Goal: Task Accomplishment & Management: Manage account settings

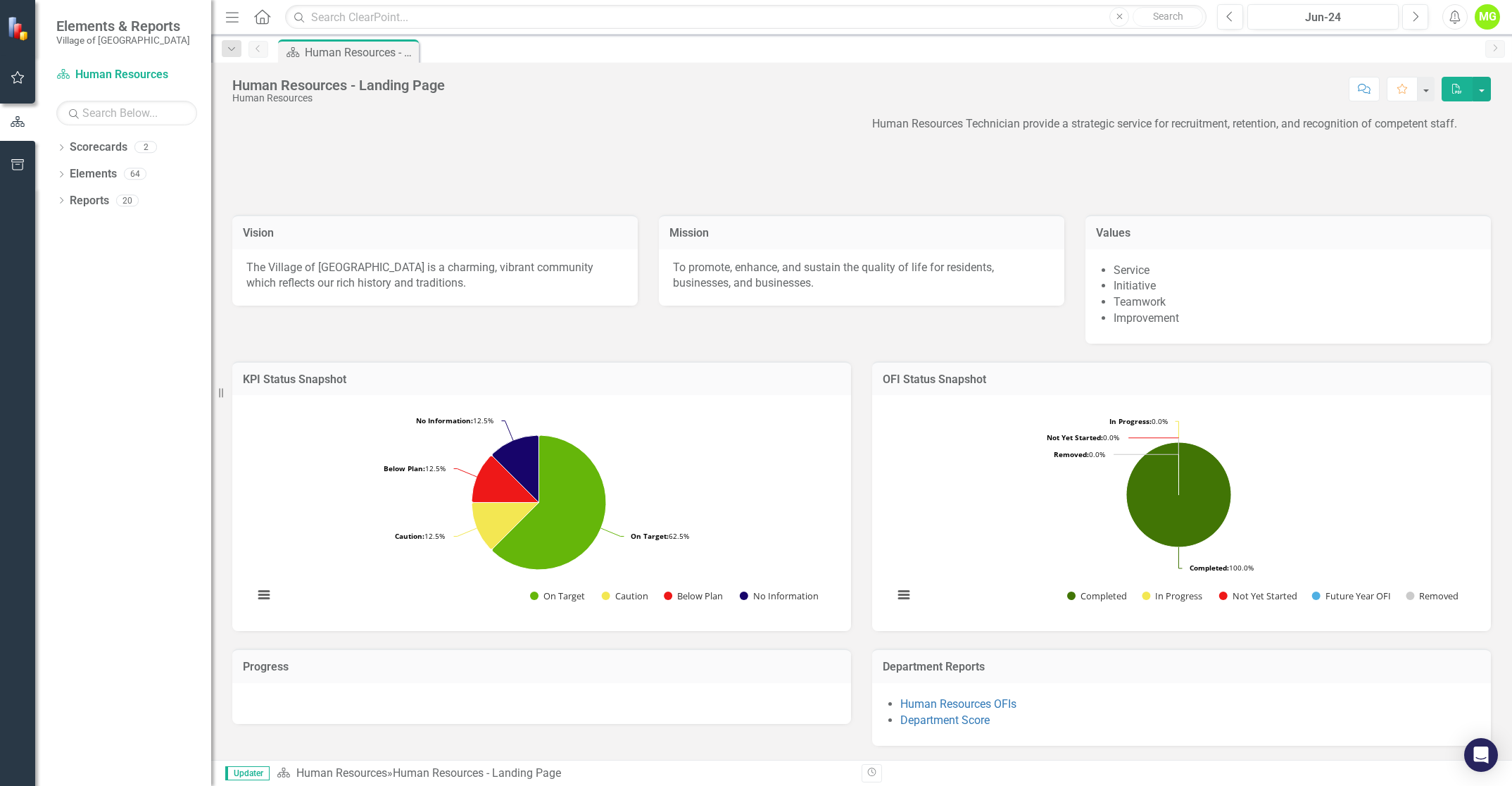
scroll to position [157, 0]
click at [12, 80] on icon "button" at bounding box center [18, 77] width 14 height 12
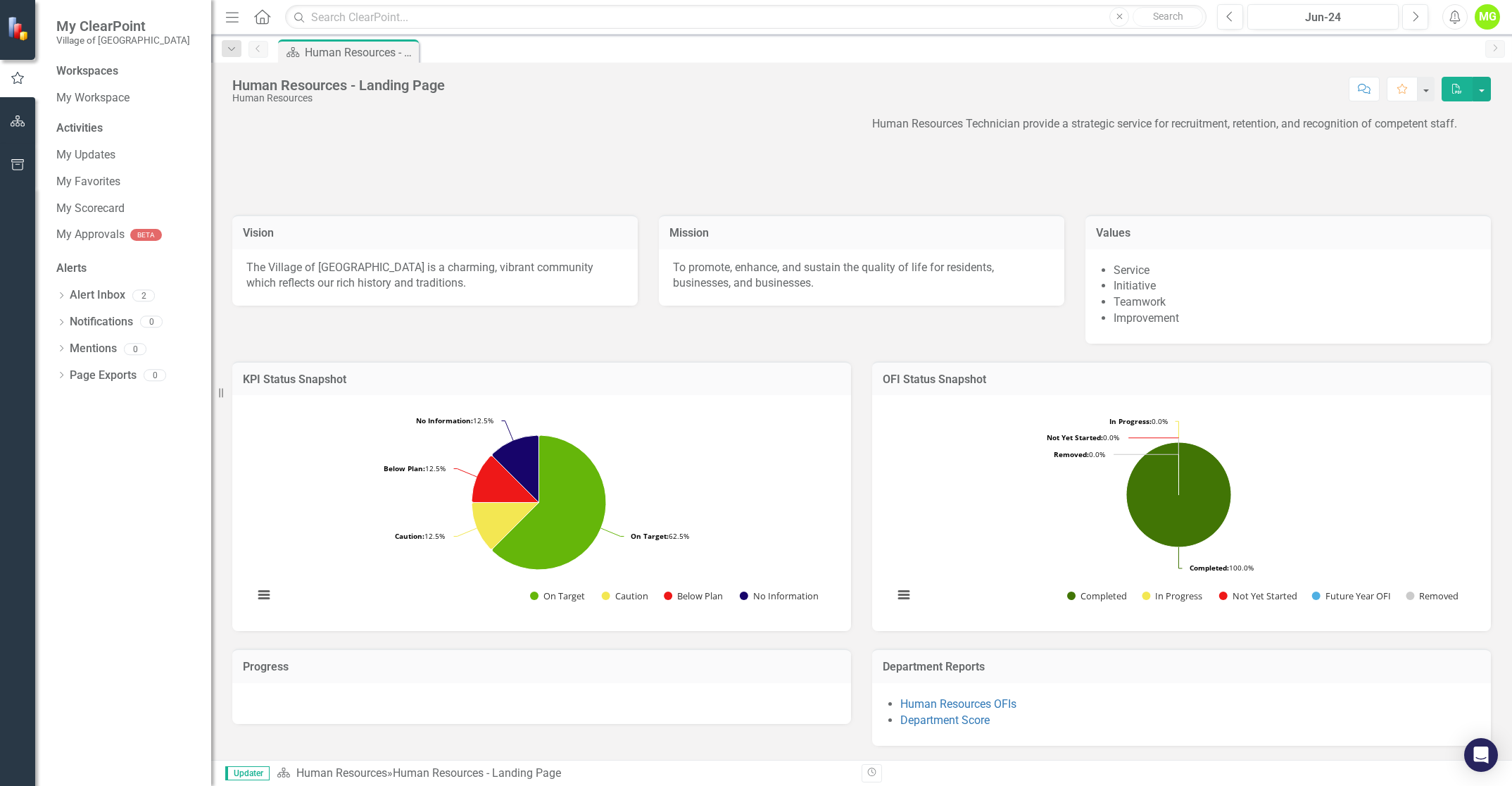
scroll to position [0, 0]
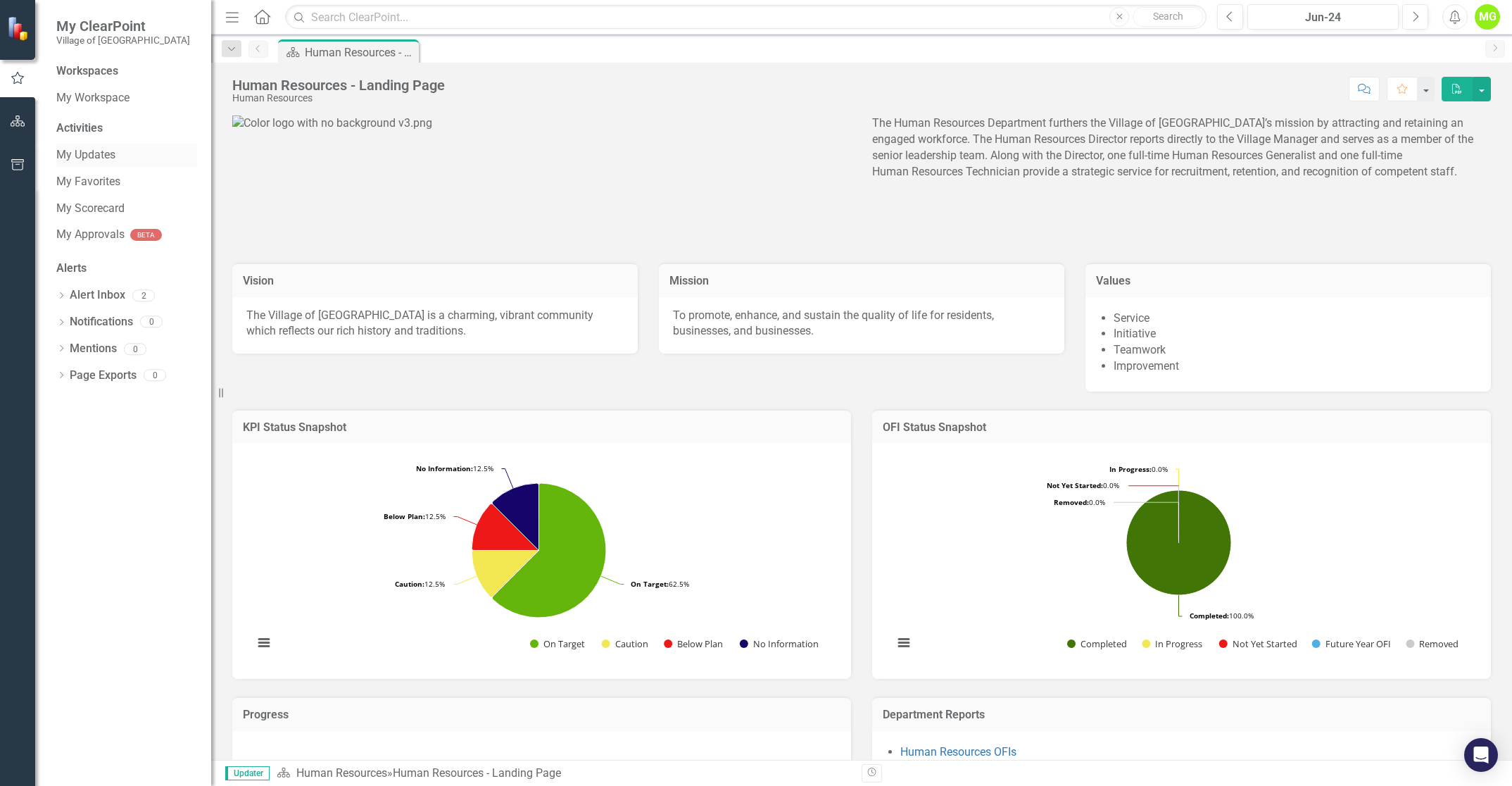
click at [76, 157] on link "My Updates" at bounding box center [126, 155] width 141 height 16
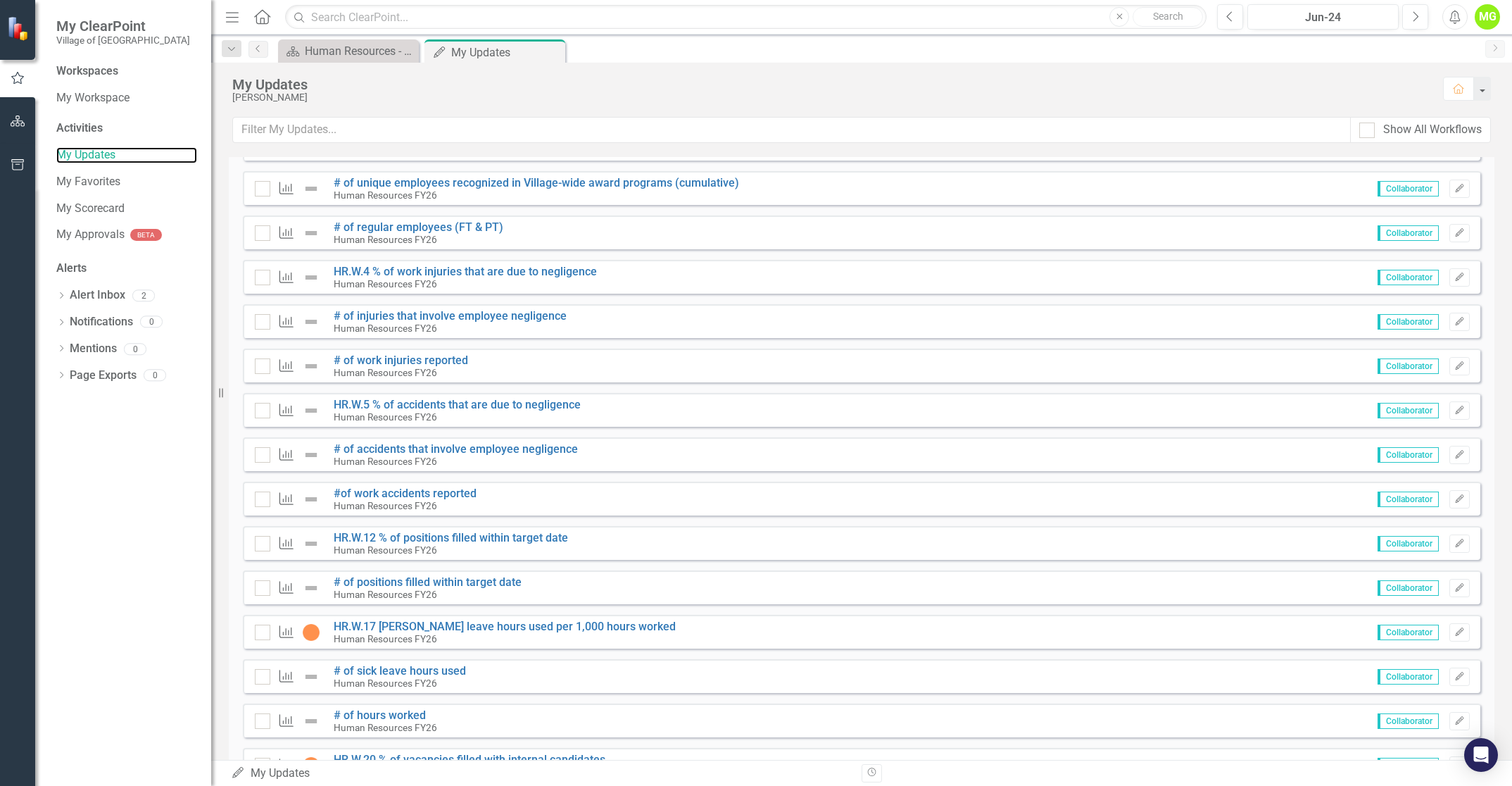
scroll to position [422, 0]
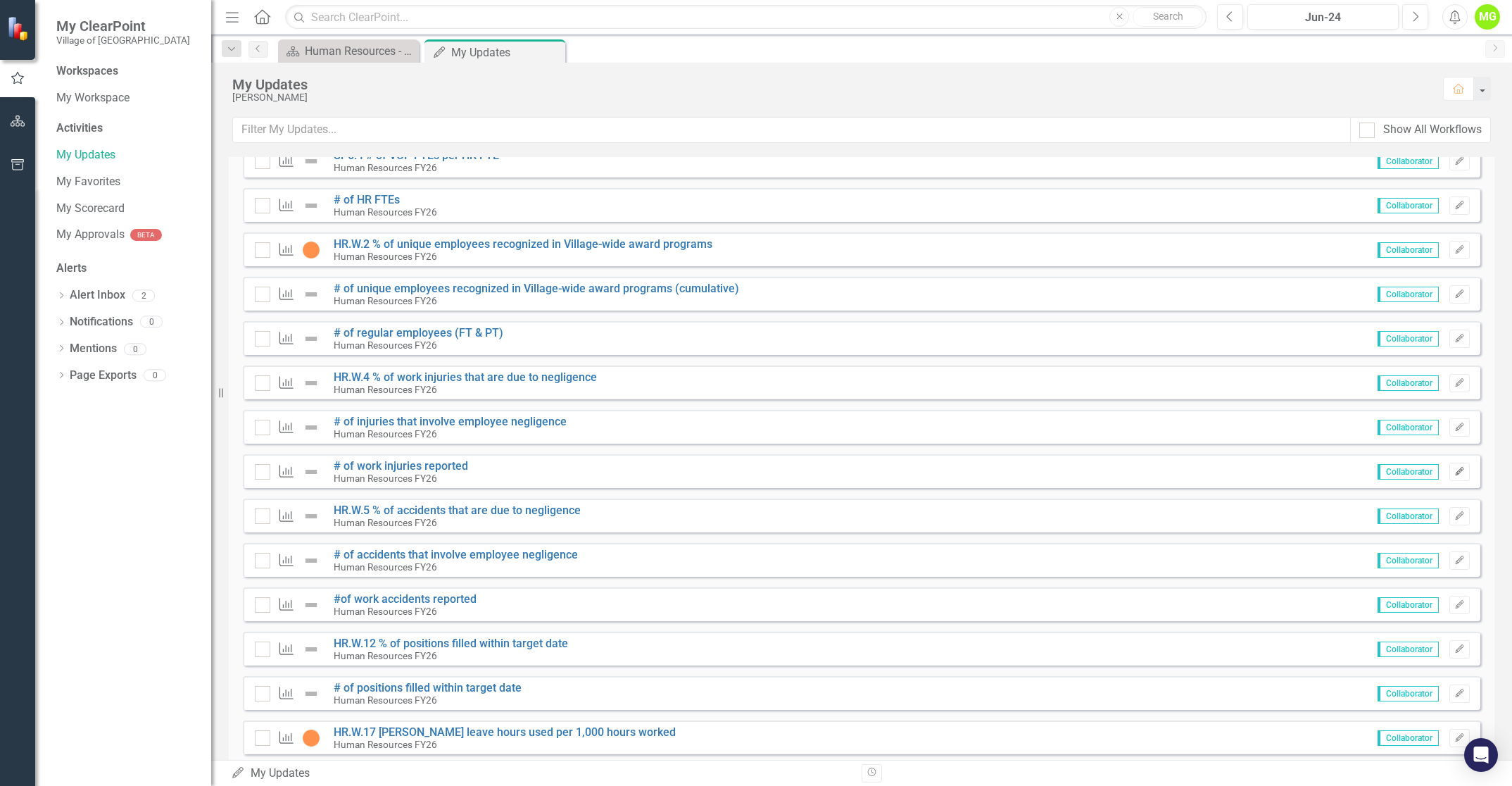
click at [1454, 471] on icon "Edit" at bounding box center [1459, 472] width 11 height 9
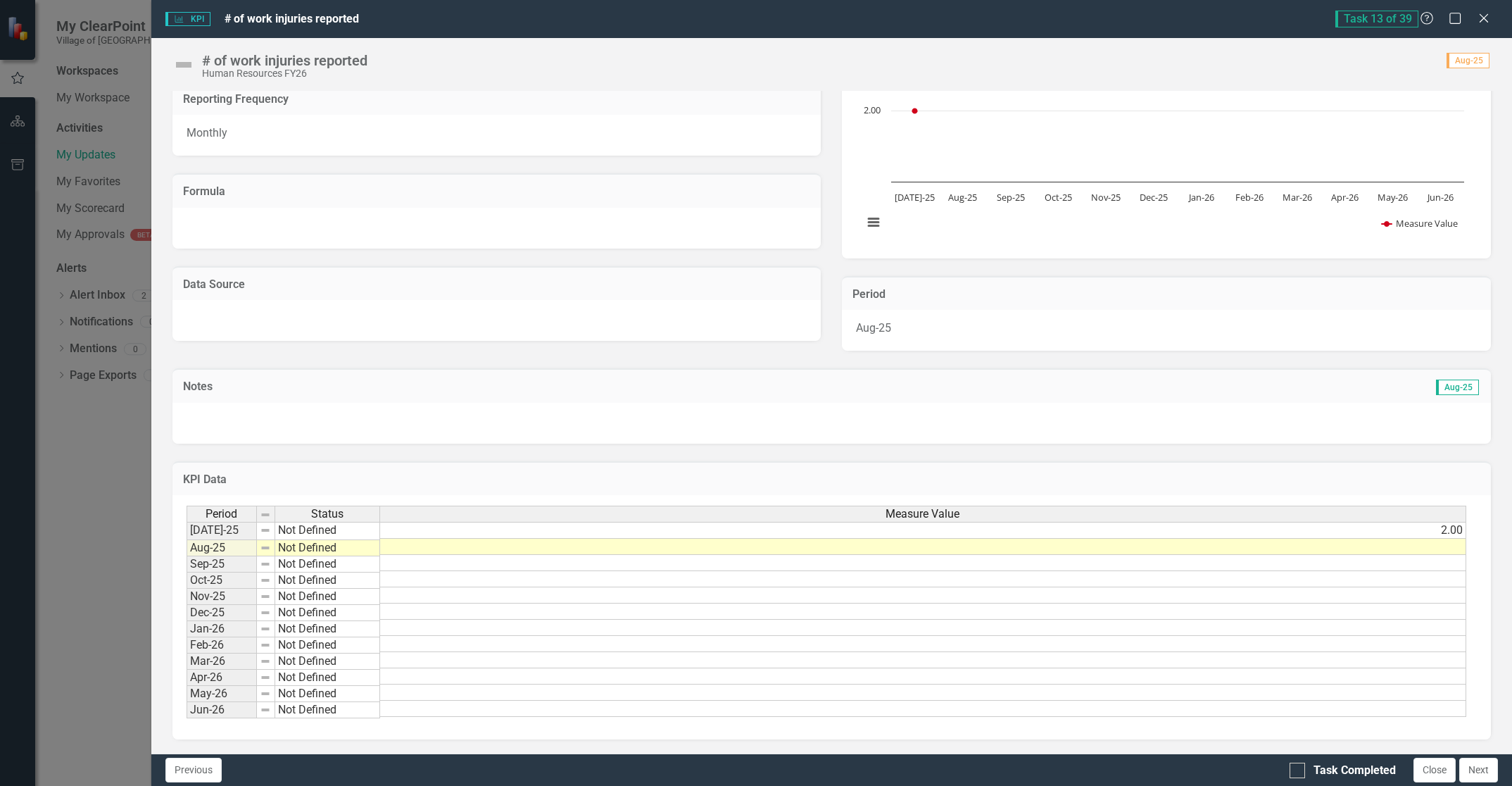
scroll to position [112, 0]
click at [1389, 538] on td at bounding box center [923, 546] width 1086 height 16
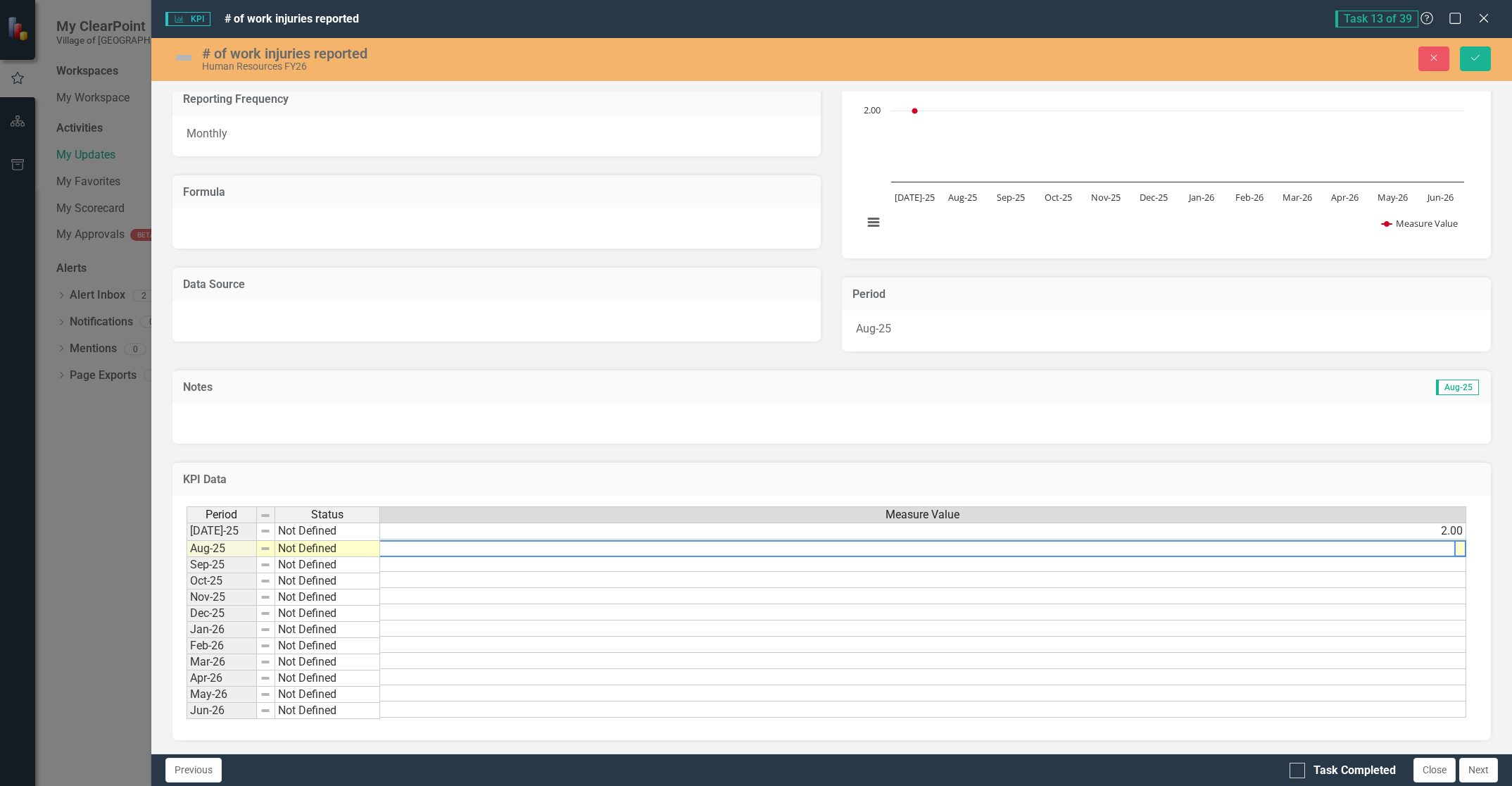
scroll to position [0, 11]
type textarea "2.0"
click at [1473, 57] on icon "Save" at bounding box center [1476, 58] width 13 height 10
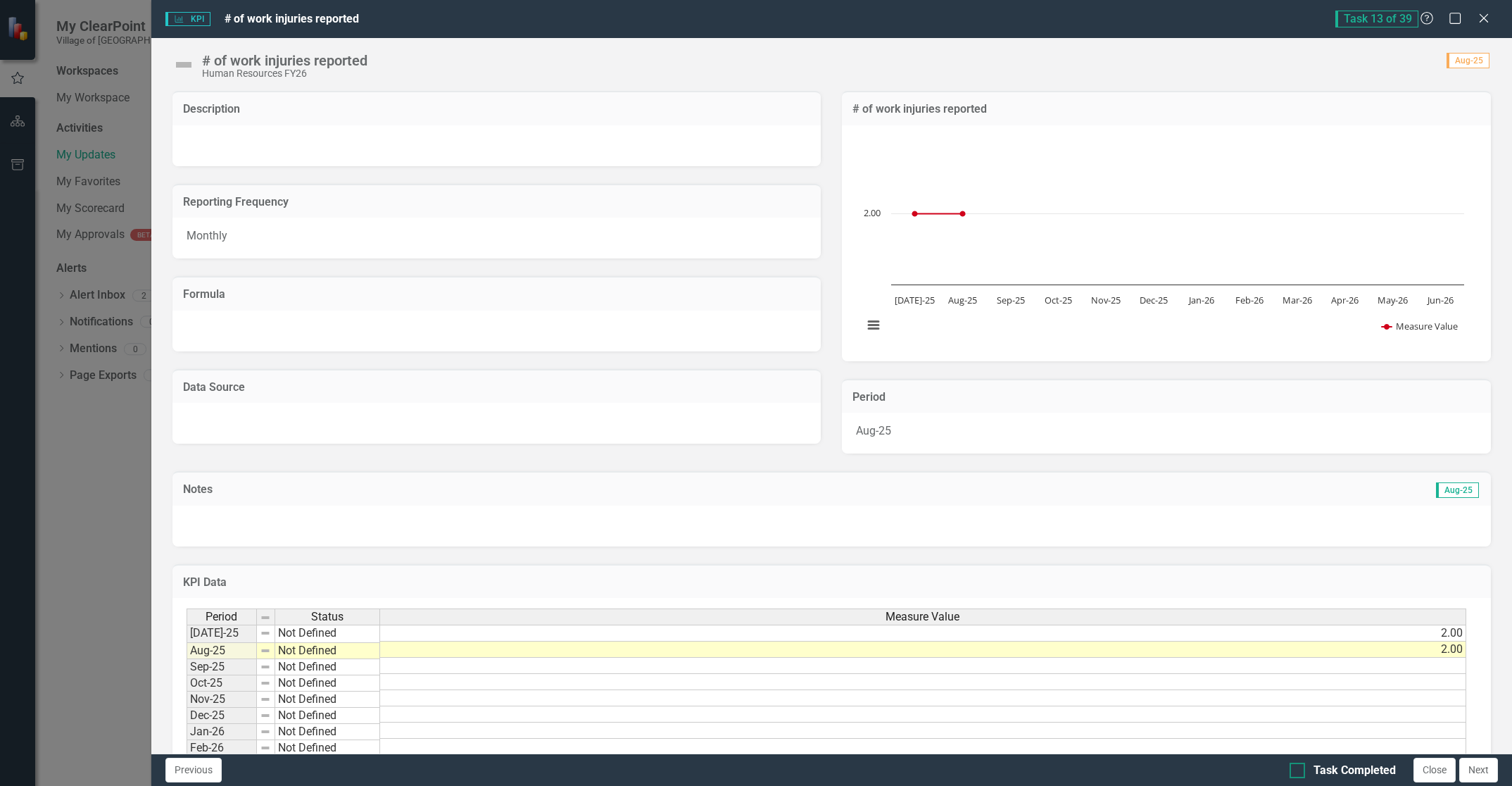
click at [1295, 775] on div at bounding box center [1297, 769] width 15 height 15
click at [1295, 772] on input "Task Completed" at bounding box center [1294, 767] width 9 height 9
checkbox input "true"
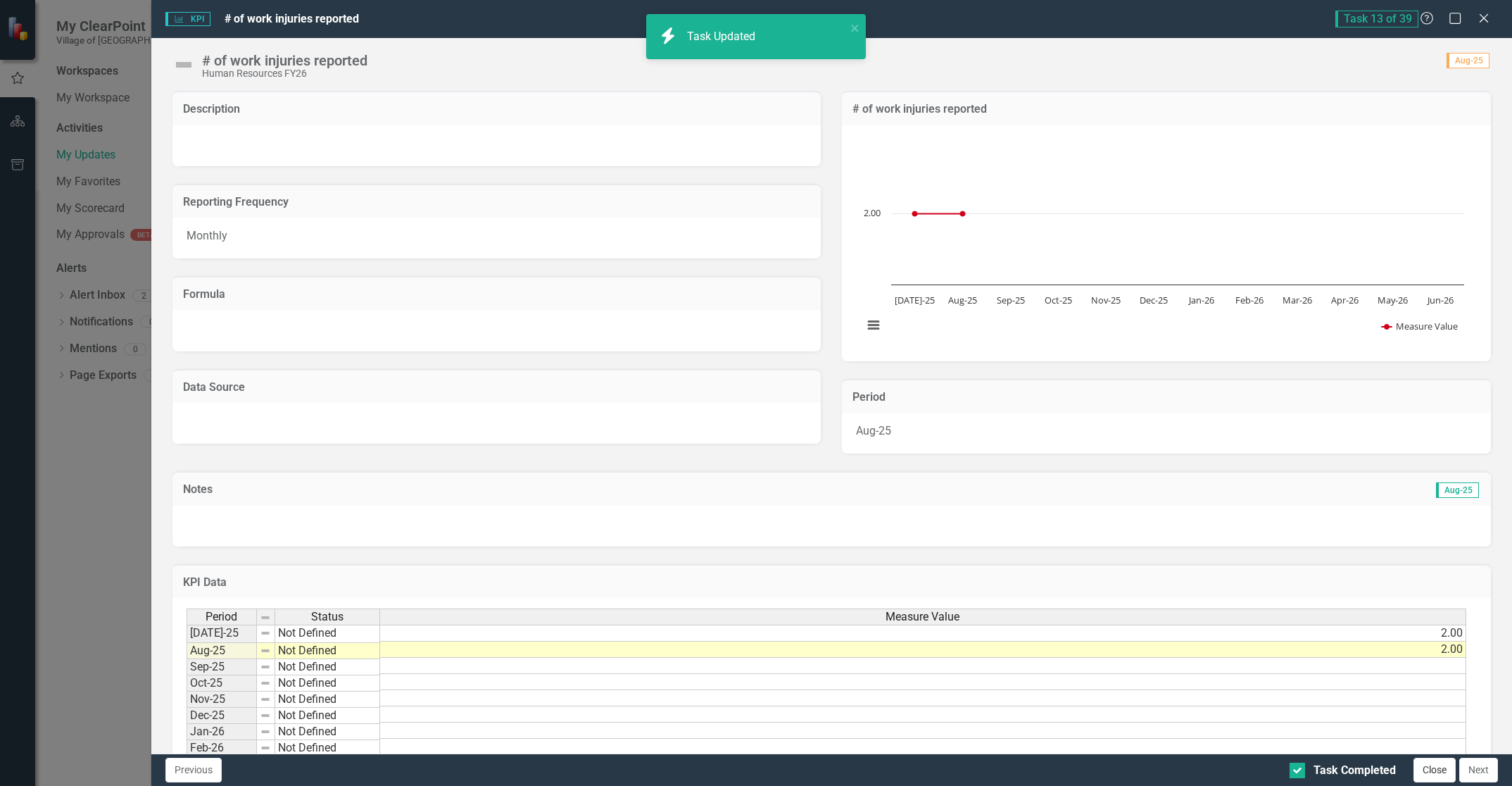
click at [1424, 773] on button "Close" at bounding box center [1435, 770] width 43 height 25
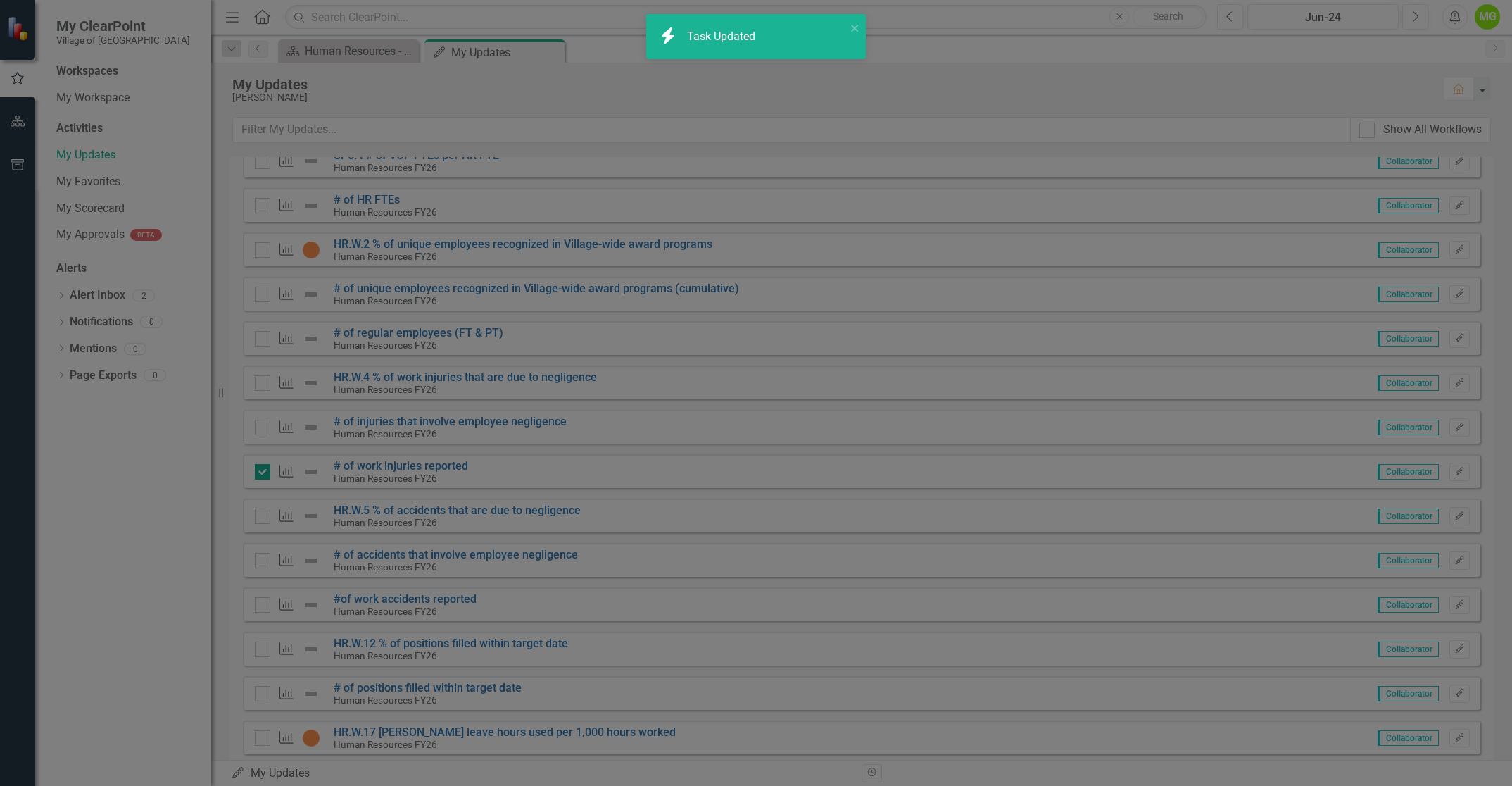
checkbox input "true"
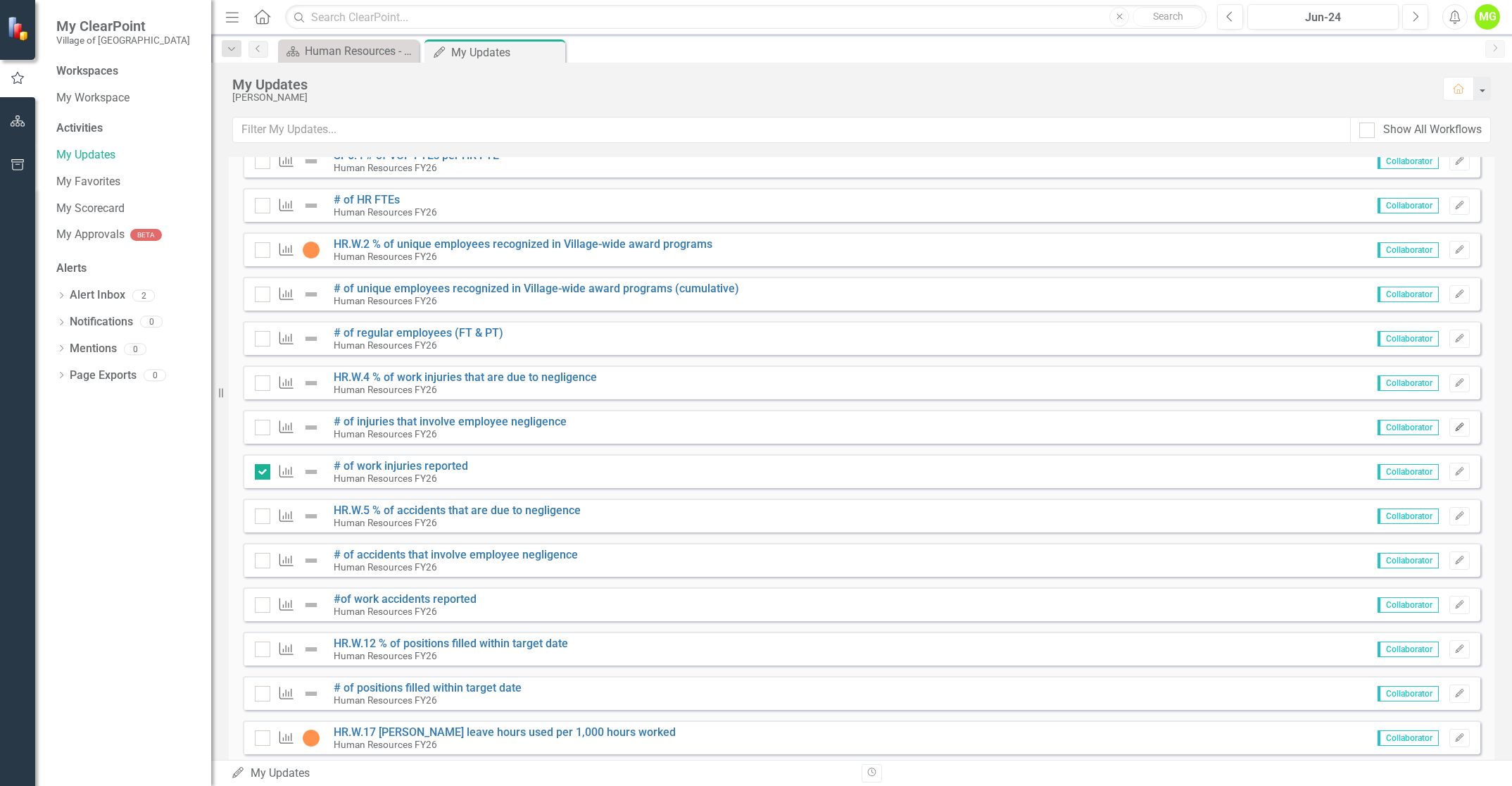
click at [1454, 429] on icon "Edit" at bounding box center [1459, 427] width 11 height 9
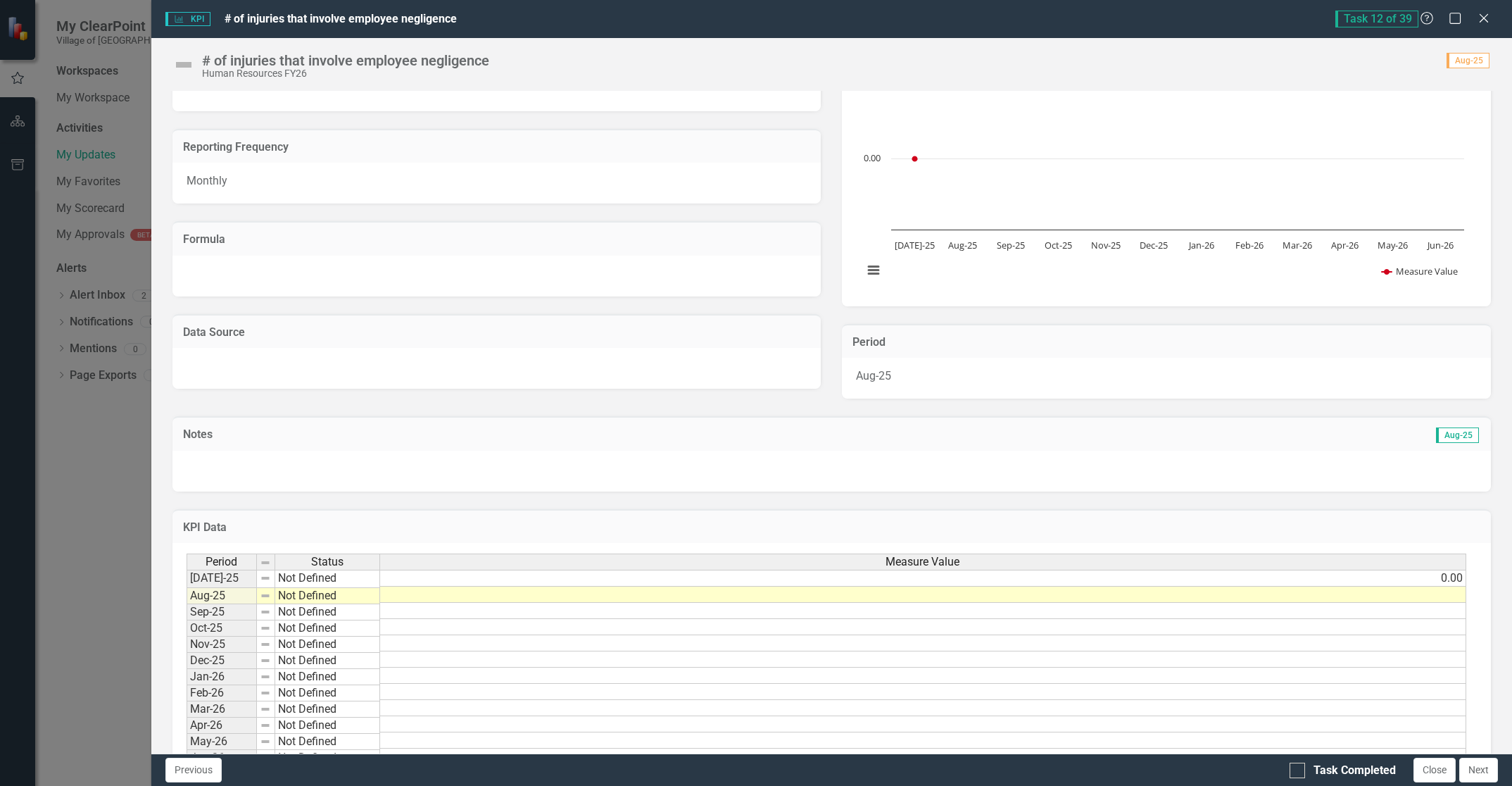
scroll to position [105, 0]
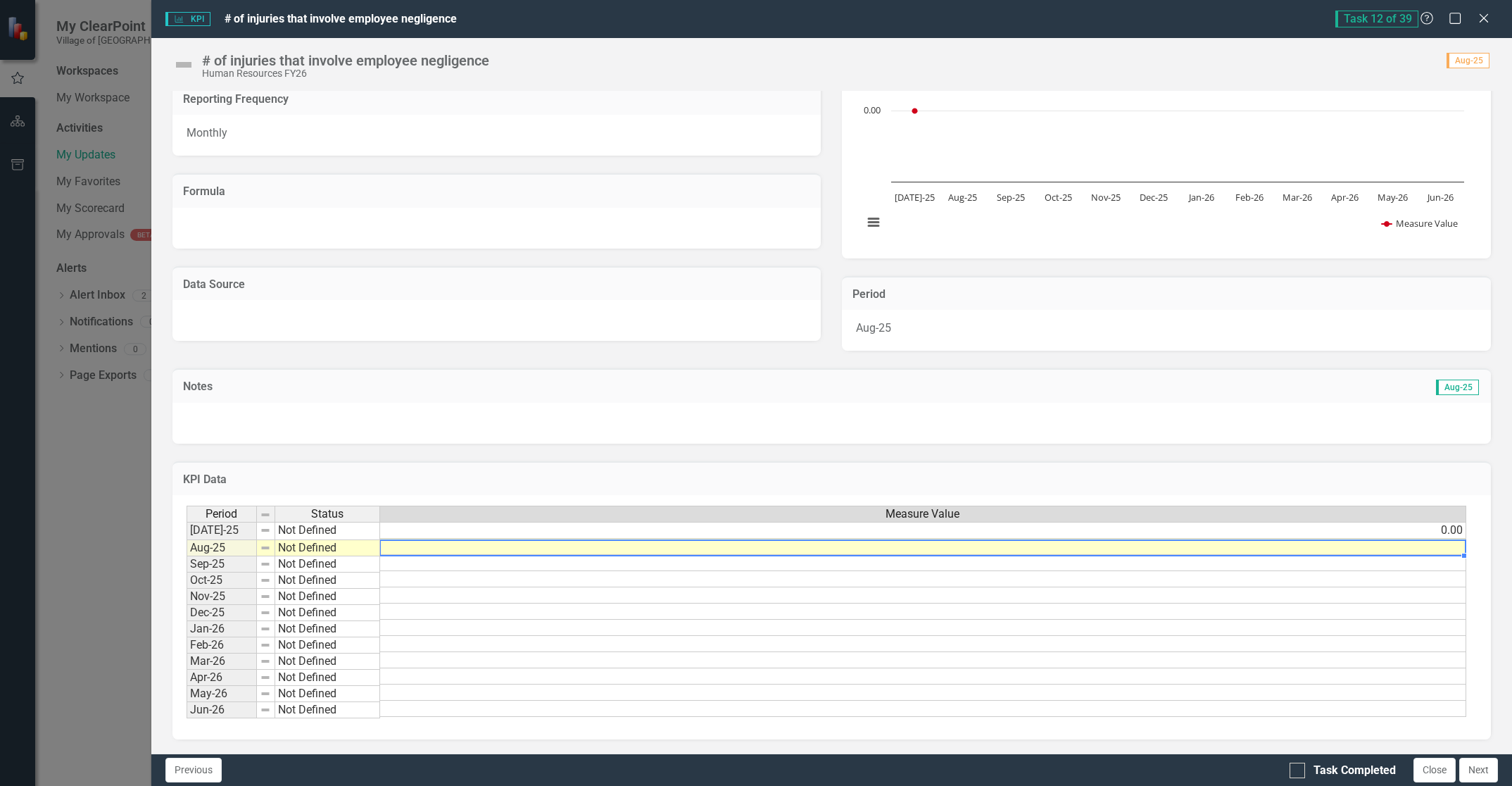
click at [1409, 546] on td at bounding box center [923, 546] width 1086 height 16
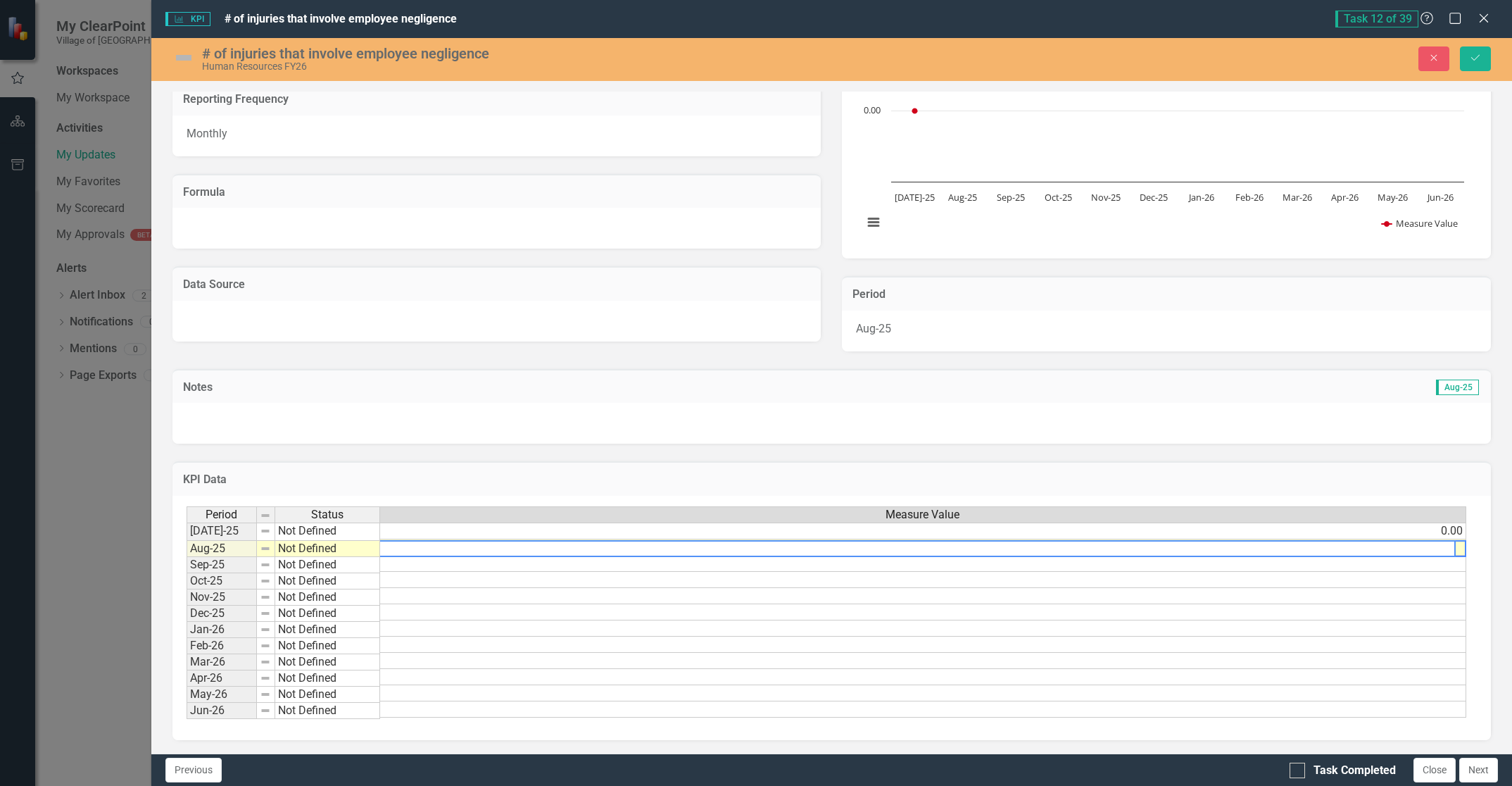
scroll to position [0, 11]
type textarea "0.0"
click at [1485, 62] on button "Save" at bounding box center [1475, 58] width 31 height 25
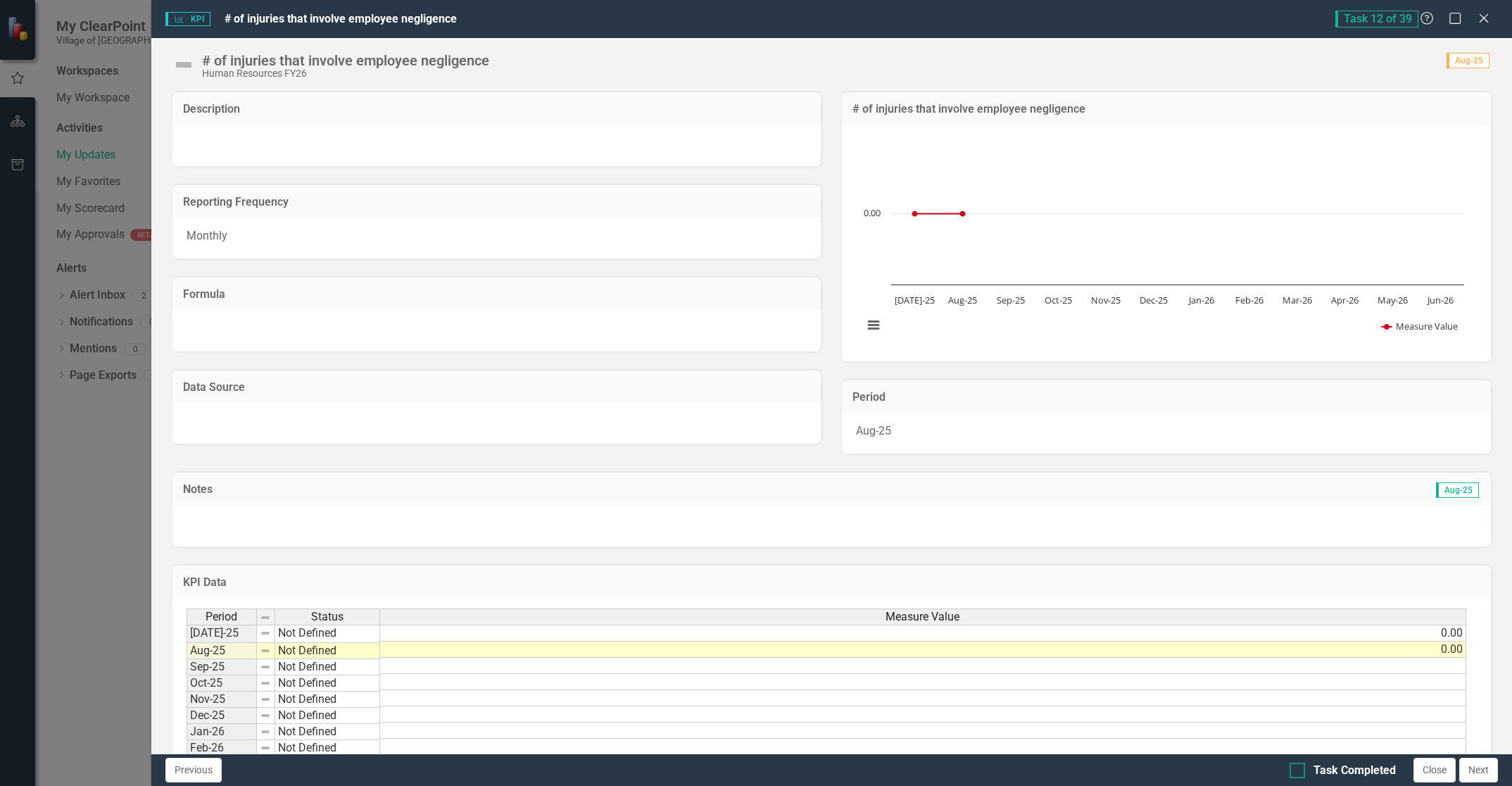
click at [1298, 774] on div at bounding box center [1297, 769] width 15 height 15
click at [1298, 772] on input "Task Completed" at bounding box center [1294, 767] width 9 height 9
checkbox input "true"
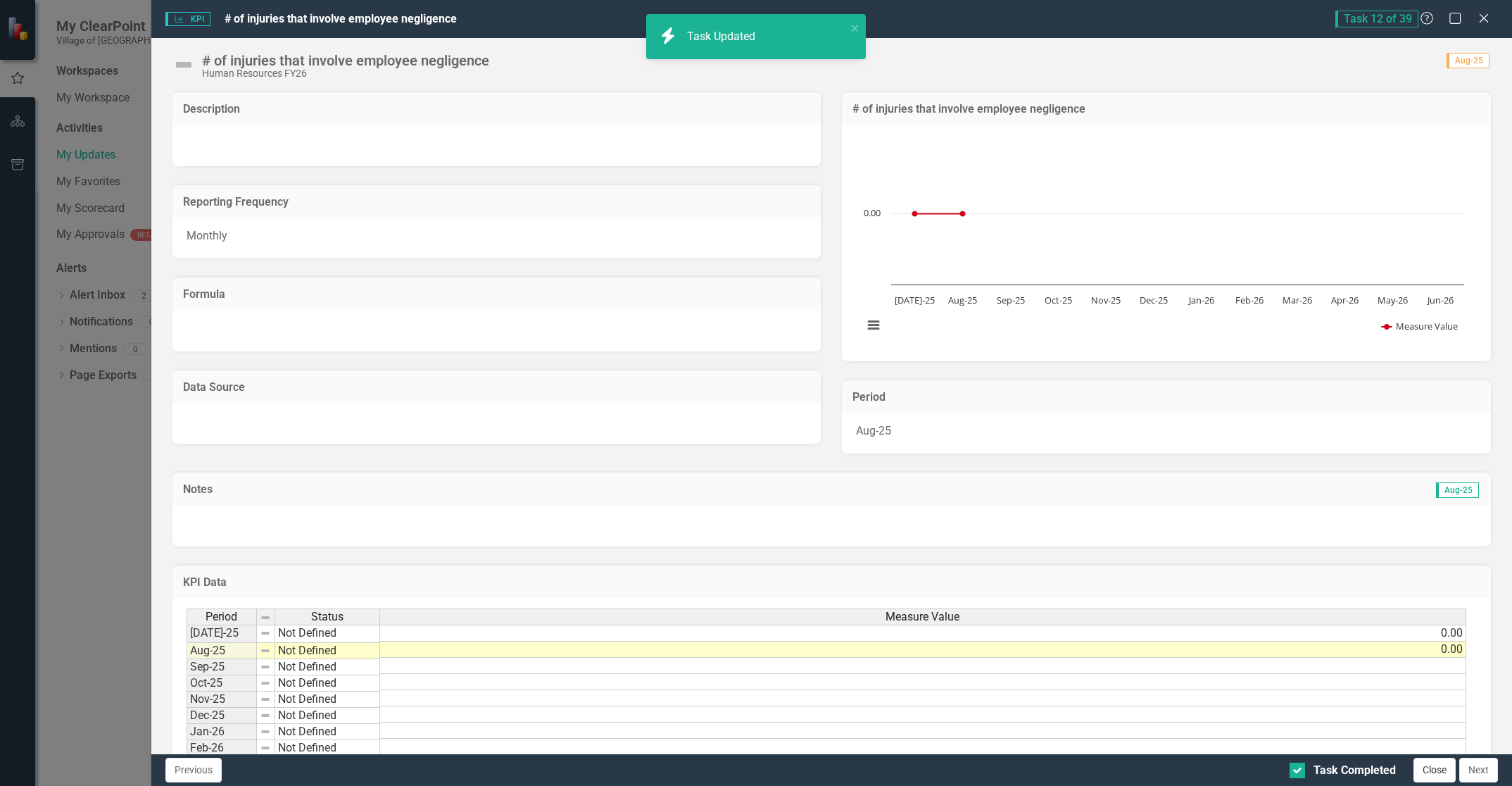
click at [1428, 769] on button "Close" at bounding box center [1435, 770] width 43 height 25
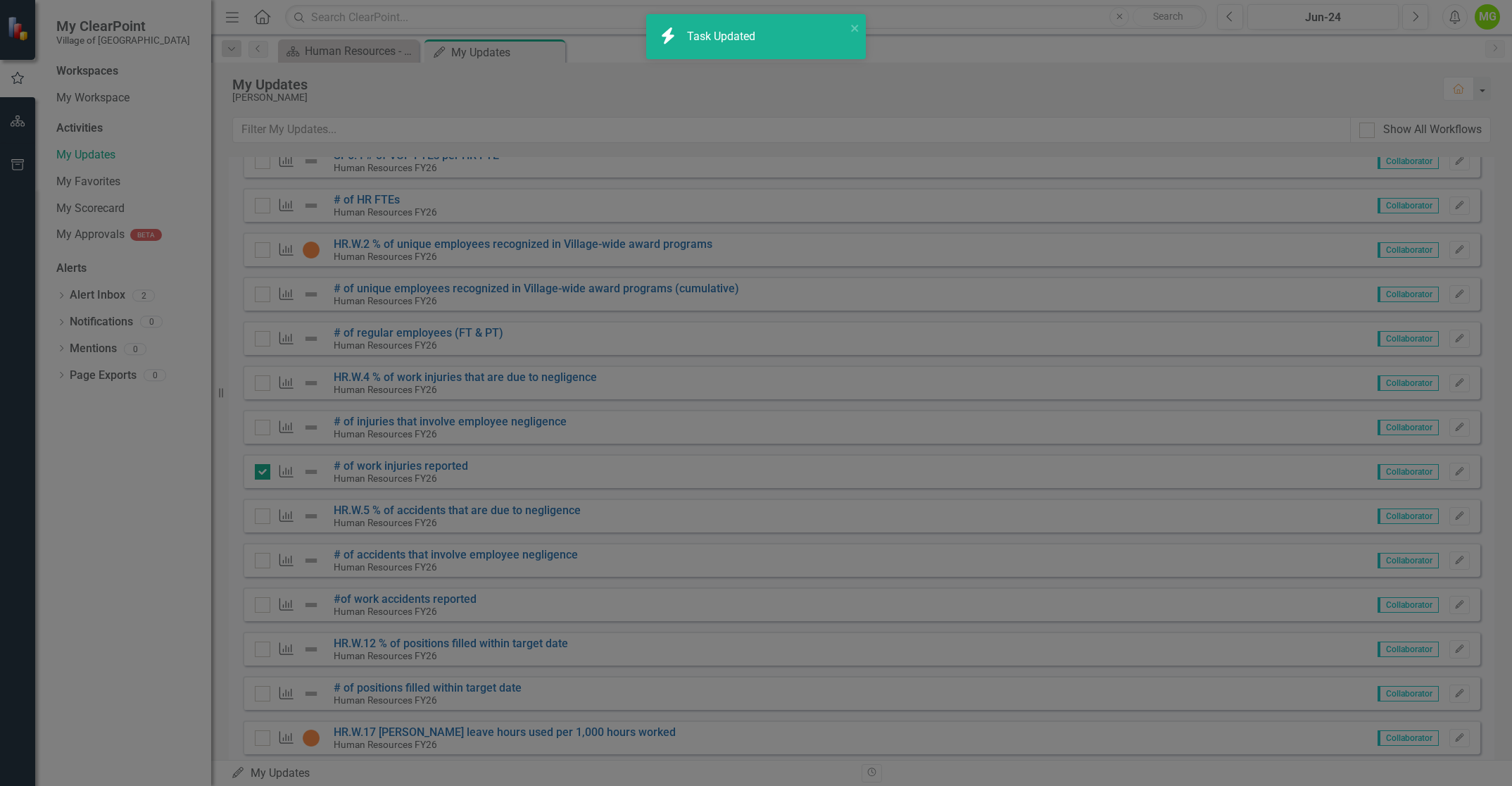
checkbox input "true"
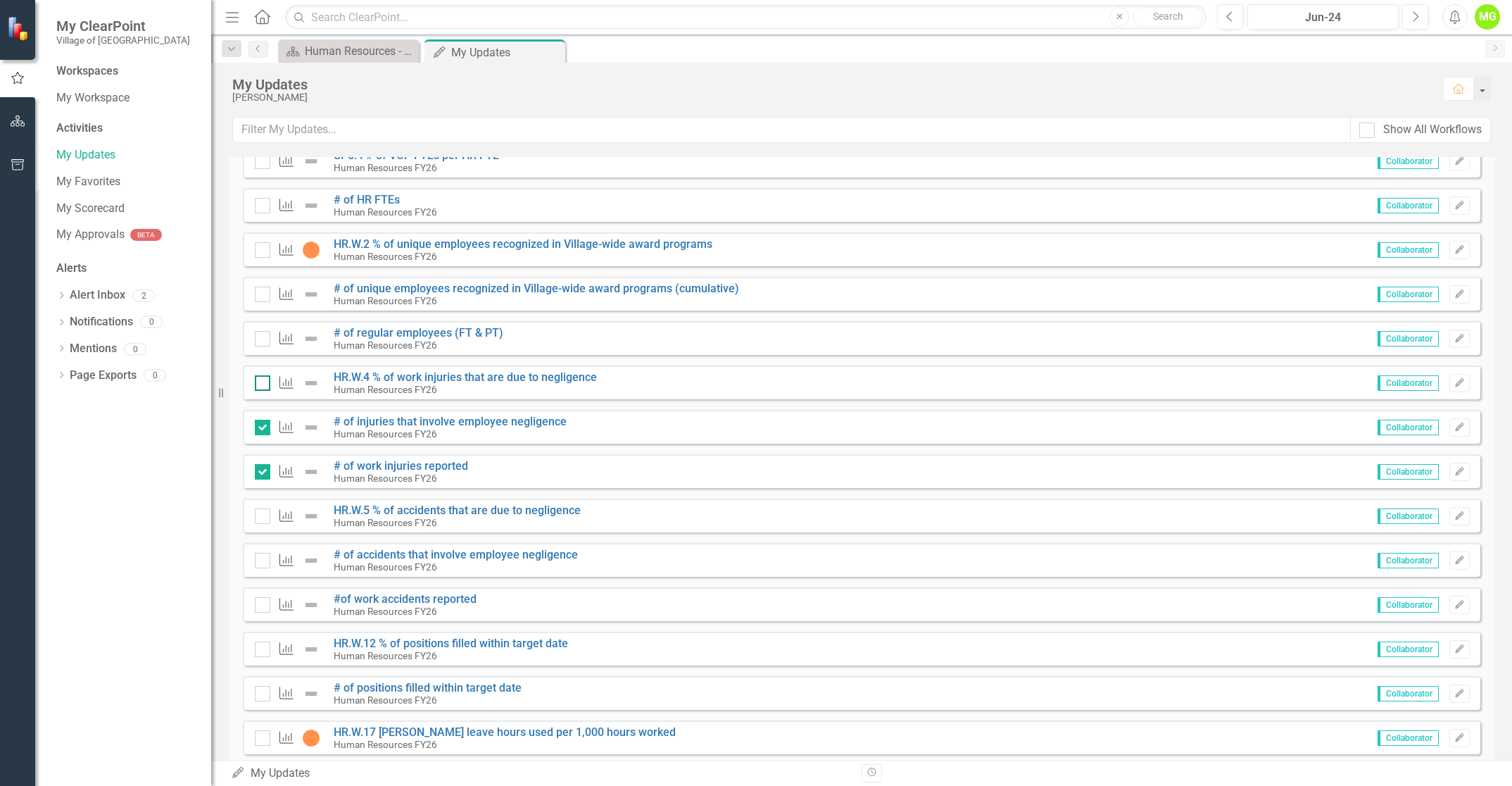
click at [261, 383] on input "checkbox" at bounding box center [259, 380] width 9 height 9
checkbox input "true"
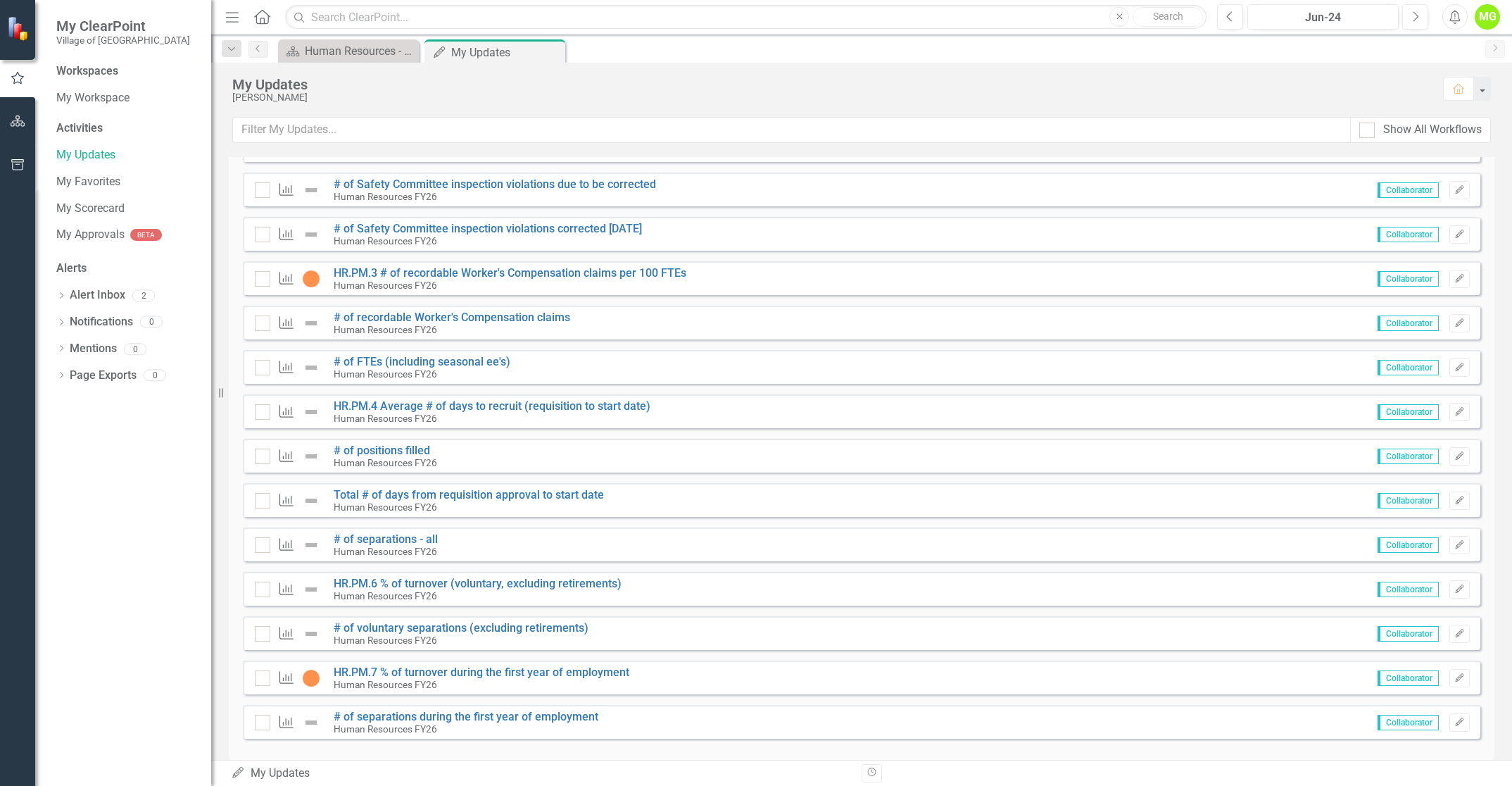
scroll to position [1350, 0]
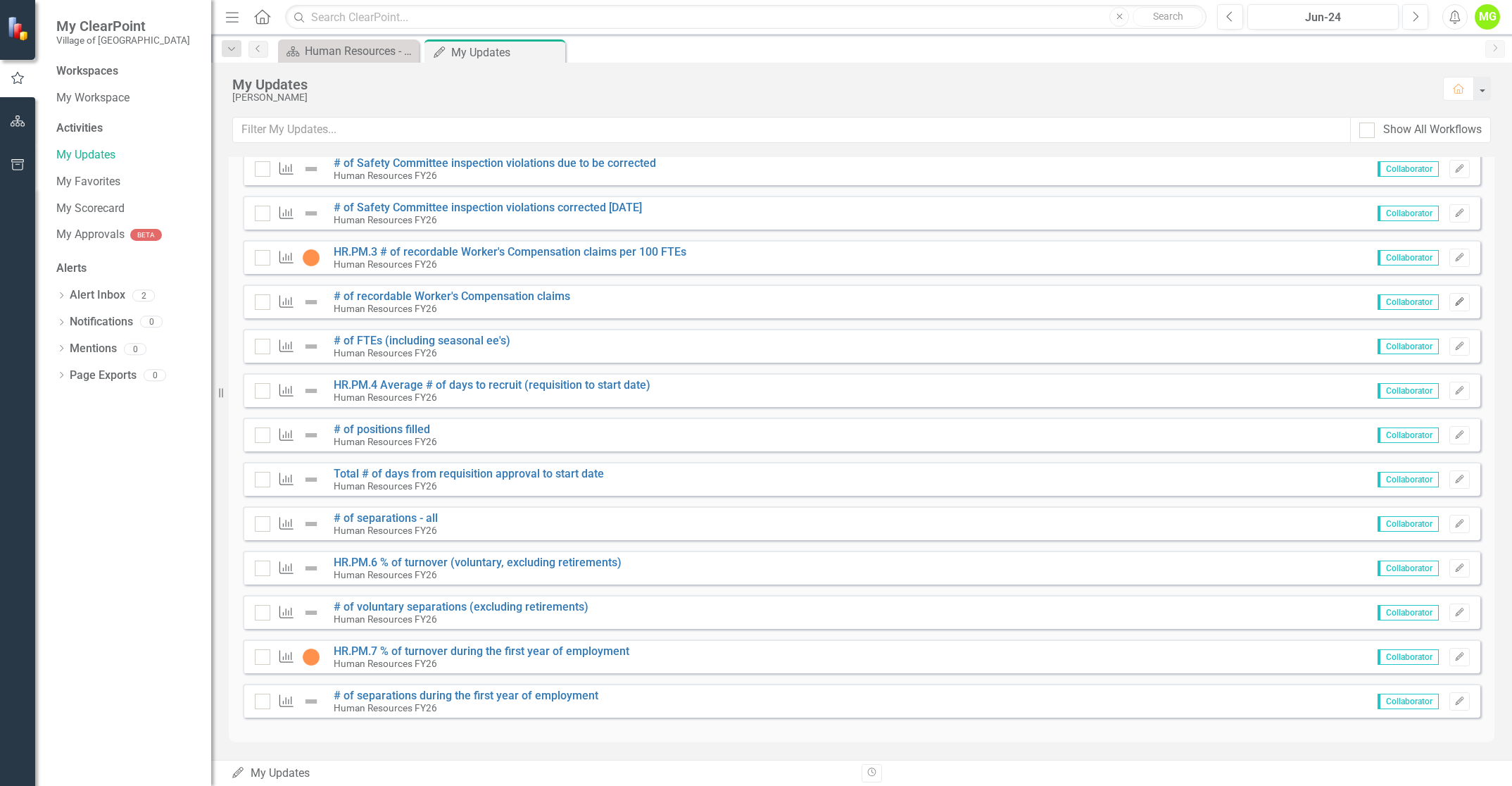
click at [1454, 299] on icon "Edit" at bounding box center [1459, 302] width 11 height 9
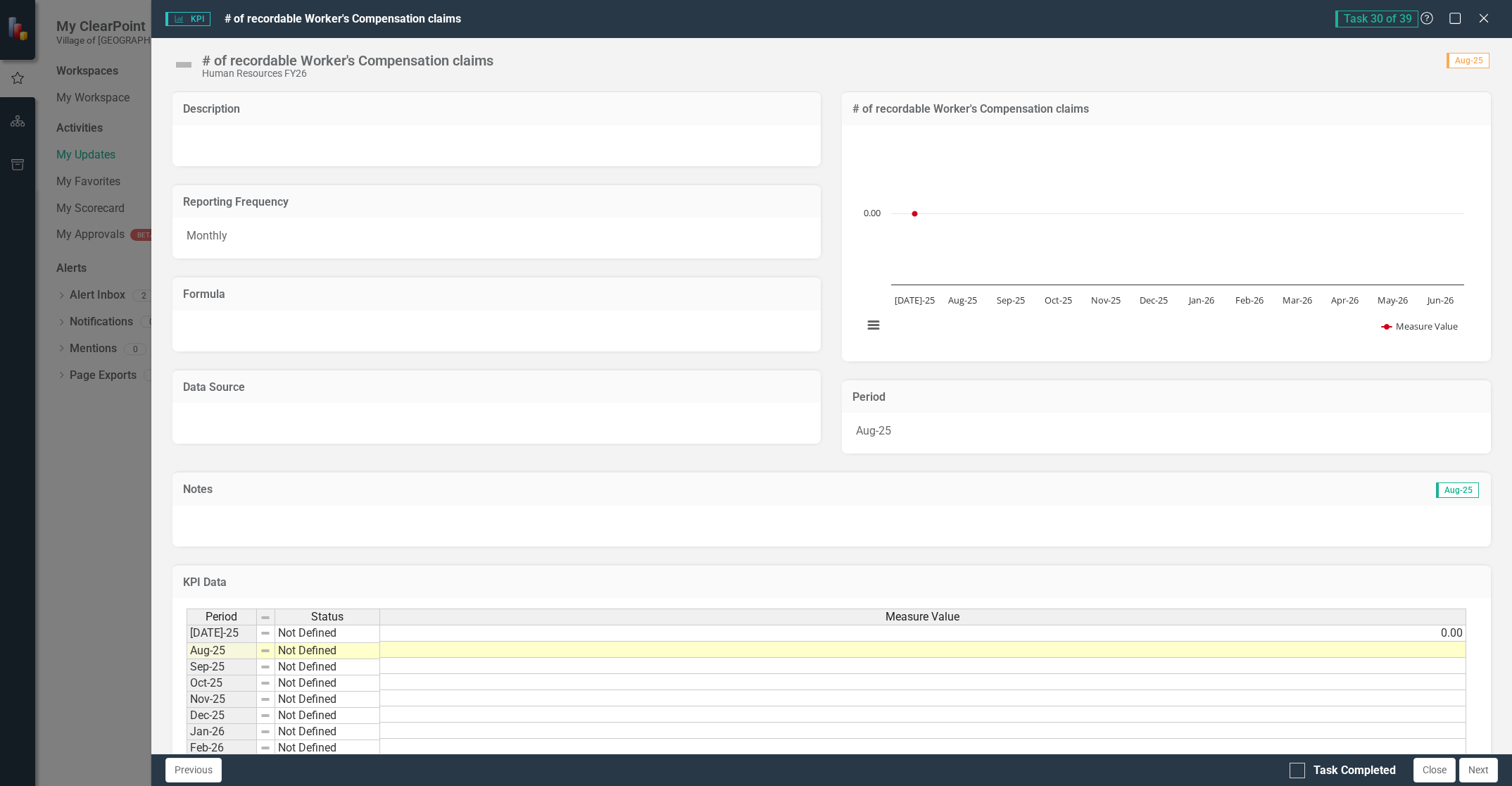
click at [1437, 647] on td at bounding box center [923, 650] width 1086 height 16
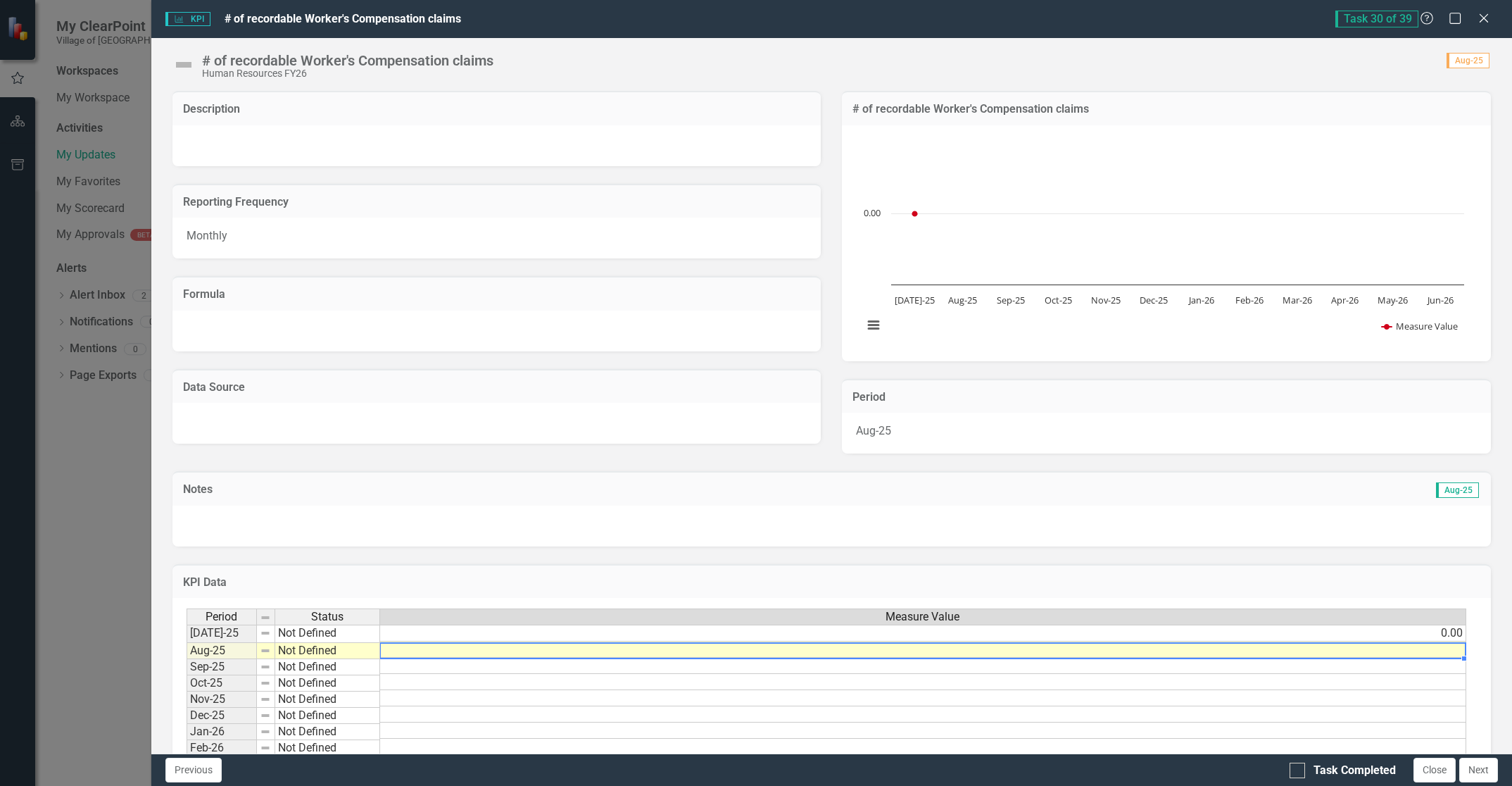
scroll to position [0, 11]
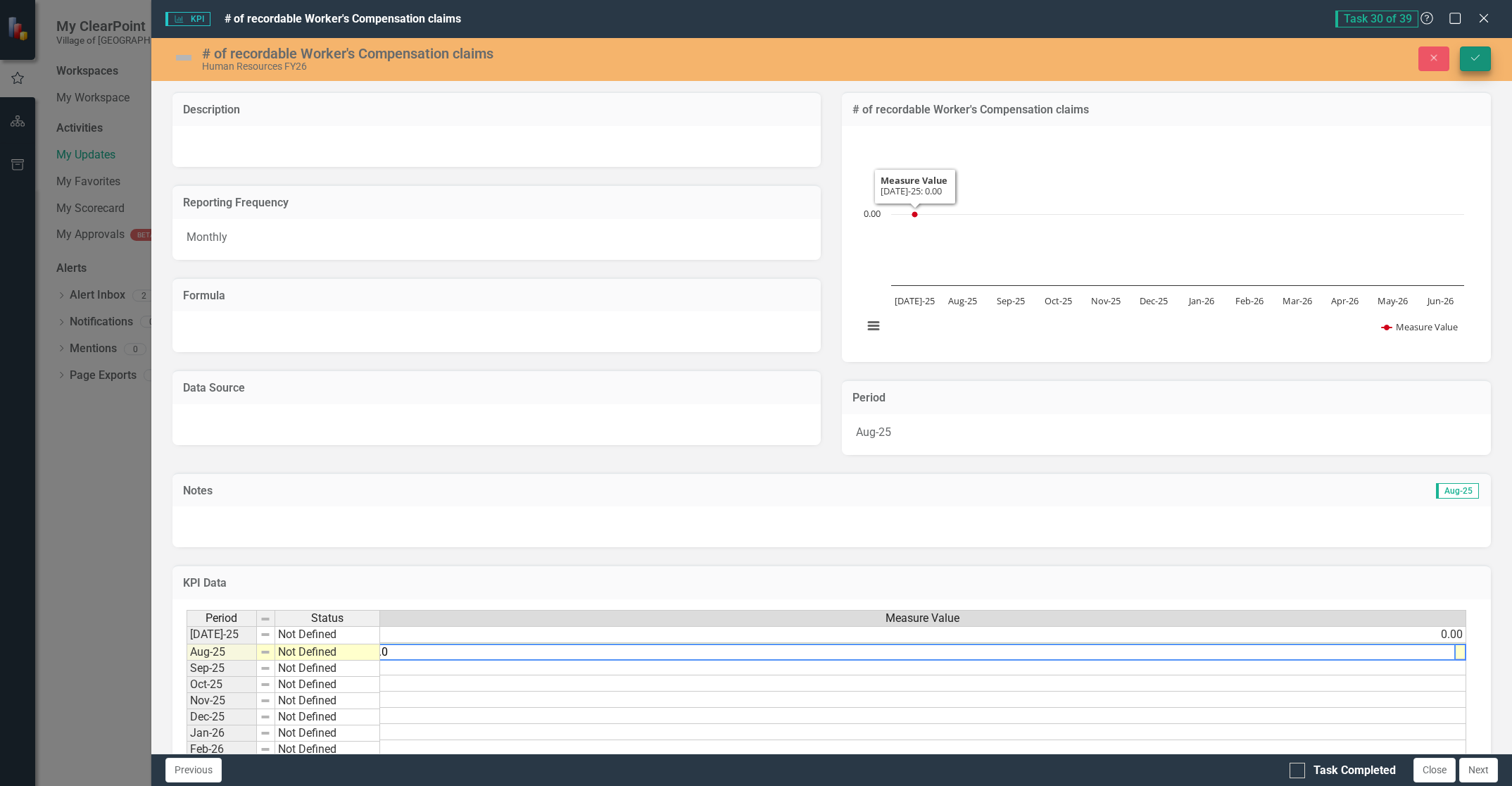
type textarea "0.0"
click at [1481, 56] on button "Save" at bounding box center [1475, 58] width 31 height 25
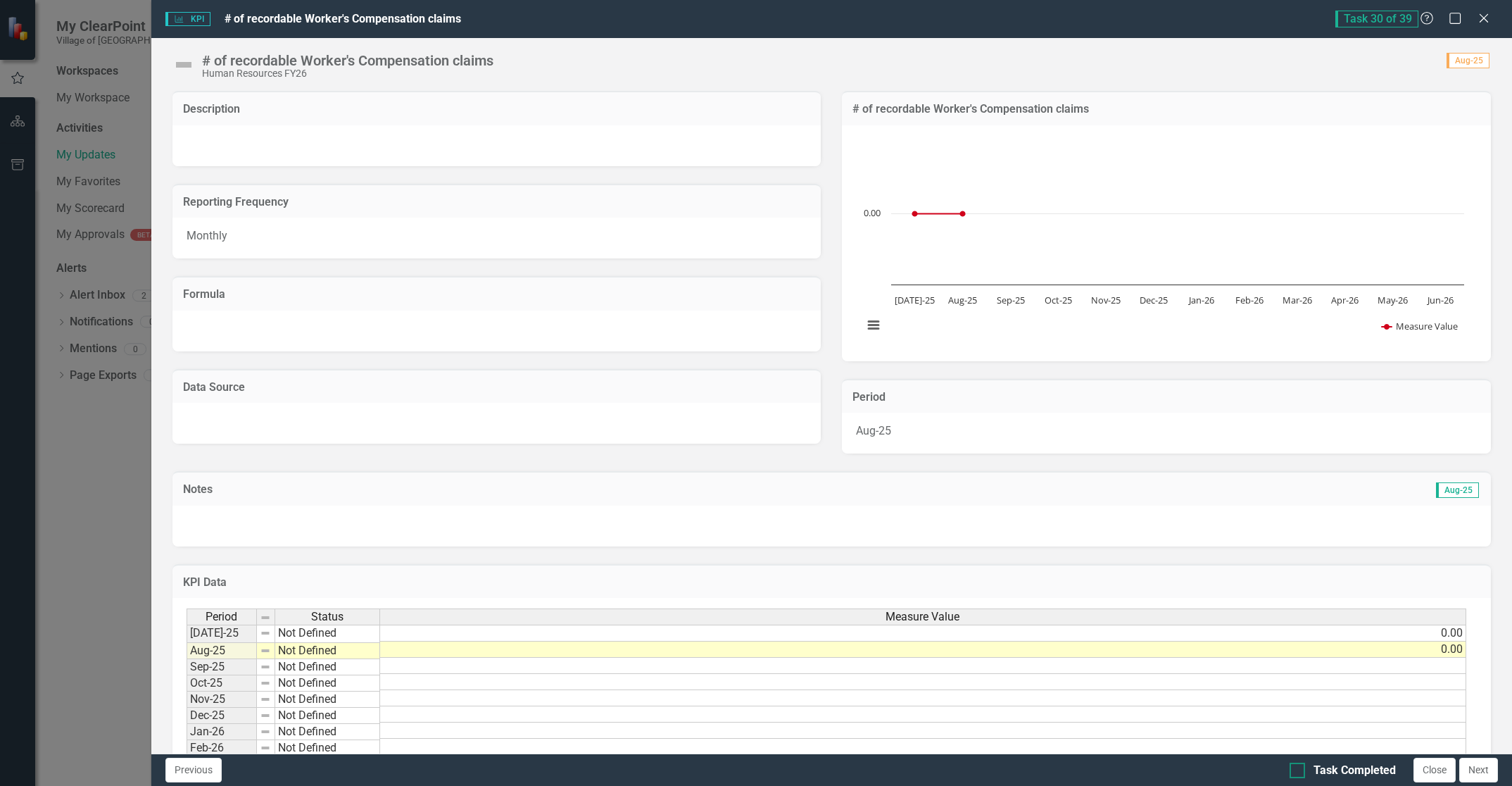
click at [1298, 771] on div at bounding box center [1297, 769] width 15 height 15
click at [1298, 771] on input "Task Completed" at bounding box center [1294, 767] width 9 height 9
checkbox input "true"
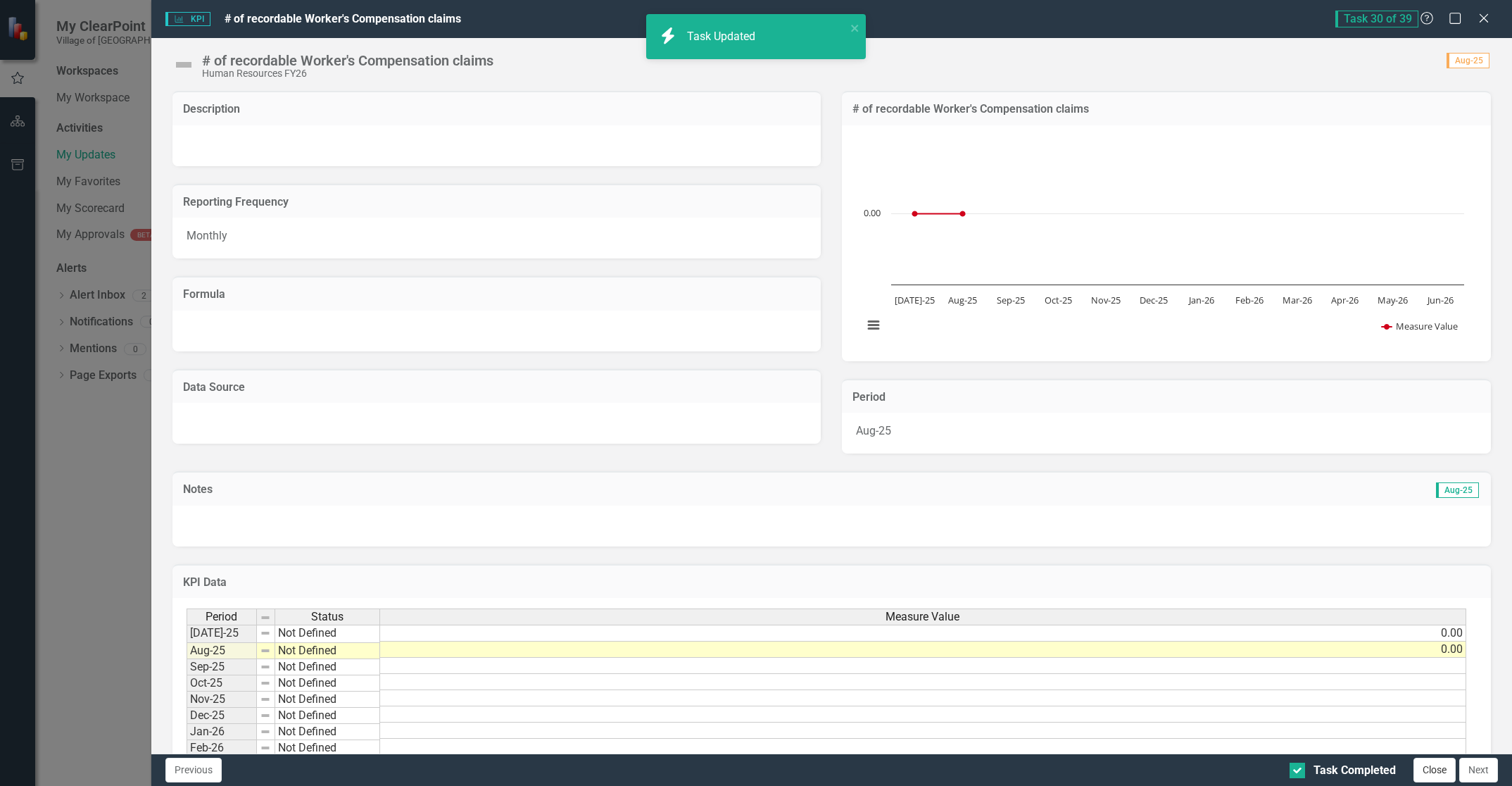
click at [1436, 774] on button "Close" at bounding box center [1435, 770] width 43 height 25
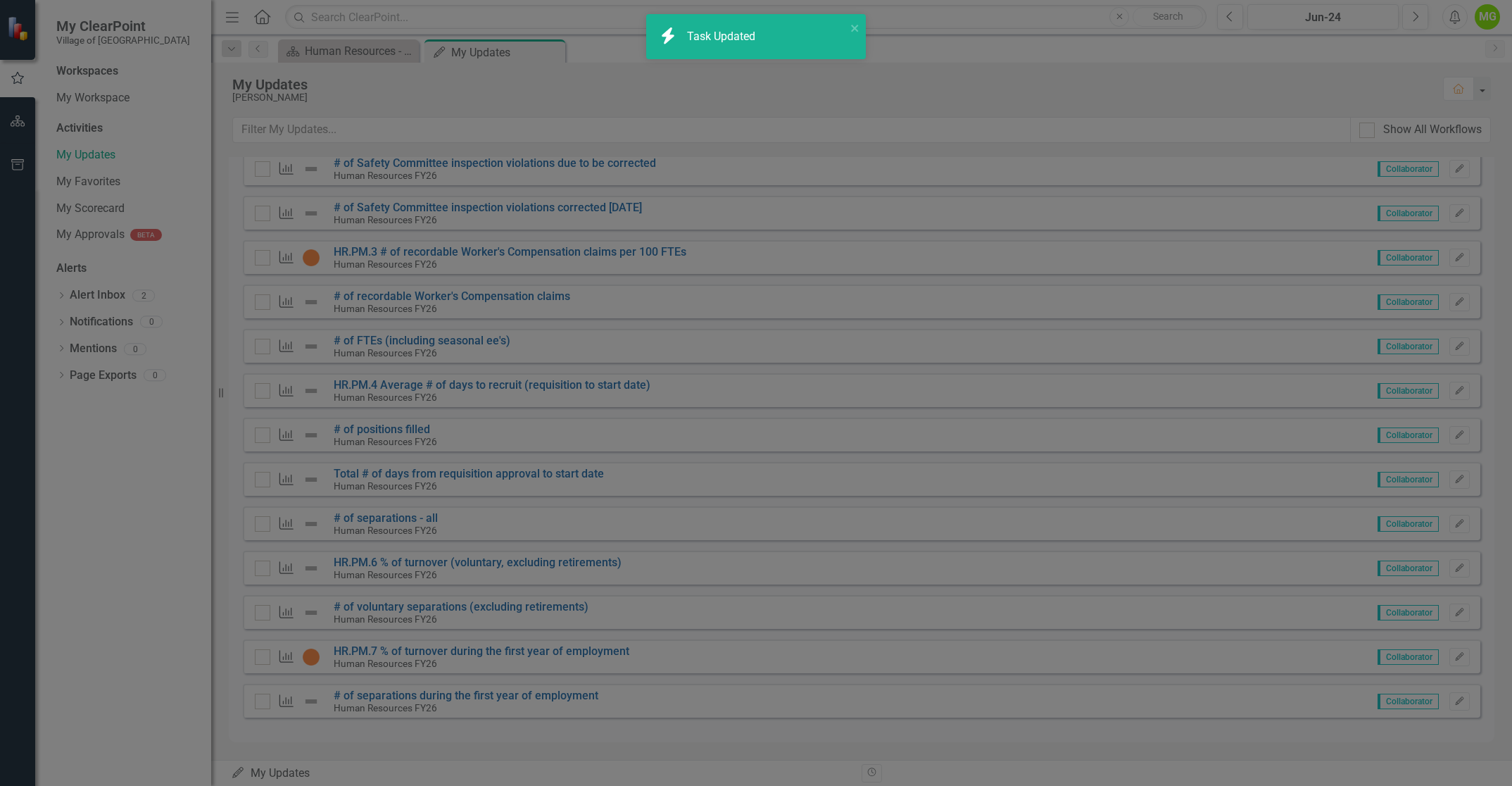
checkbox input "true"
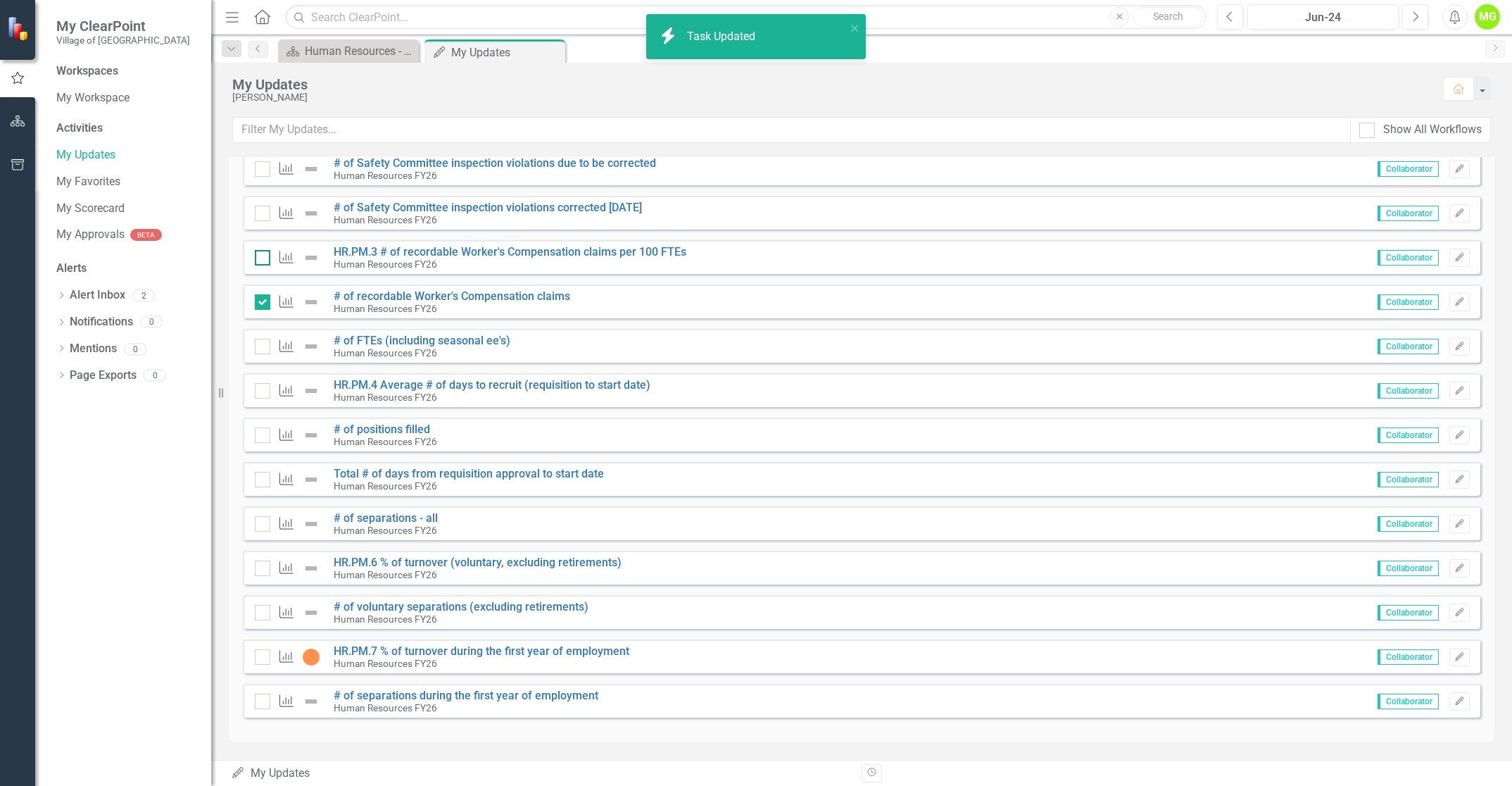
click at [263, 256] on input "checkbox" at bounding box center [259, 254] width 9 height 9
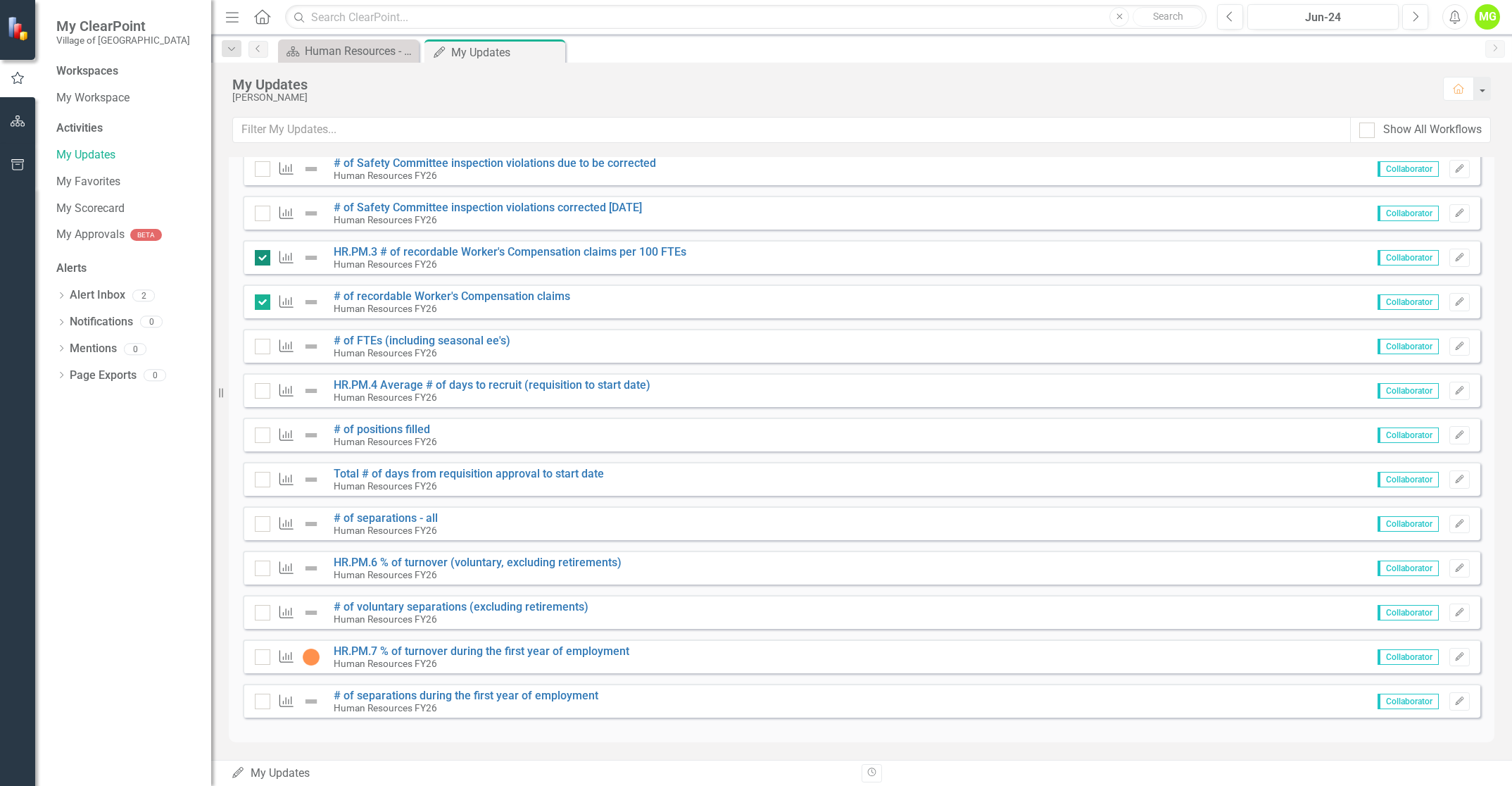
click at [263, 256] on input "checkbox" at bounding box center [259, 254] width 9 height 9
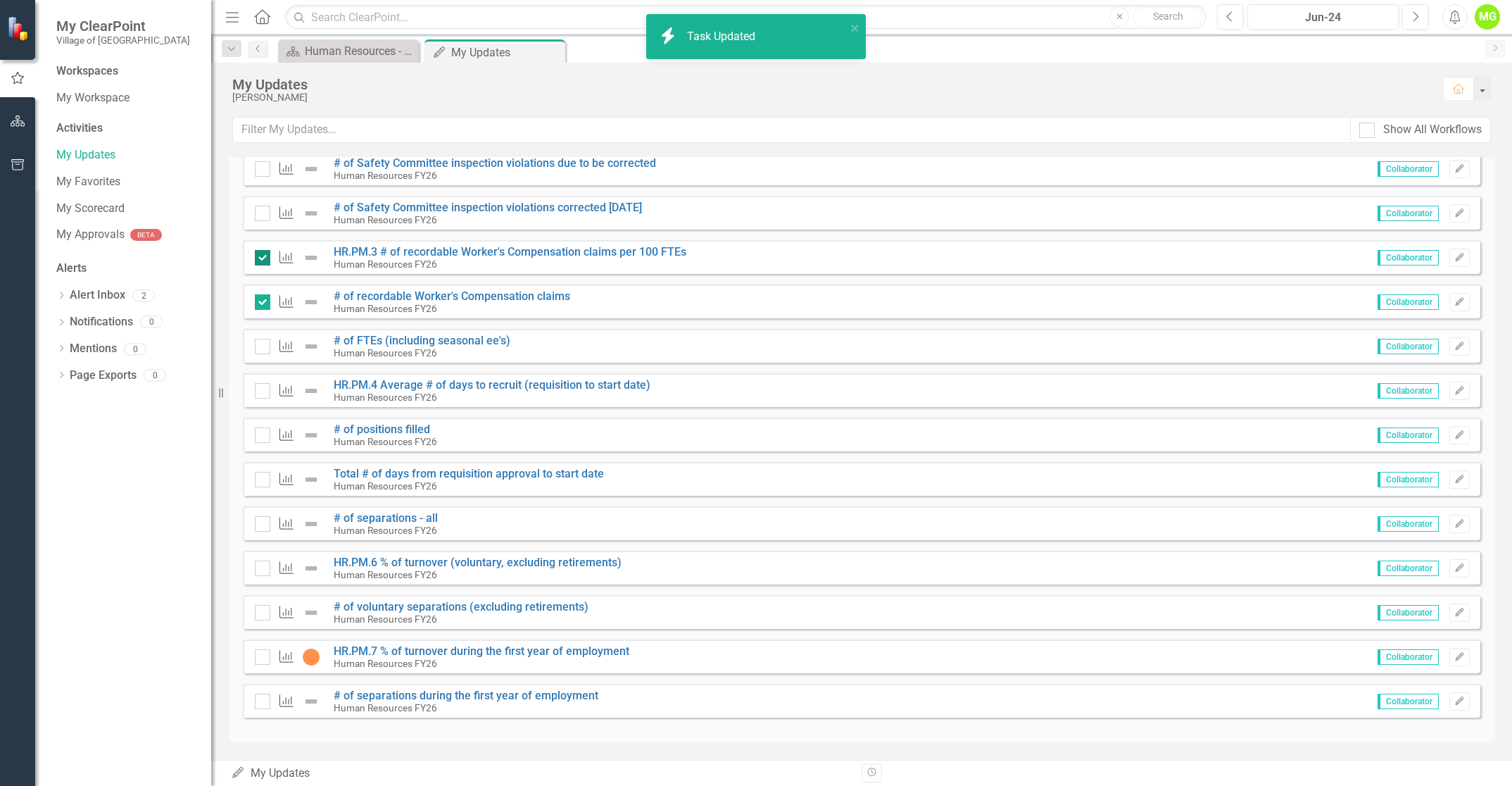
checkbox input "false"
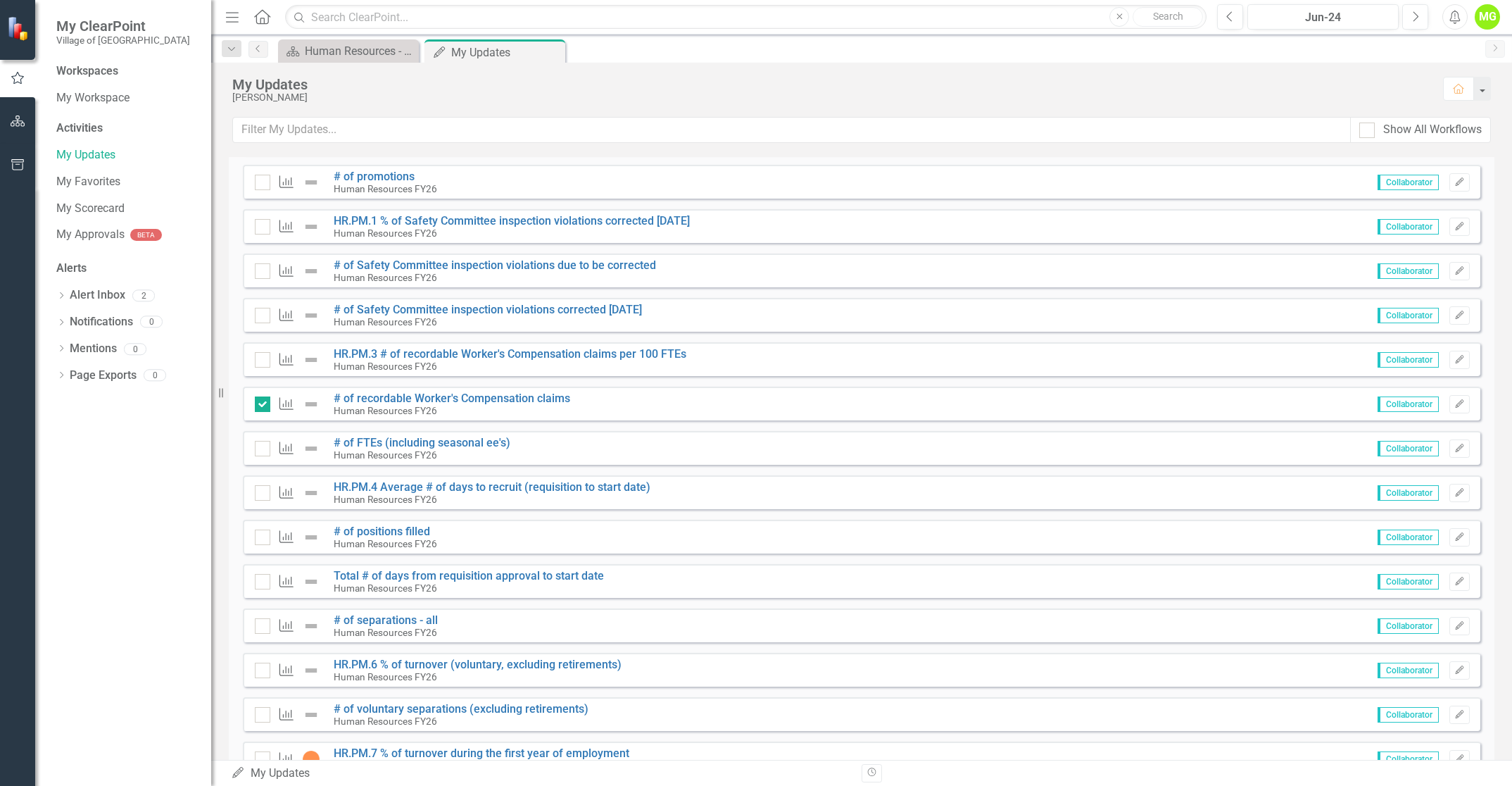
scroll to position [1350, 0]
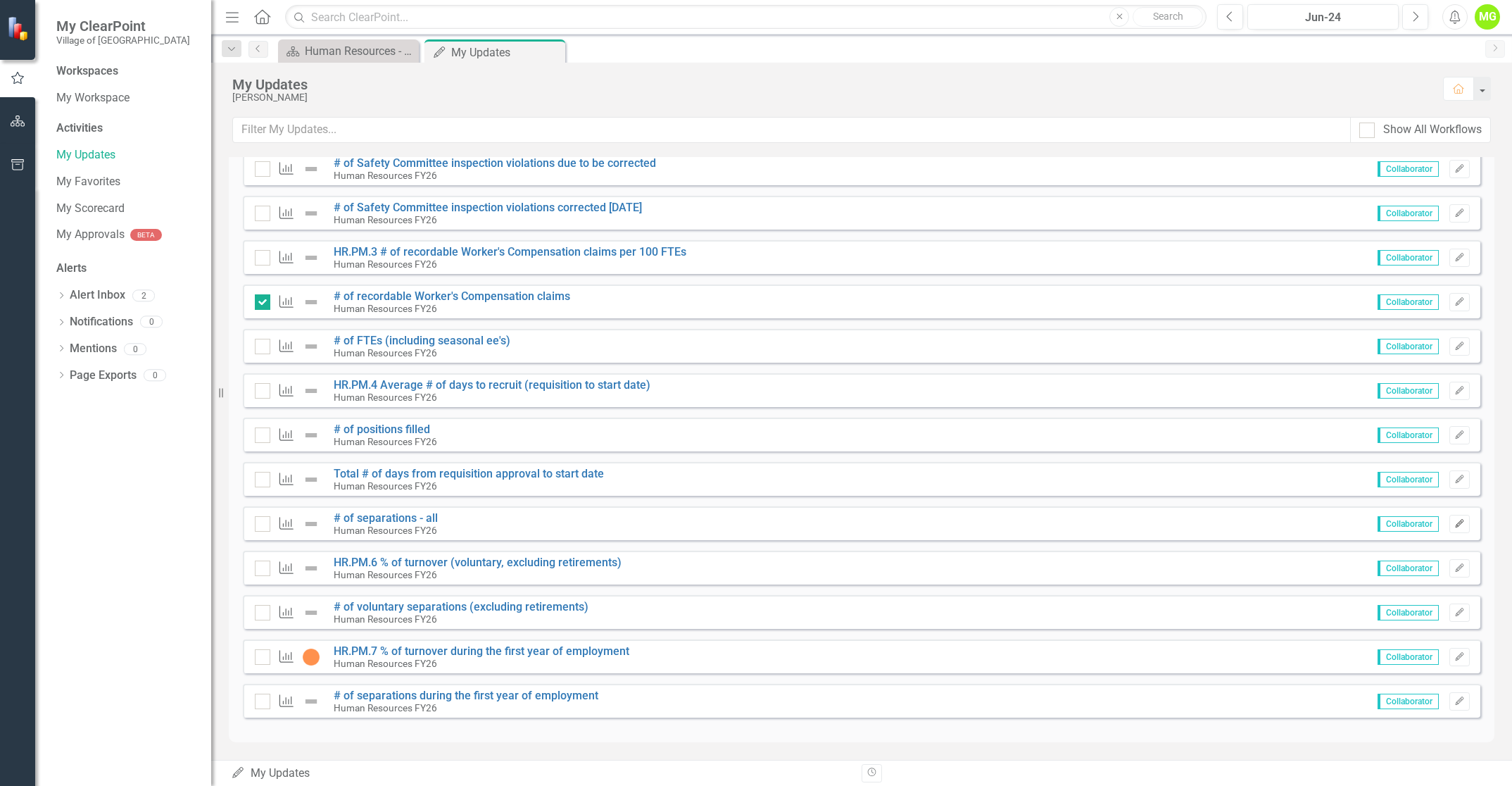
click at [1454, 522] on icon "Edit" at bounding box center [1459, 524] width 11 height 9
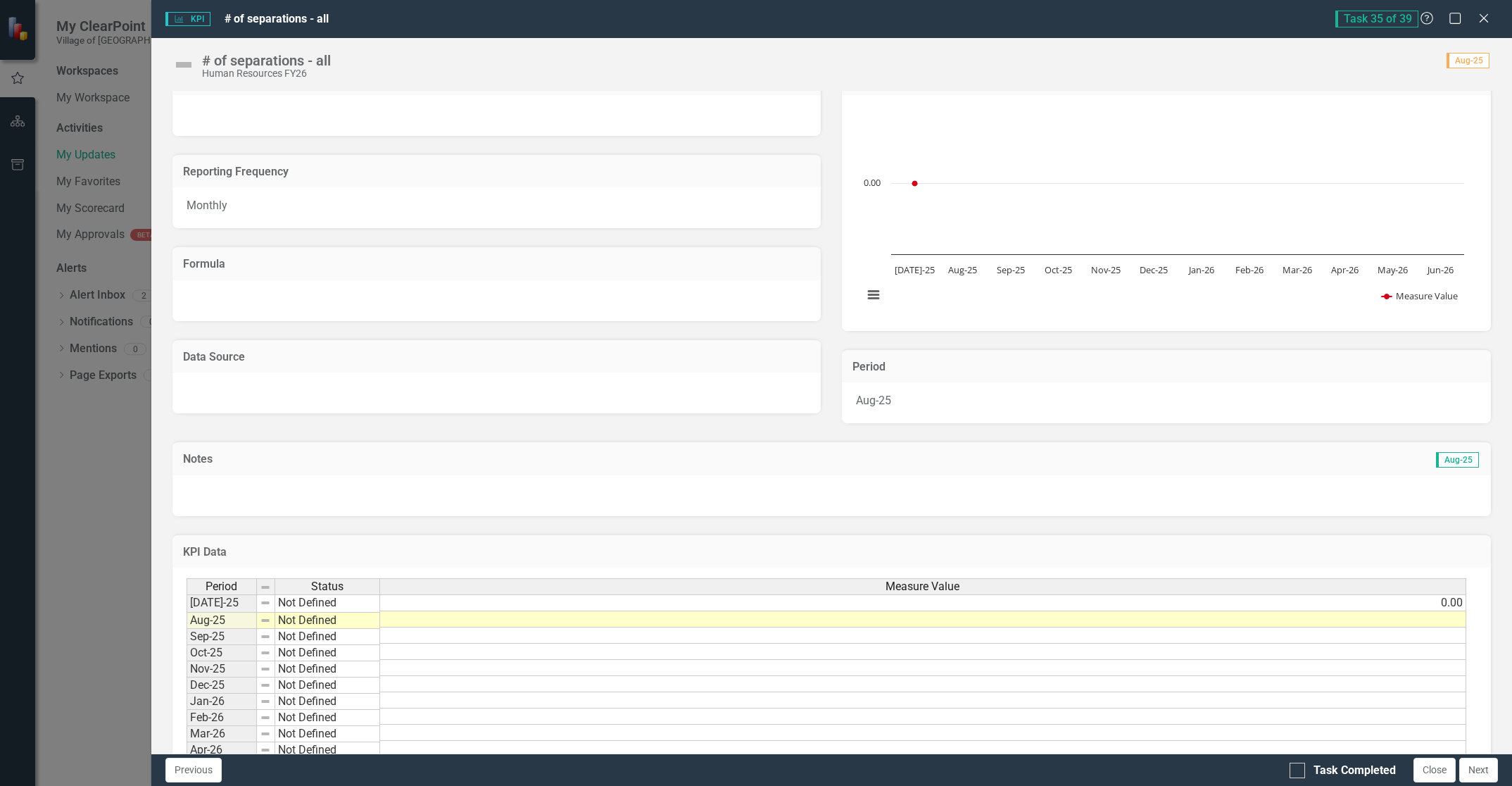
scroll to position [0, 0]
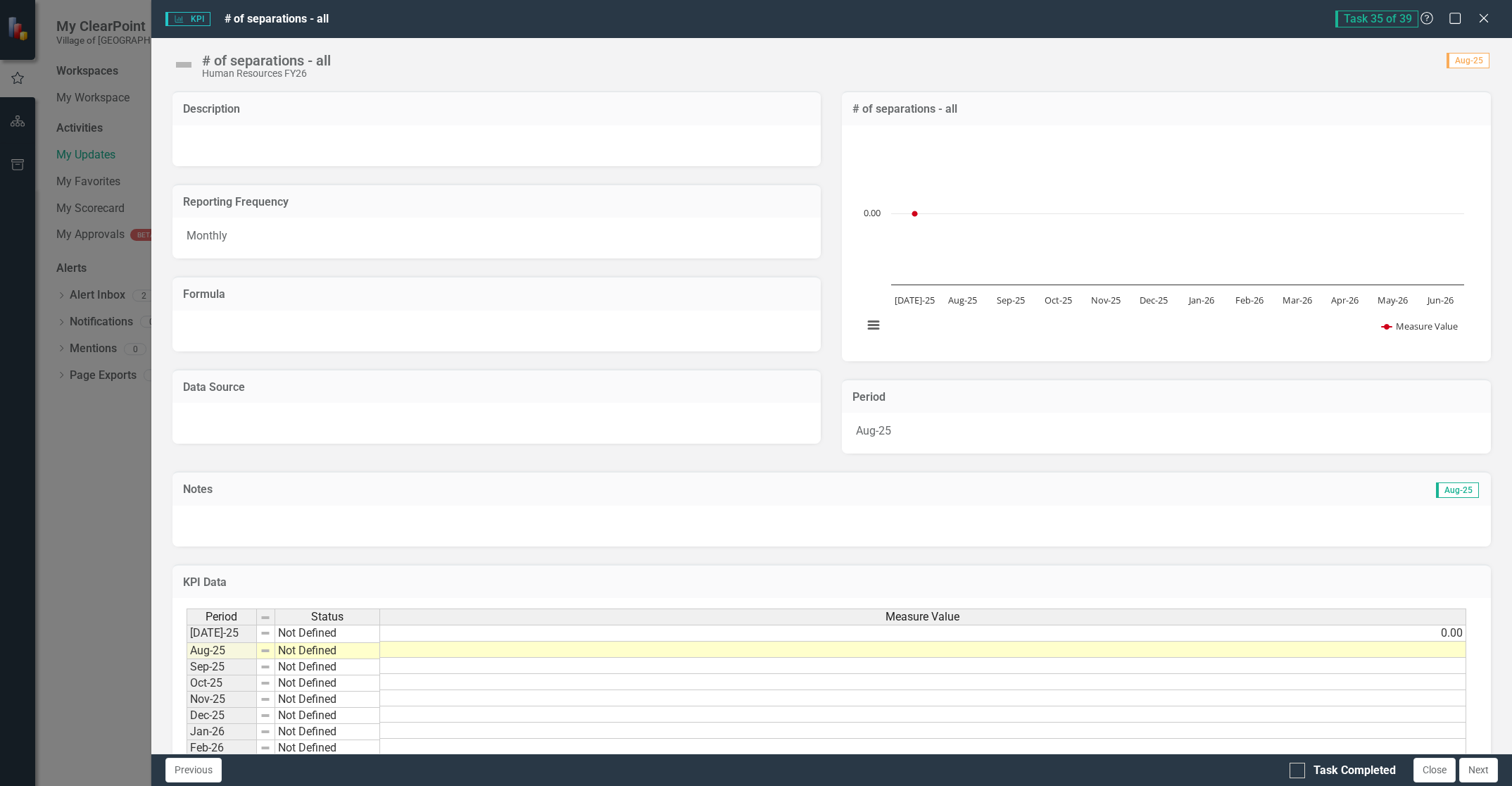
click at [1414, 651] on td at bounding box center [923, 650] width 1086 height 16
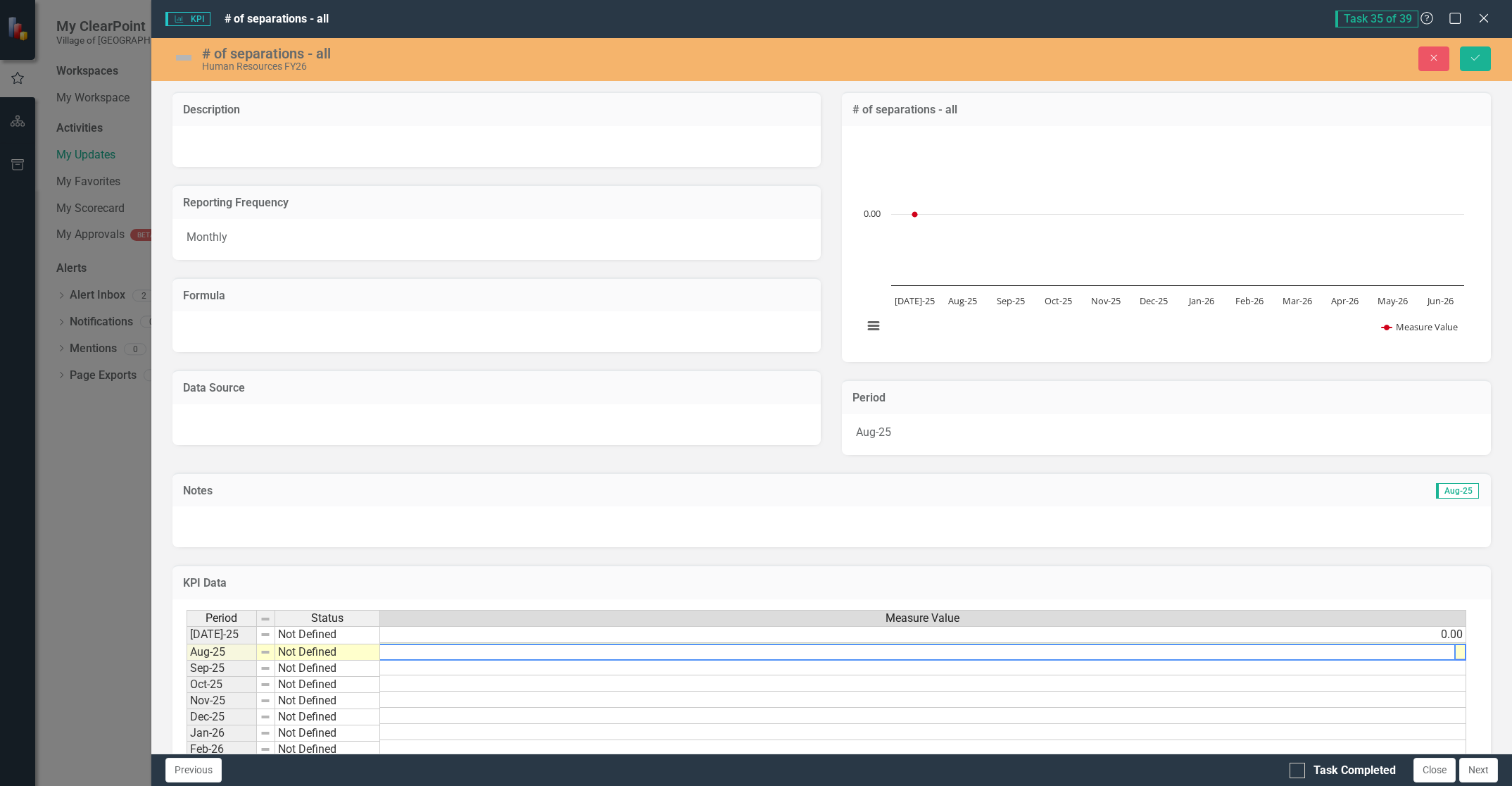
scroll to position [0, 11]
type textarea "1.0"
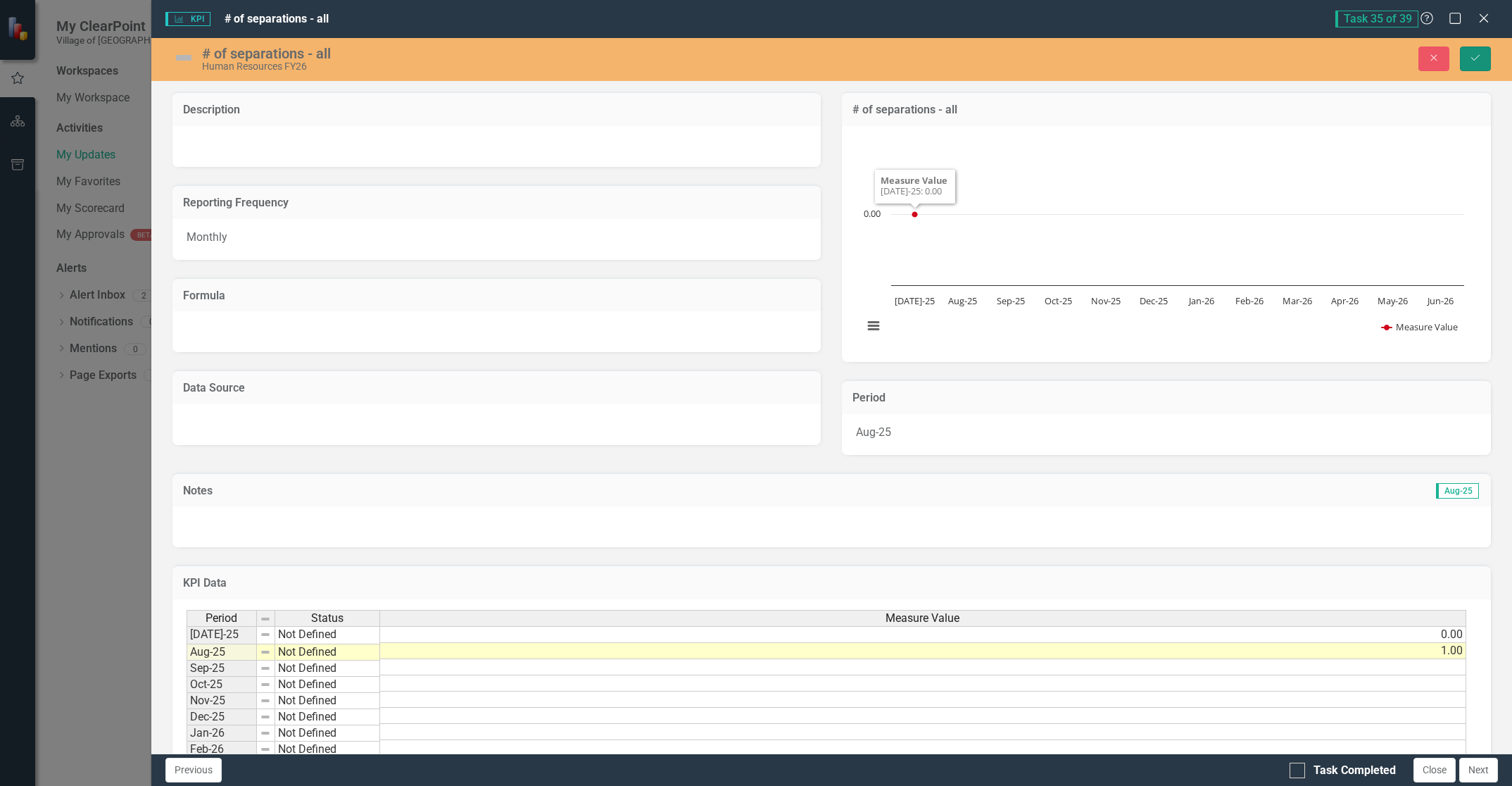
drag, startPoint x: 1480, startPoint y: 55, endPoint x: 1401, endPoint y: 277, distance: 235.6
click at [1480, 56] on icon "Save" at bounding box center [1476, 58] width 13 height 10
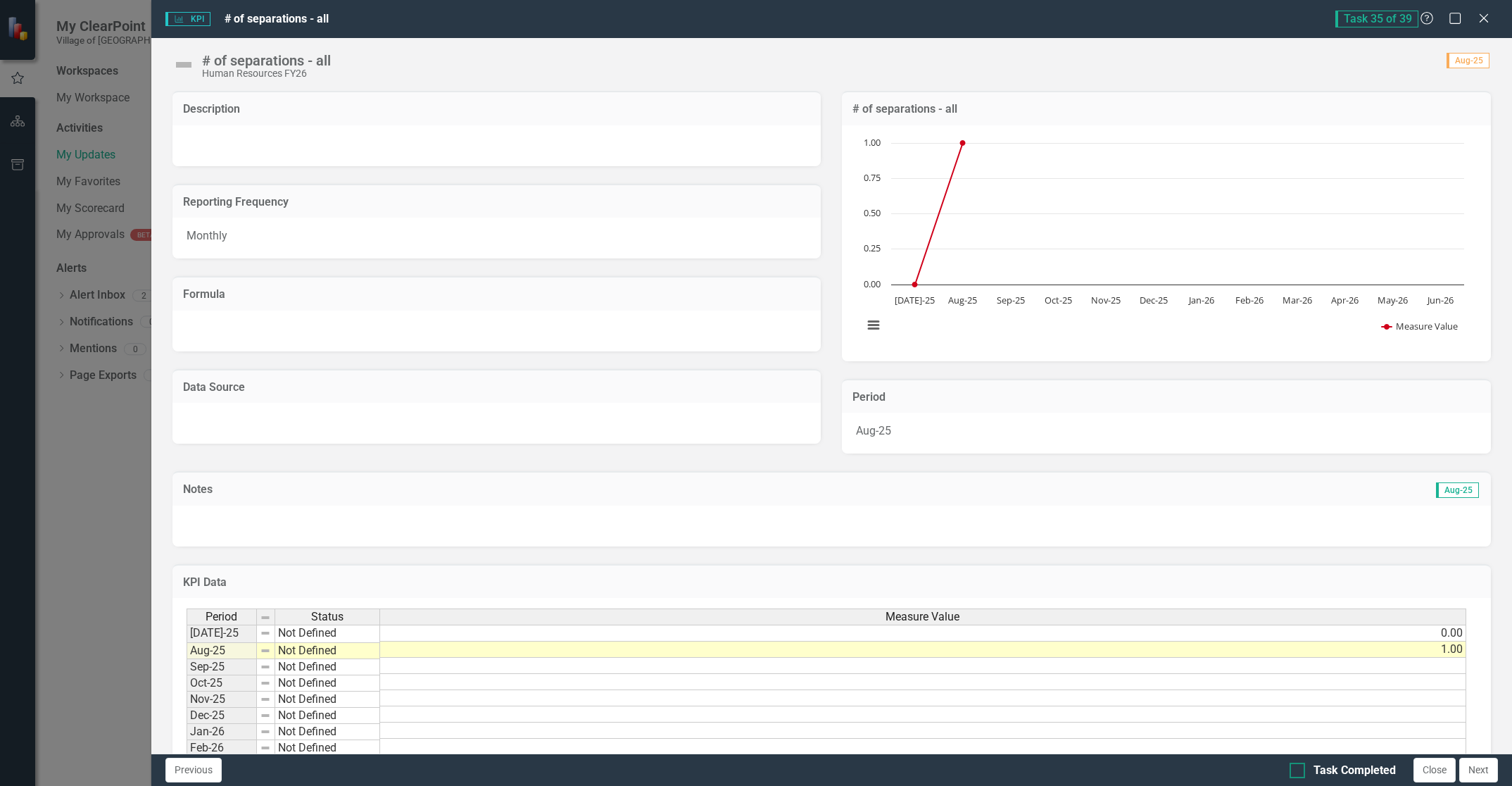
click at [1293, 765] on input "Task Completed" at bounding box center [1294, 767] width 9 height 9
checkbox input "true"
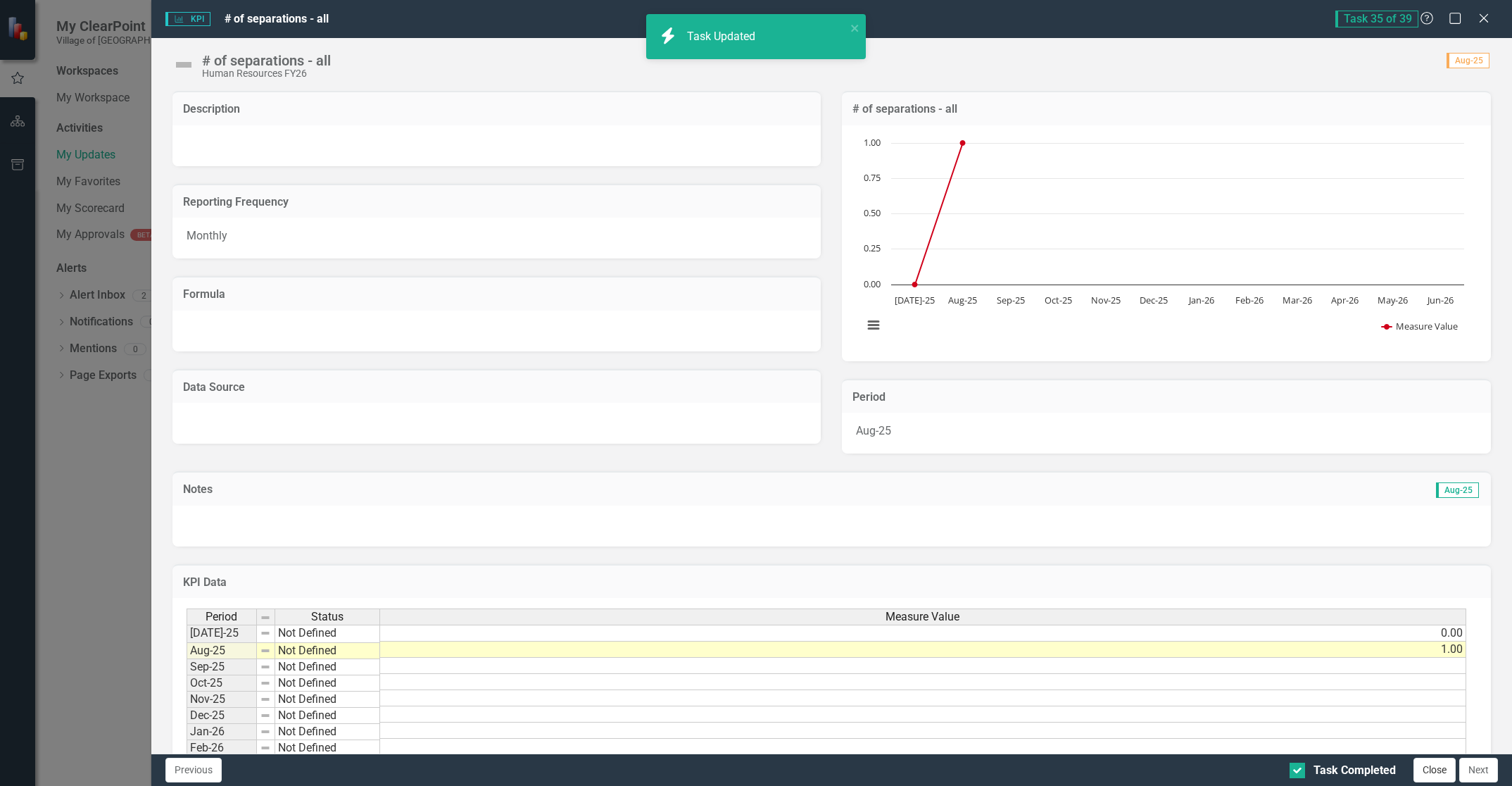
click at [1436, 772] on button "Close" at bounding box center [1435, 770] width 43 height 25
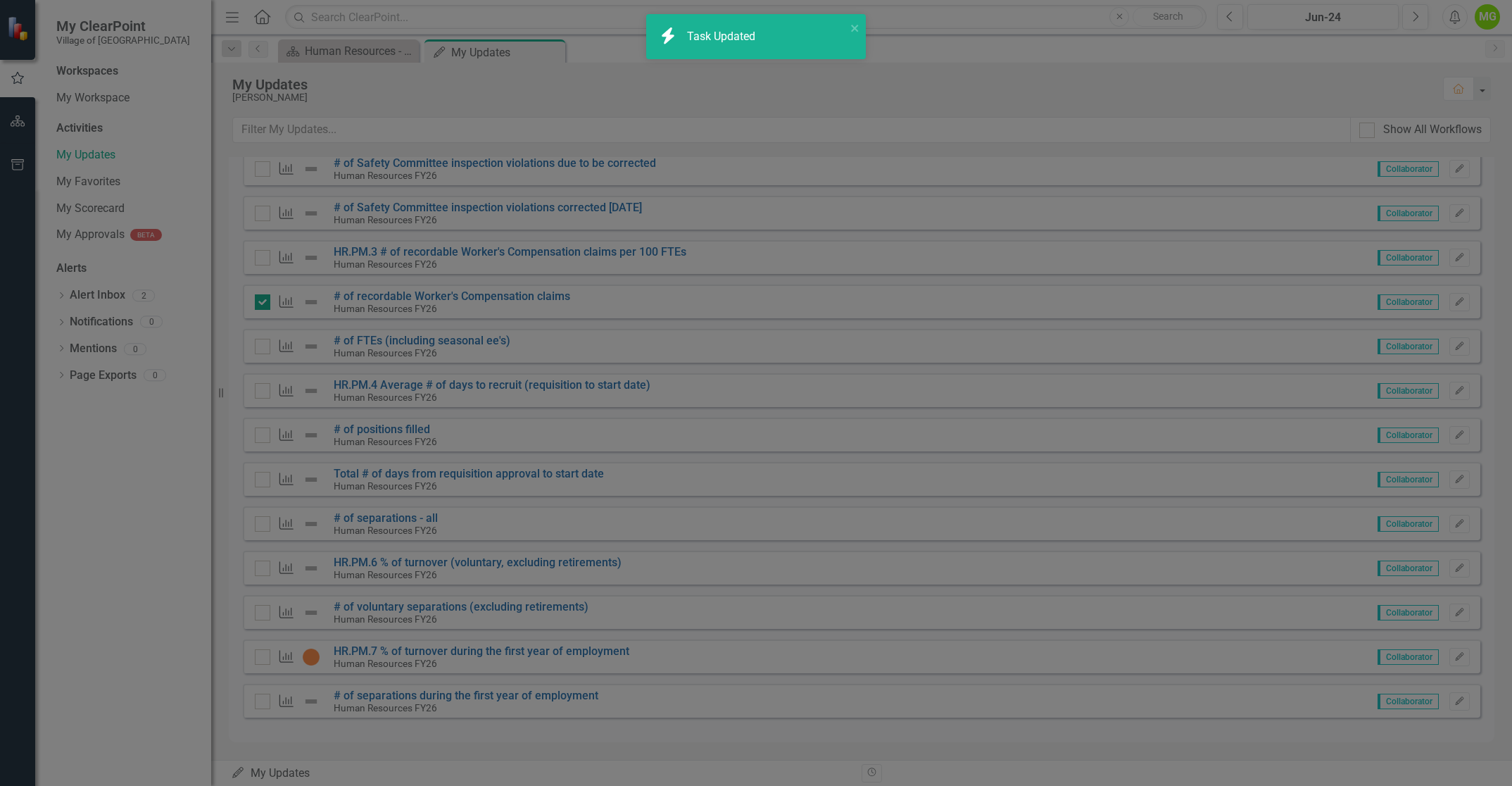
checkbox input "true"
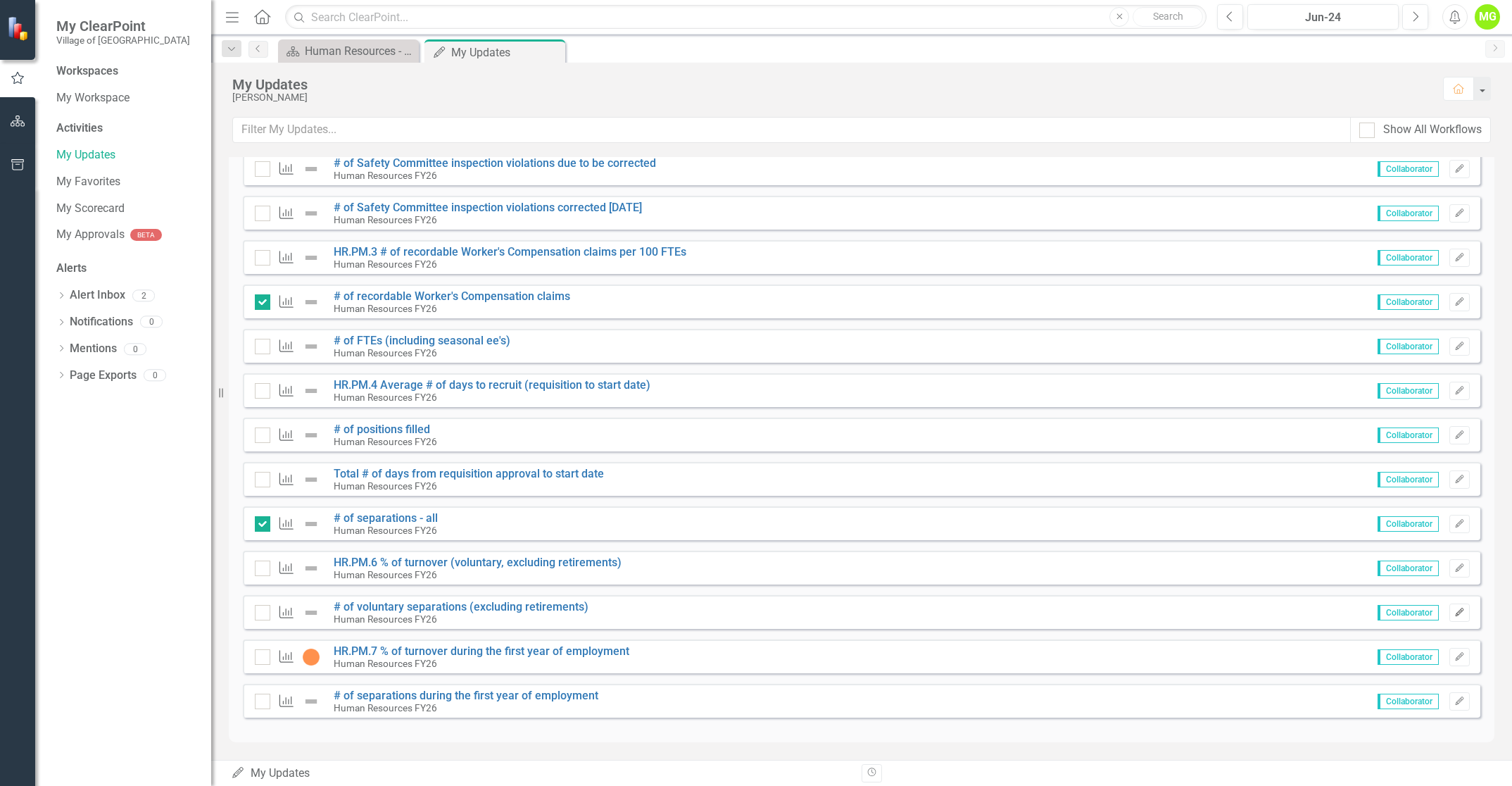
click at [1454, 611] on icon "Edit" at bounding box center [1459, 613] width 11 height 9
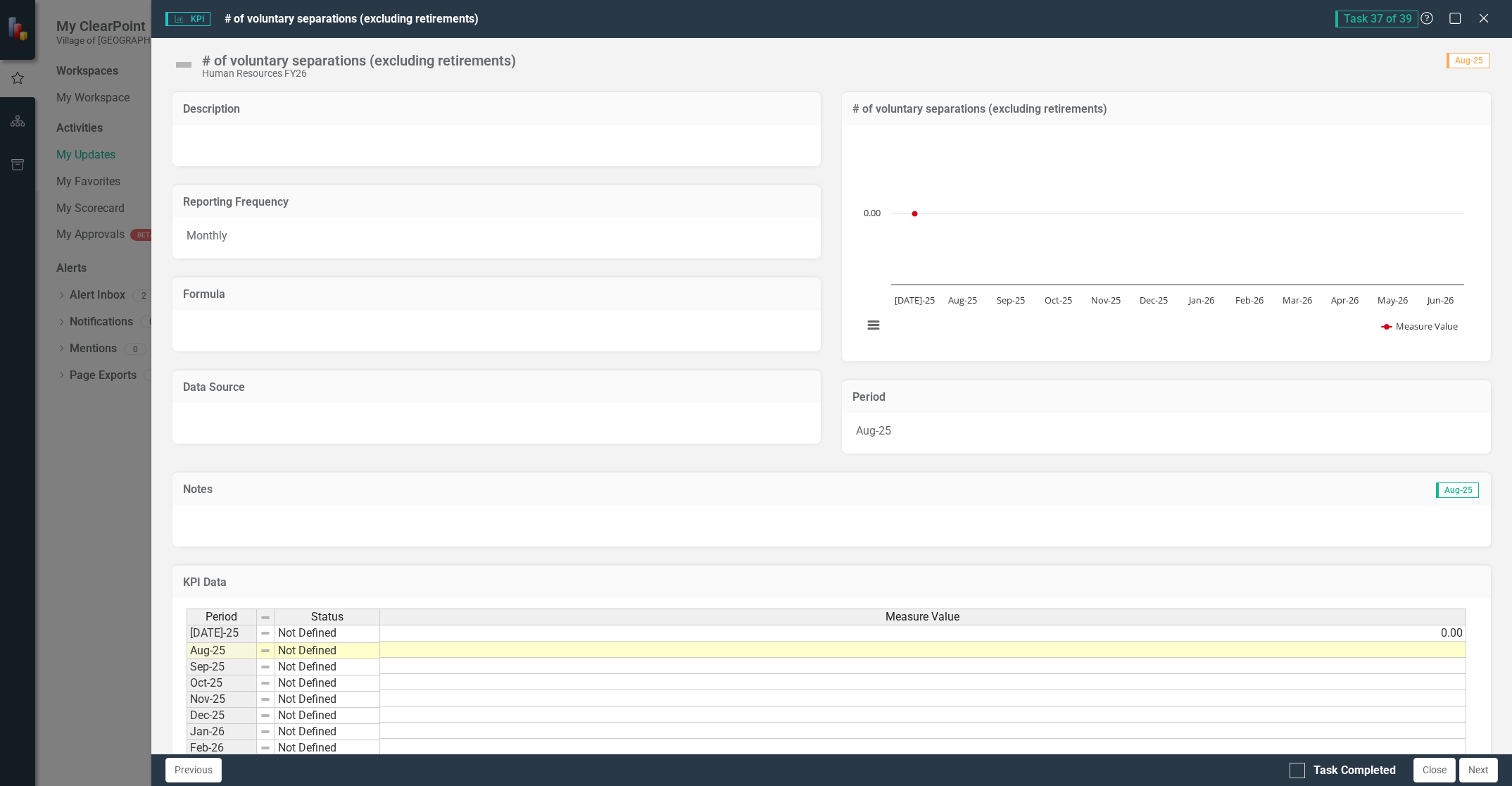
click at [1403, 653] on td at bounding box center [923, 650] width 1086 height 16
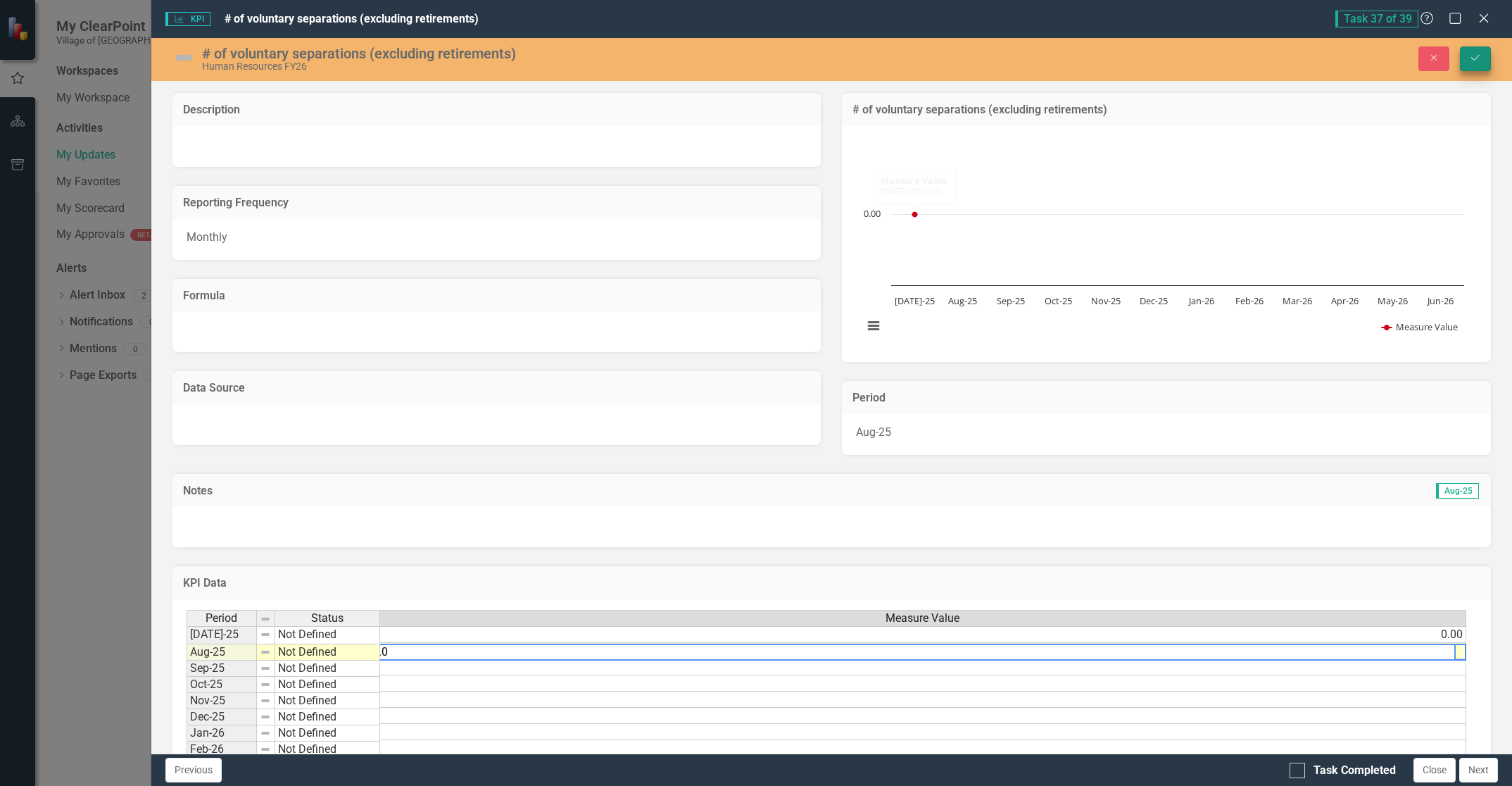
type textarea "1.0"
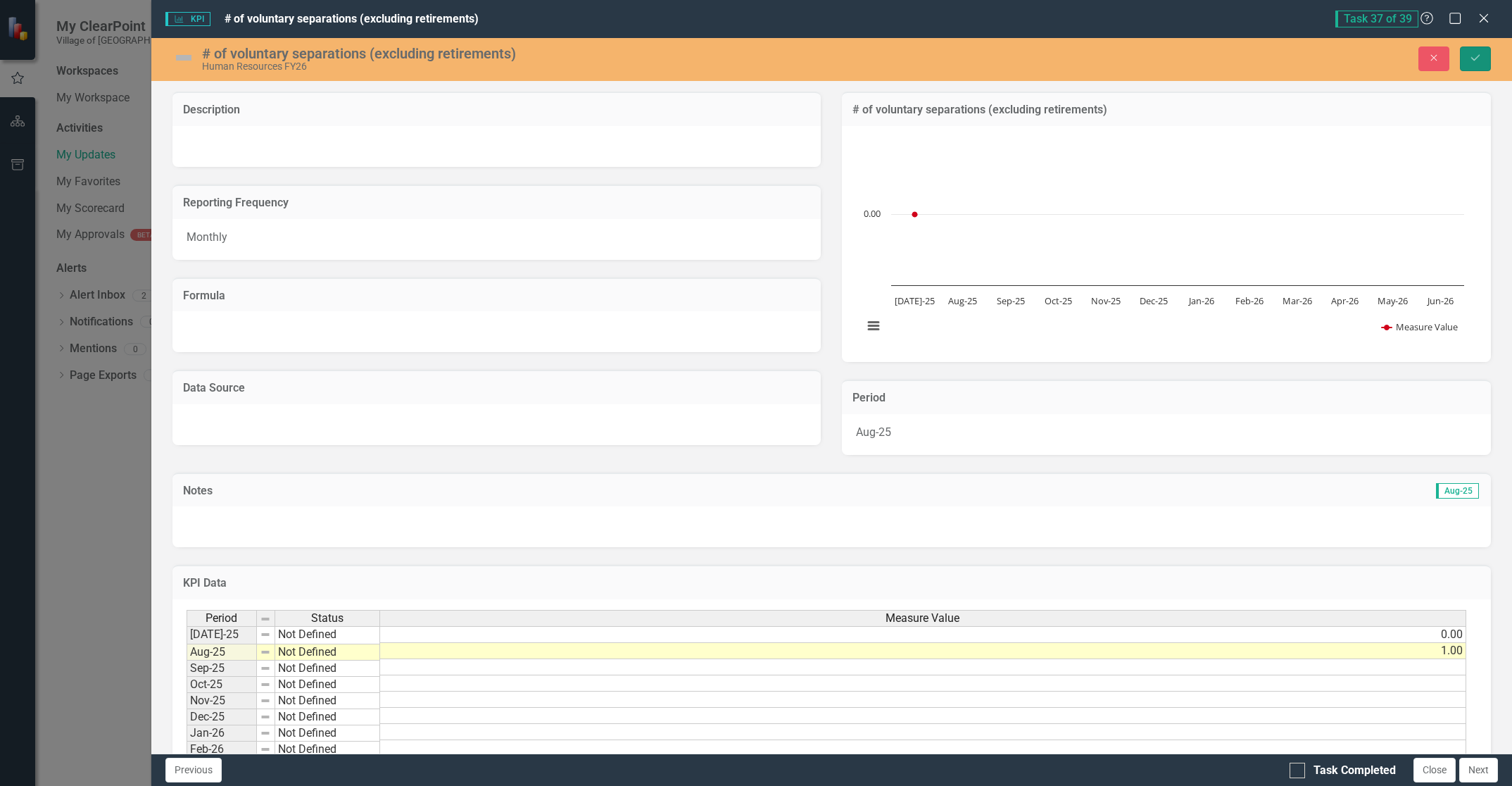
click at [1477, 59] on icon "Save" at bounding box center [1476, 58] width 13 height 10
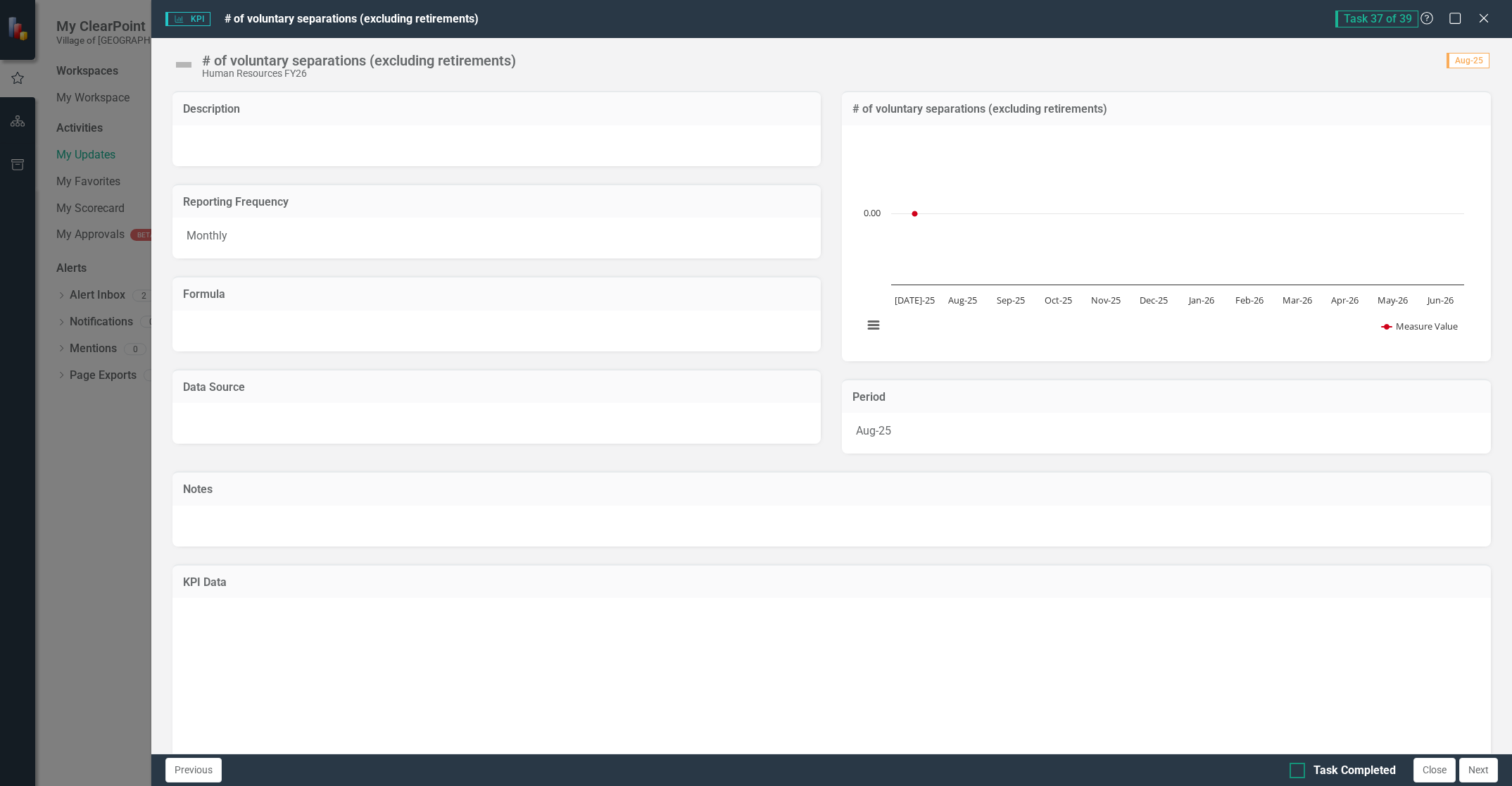
click at [1293, 769] on input "Task Completed" at bounding box center [1294, 767] width 9 height 9
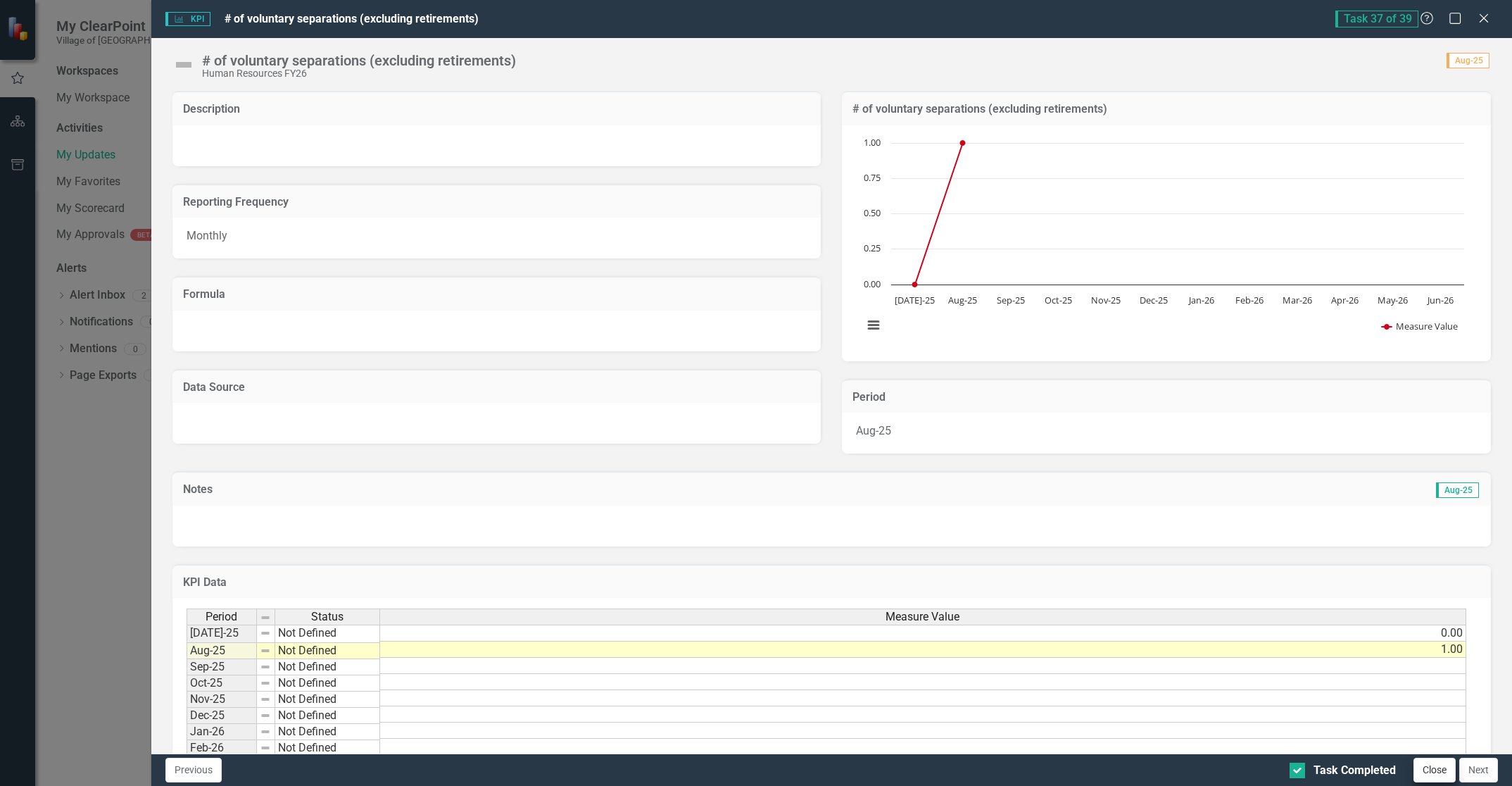
checkbox input "true"
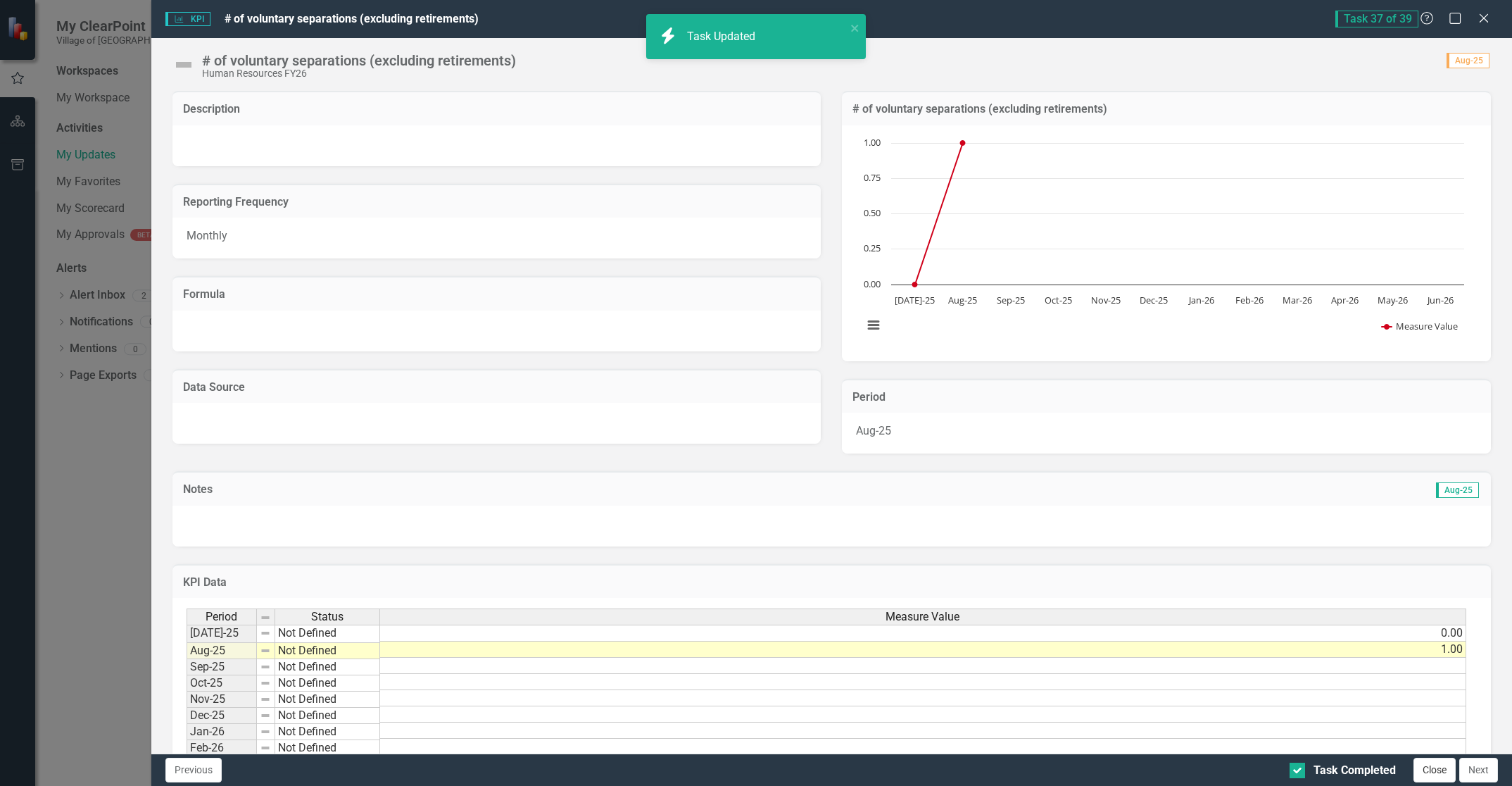
click at [1437, 773] on button "Close" at bounding box center [1435, 770] width 43 height 25
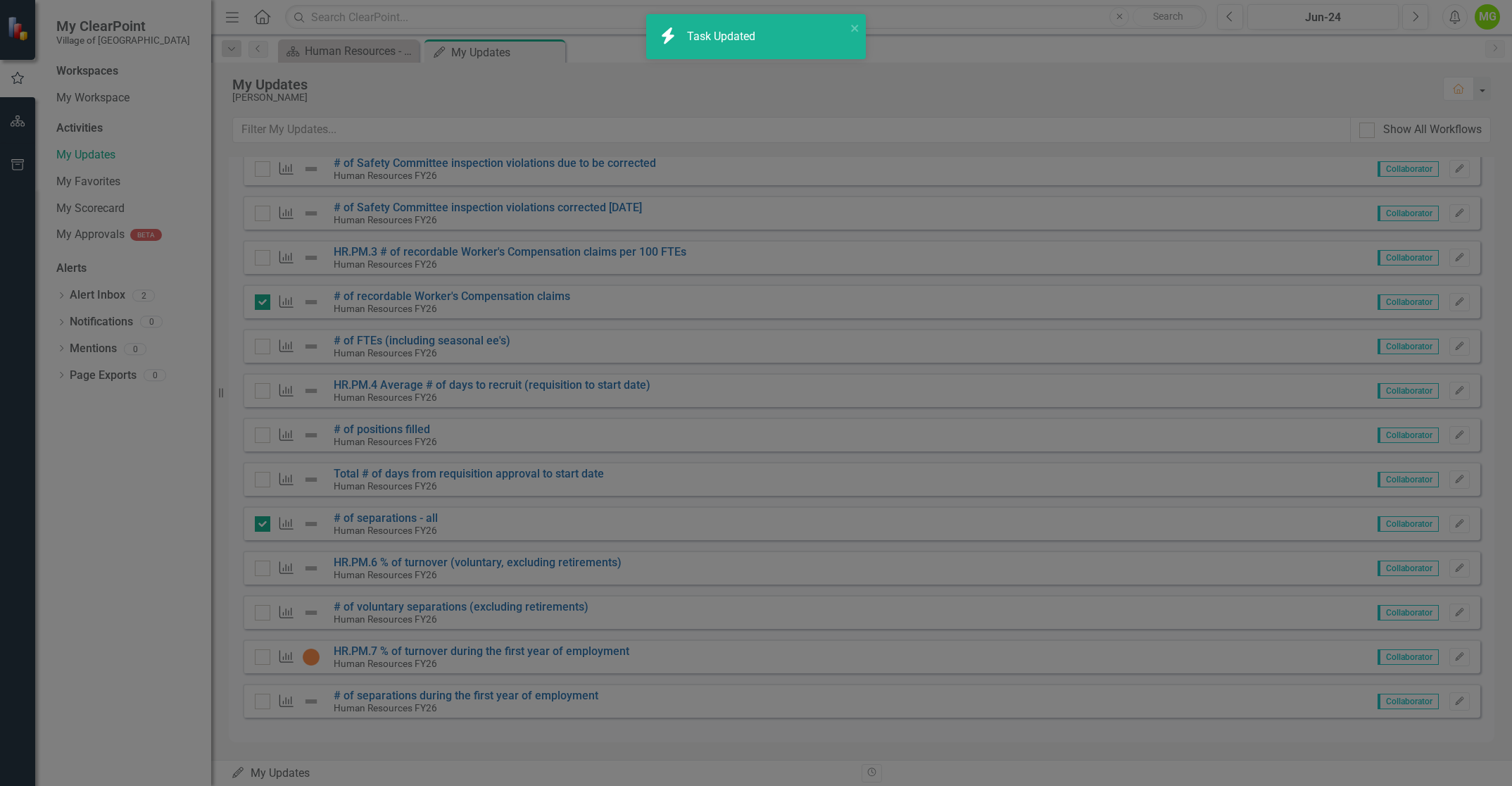
checkbox input "true"
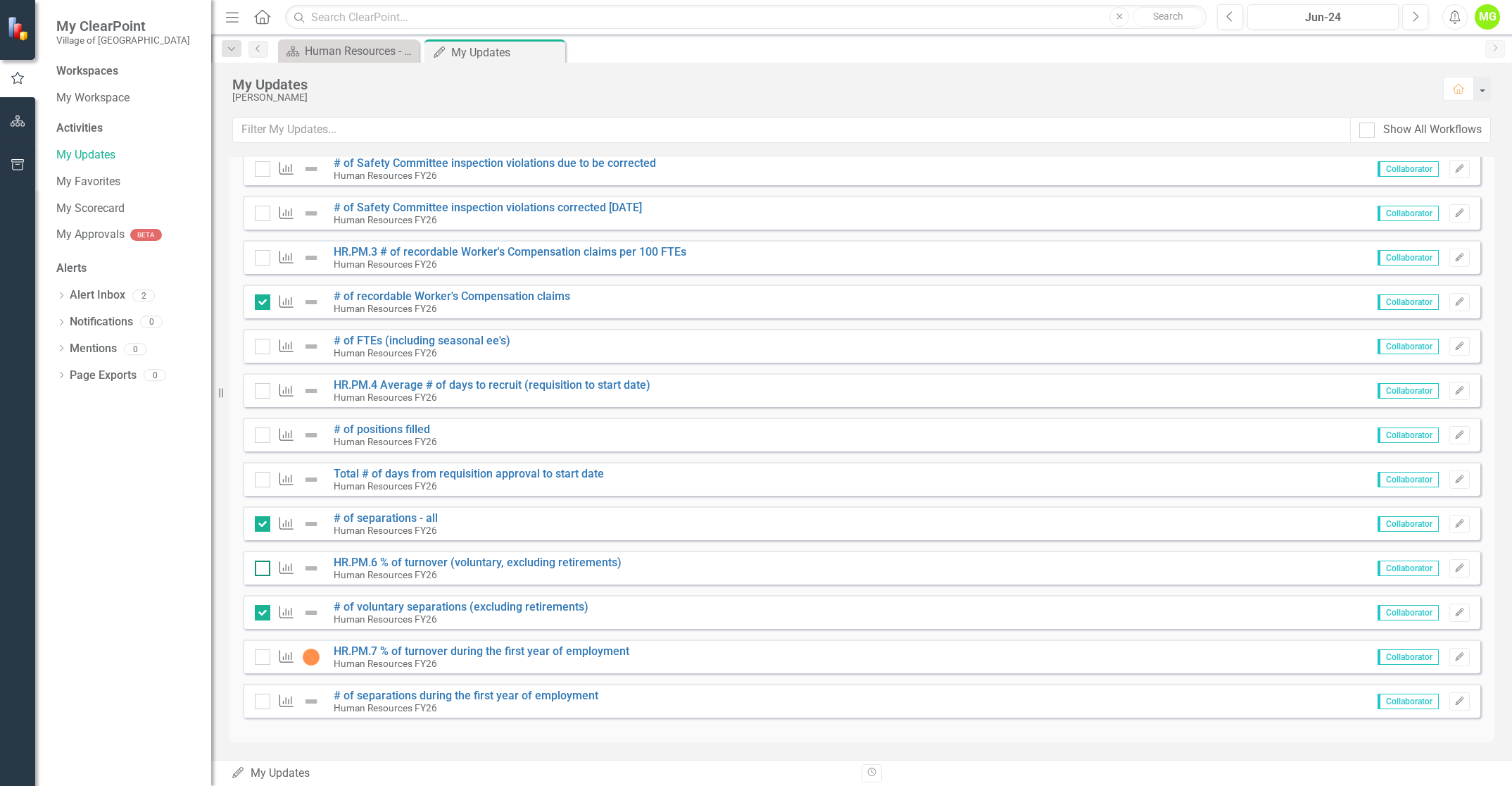
click at [263, 564] on input "checkbox" at bounding box center [259, 564] width 9 height 9
checkbox input "true"
click at [1455, 697] on icon "button" at bounding box center [1459, 701] width 9 height 9
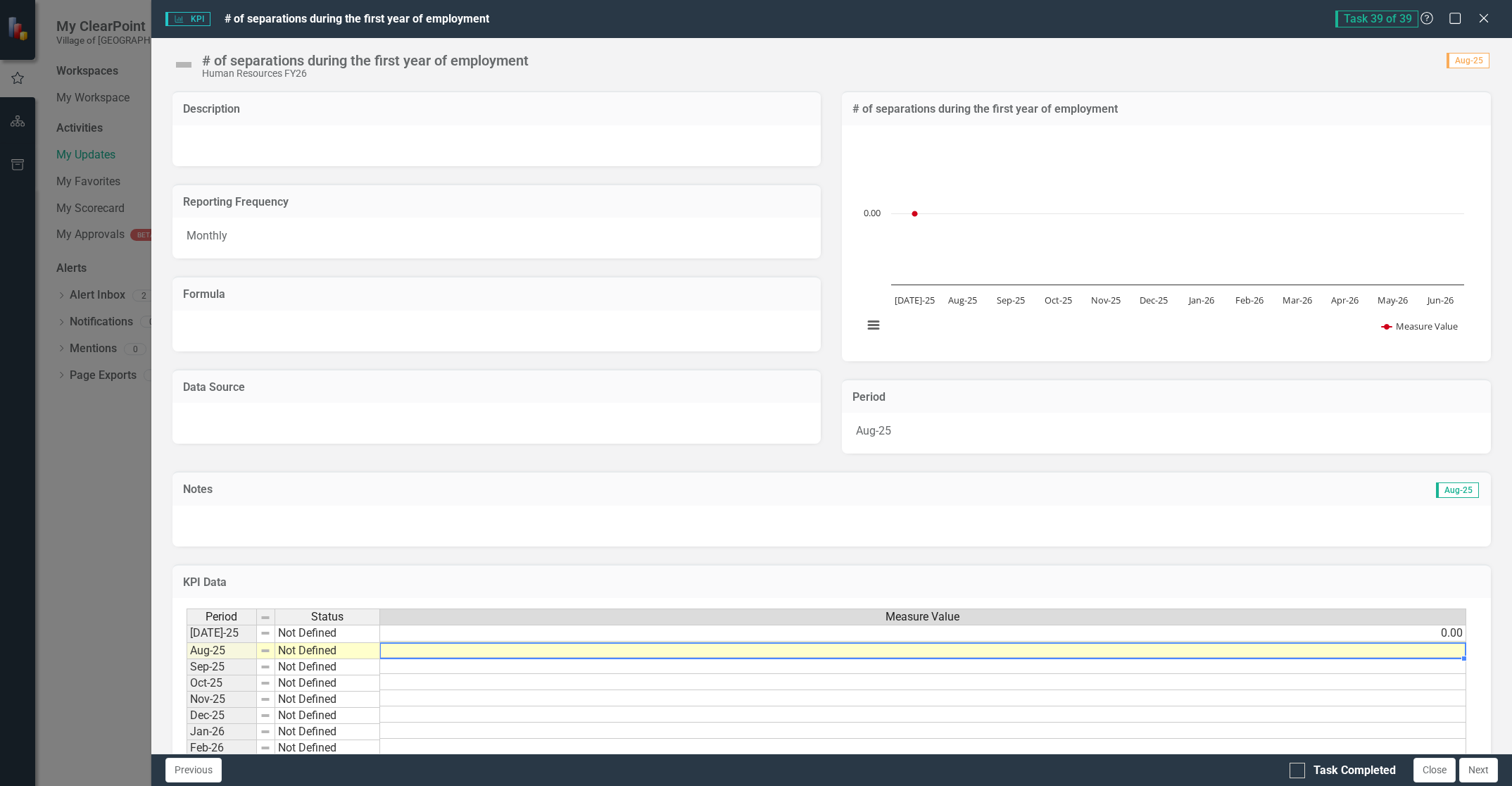
click at [1405, 652] on td at bounding box center [923, 650] width 1086 height 16
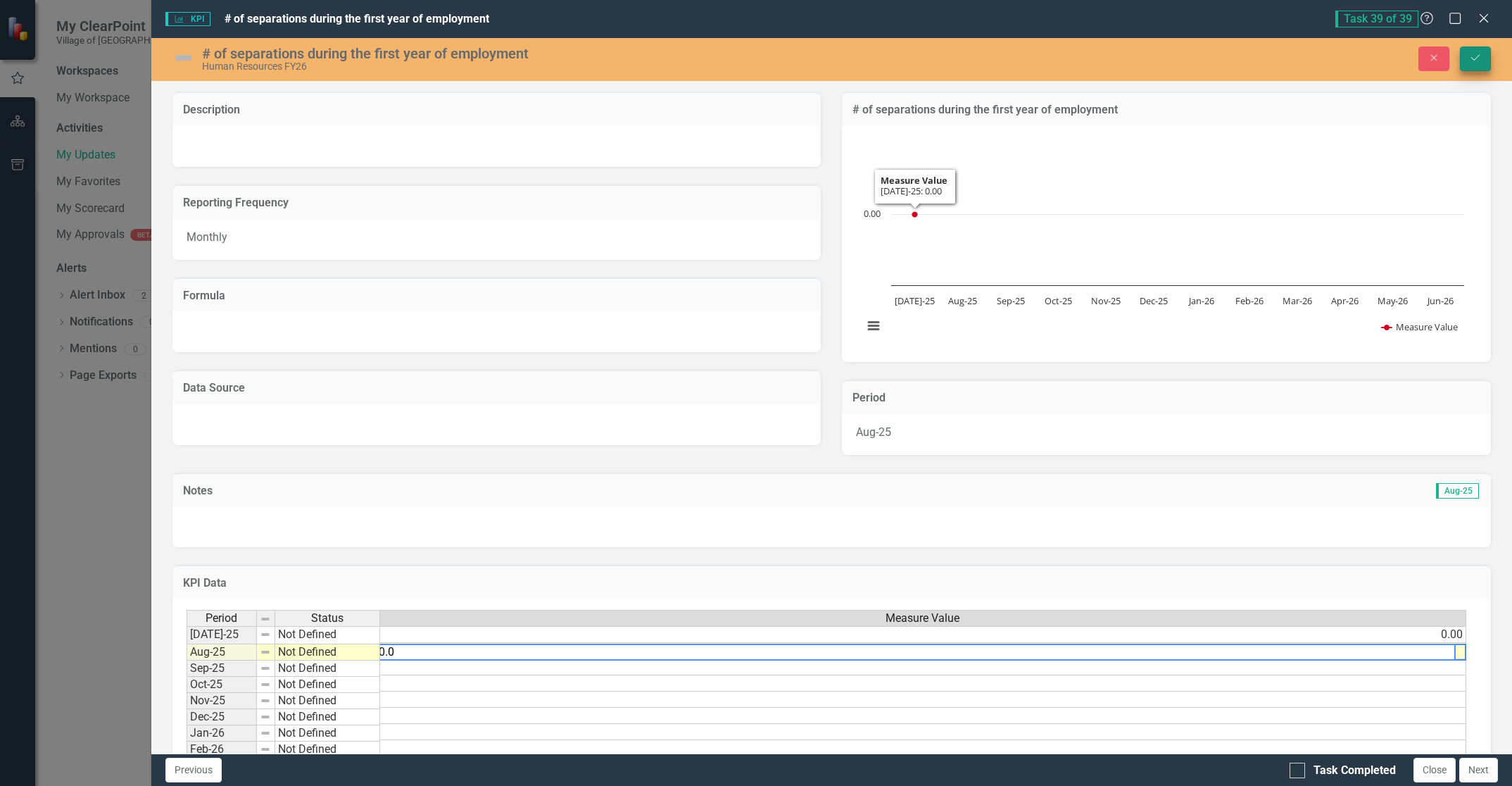
type textarea "00.0"
click at [1481, 57] on button "Save" at bounding box center [1475, 58] width 31 height 25
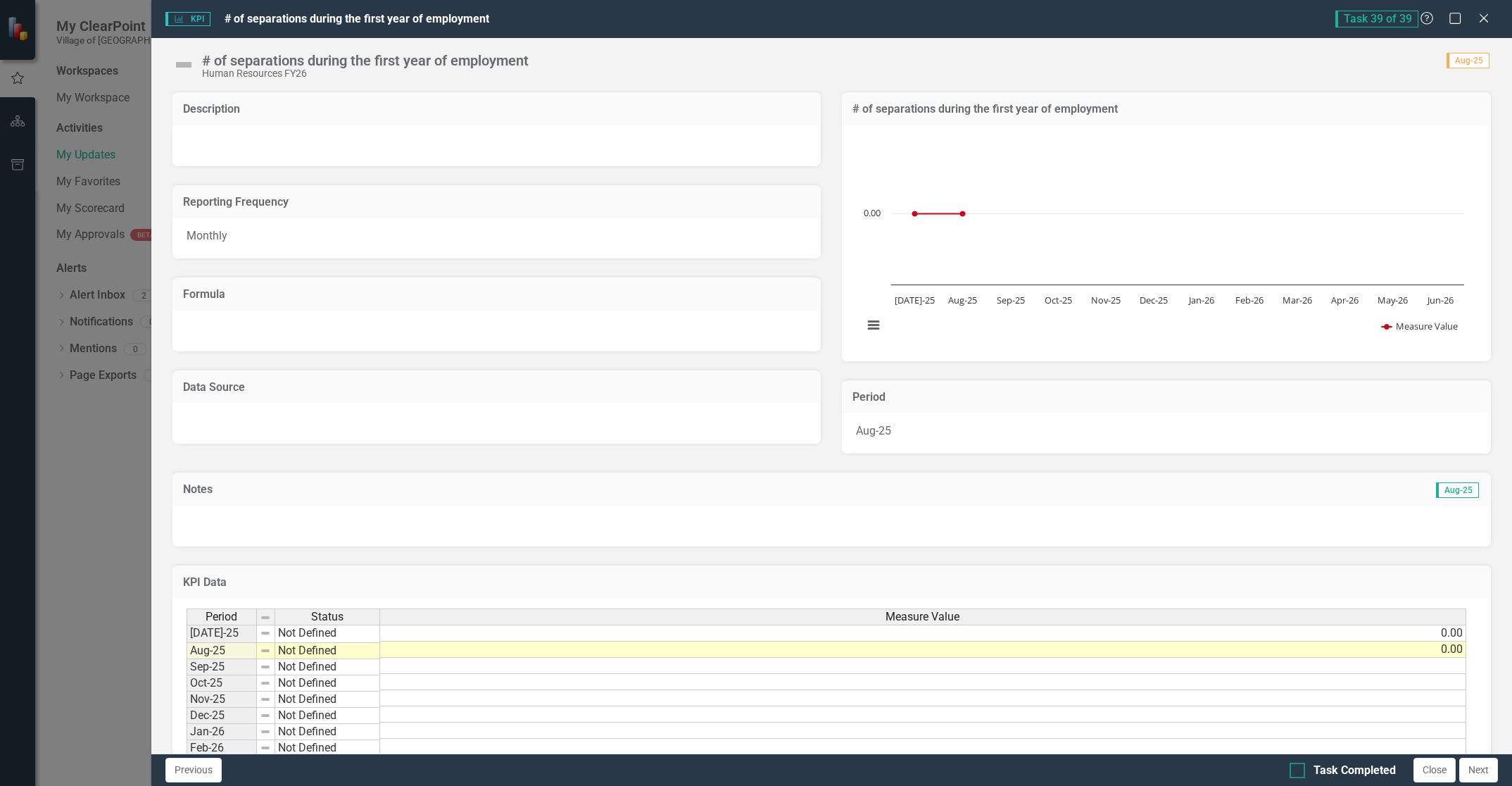
scroll to position [30, 0]
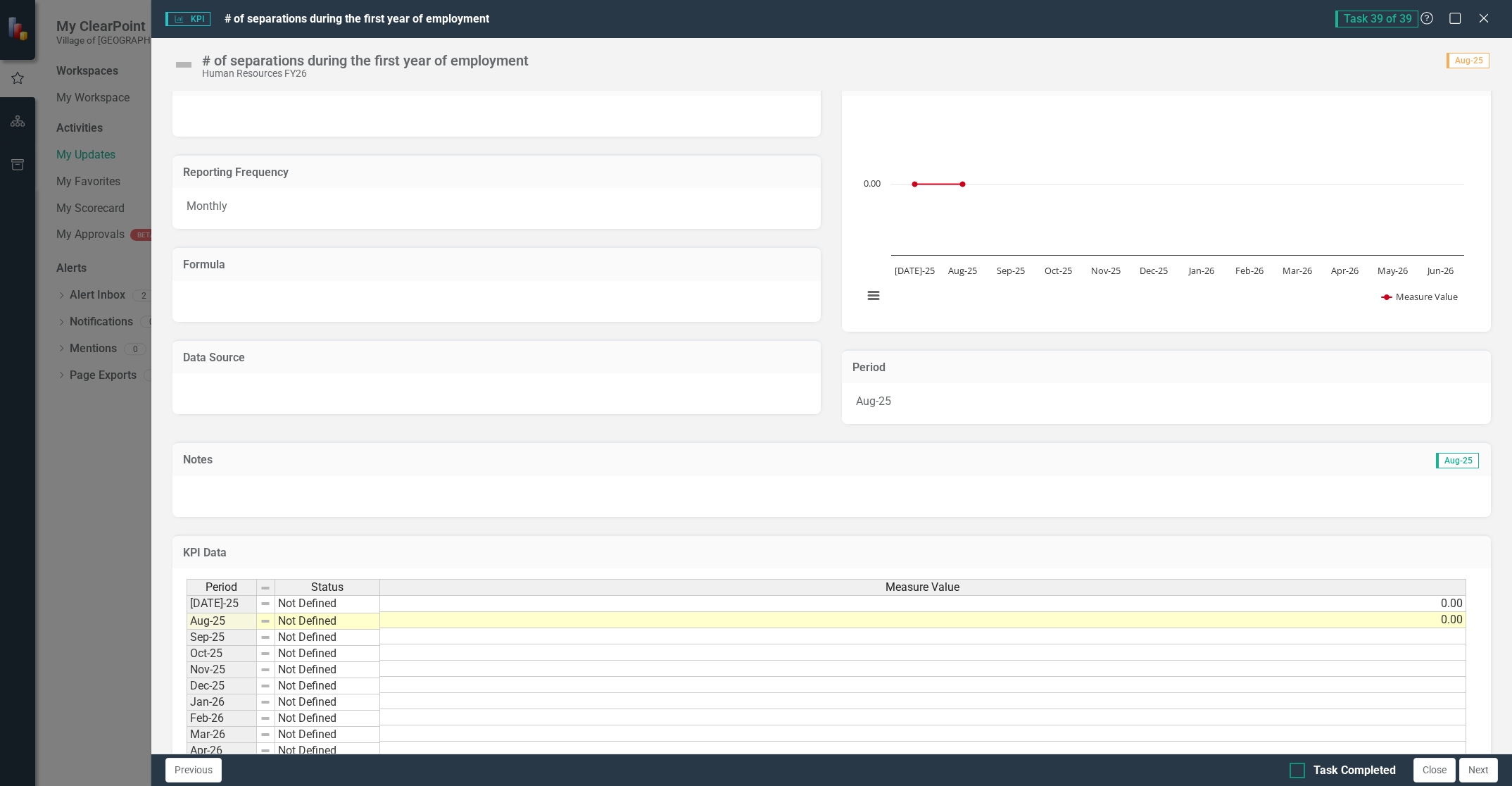
click at [1295, 772] on div at bounding box center [1297, 769] width 15 height 15
click at [1295, 772] on input "Task Completed" at bounding box center [1294, 767] width 9 height 9
checkbox input "true"
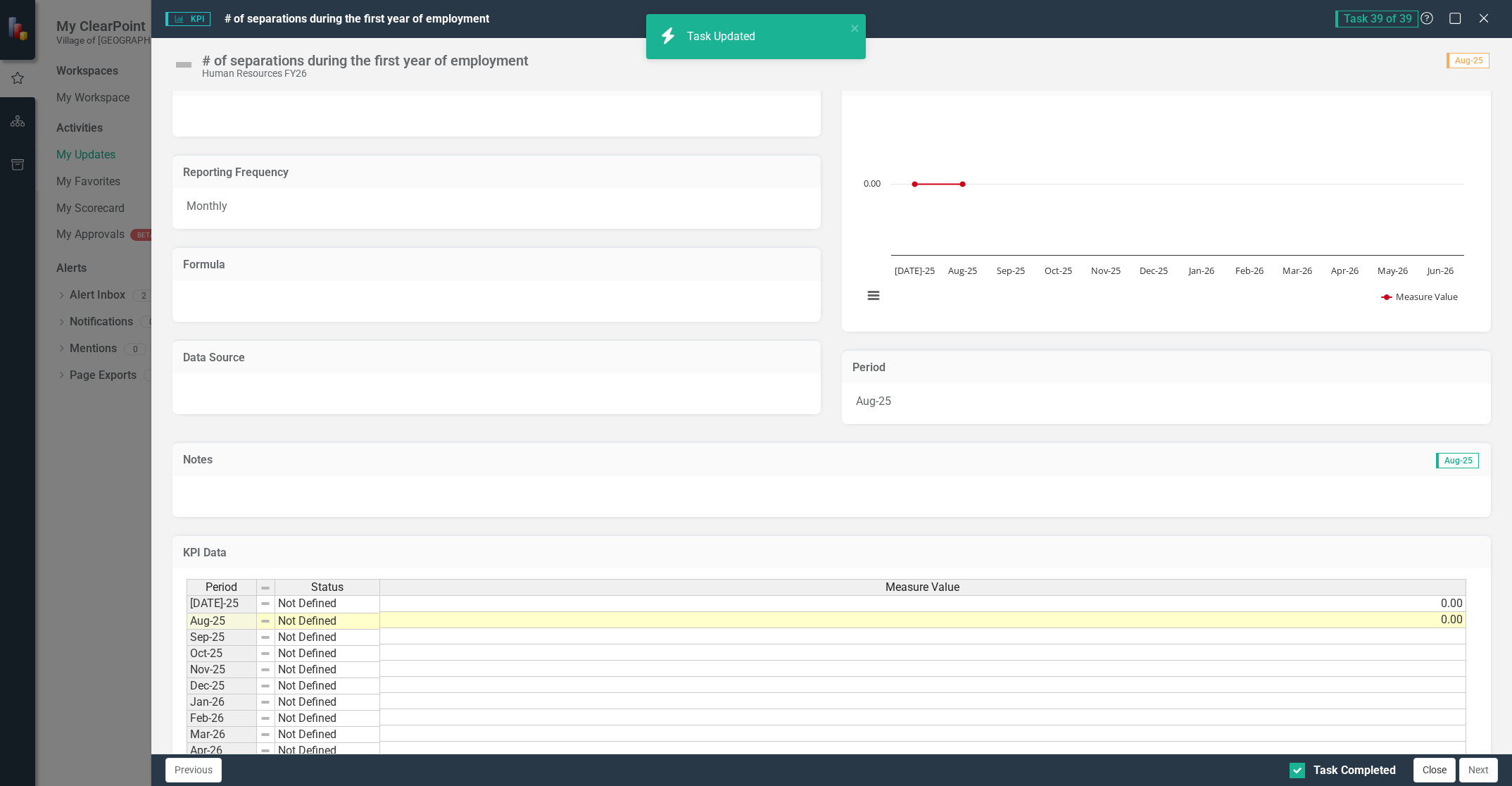
click at [1433, 773] on button "Close" at bounding box center [1435, 770] width 43 height 25
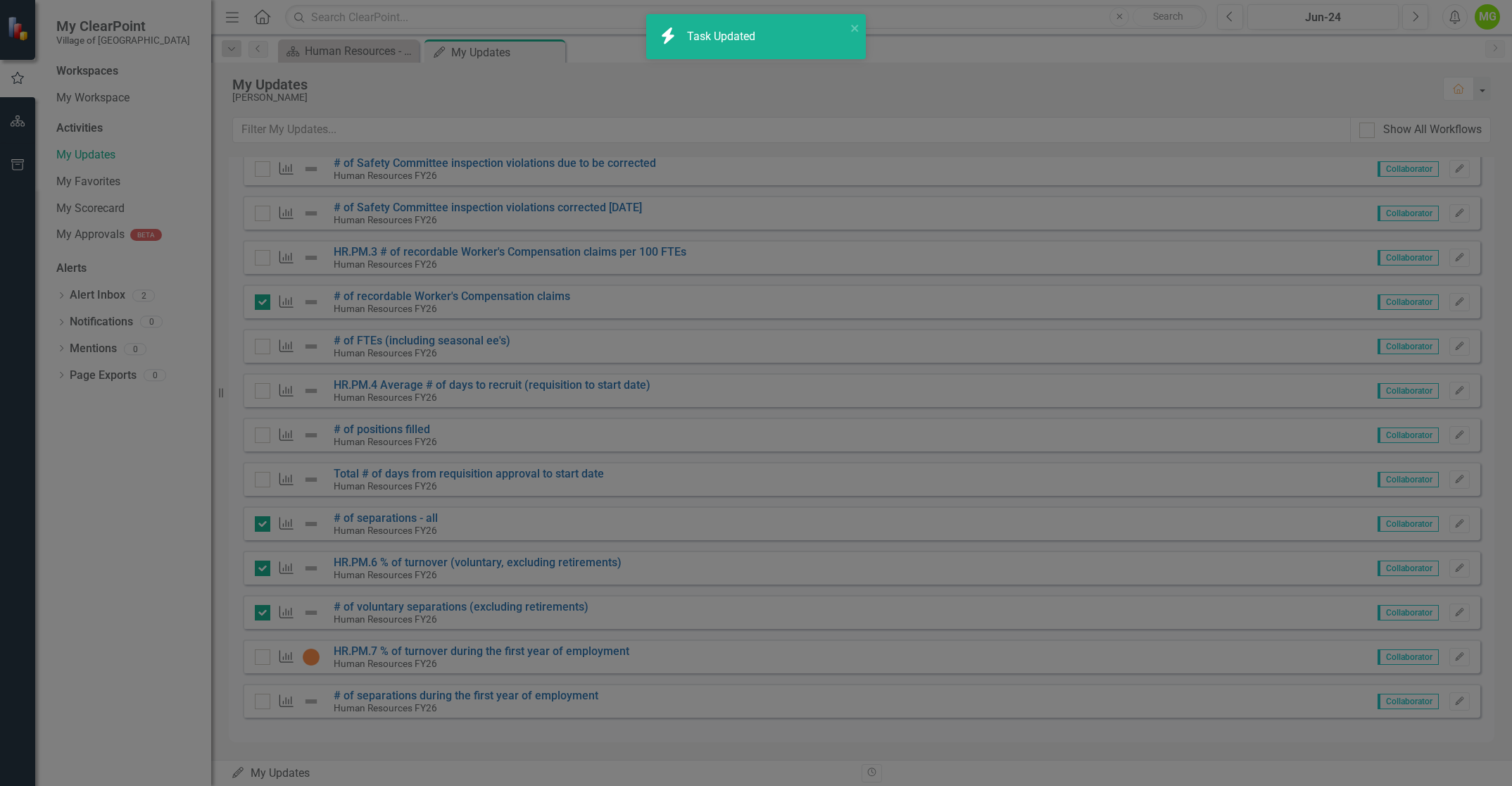
checkbox input "true"
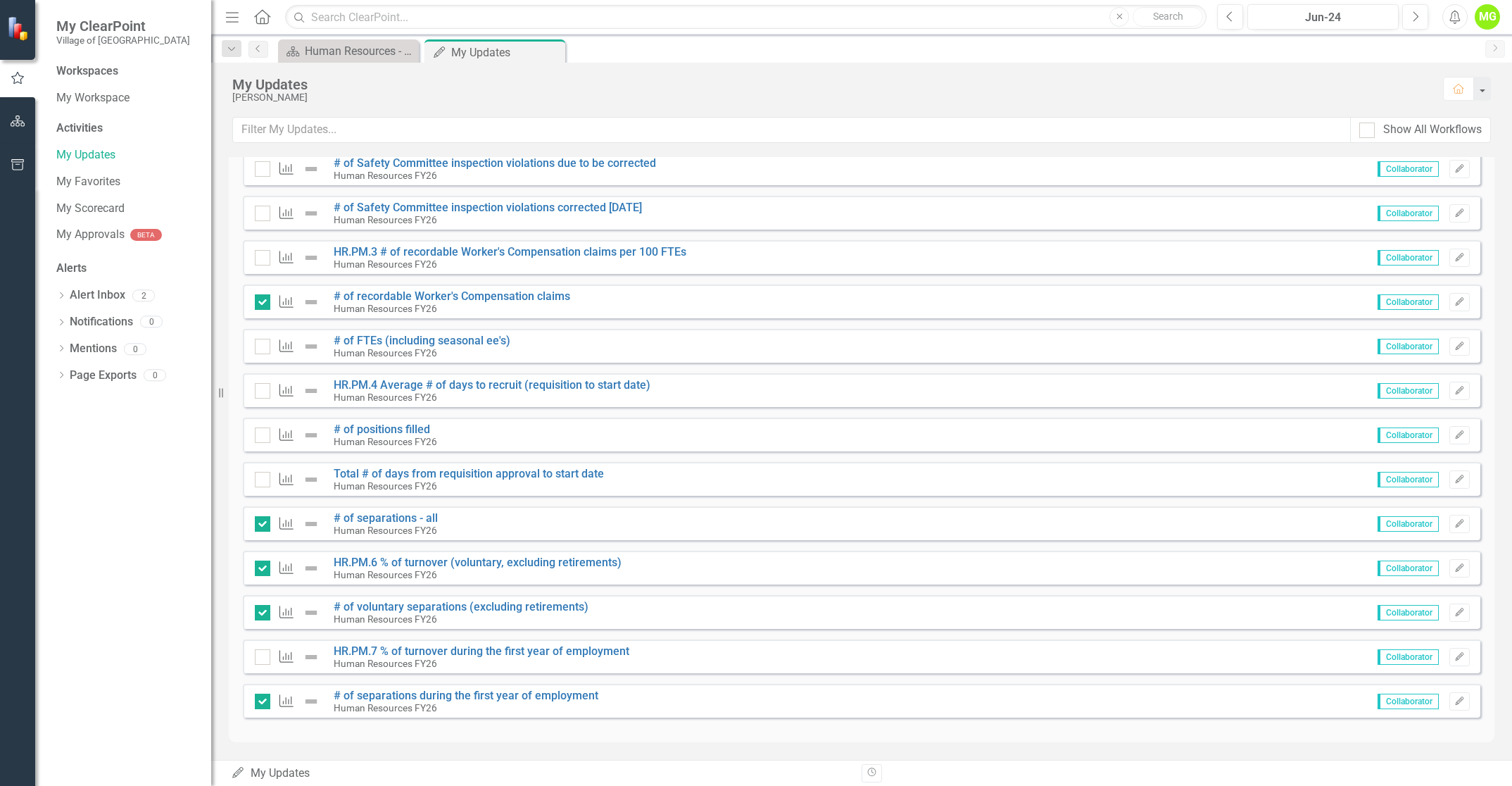
click at [243, 658] on div "KPI HR.PM.7 % of turnover during the first year of employment Human Resources F…" at bounding box center [862, 656] width 1238 height 34
click at [263, 655] on input "checkbox" at bounding box center [259, 653] width 9 height 9
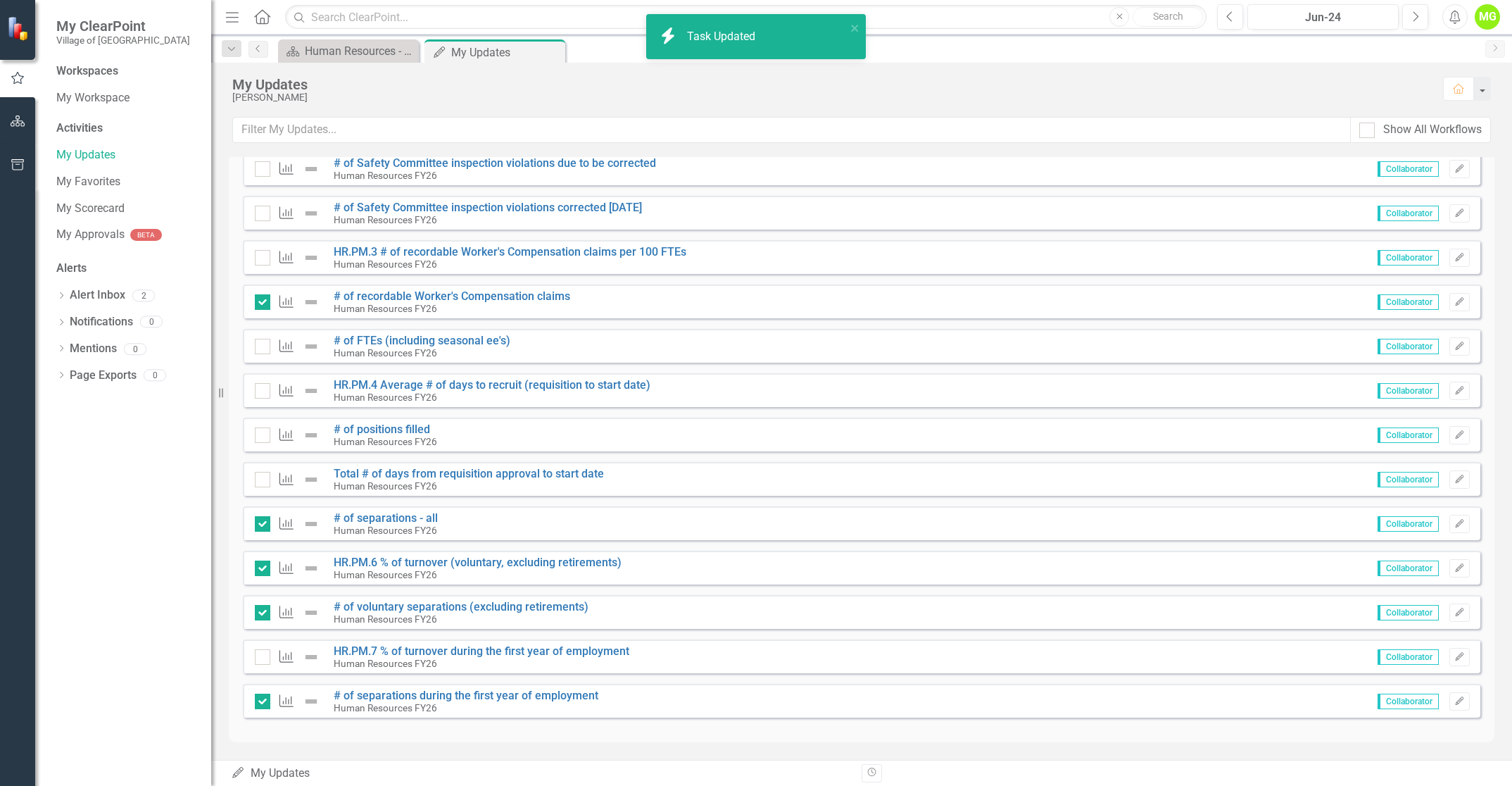
checkbox input "true"
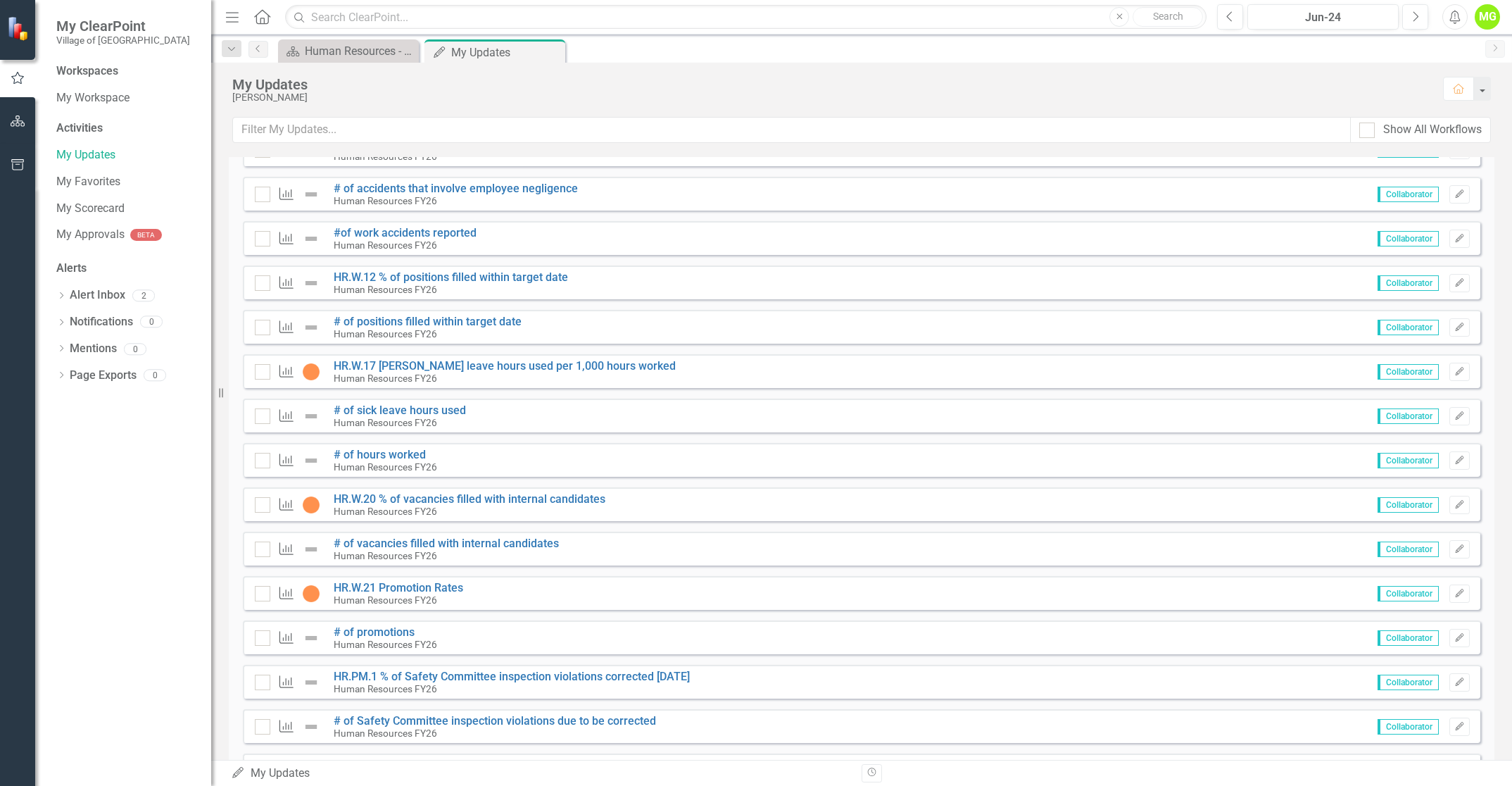
scroll to position [821, 0]
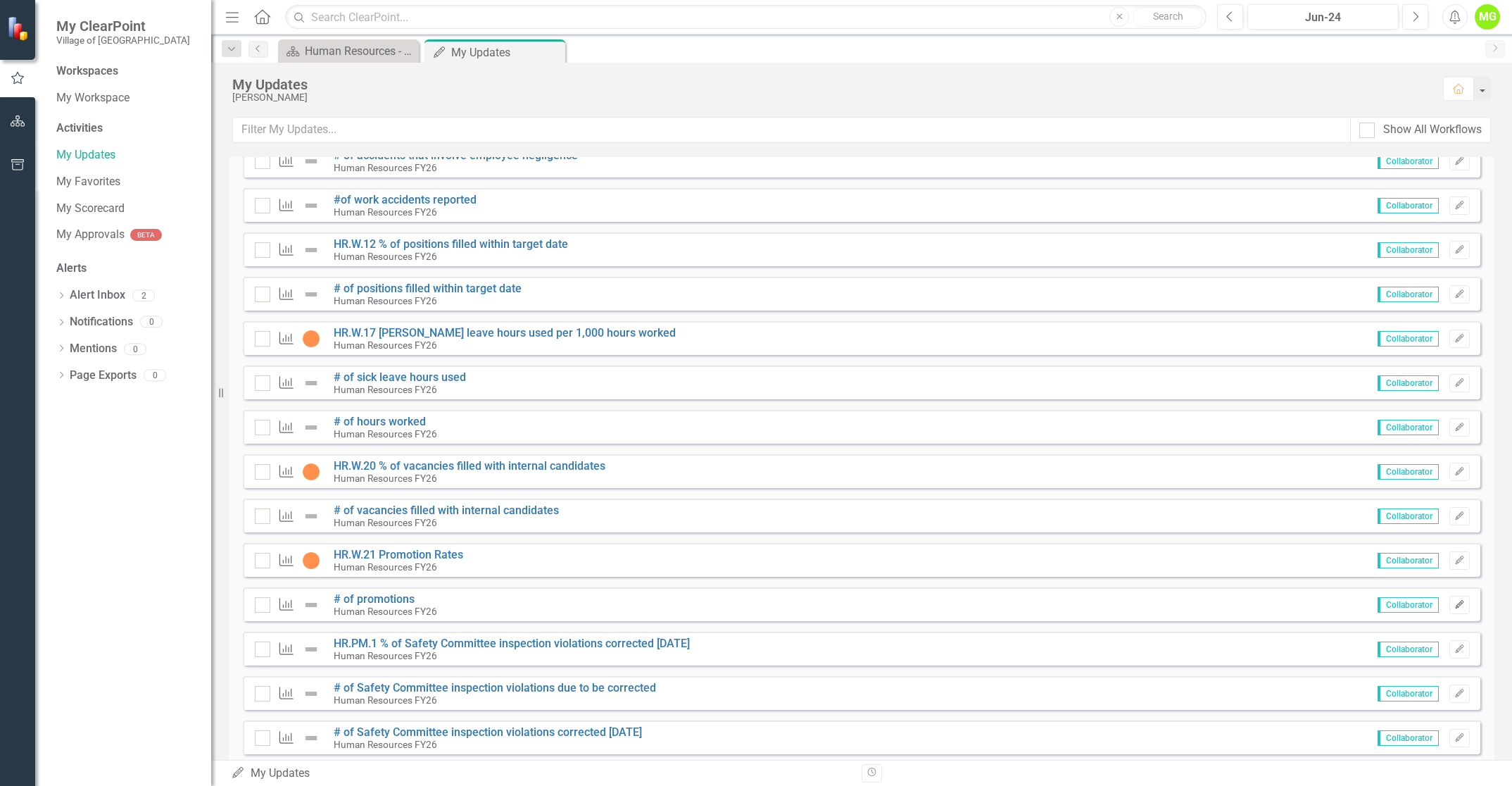
click at [1454, 604] on icon "Edit" at bounding box center [1459, 605] width 11 height 9
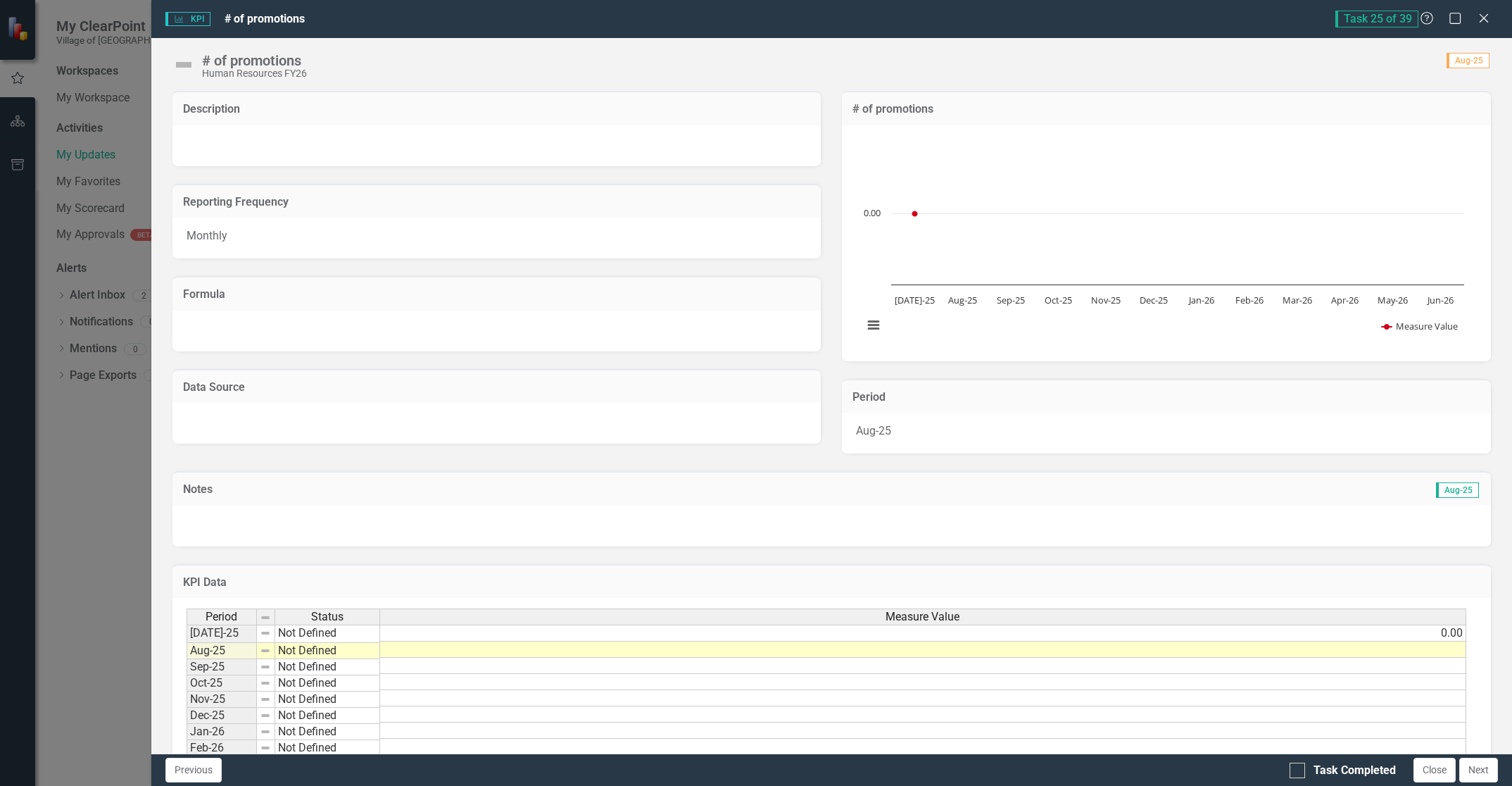
scroll to position [3, 0]
click at [186, 657] on div "Period Status Measure Value [DATE]-25 Not Defined 0.00 Aug-25 Not Defined Sep-2…" at bounding box center [186, 715] width 0 height 212
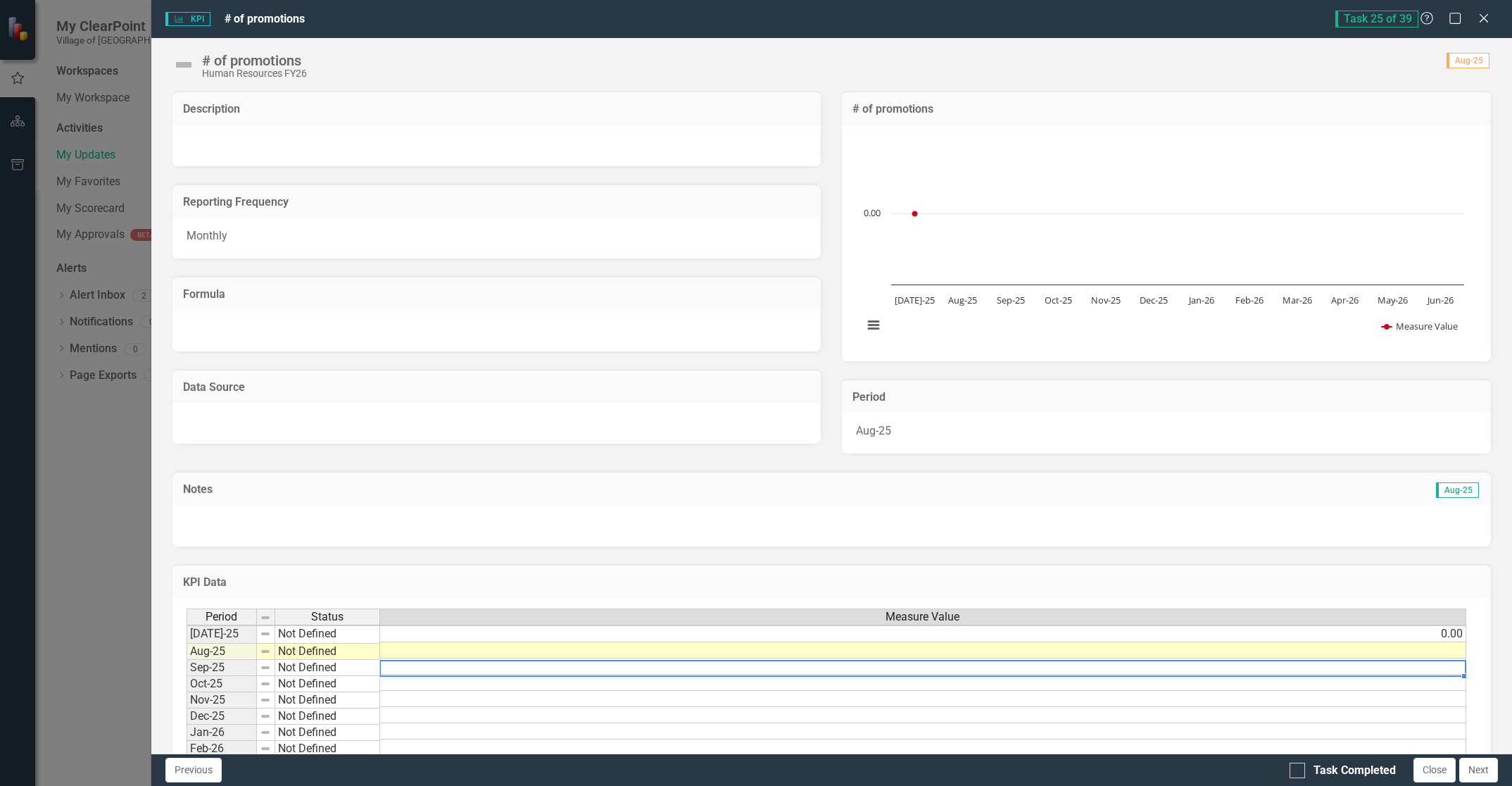
click at [1352, 649] on td at bounding box center [923, 650] width 1086 height 16
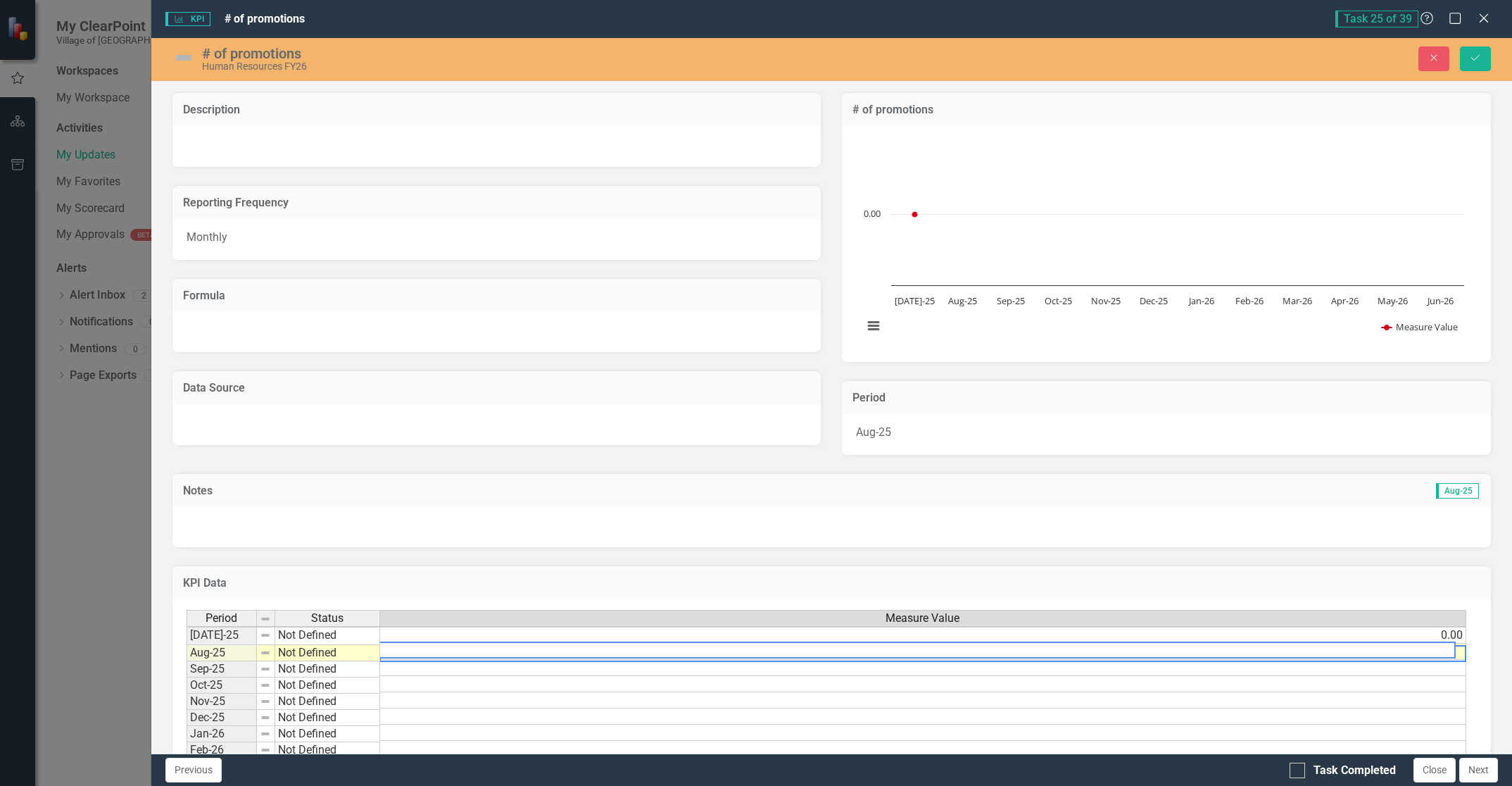
scroll to position [3, 11]
type textarea "0.0"
click at [1481, 53] on button "Save" at bounding box center [1475, 58] width 31 height 25
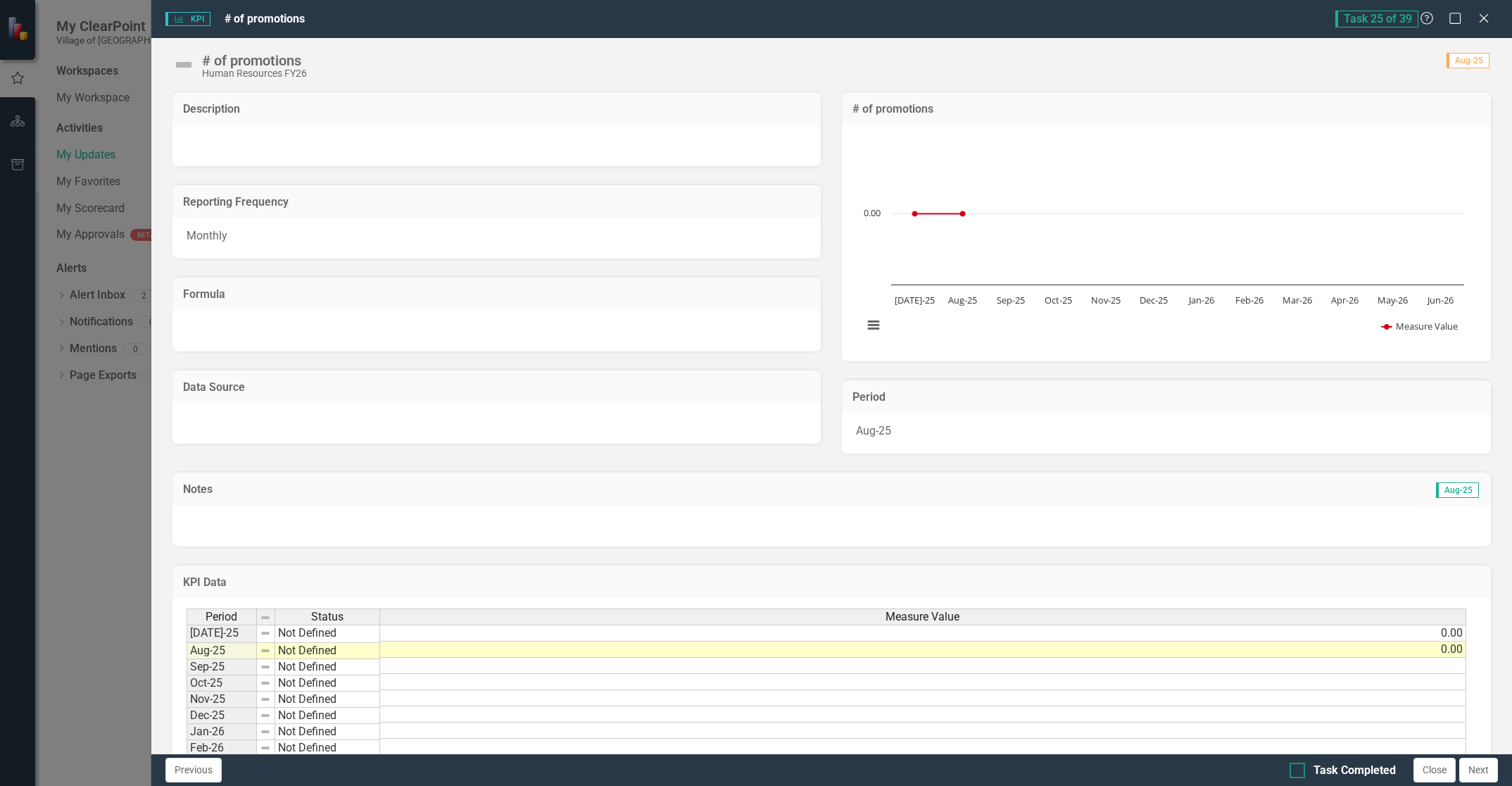
click at [1298, 771] on div at bounding box center [1297, 769] width 15 height 15
click at [1298, 771] on input "Task Completed" at bounding box center [1294, 767] width 9 height 9
checkbox input "true"
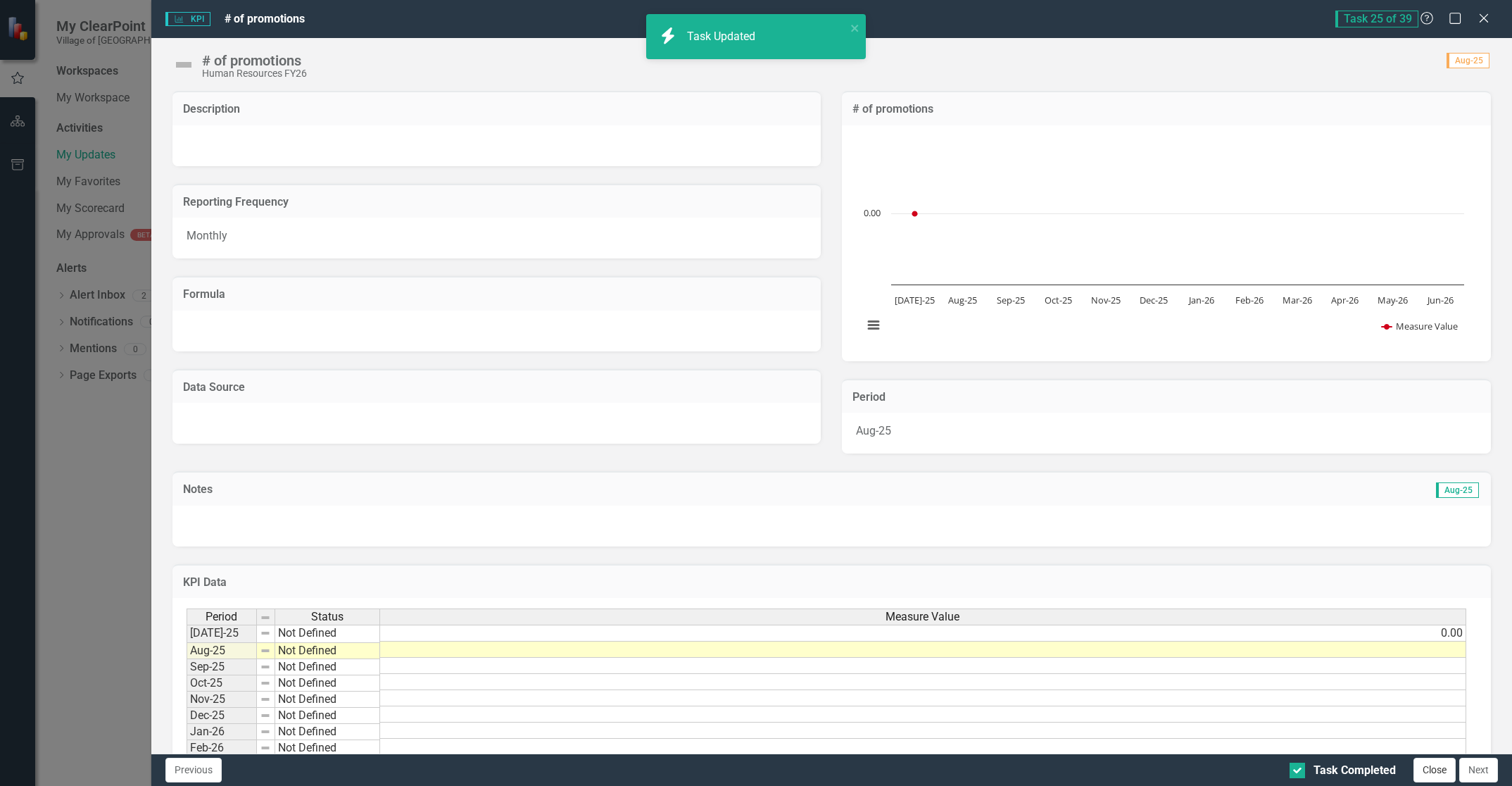
click at [1443, 774] on button "Close" at bounding box center [1435, 770] width 43 height 25
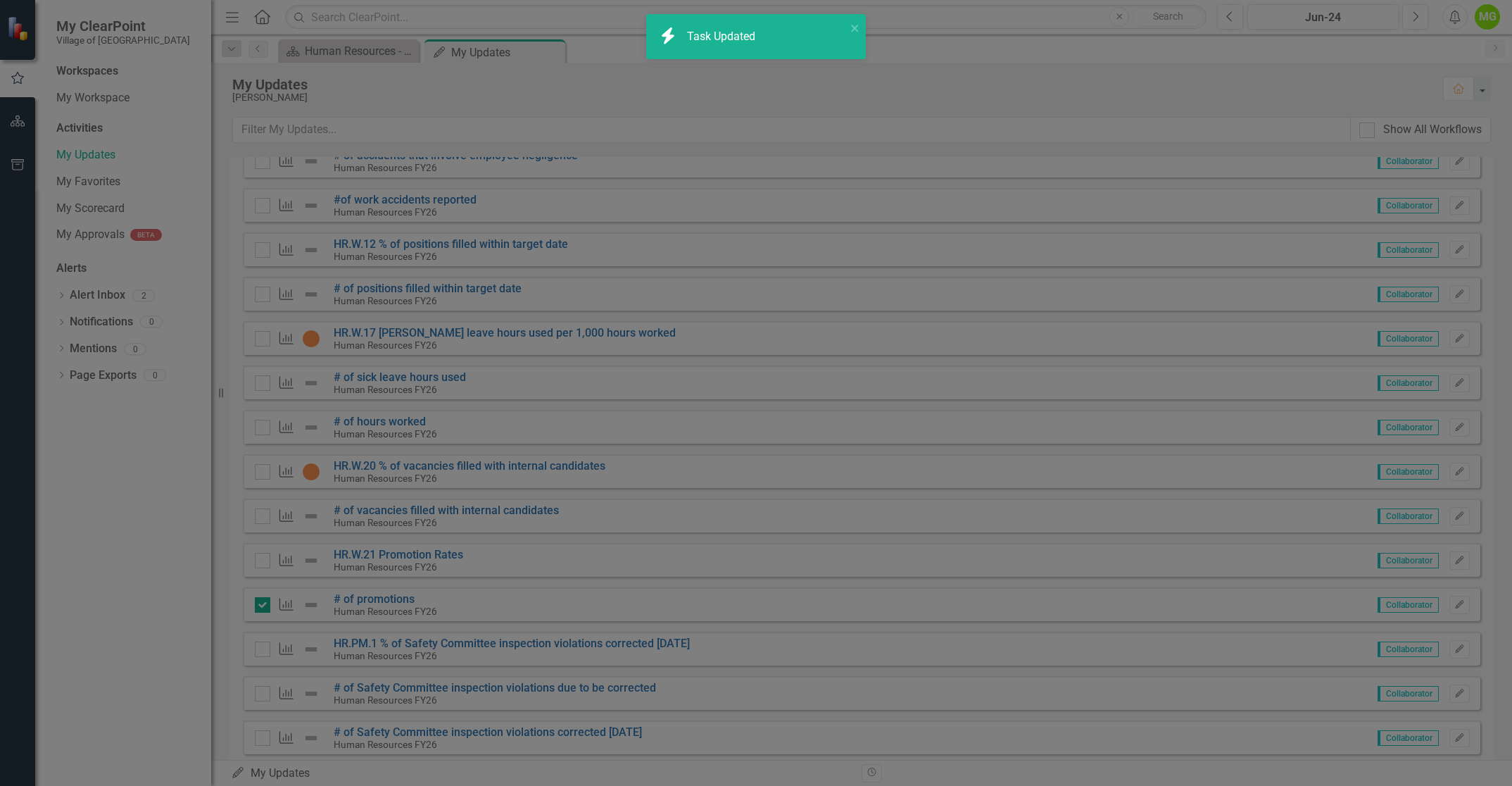
checkbox input "true"
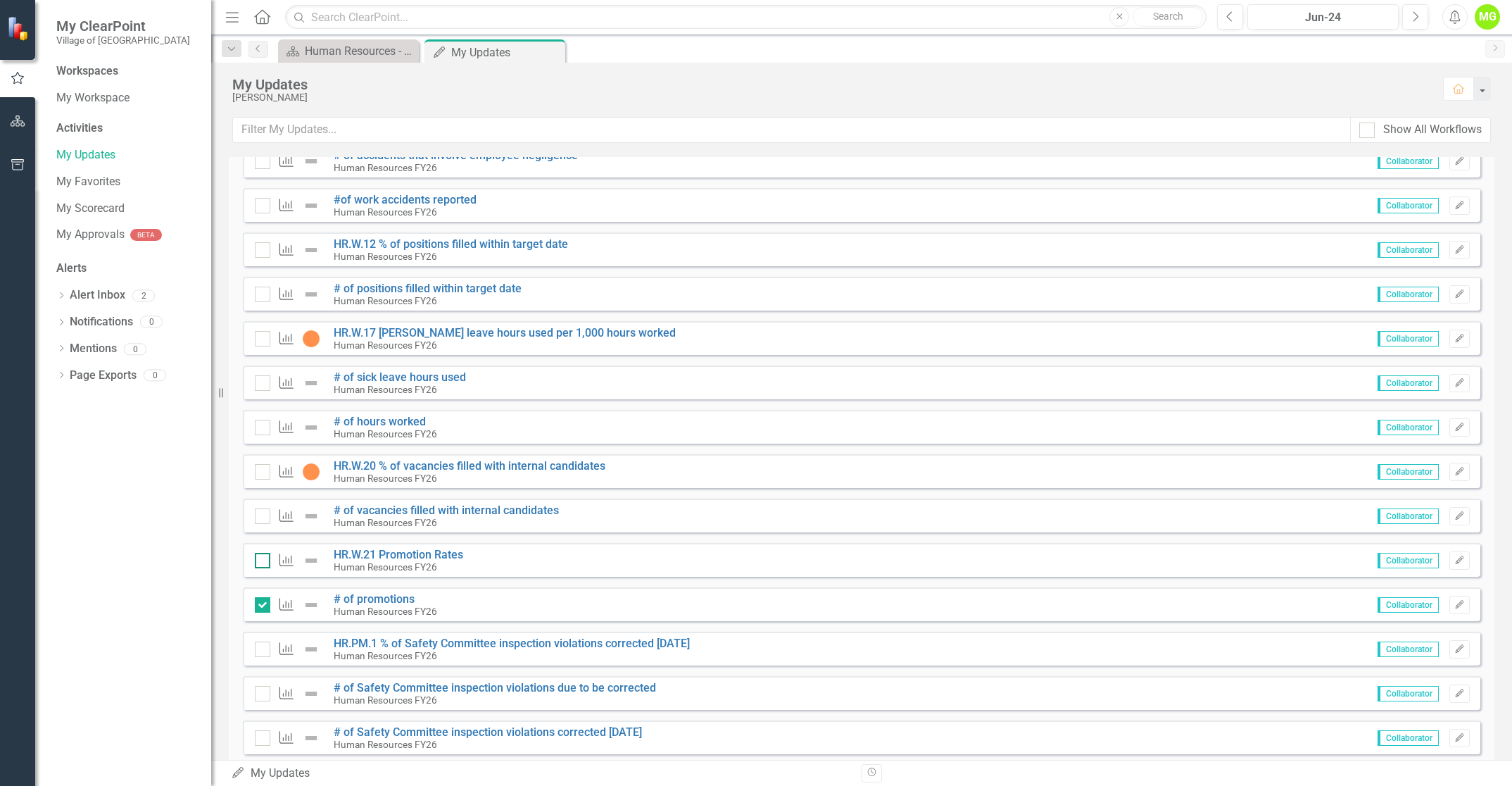
click at [262, 556] on input "checkbox" at bounding box center [259, 557] width 9 height 9
checkbox input "true"
click at [1449, 516] on button "Edit" at bounding box center [1459, 515] width 20 height 18
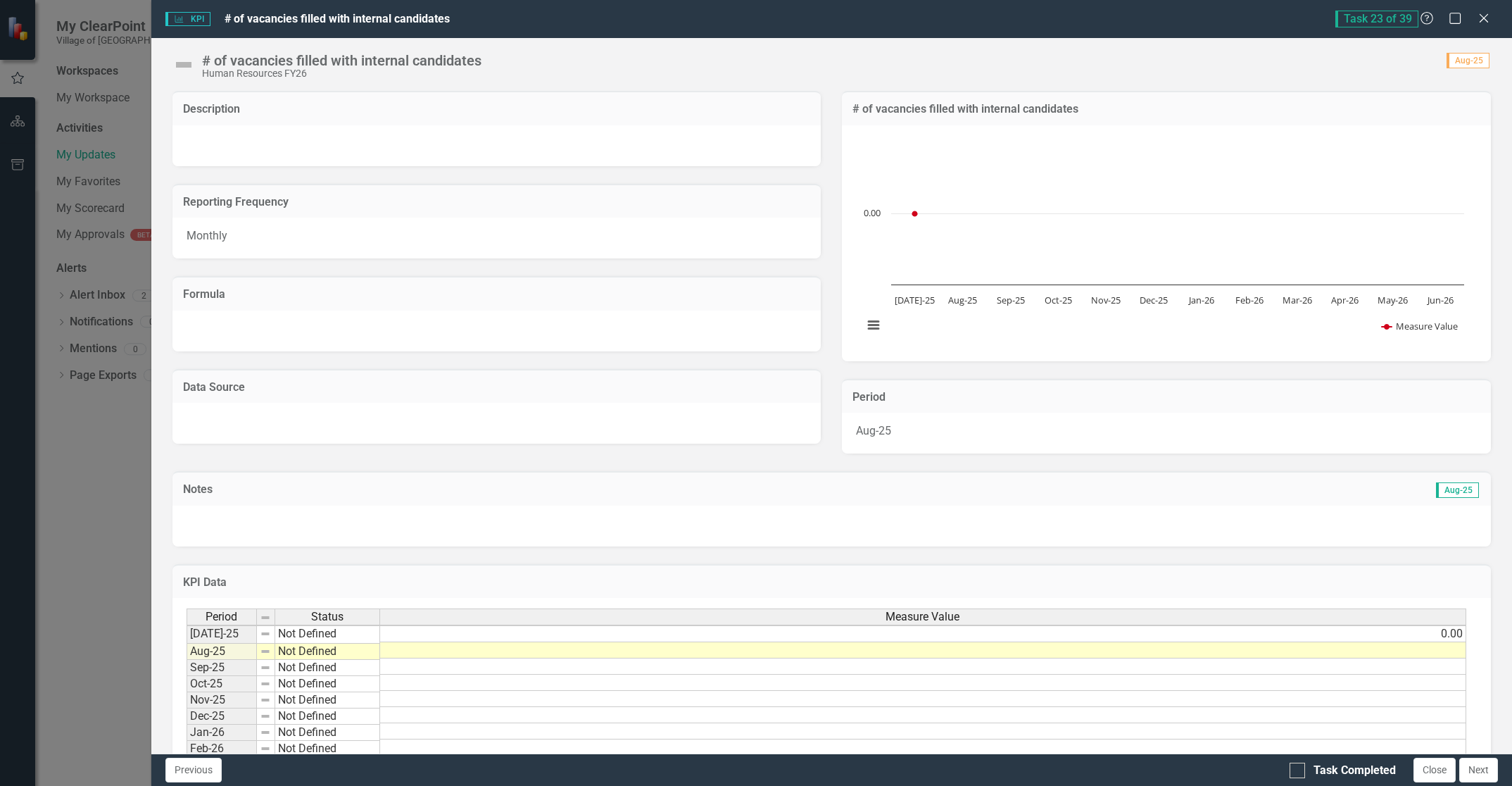
scroll to position [105, 0]
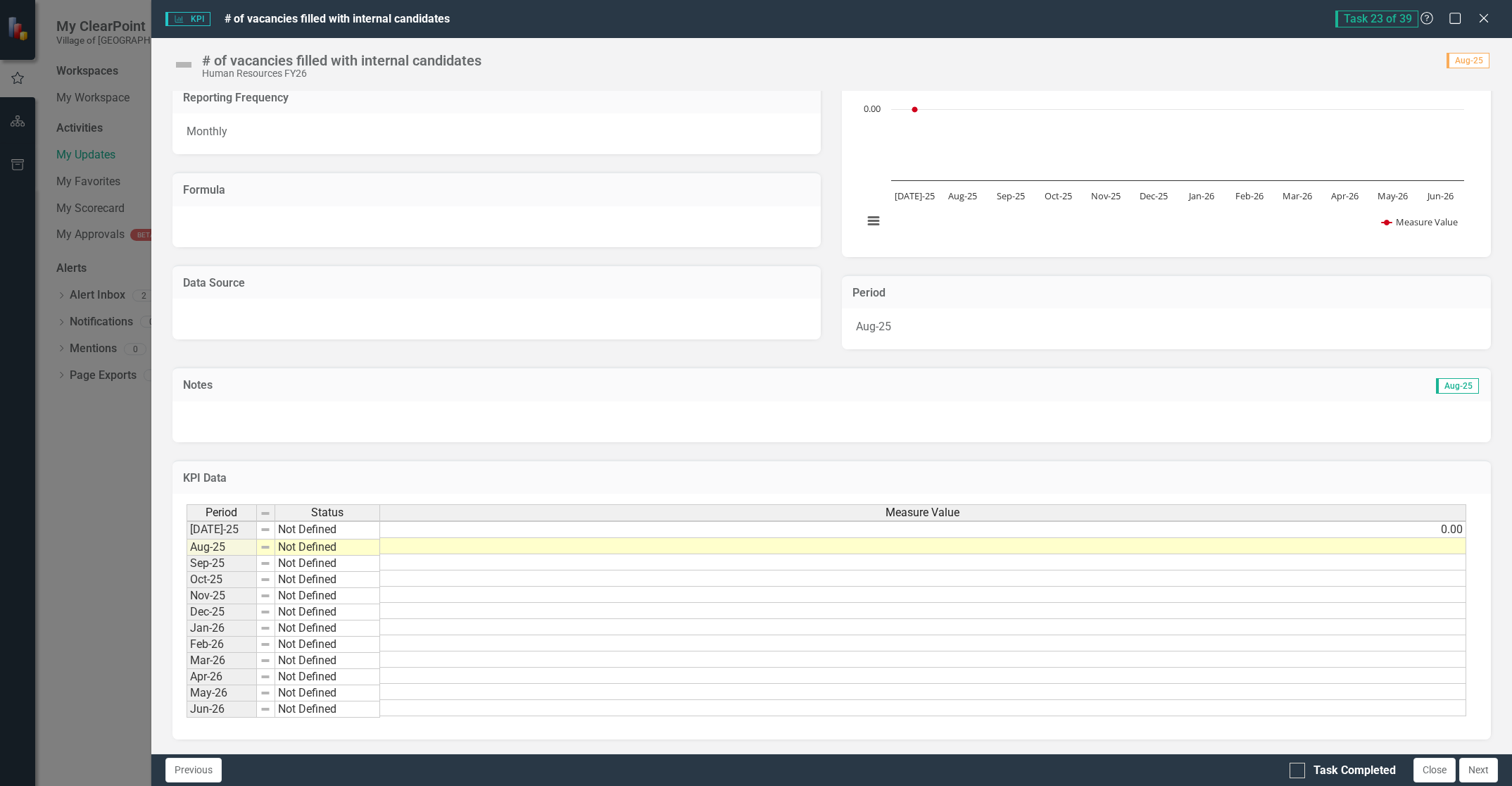
click at [186, 549] on div "Period Status Measure Value [DATE]-25 Not Defined 0.00 Aug-25 Not Defined Sep-2…" at bounding box center [186, 610] width 0 height 212
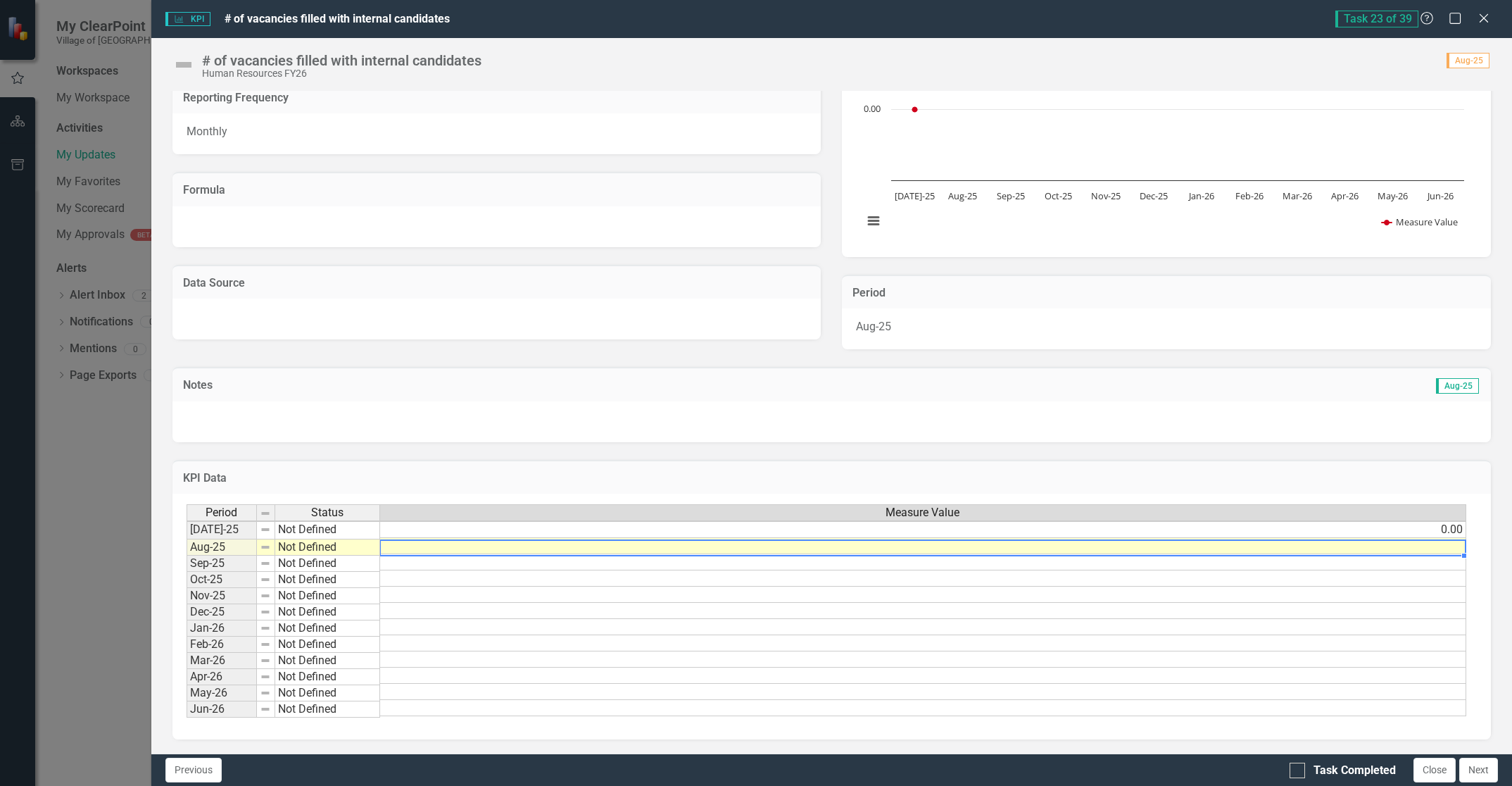
scroll to position [3, 11]
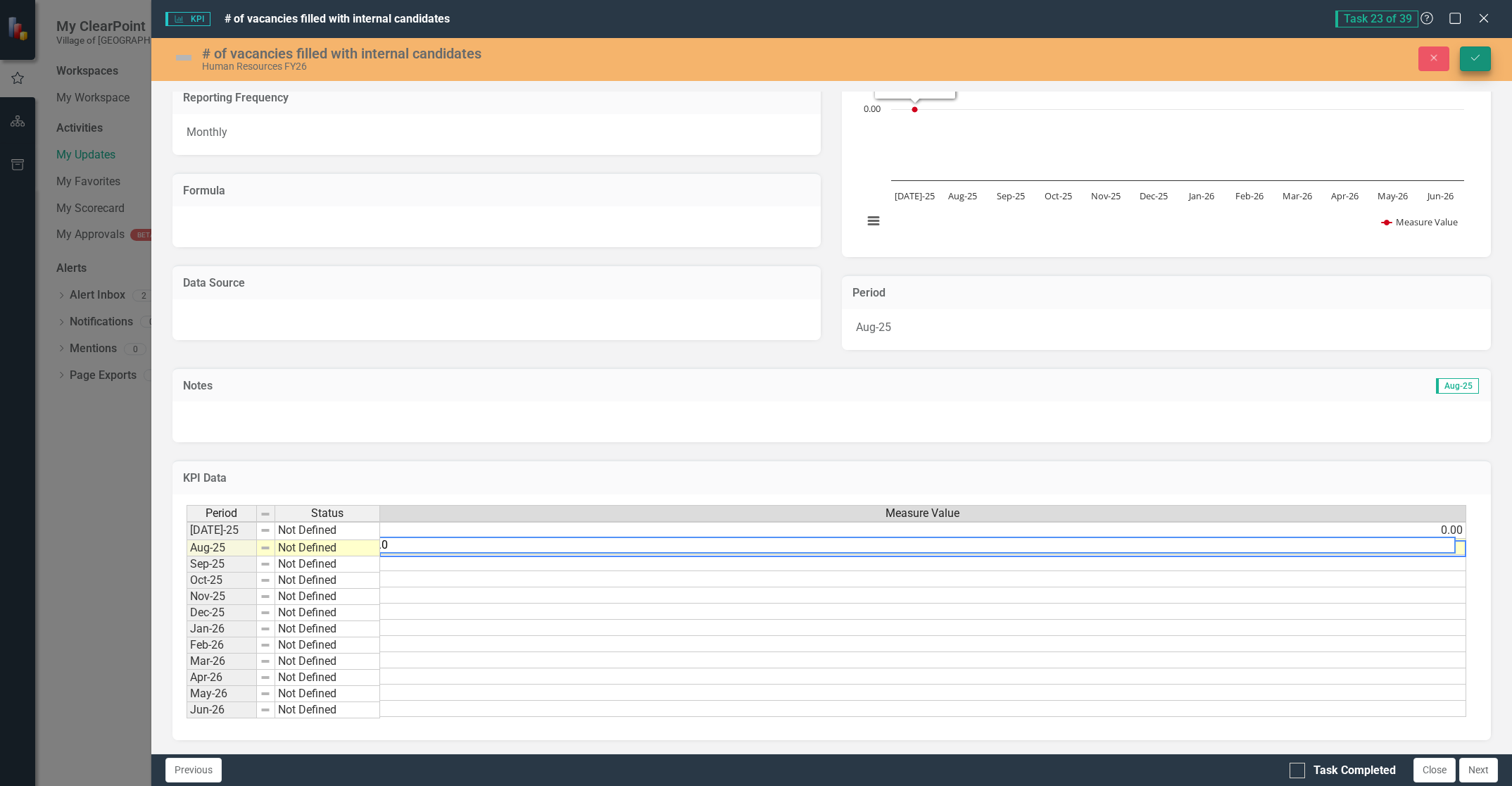
type textarea "0.0"
click at [1487, 58] on button "Save" at bounding box center [1475, 58] width 31 height 25
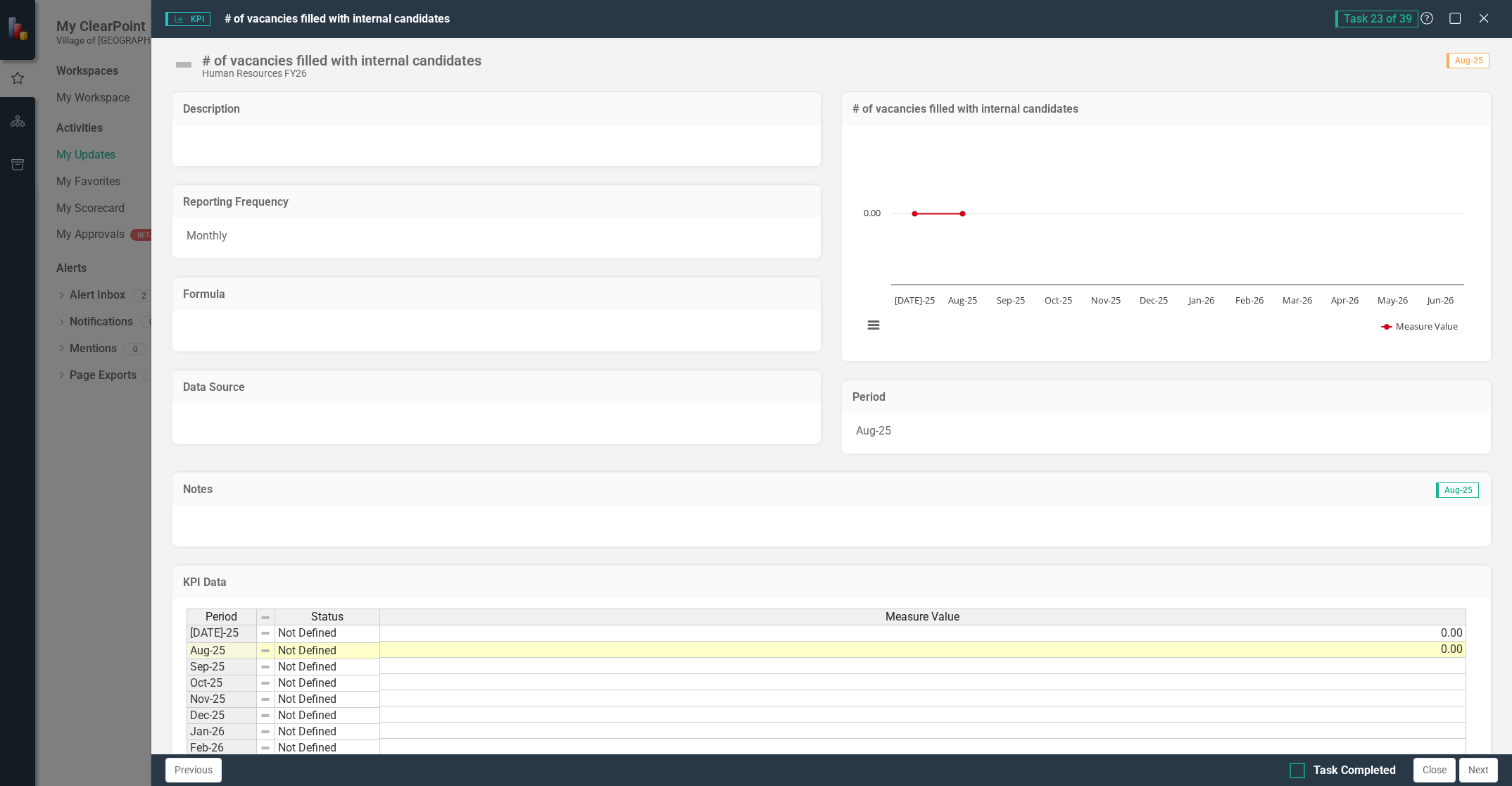
click at [1297, 769] on input "Task Completed" at bounding box center [1294, 767] width 9 height 9
checkbox input "true"
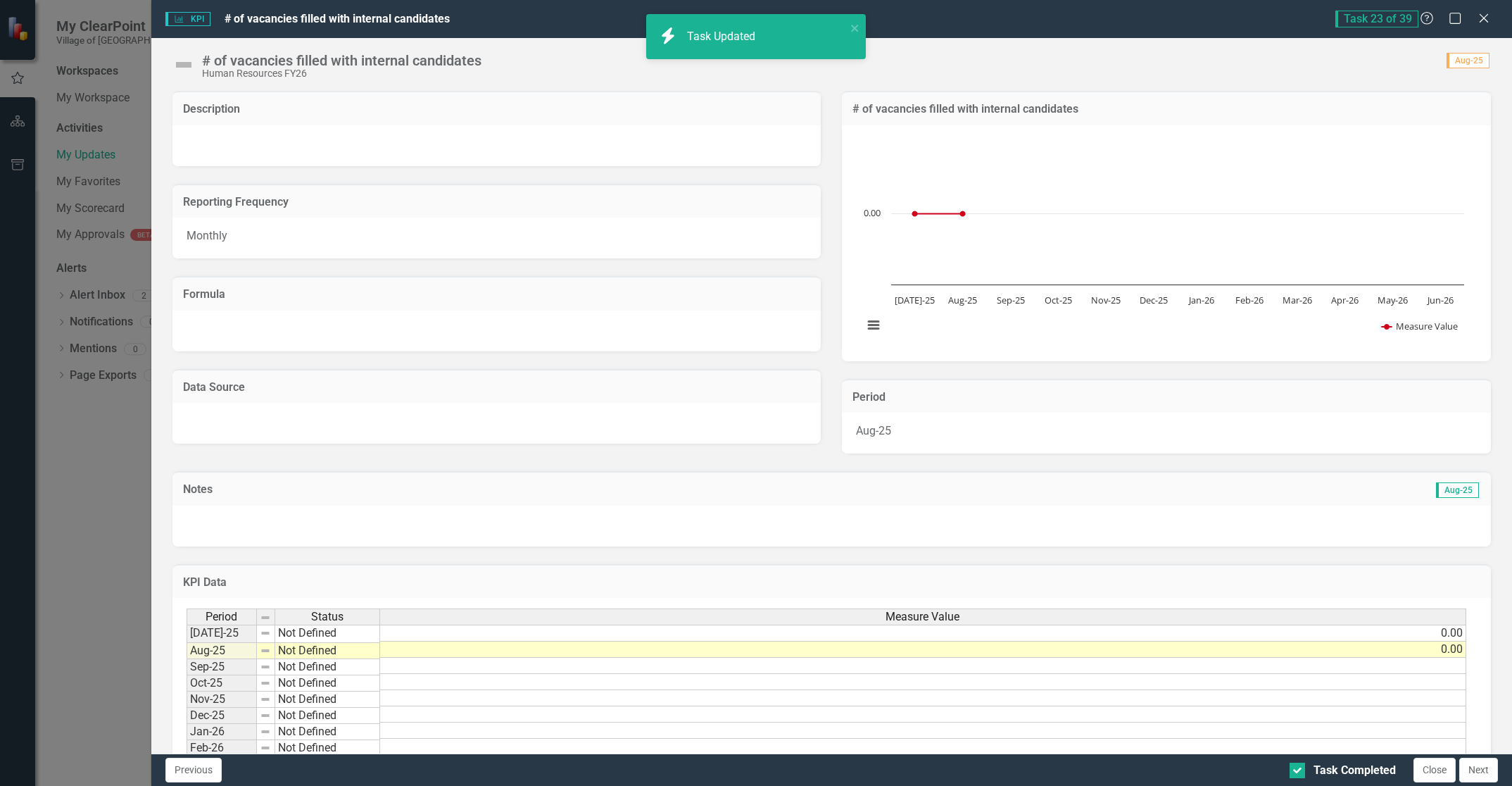
click at [1420, 771] on button "Close" at bounding box center [1435, 770] width 43 height 25
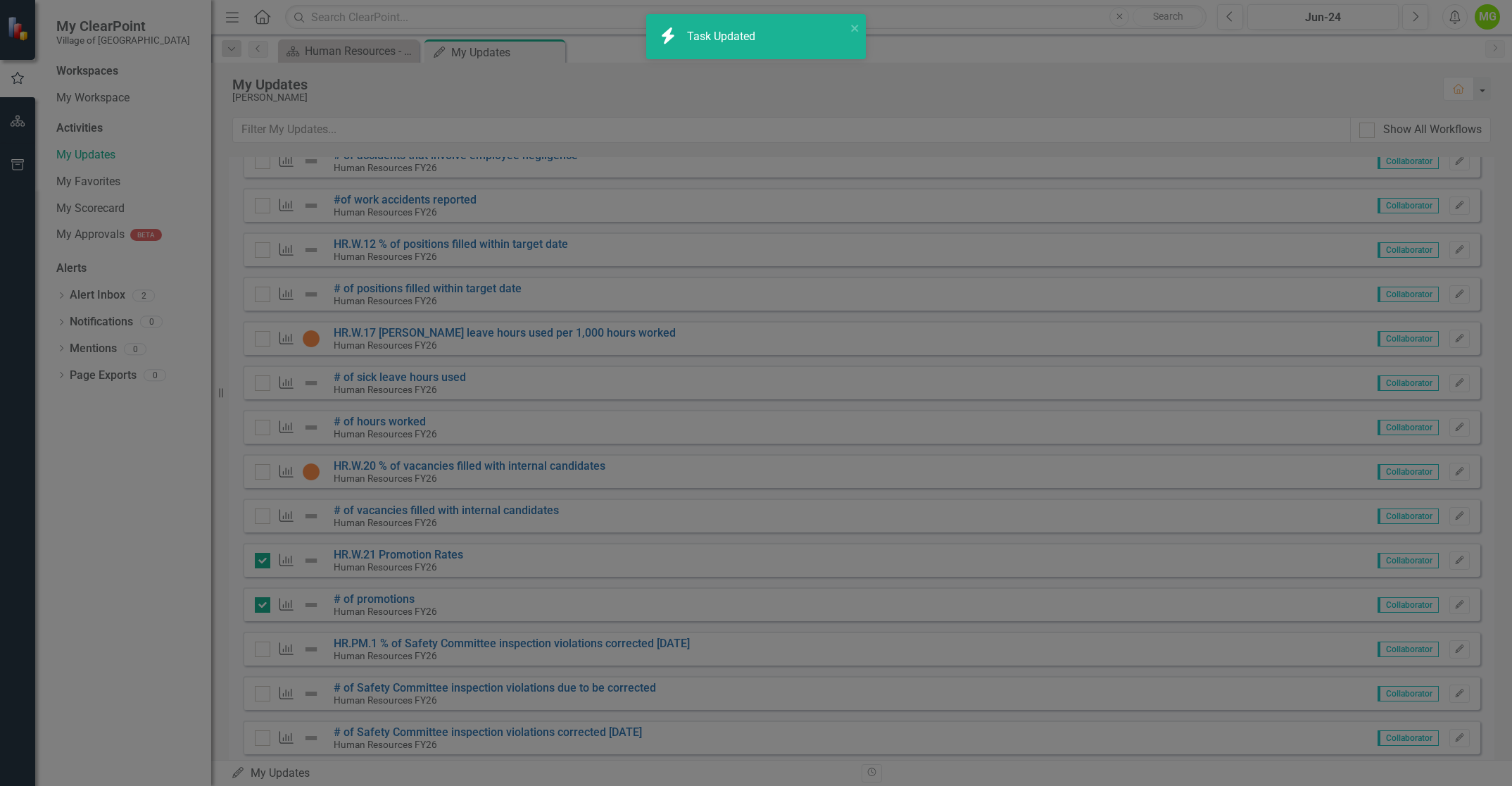
checkbox input "true"
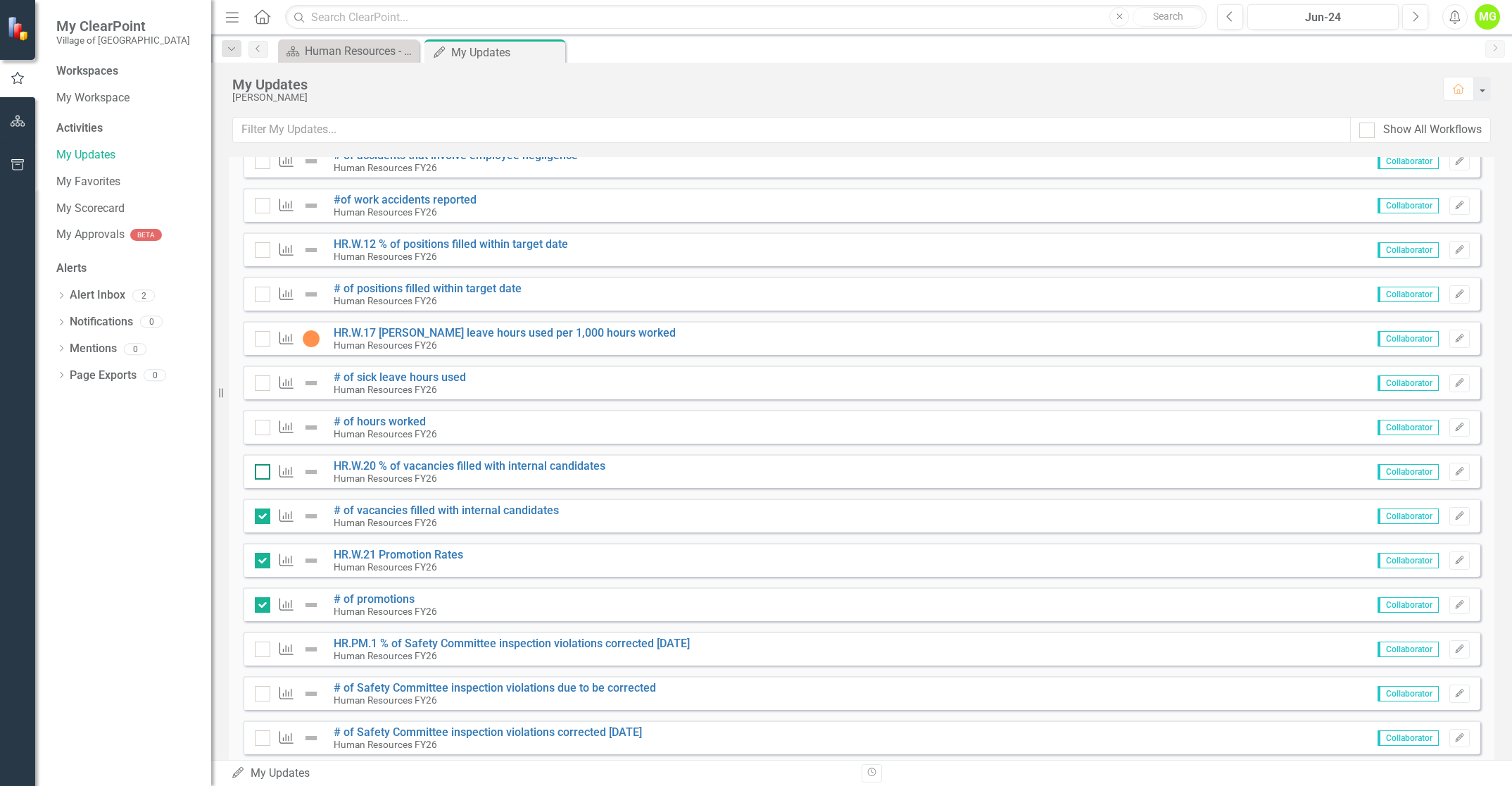
click at [262, 473] on input "checkbox" at bounding box center [259, 468] width 9 height 9
checkbox input "true"
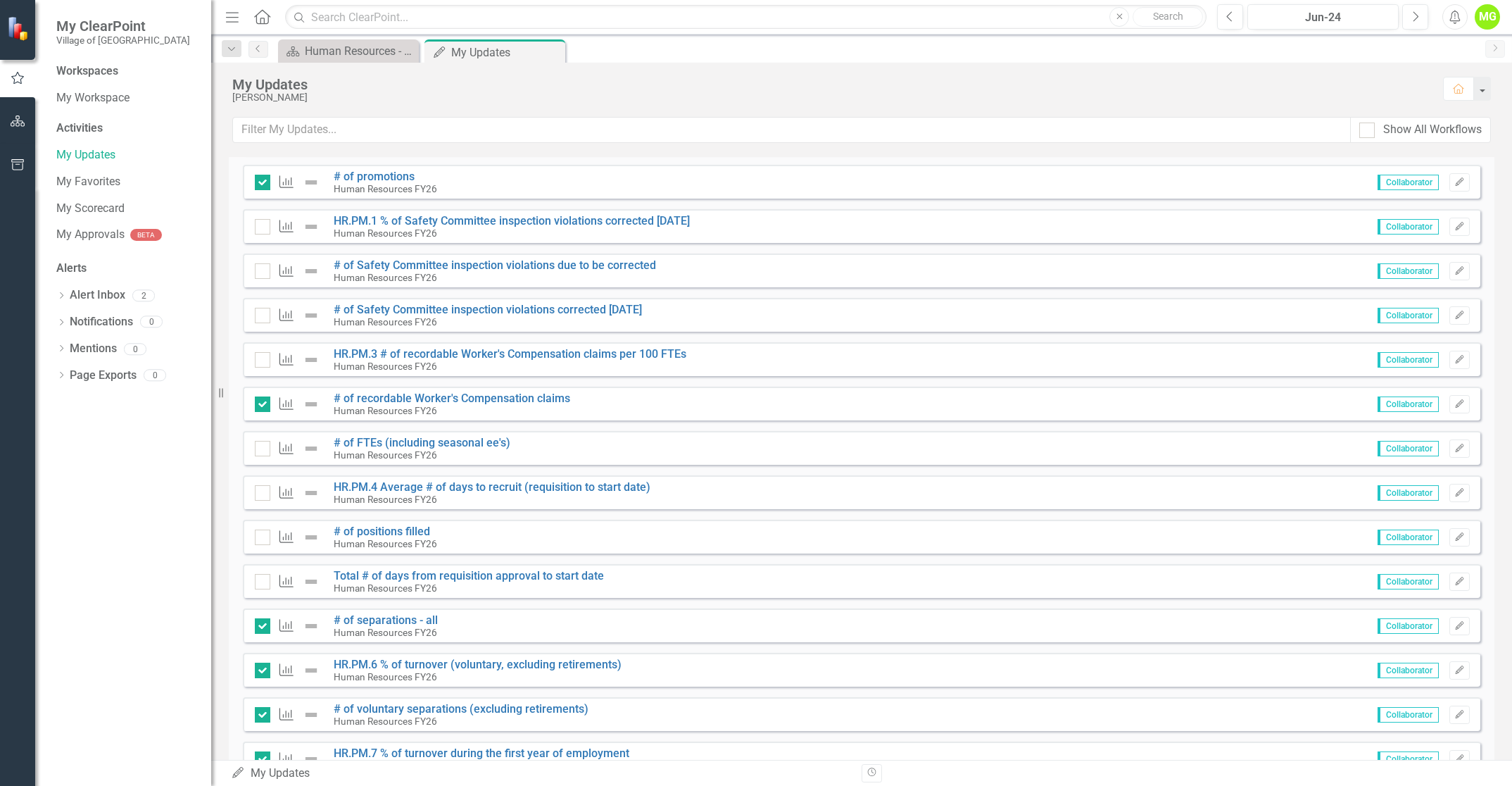
scroll to position [1350, 0]
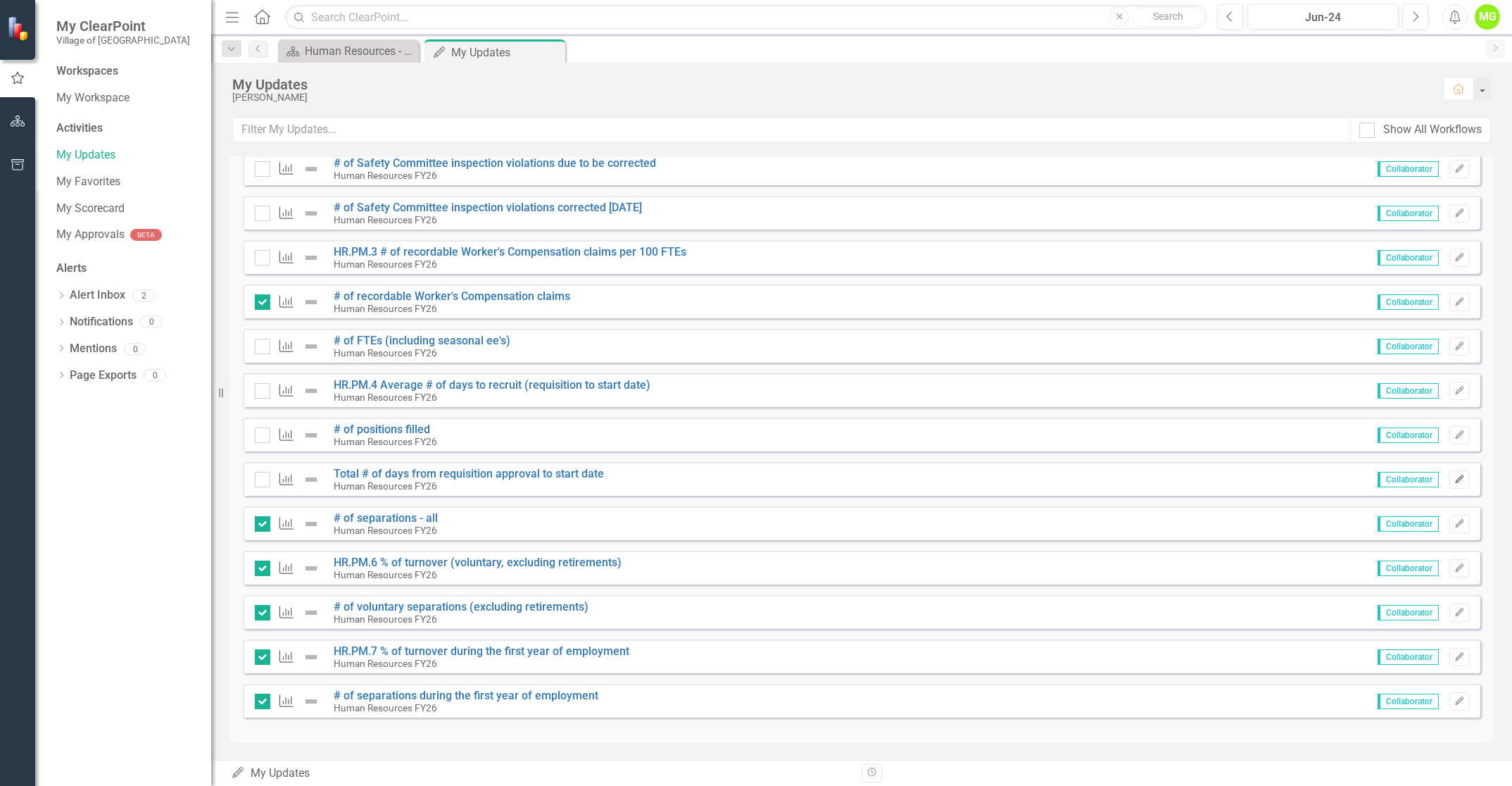
click at [1454, 479] on icon "Edit" at bounding box center [1459, 479] width 11 height 9
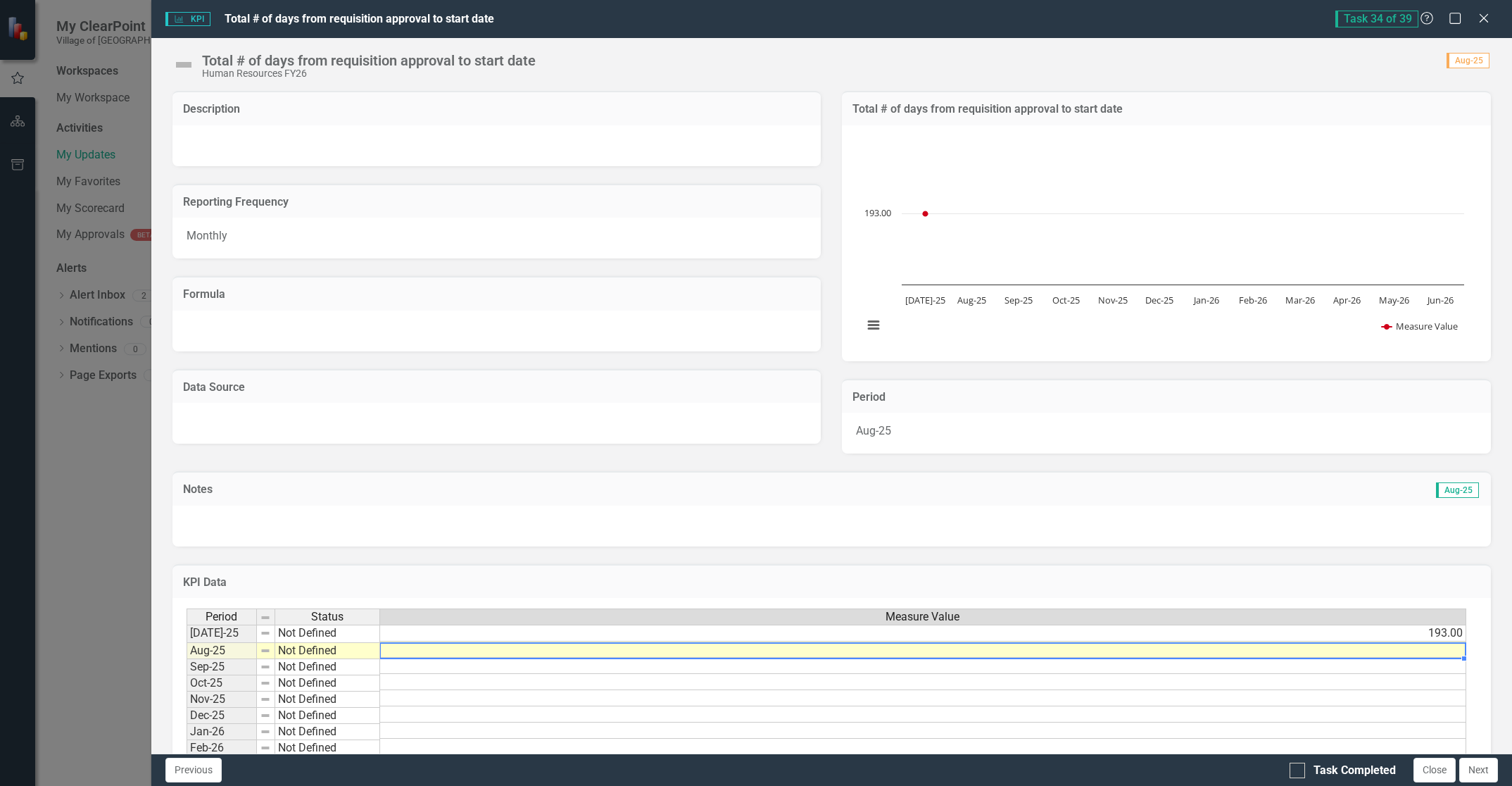
click at [1388, 649] on td at bounding box center [923, 650] width 1086 height 16
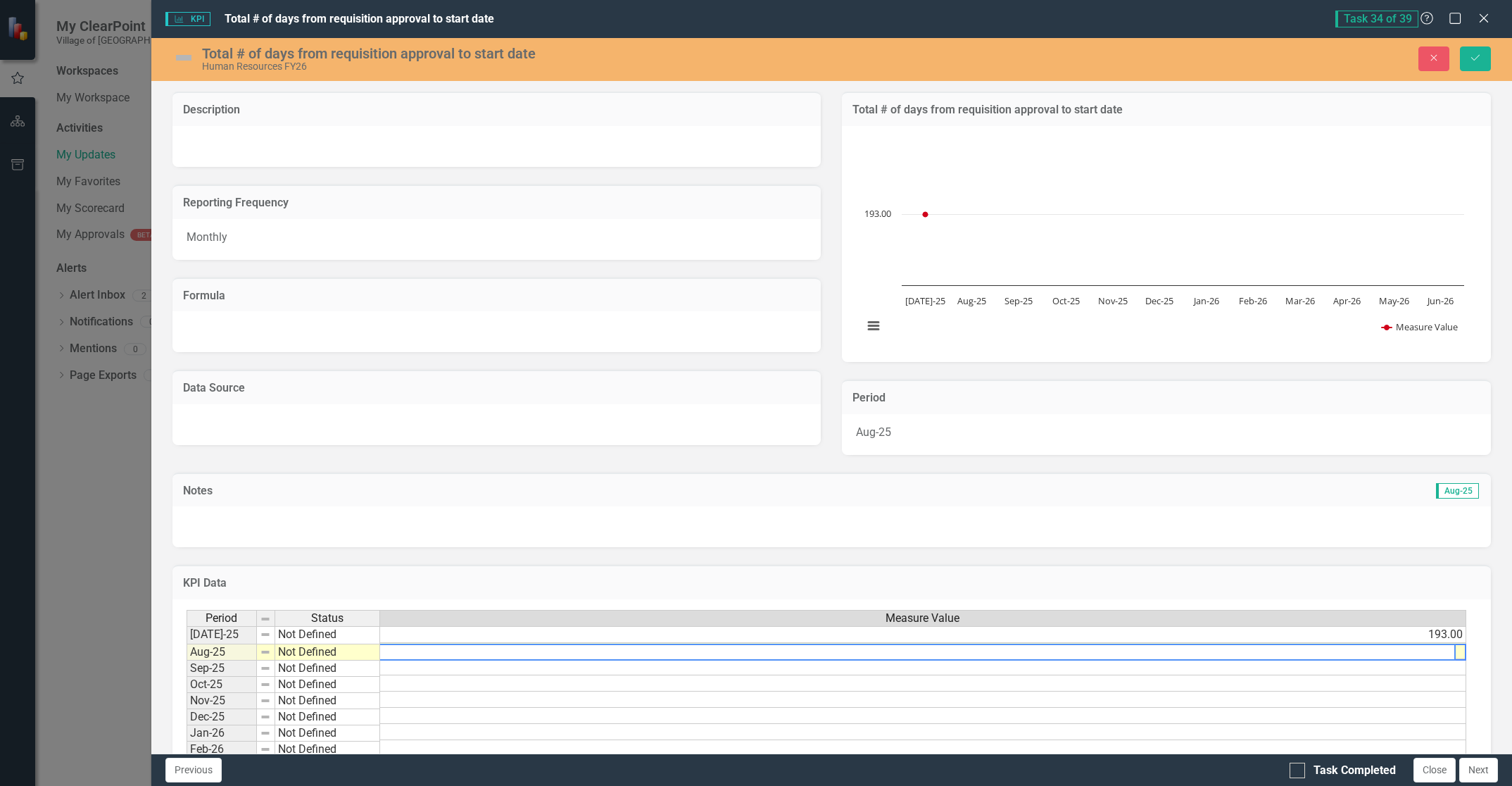
scroll to position [0, 11]
type textarea "255.00"
click at [1474, 41] on div "Total # of days from requisition approval to start date Human Resources FY26 Cl…" at bounding box center [831, 59] width 1360 height 43
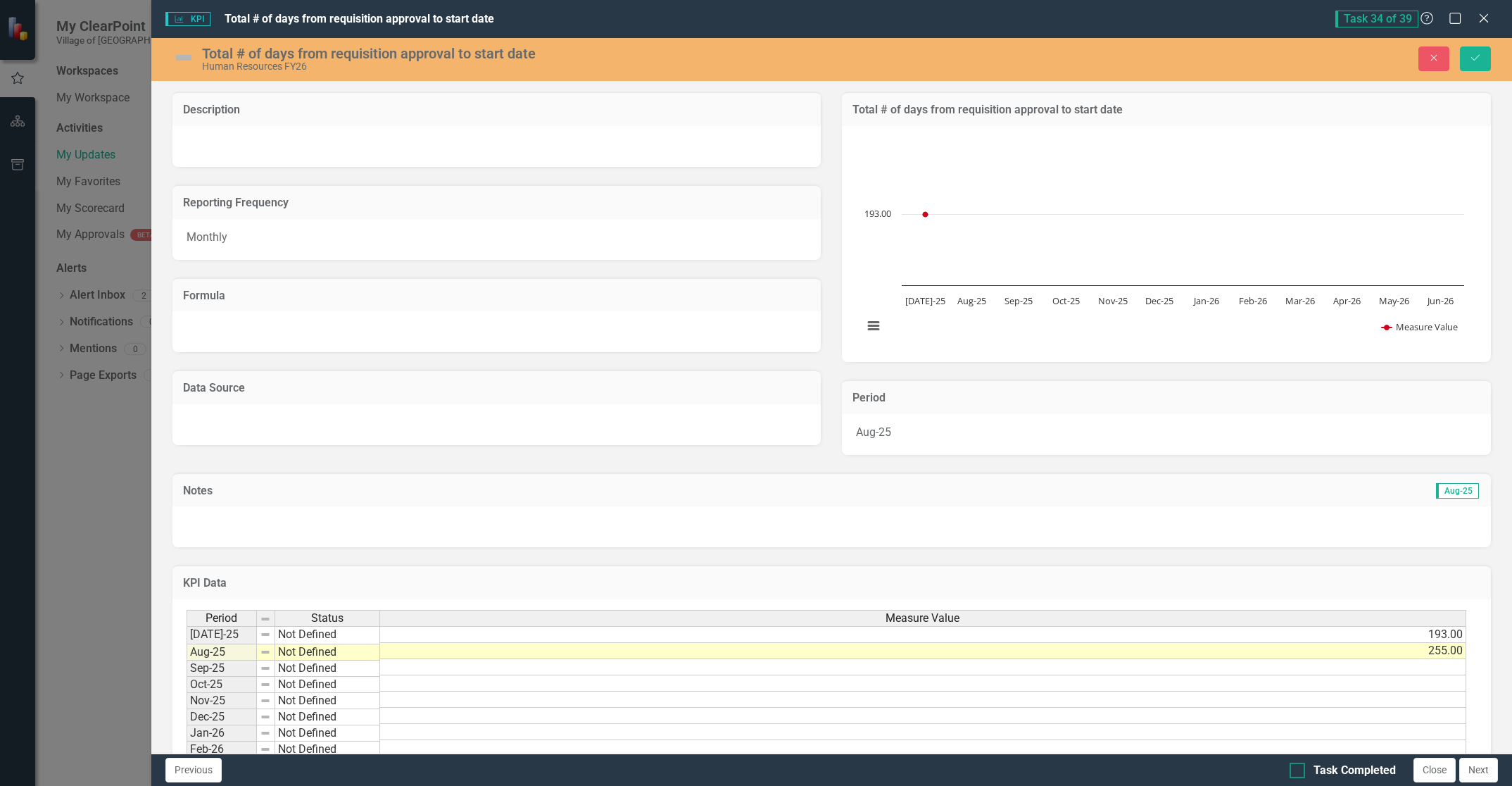
click at [1290, 773] on div at bounding box center [1297, 769] width 15 height 15
click at [1290, 772] on input "Task Completed" at bounding box center [1294, 767] width 9 height 9
checkbox input "true"
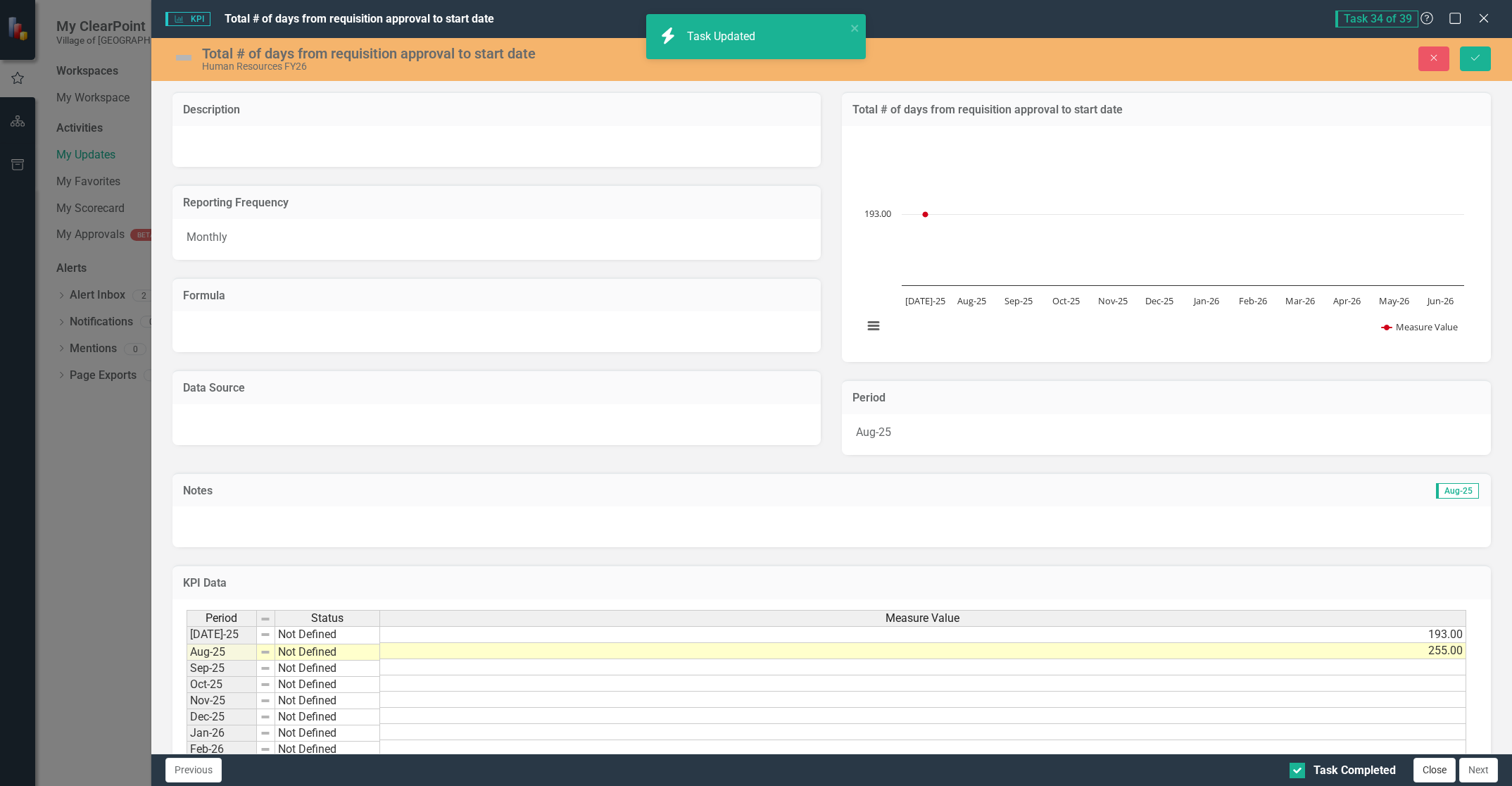
click at [1428, 773] on button "Close" at bounding box center [1435, 770] width 43 height 25
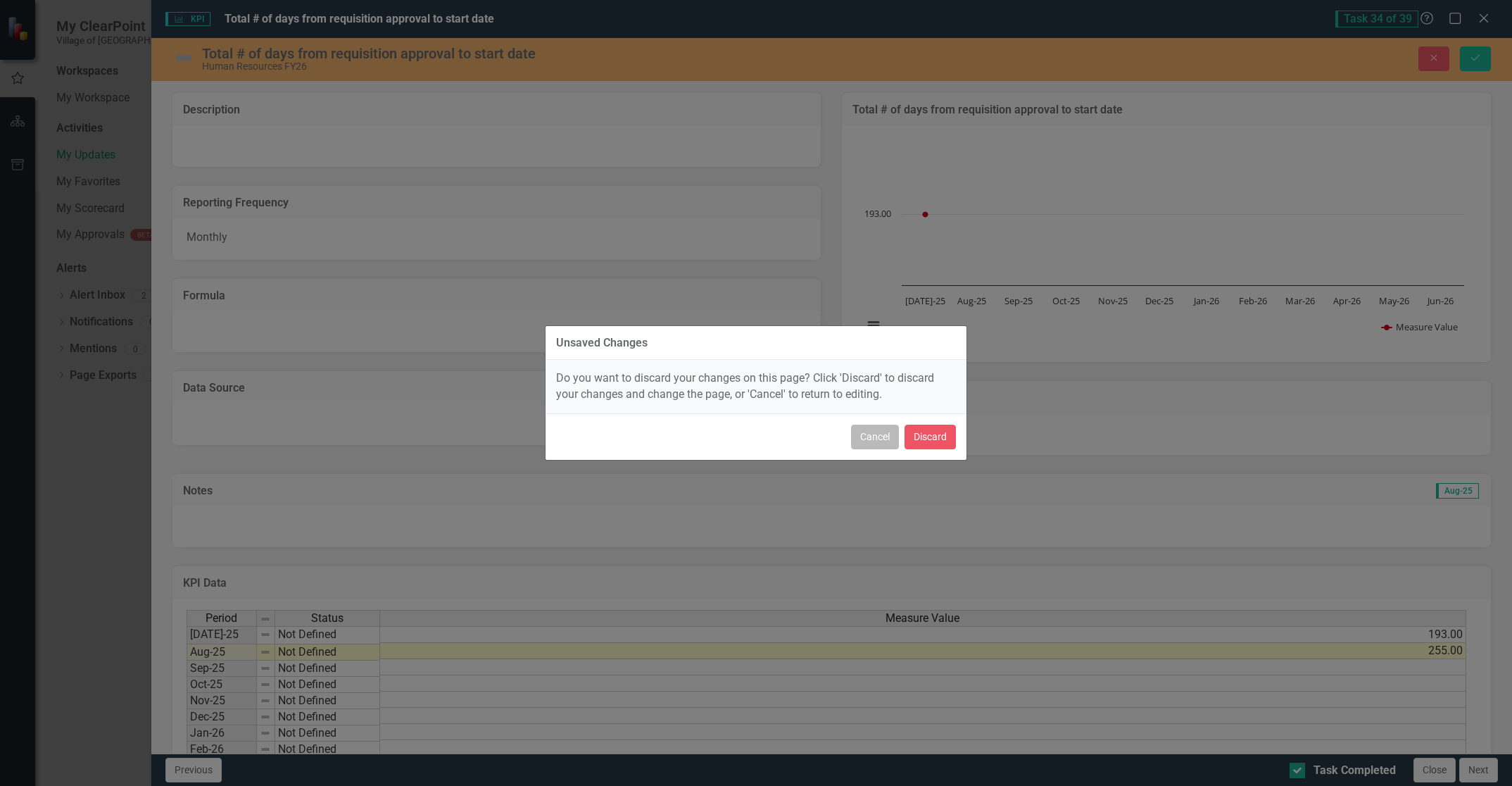
click at [869, 442] on button "Cancel" at bounding box center [875, 437] width 48 height 25
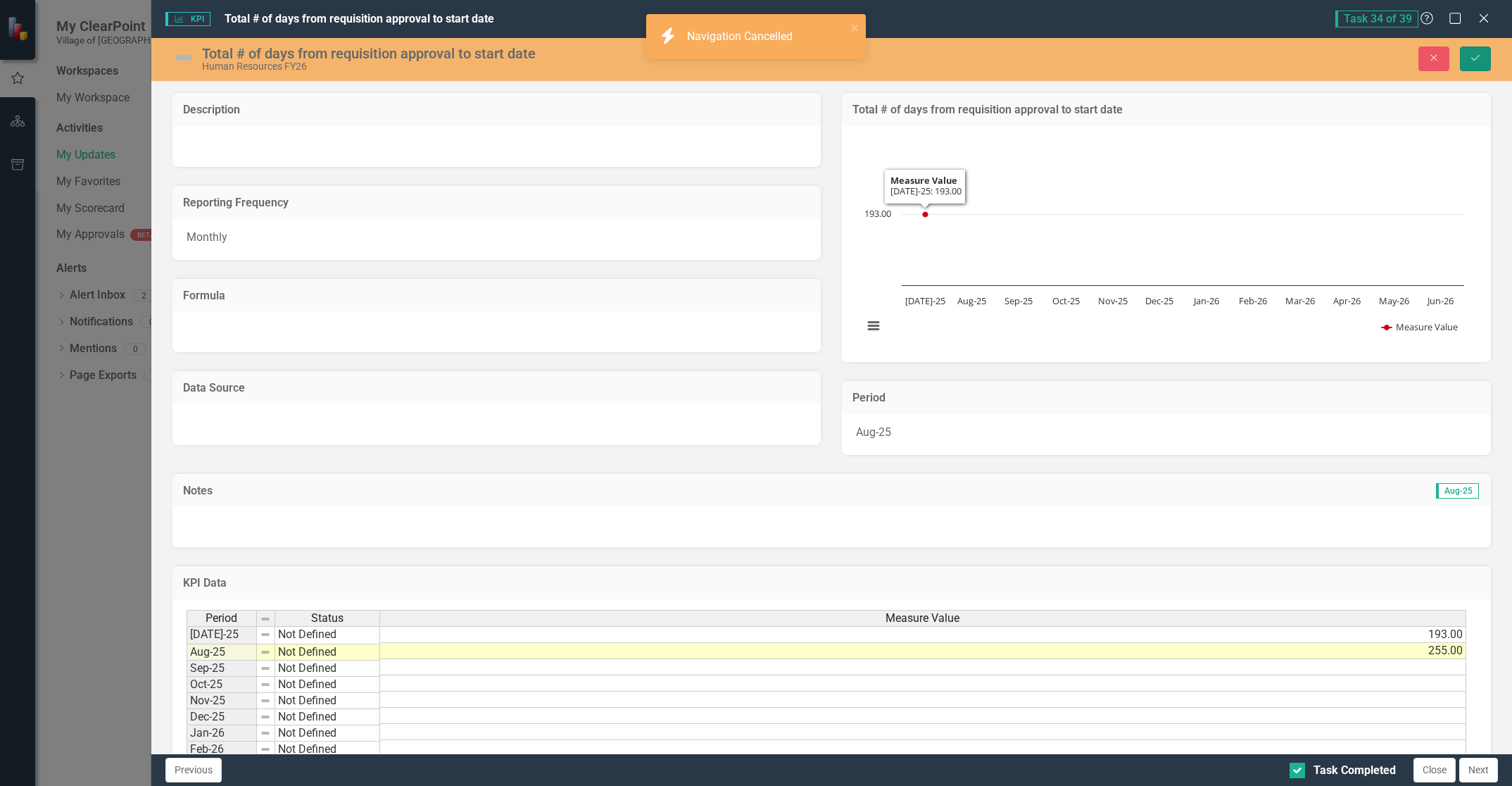
click at [1474, 59] on icon "Save" at bounding box center [1476, 58] width 13 height 10
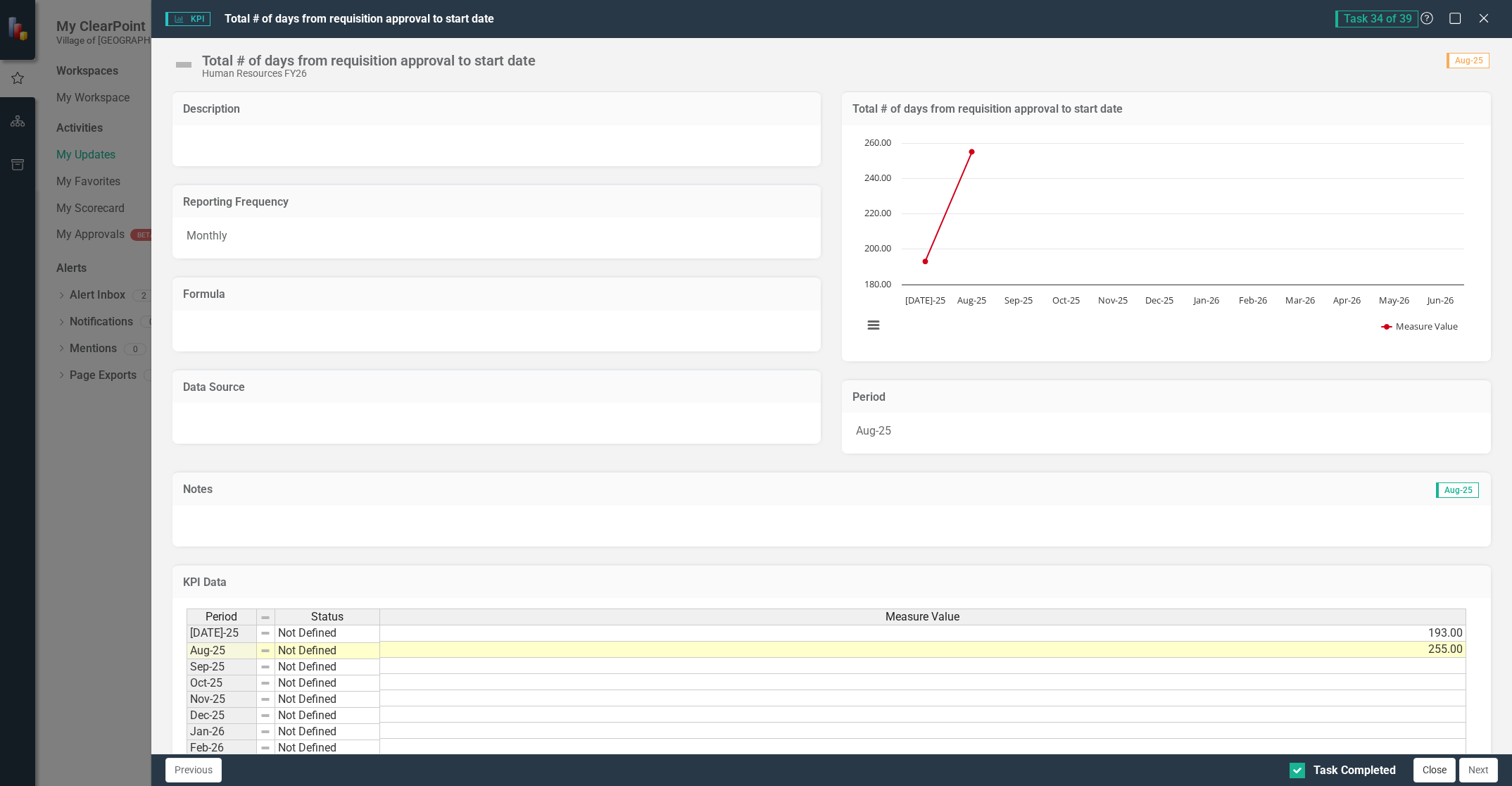
click at [1439, 773] on button "Close" at bounding box center [1435, 770] width 43 height 25
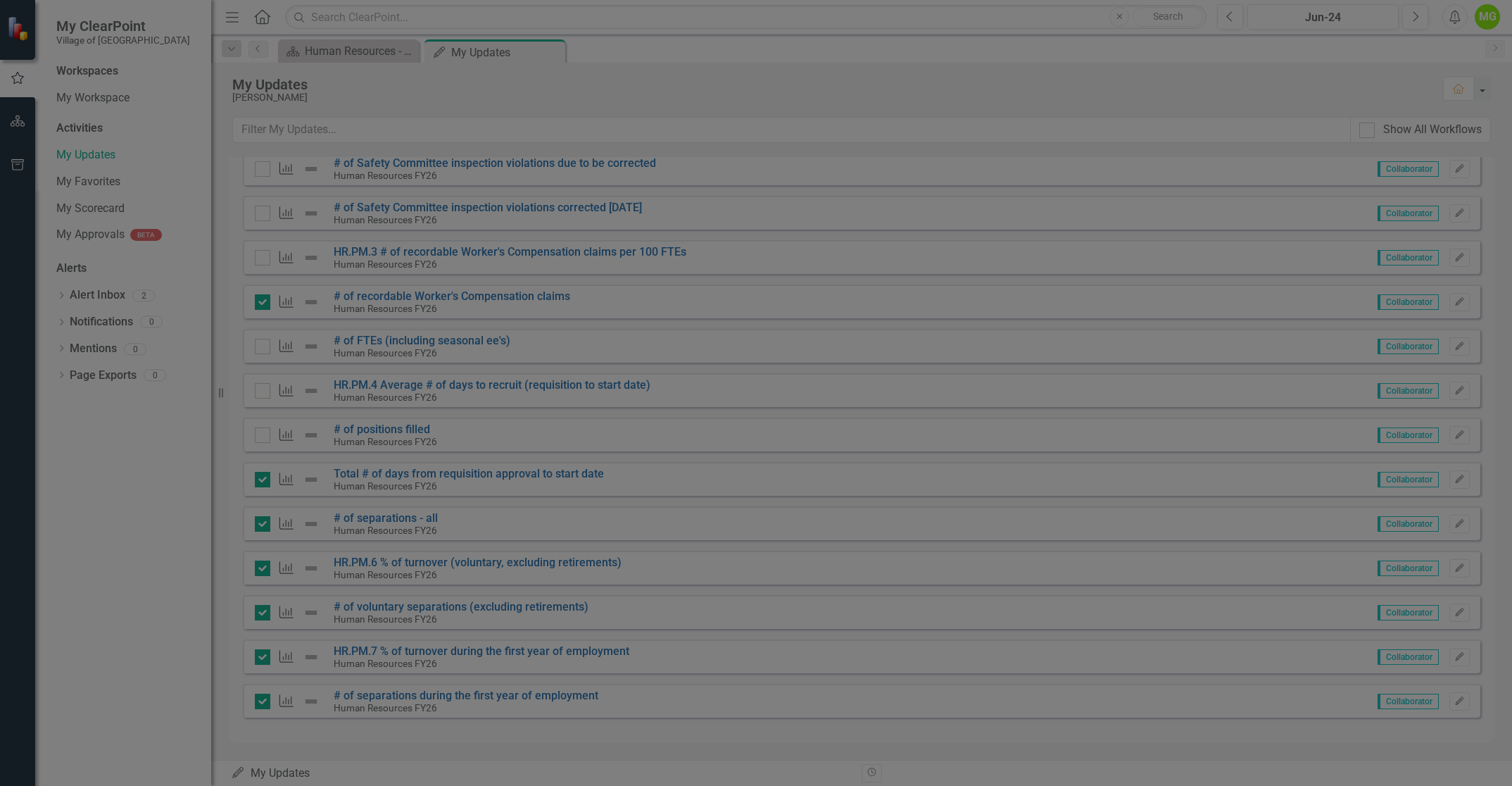
checkbox input "true"
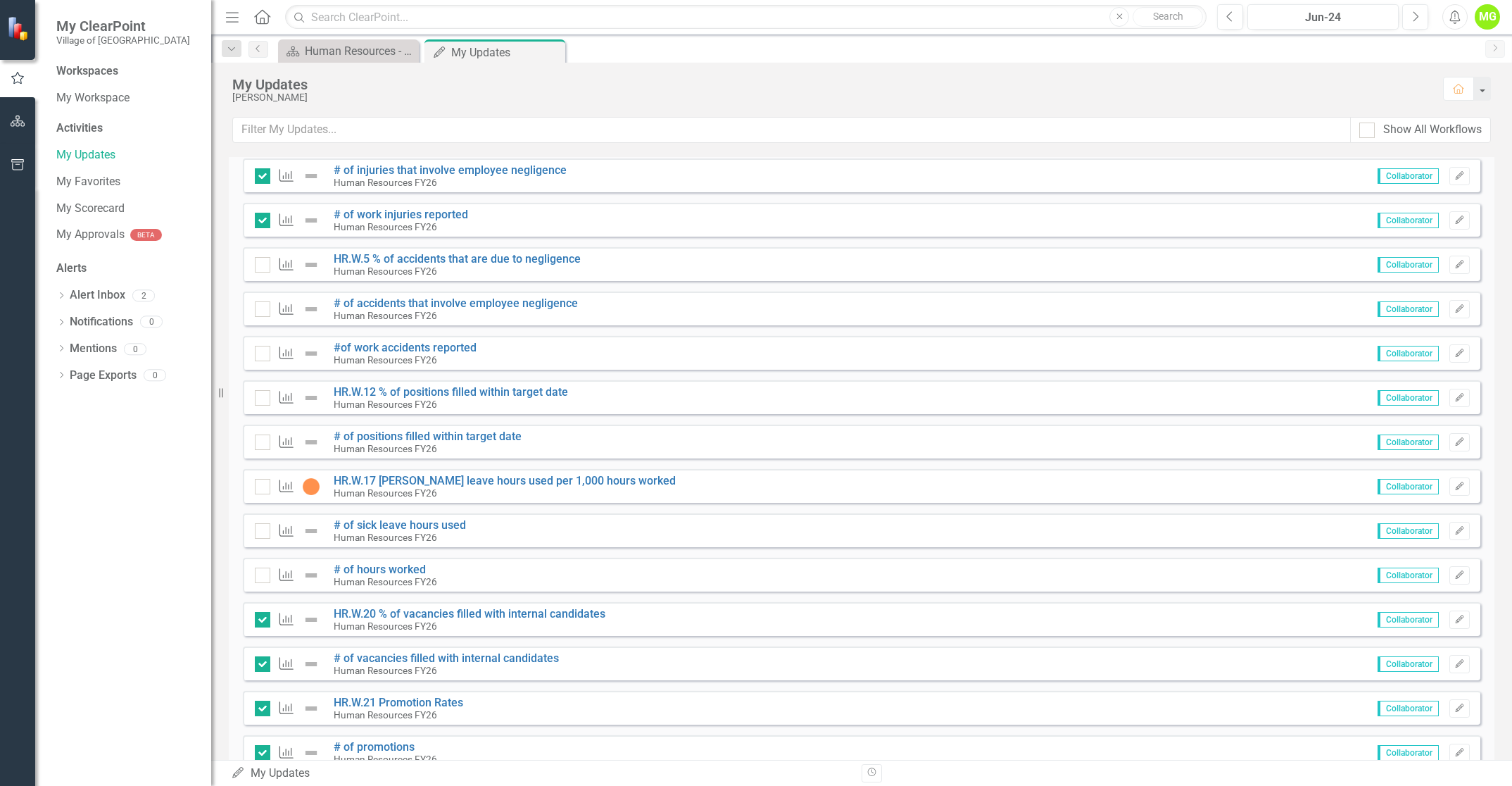
scroll to position [611, 0]
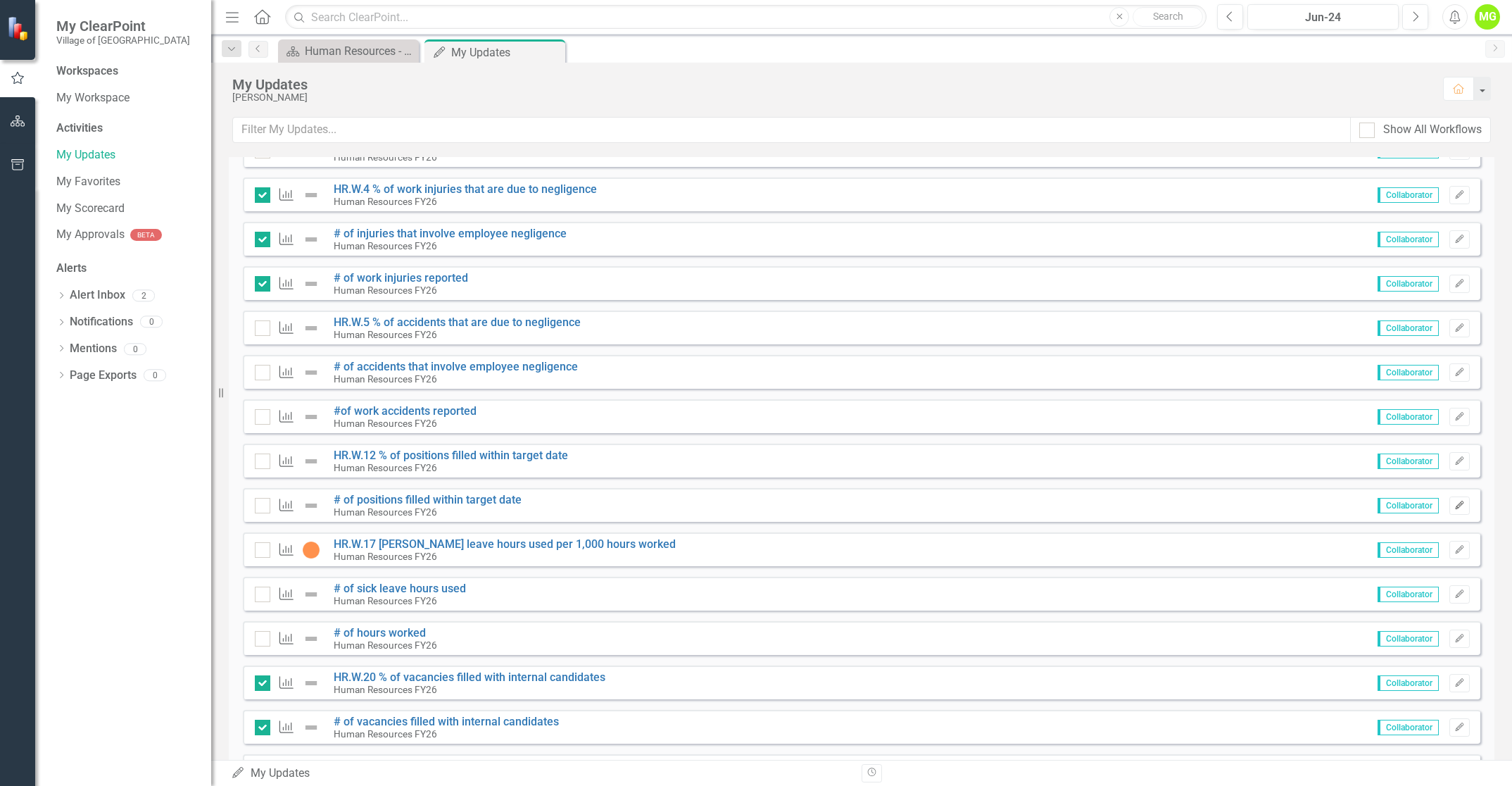
click at [1454, 509] on icon "Edit" at bounding box center [1459, 505] width 11 height 9
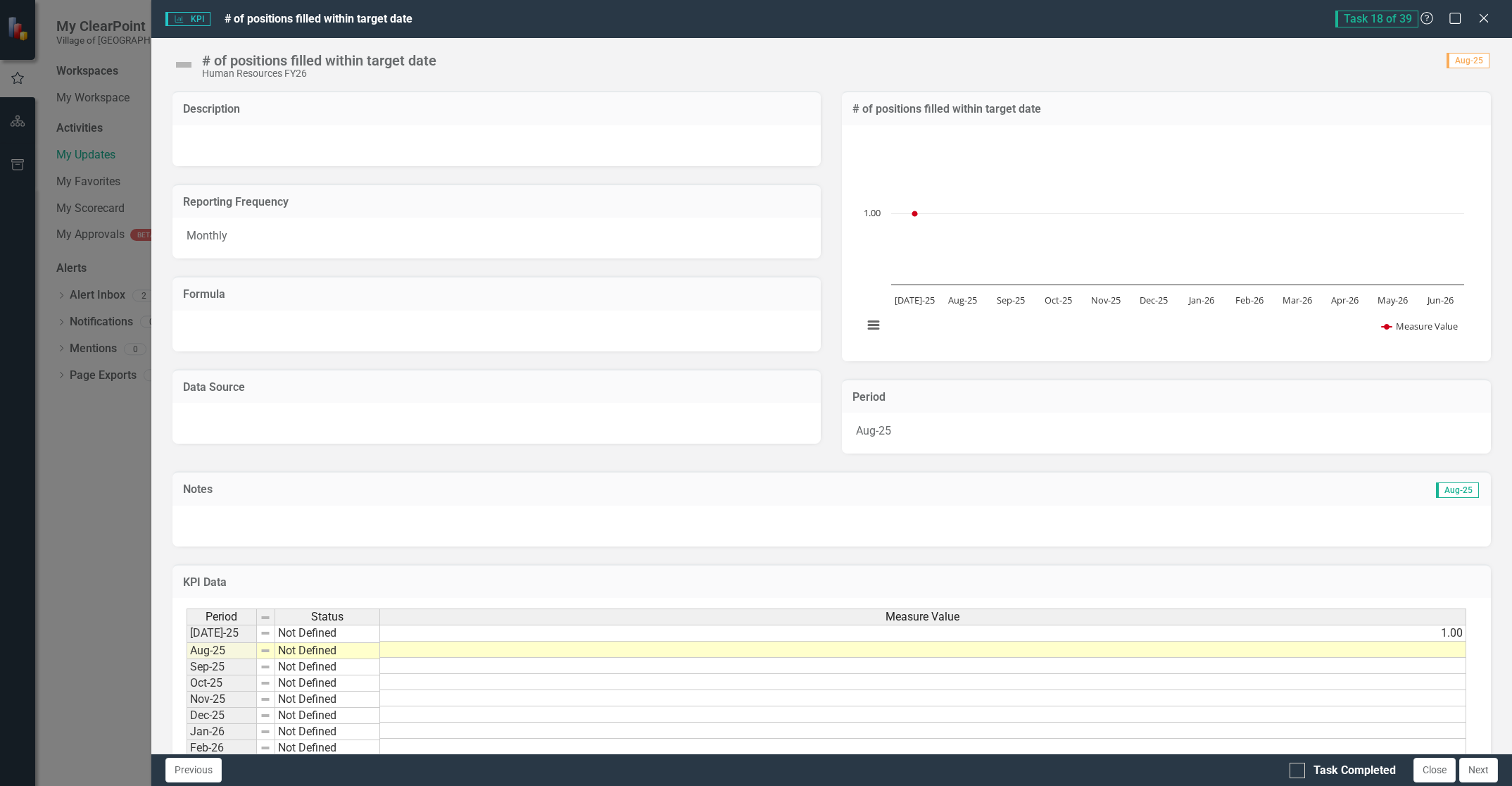
scroll to position [3, 0]
click at [1407, 650] on td at bounding box center [923, 650] width 1086 height 16
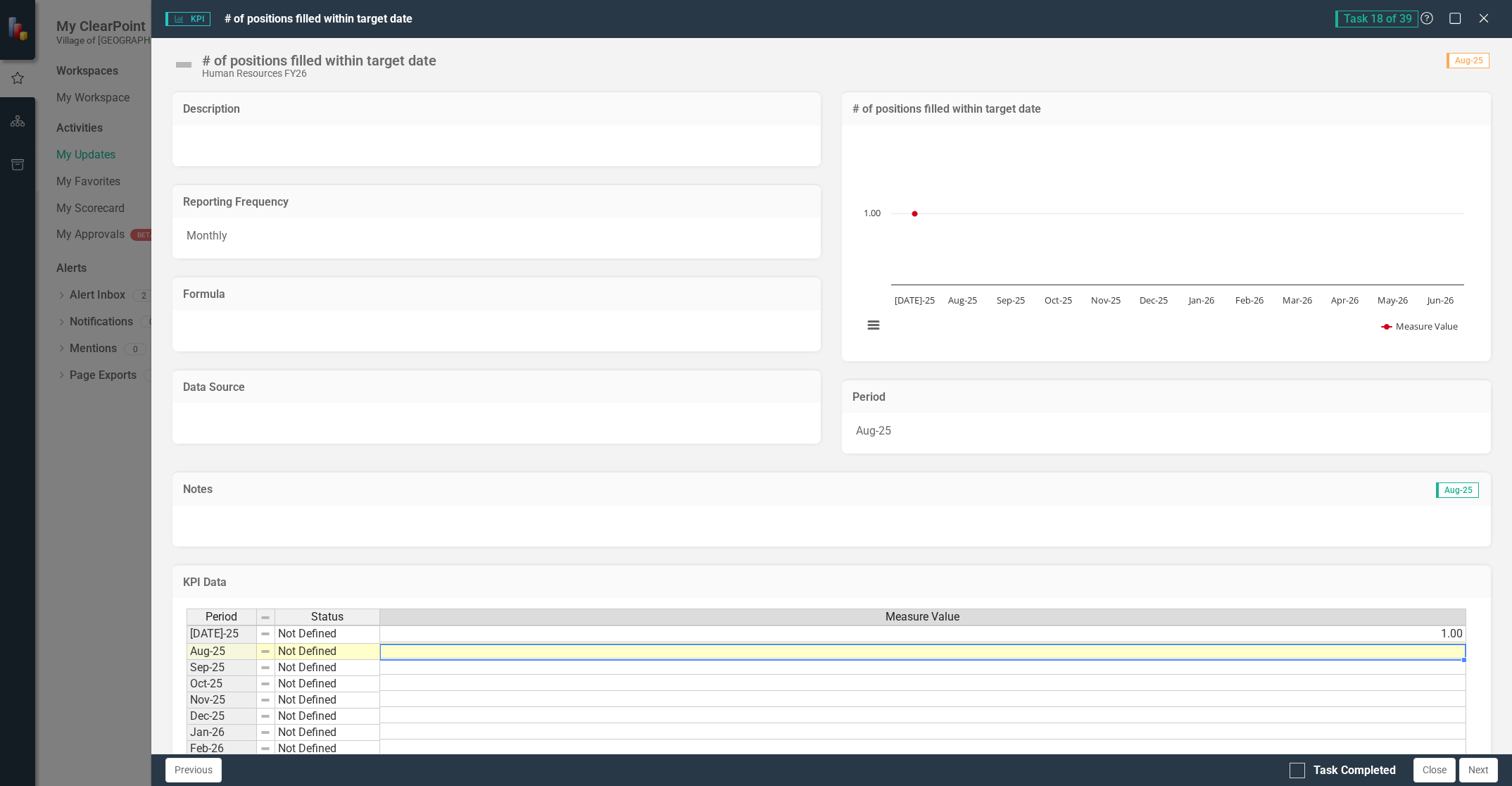
scroll to position [3, 11]
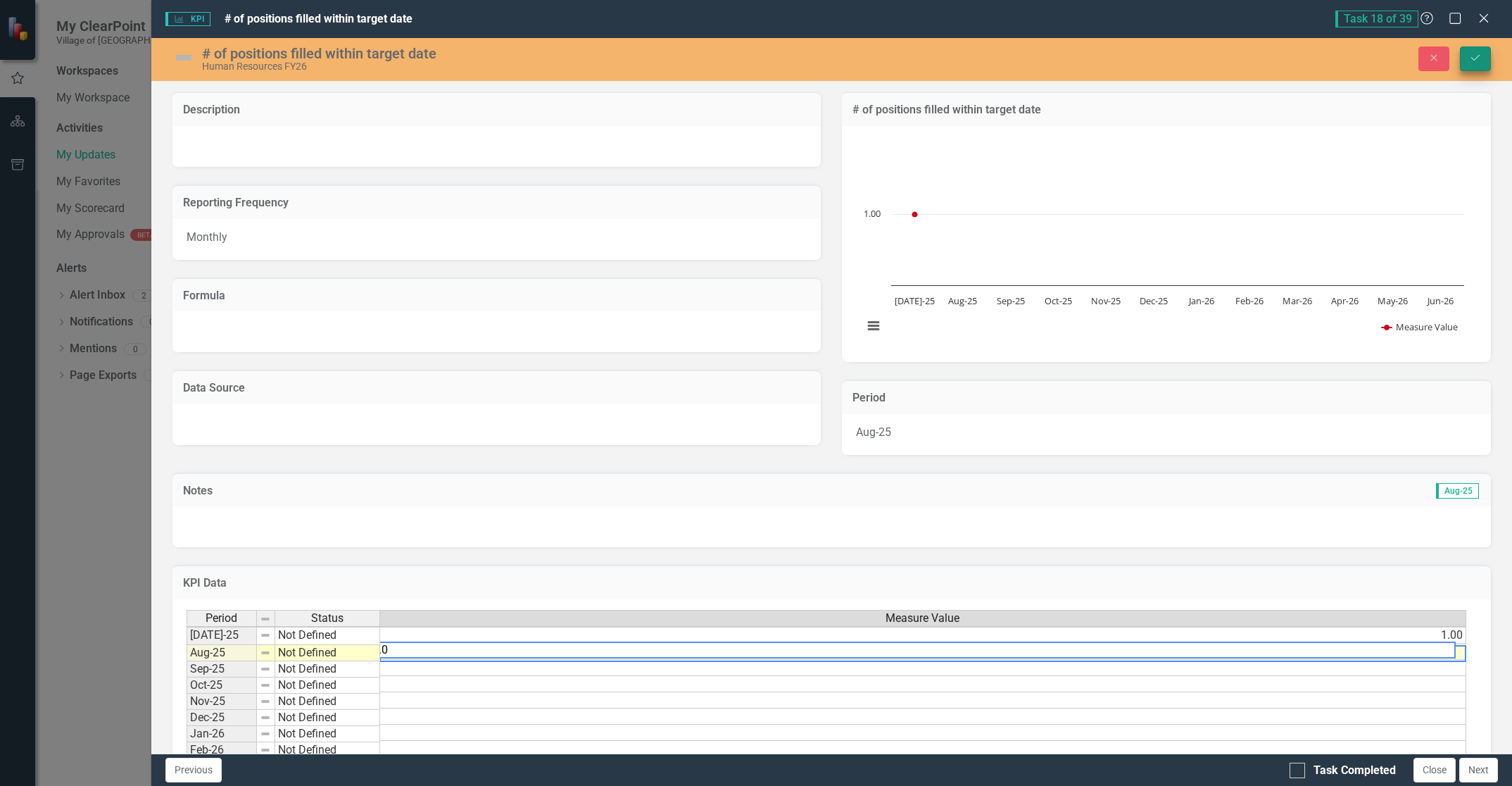
type textarea "1.0"
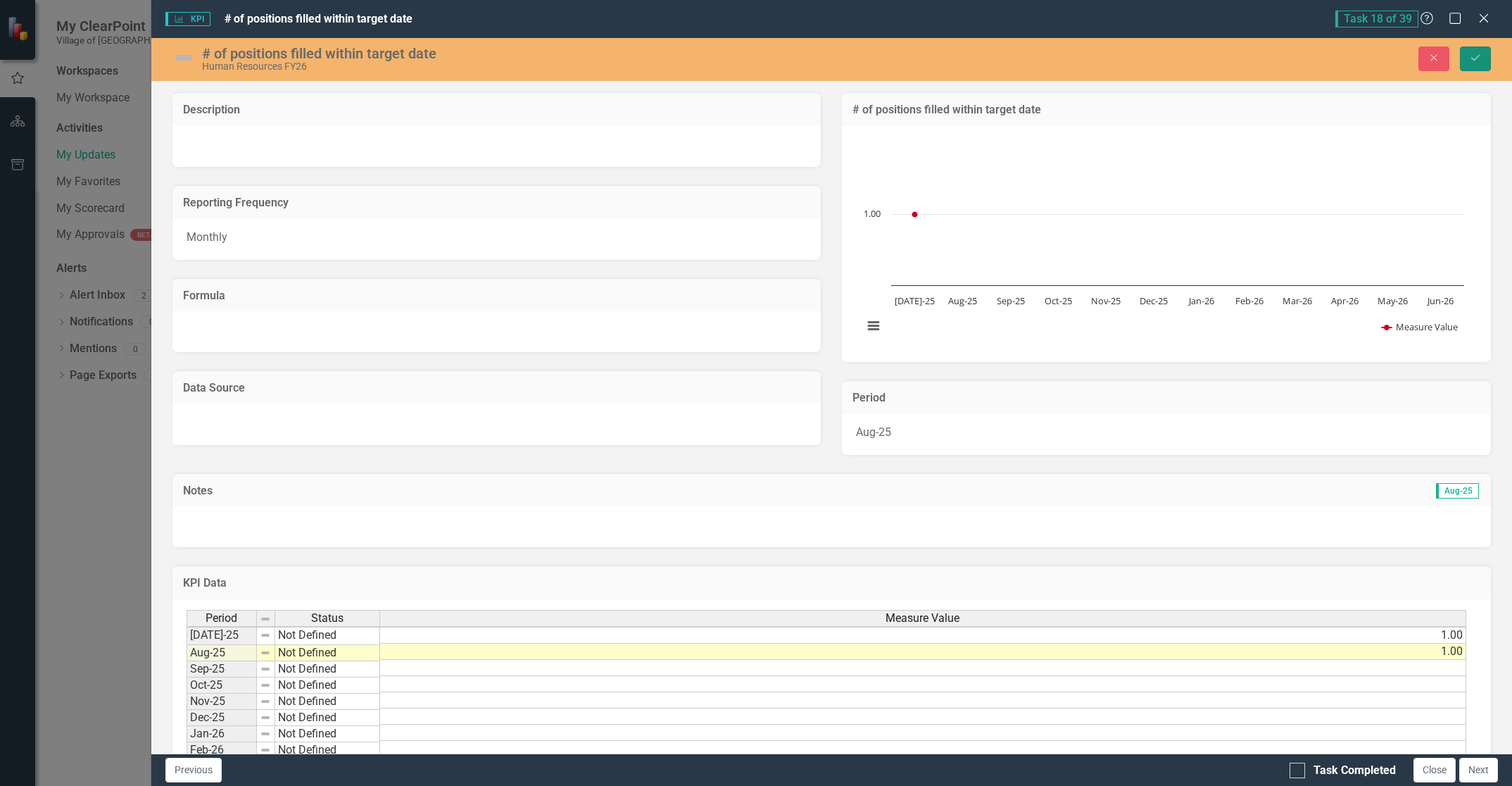
click at [1473, 48] on button "Save" at bounding box center [1475, 58] width 31 height 25
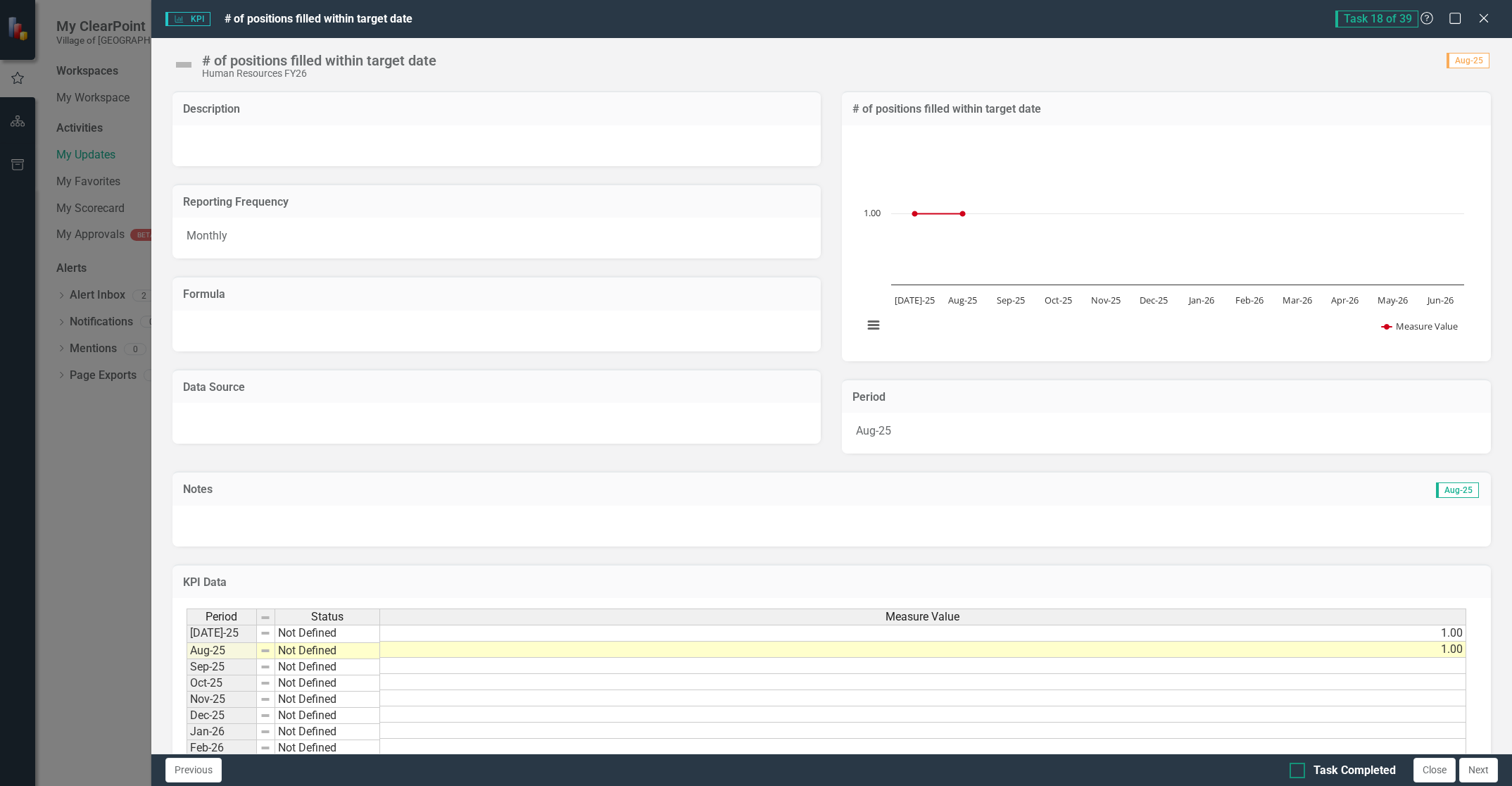
click at [1293, 772] on div at bounding box center [1297, 769] width 15 height 15
click at [1293, 772] on input "Task Completed" at bounding box center [1294, 767] width 9 height 9
checkbox input "true"
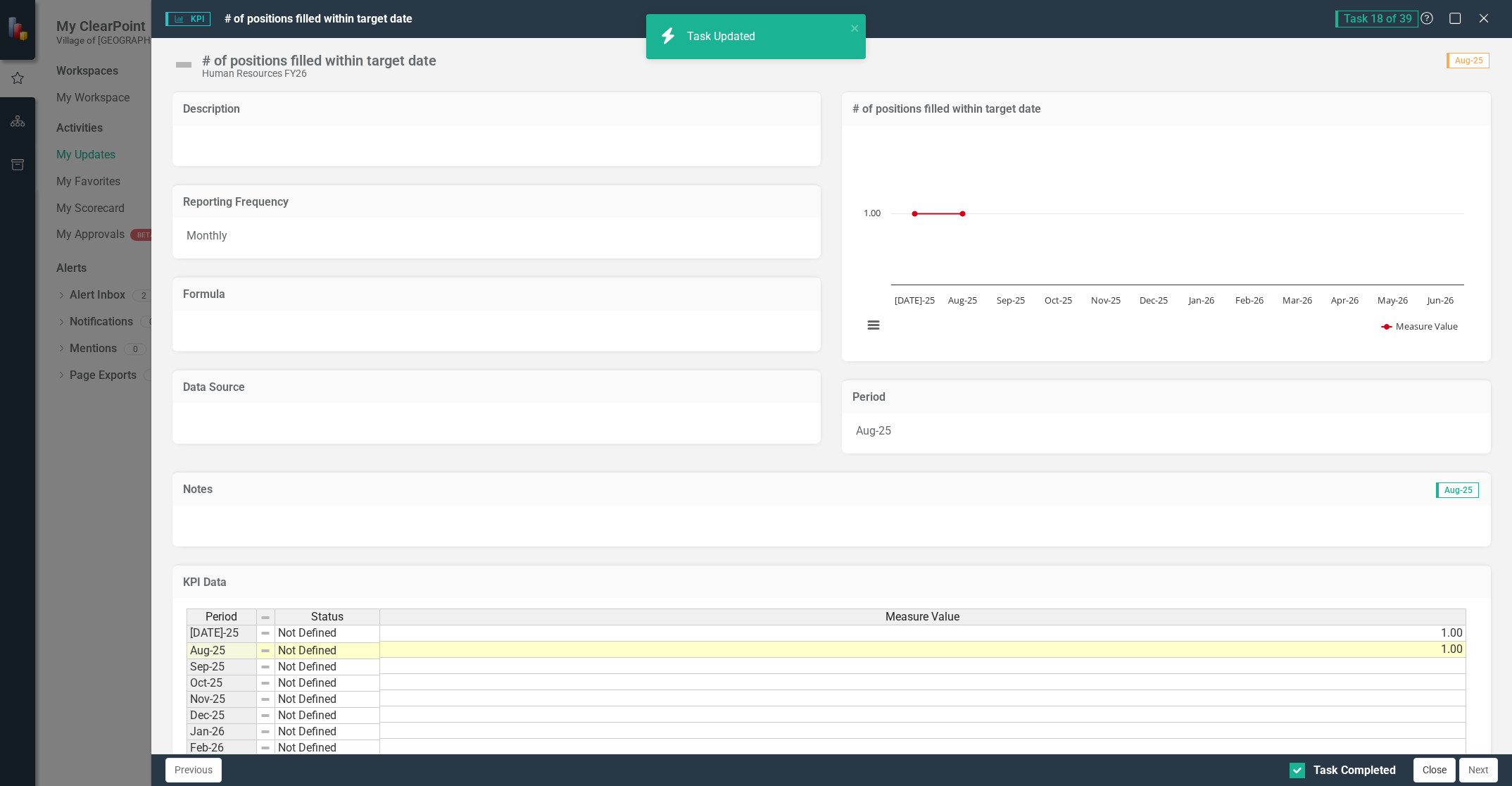
click at [1433, 769] on button "Close" at bounding box center [1435, 770] width 43 height 25
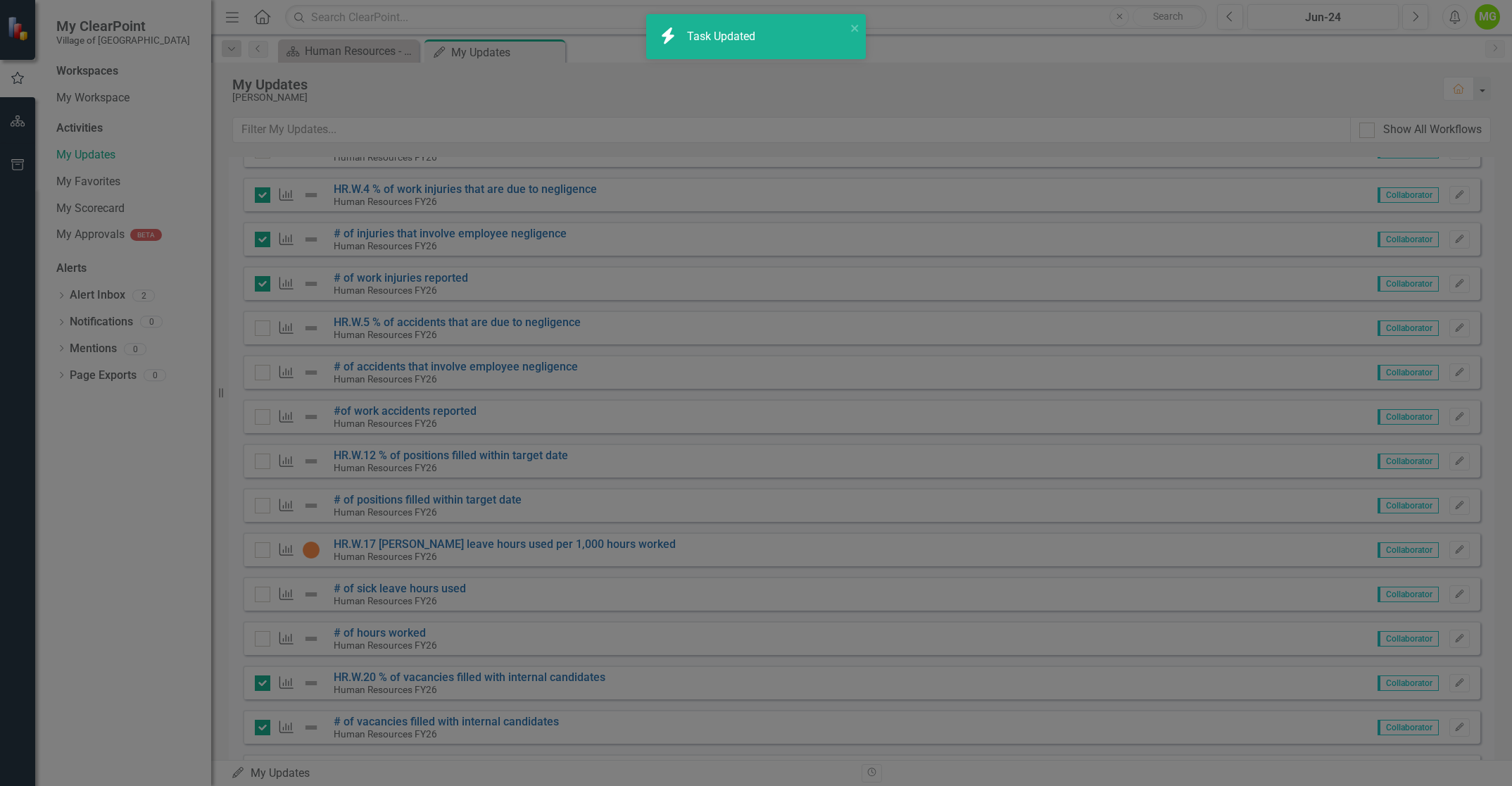
checkbox input "true"
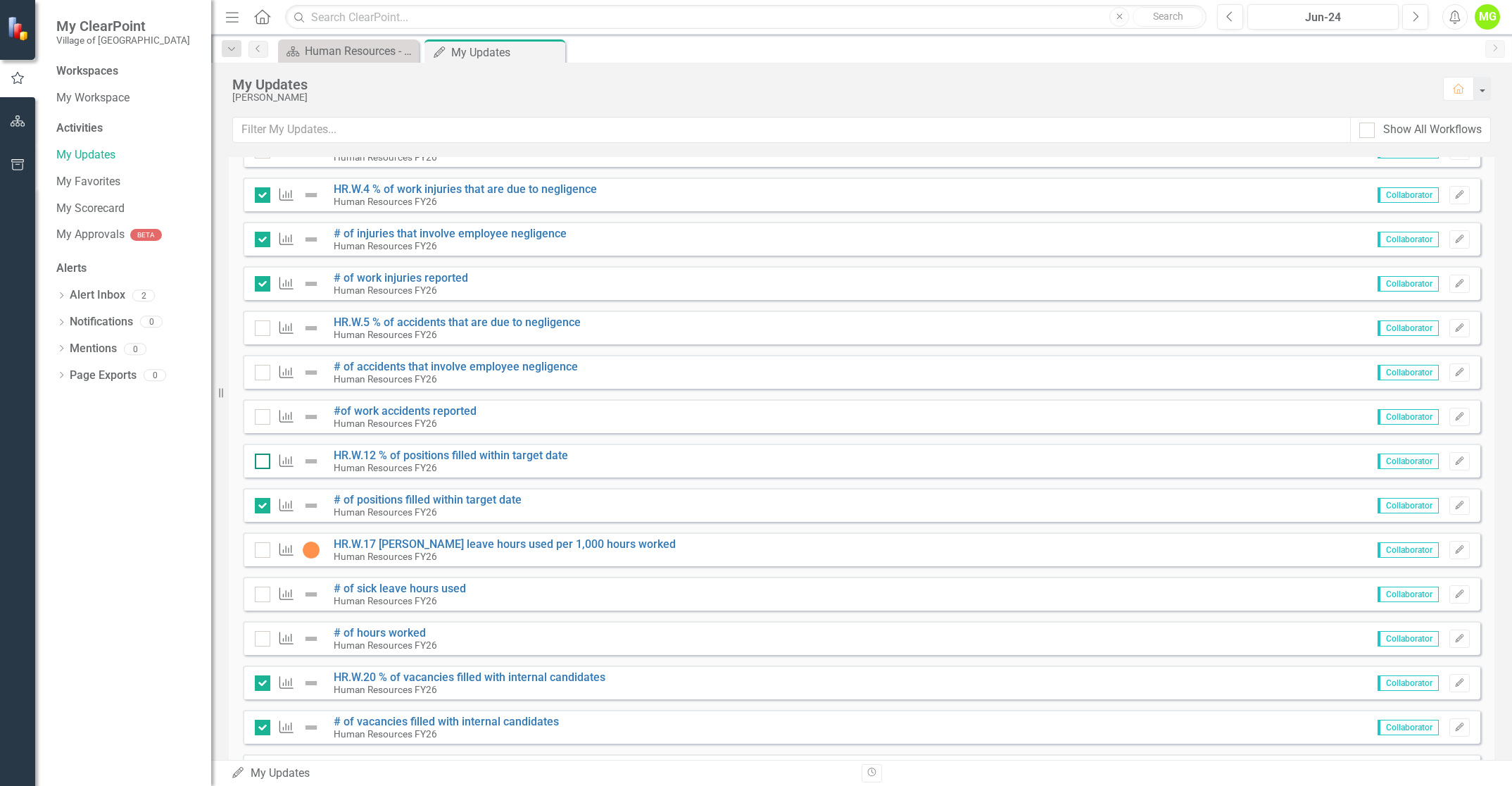
click at [260, 466] on div at bounding box center [262, 460] width 15 height 15
click at [260, 463] on input "checkbox" at bounding box center [259, 458] width 9 height 9
checkbox input "true"
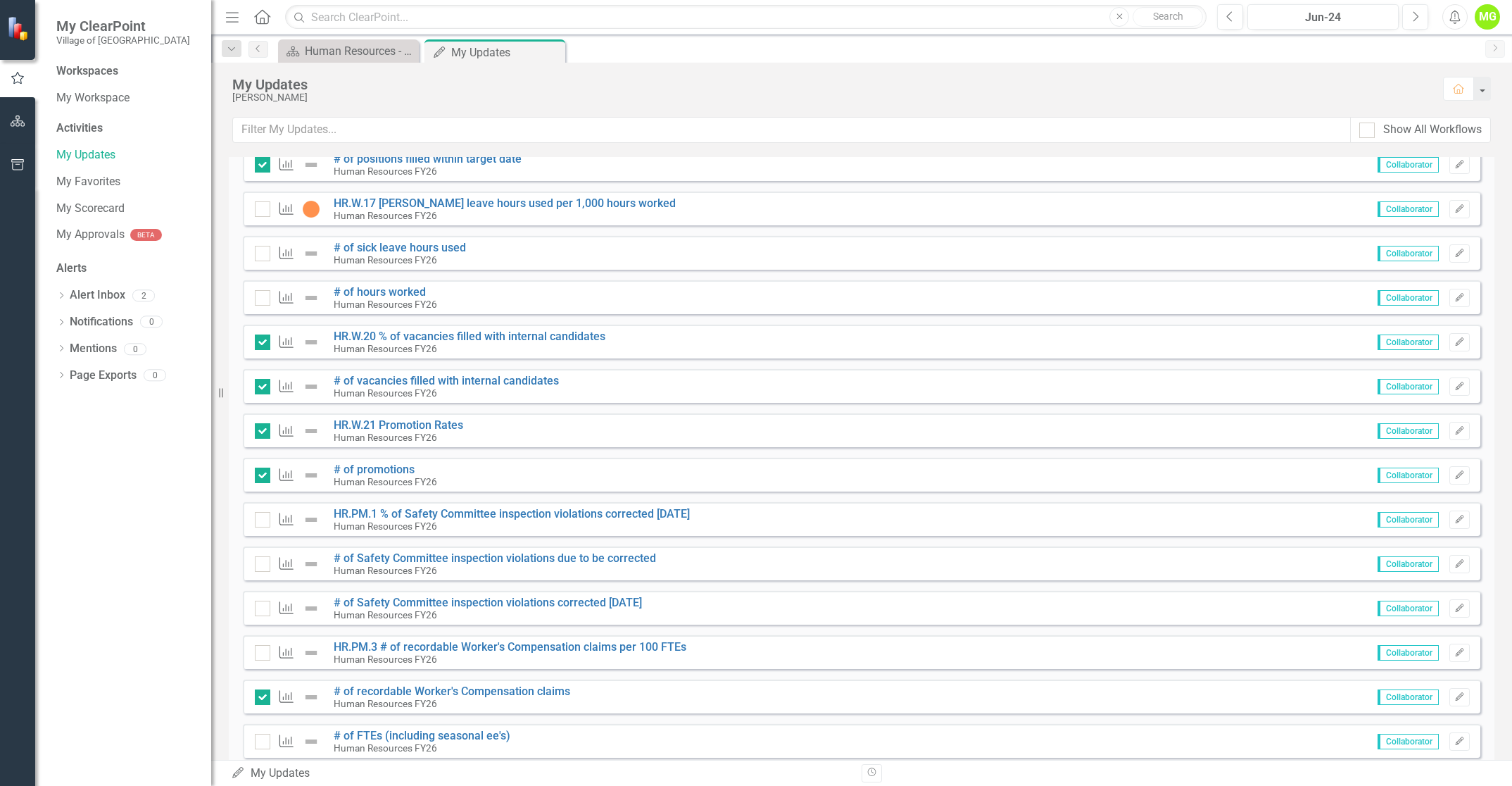
scroll to position [1350, 0]
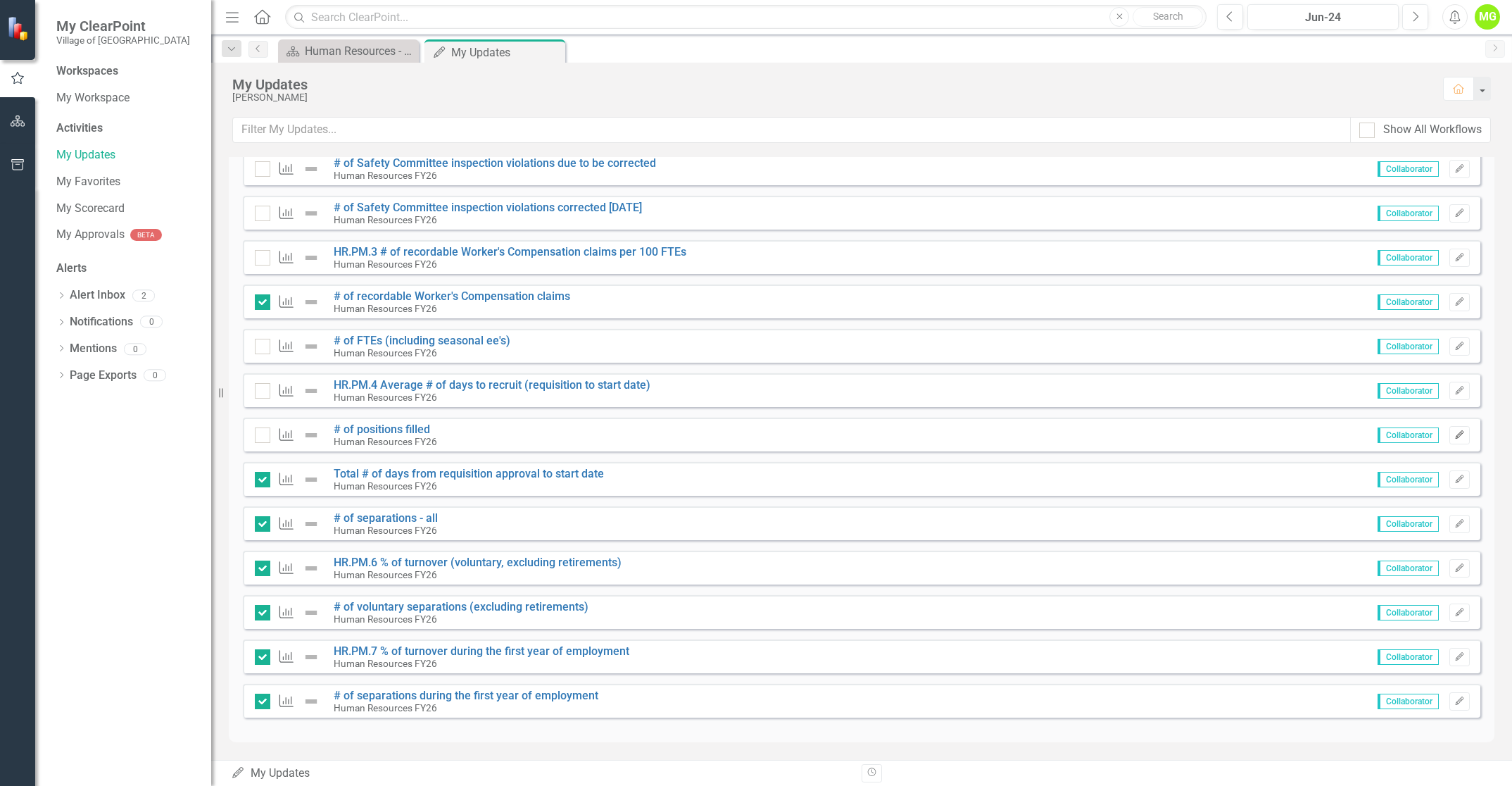
click at [1454, 433] on icon "Edit" at bounding box center [1459, 435] width 11 height 9
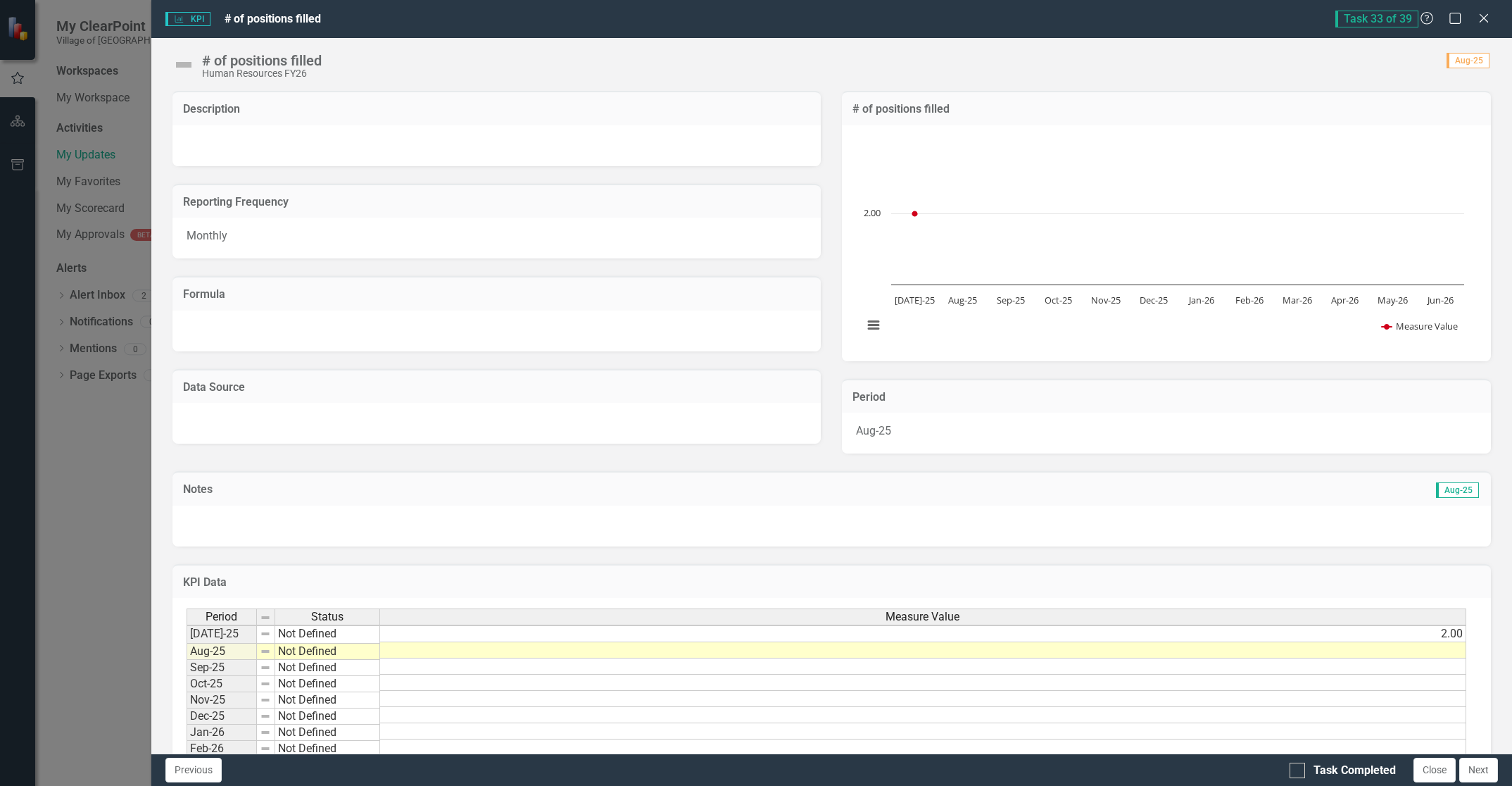
scroll to position [3, 0]
click at [1437, 649] on td at bounding box center [923, 650] width 1086 height 16
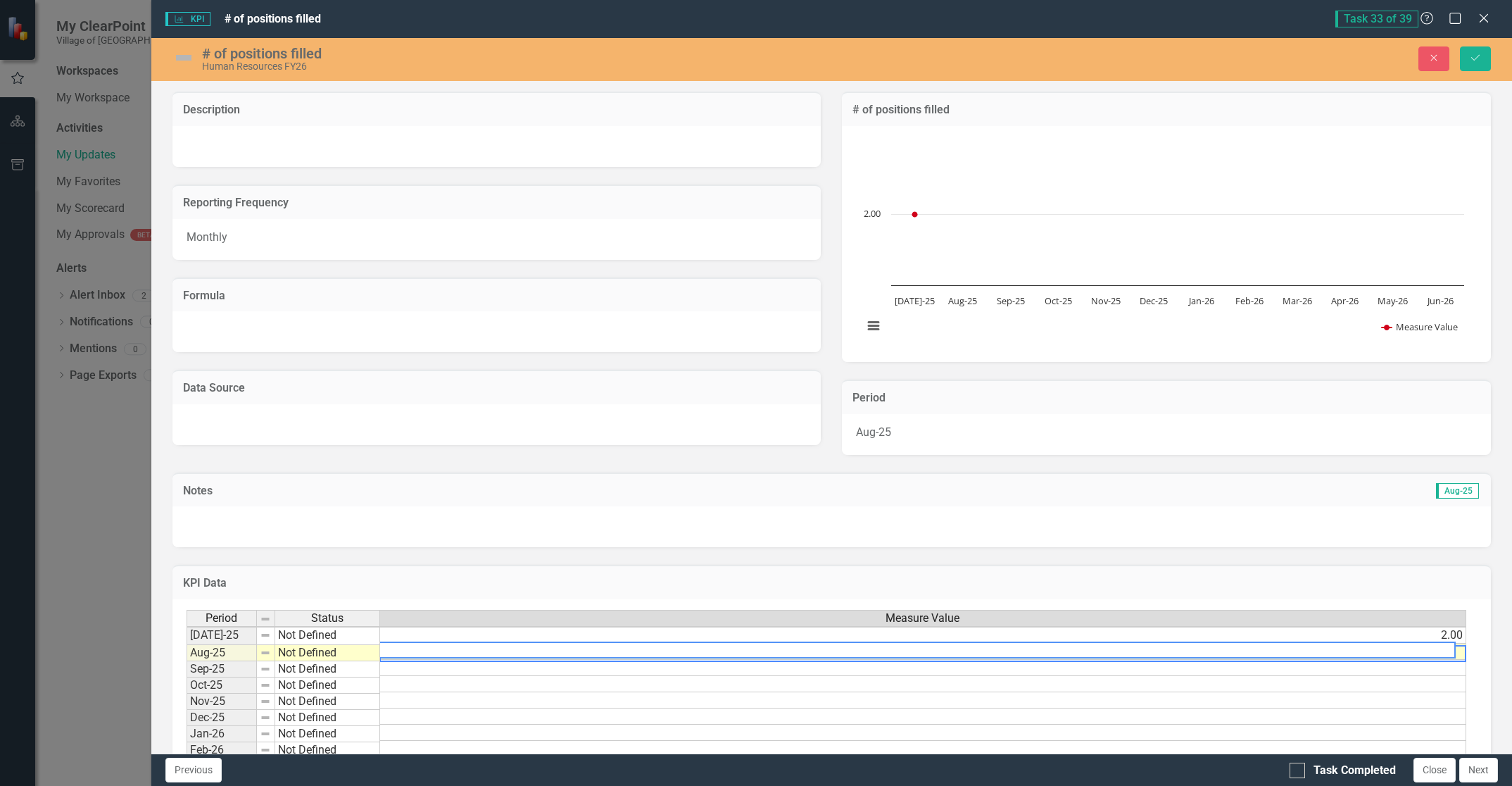
scroll to position [3, 11]
type textarea "2.0"
click at [1480, 49] on button "Save" at bounding box center [1475, 58] width 31 height 25
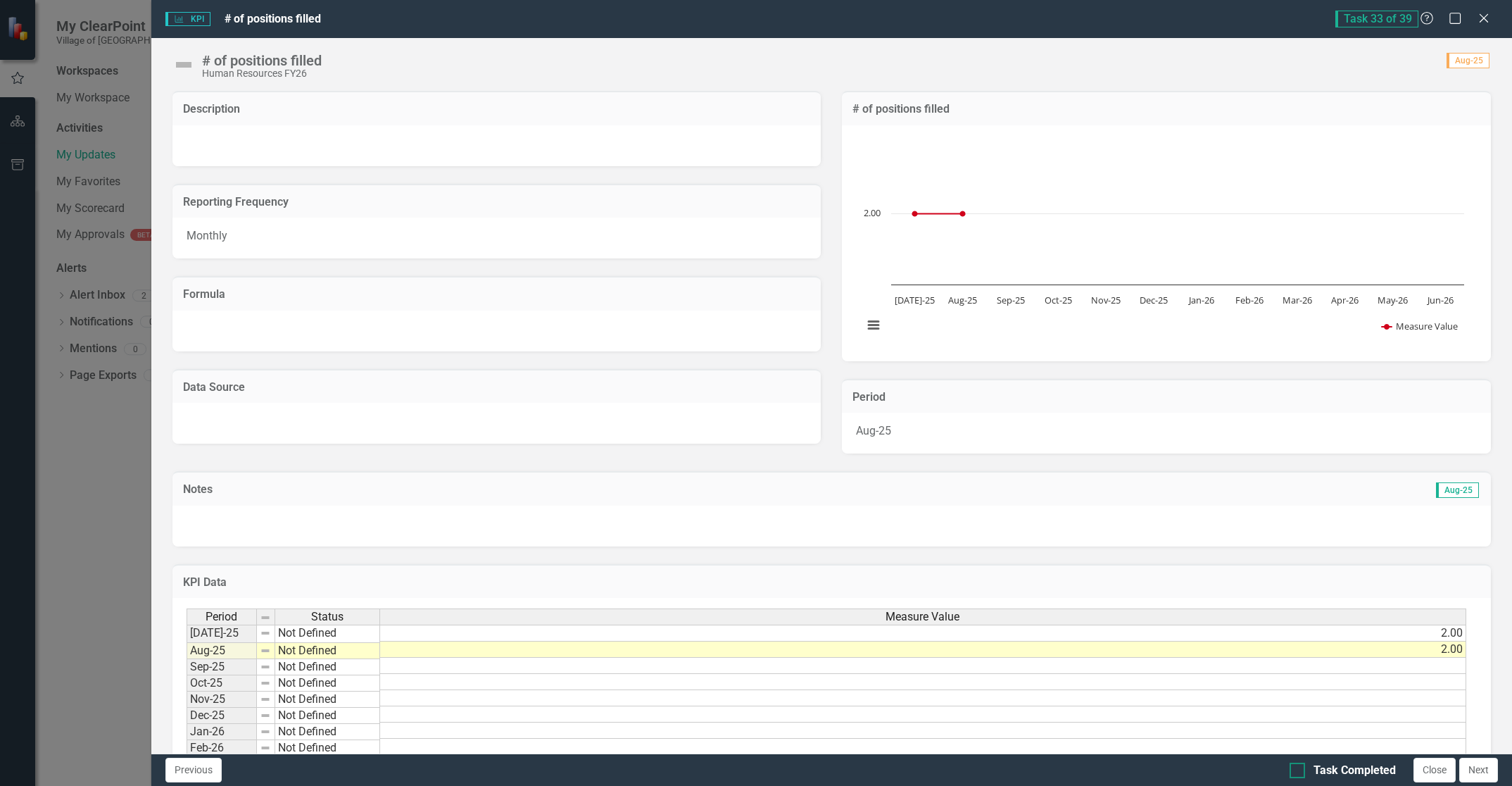
click at [1293, 773] on div at bounding box center [1297, 769] width 15 height 15
click at [1293, 772] on input "Task Completed" at bounding box center [1294, 767] width 9 height 9
checkbox input "true"
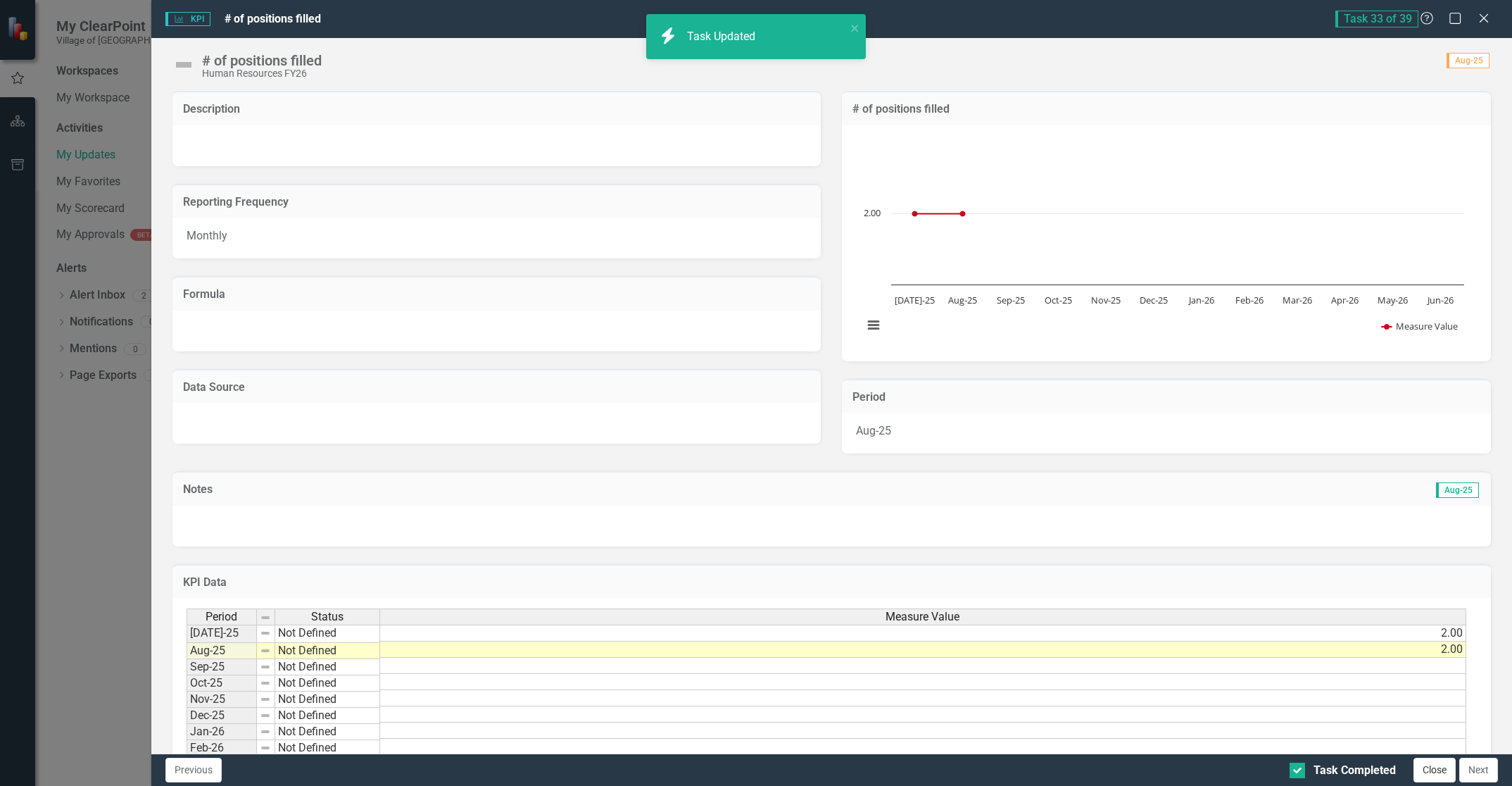
click at [1432, 769] on button "Close" at bounding box center [1435, 770] width 43 height 25
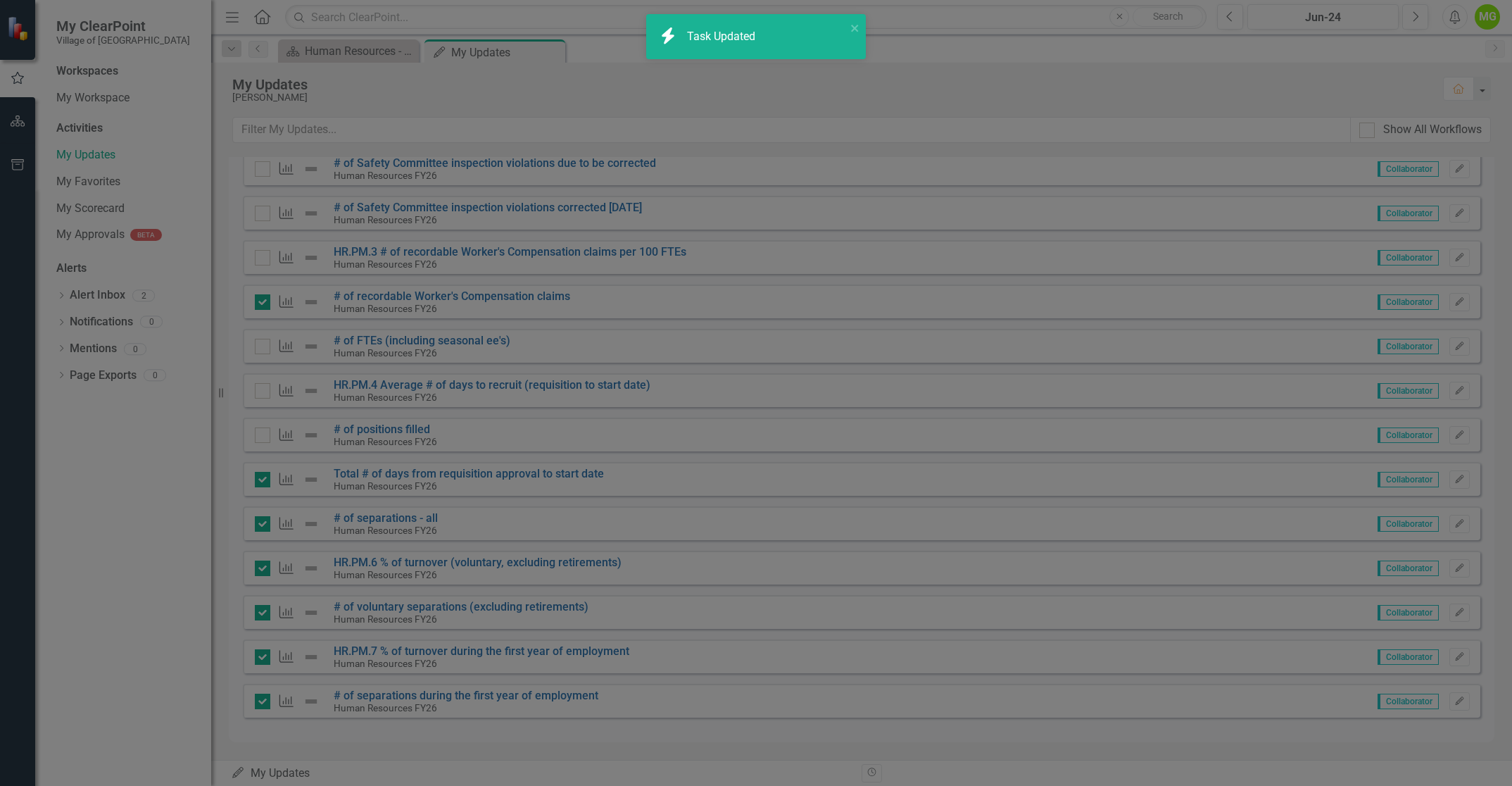
checkbox input "true"
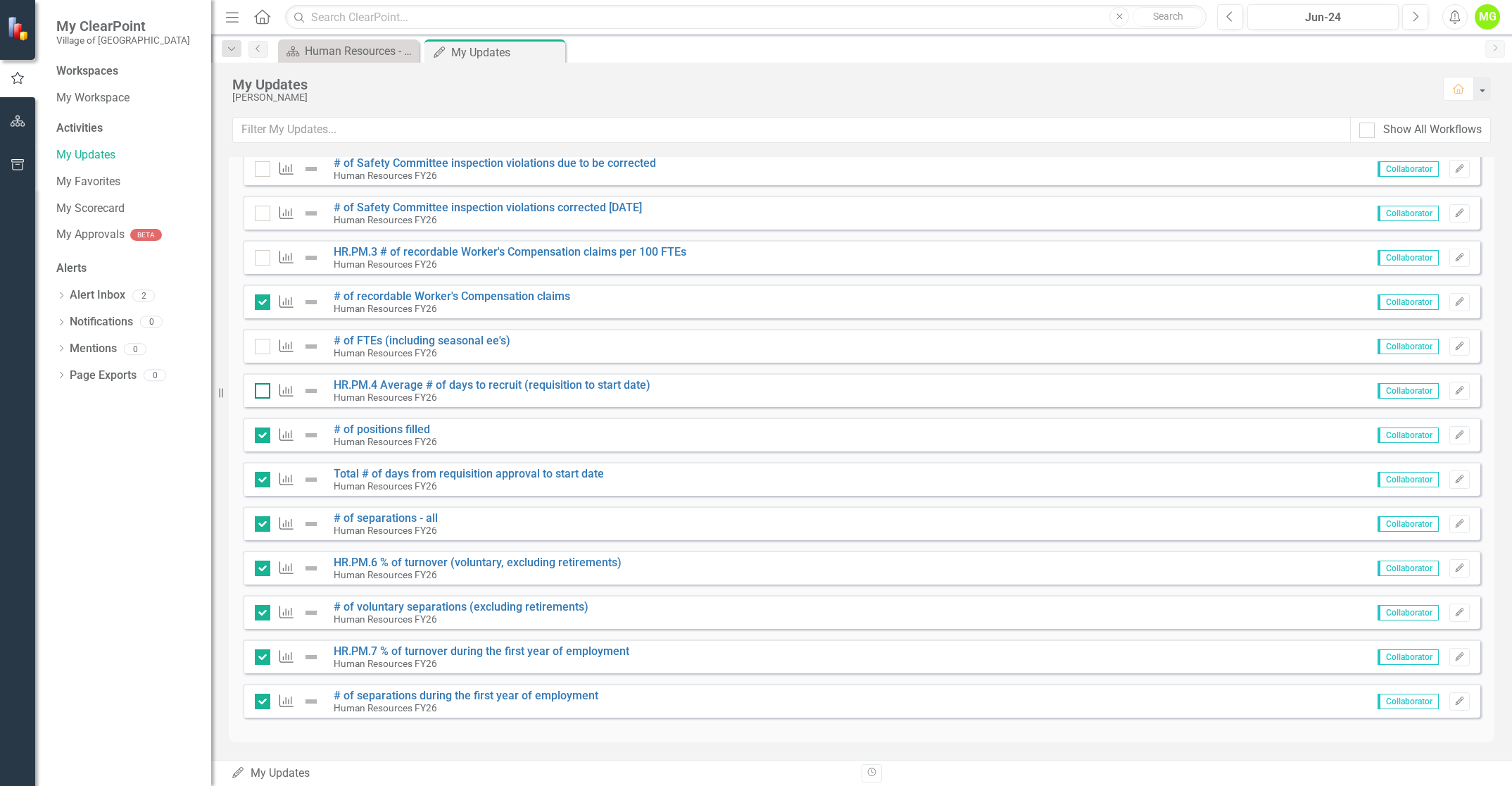
click at [258, 386] on input "checkbox" at bounding box center [259, 388] width 9 height 9
checkbox input "true"
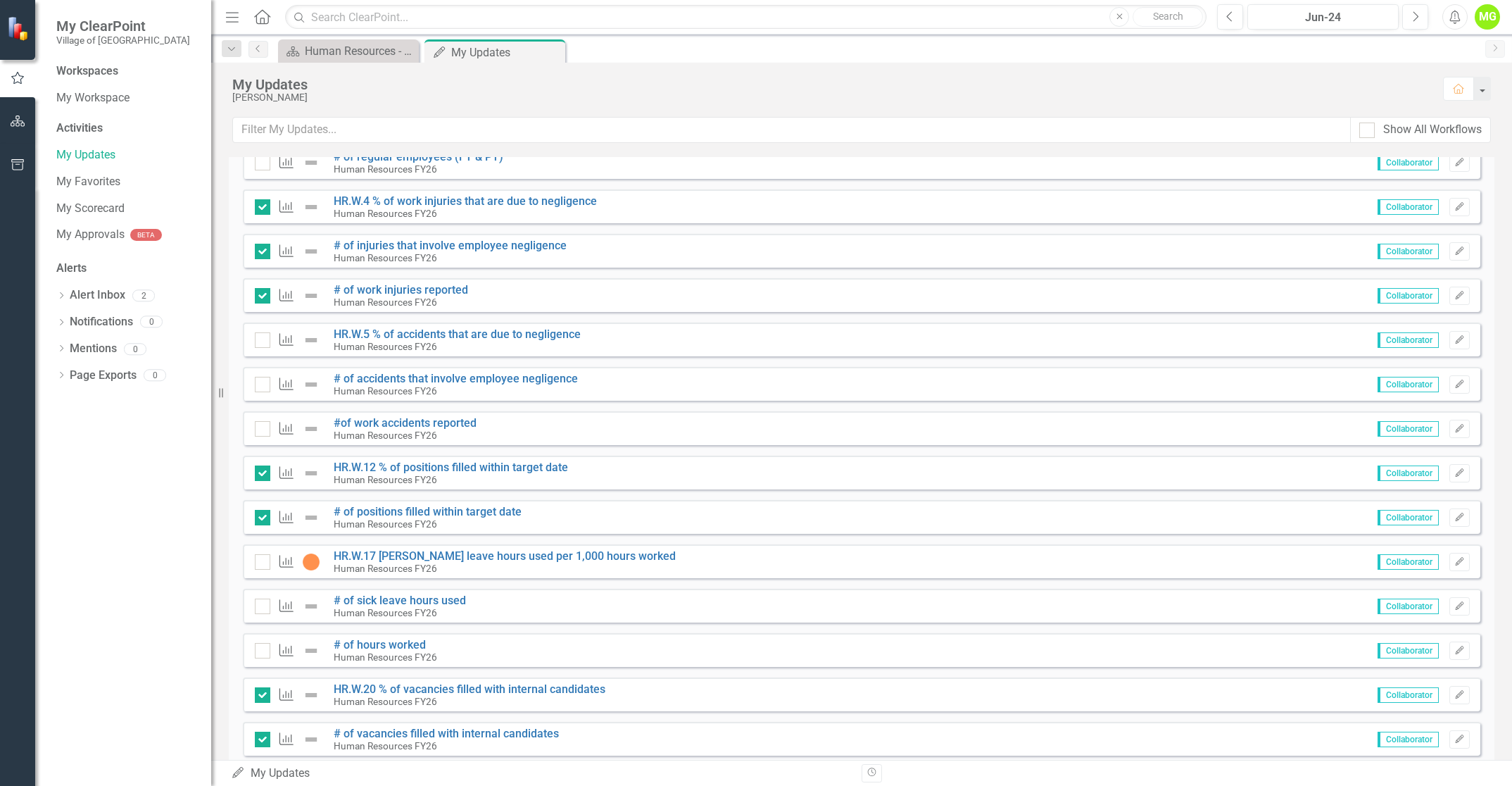
scroll to position [634, 0]
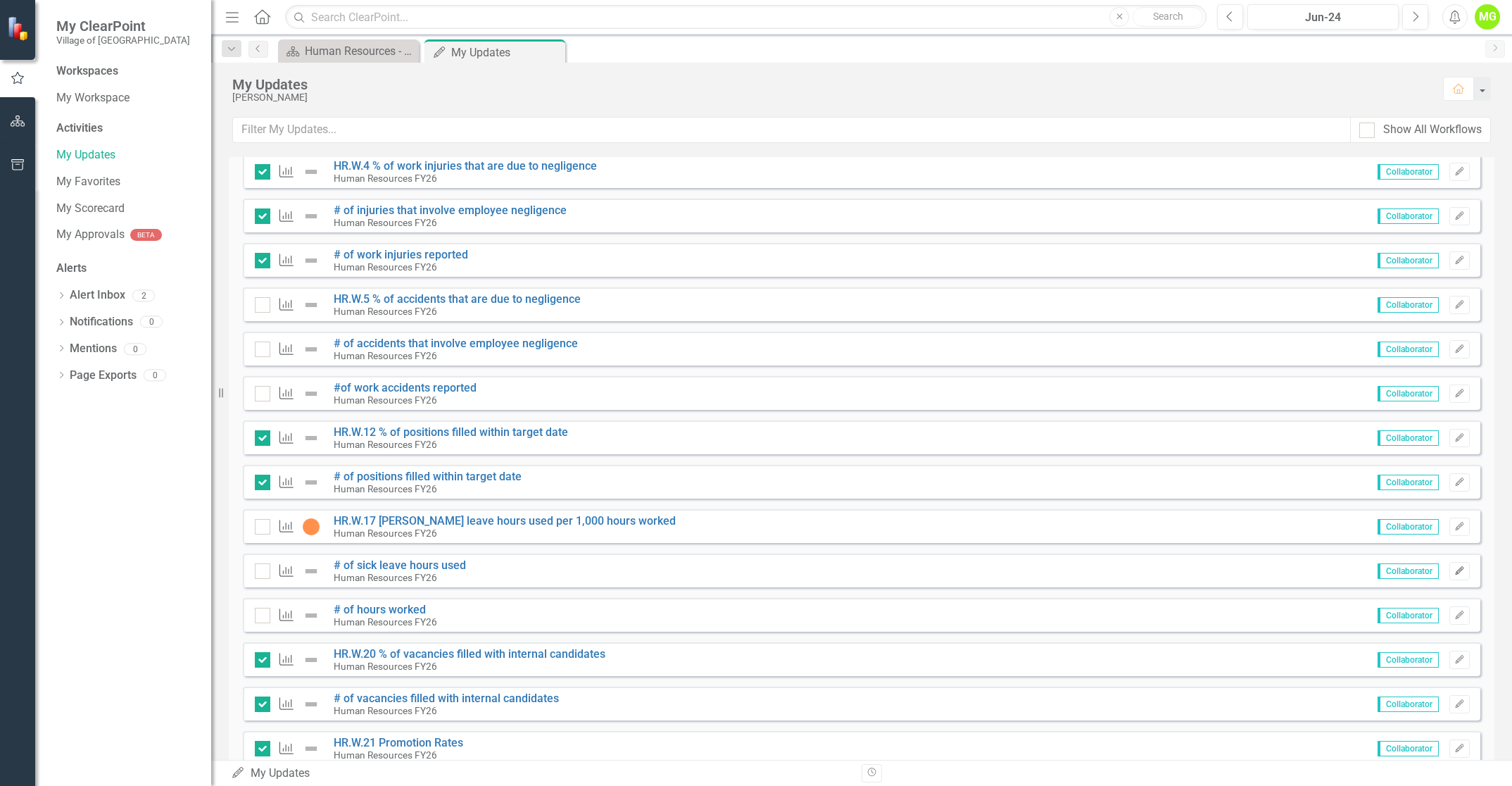
click at [1454, 575] on icon "Edit" at bounding box center [1459, 571] width 11 height 9
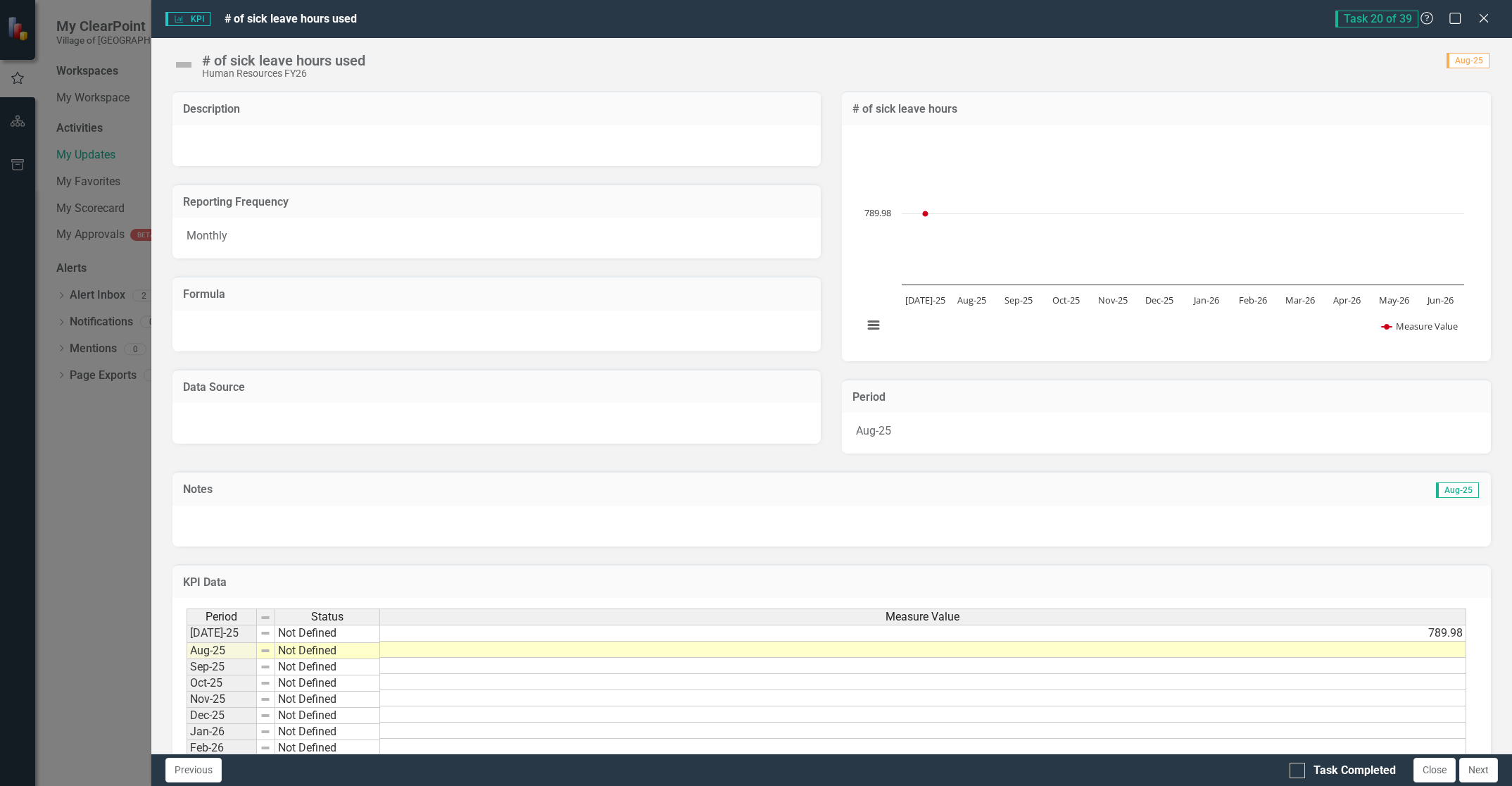
click at [1337, 664] on td at bounding box center [923, 665] width 1086 height 16
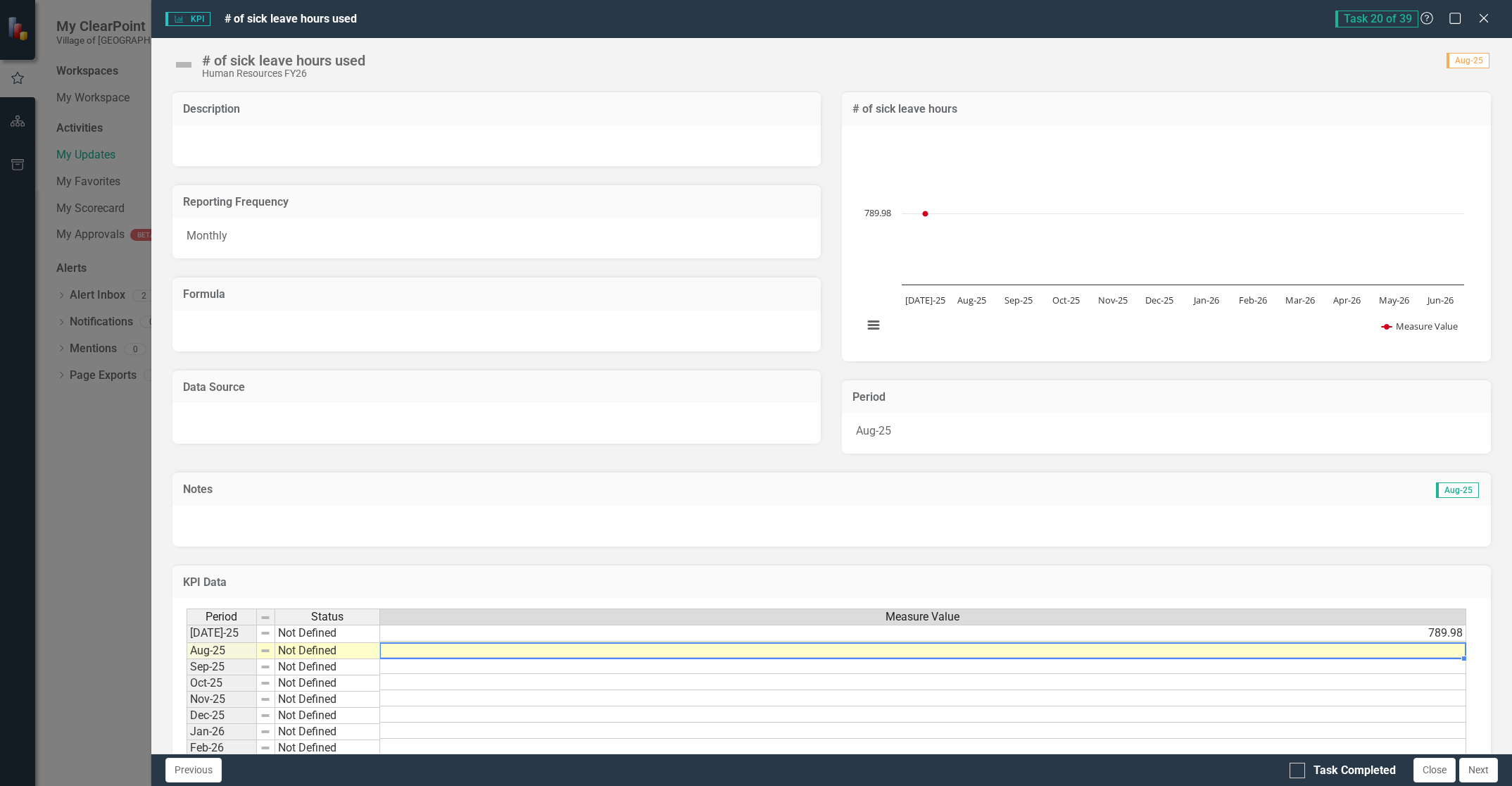
click at [1331, 653] on td at bounding box center [923, 650] width 1086 height 16
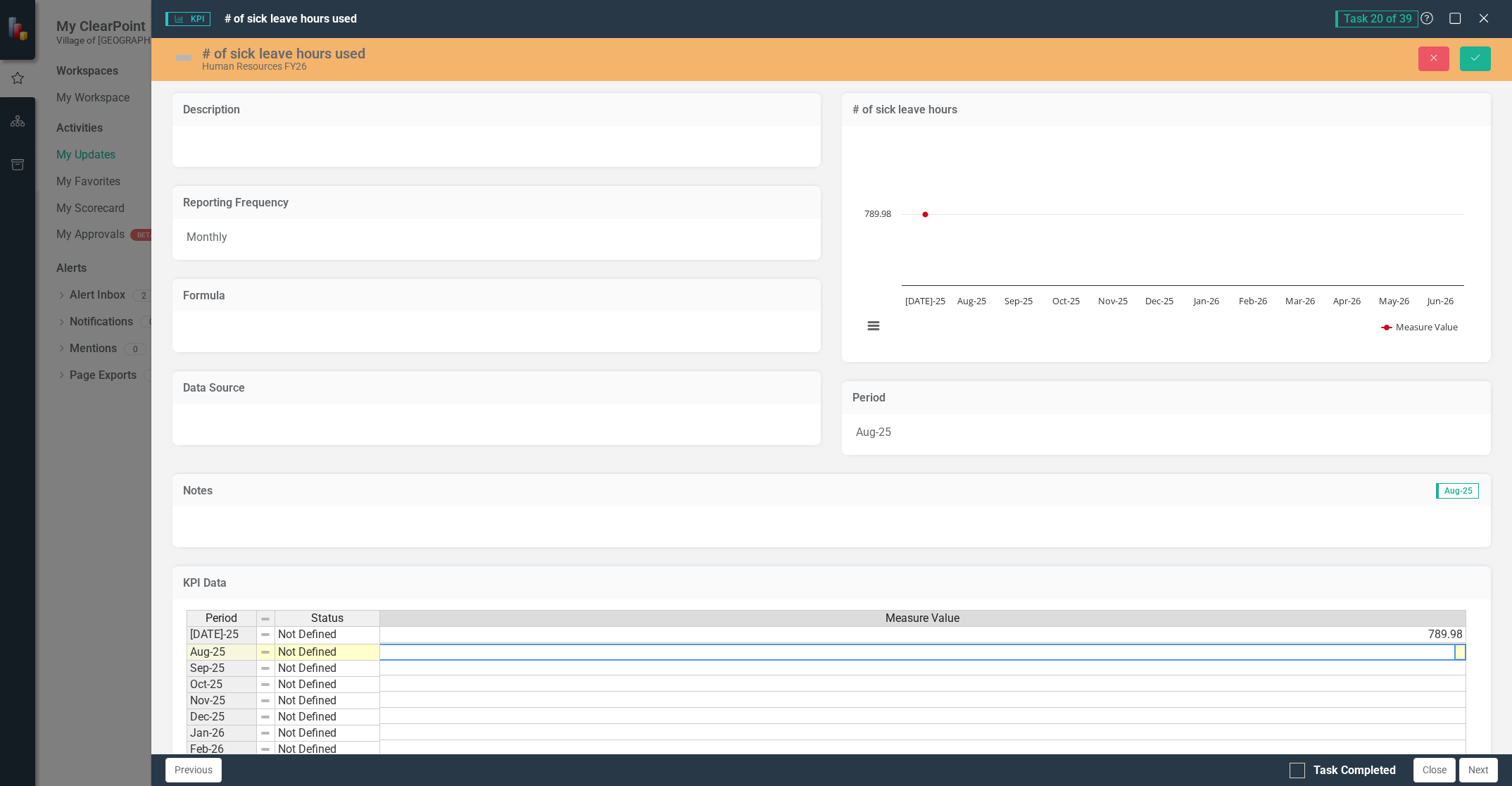
scroll to position [0, 11]
type textarea "1560.90"
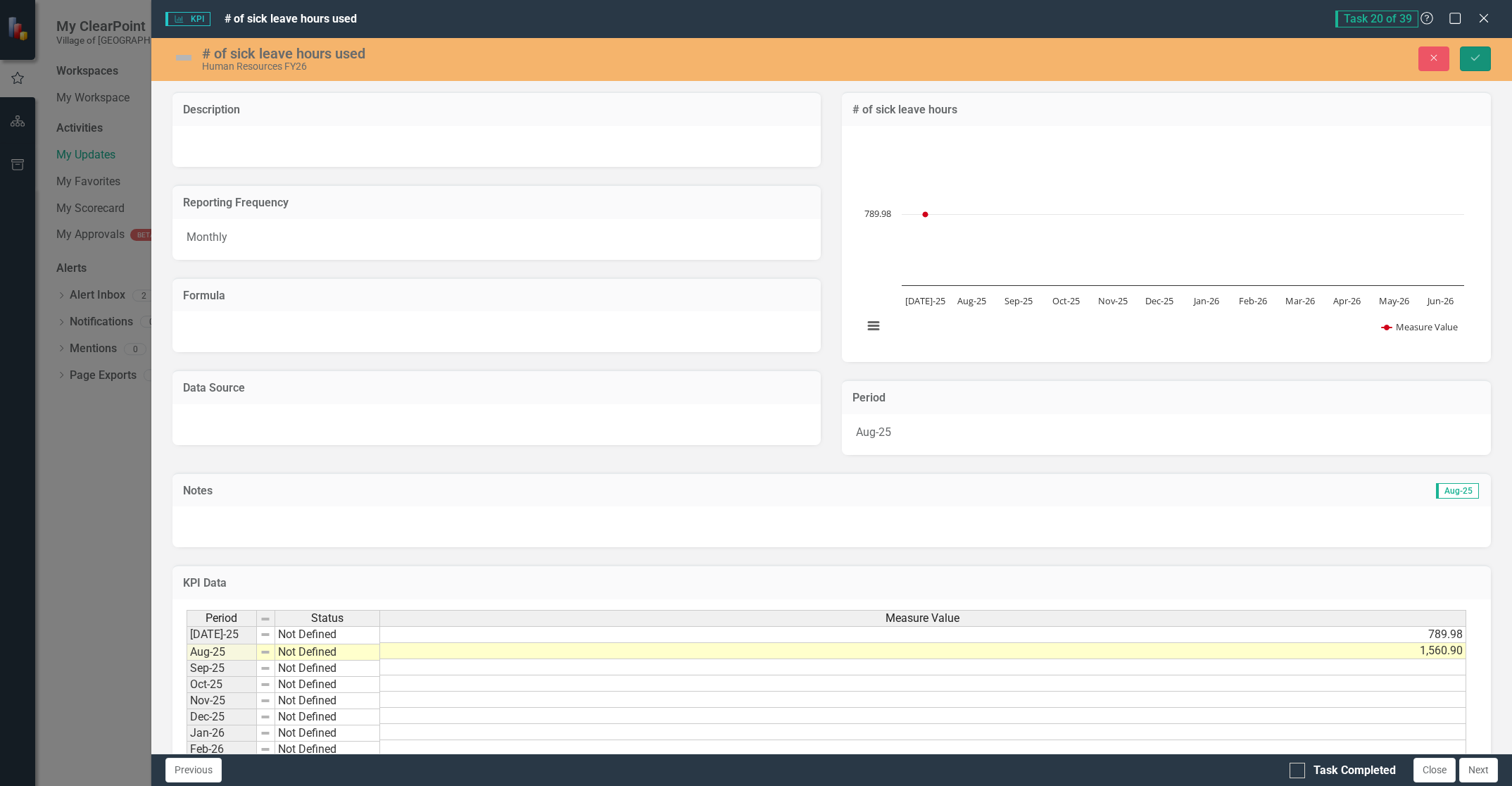
click at [1474, 57] on icon "Save" at bounding box center [1476, 58] width 13 height 10
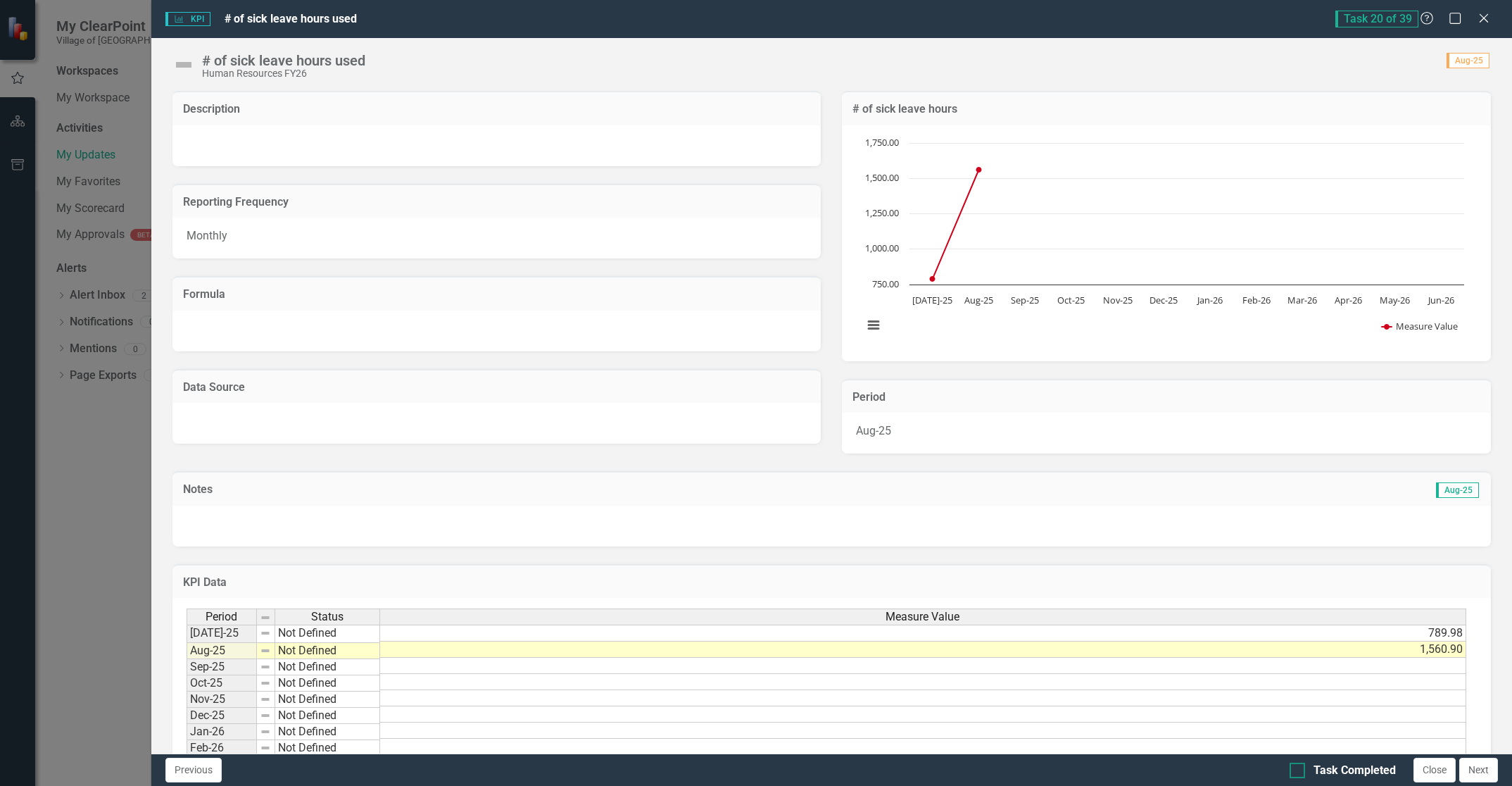
click at [1293, 764] on input "Task Completed" at bounding box center [1294, 767] width 9 height 9
checkbox input "true"
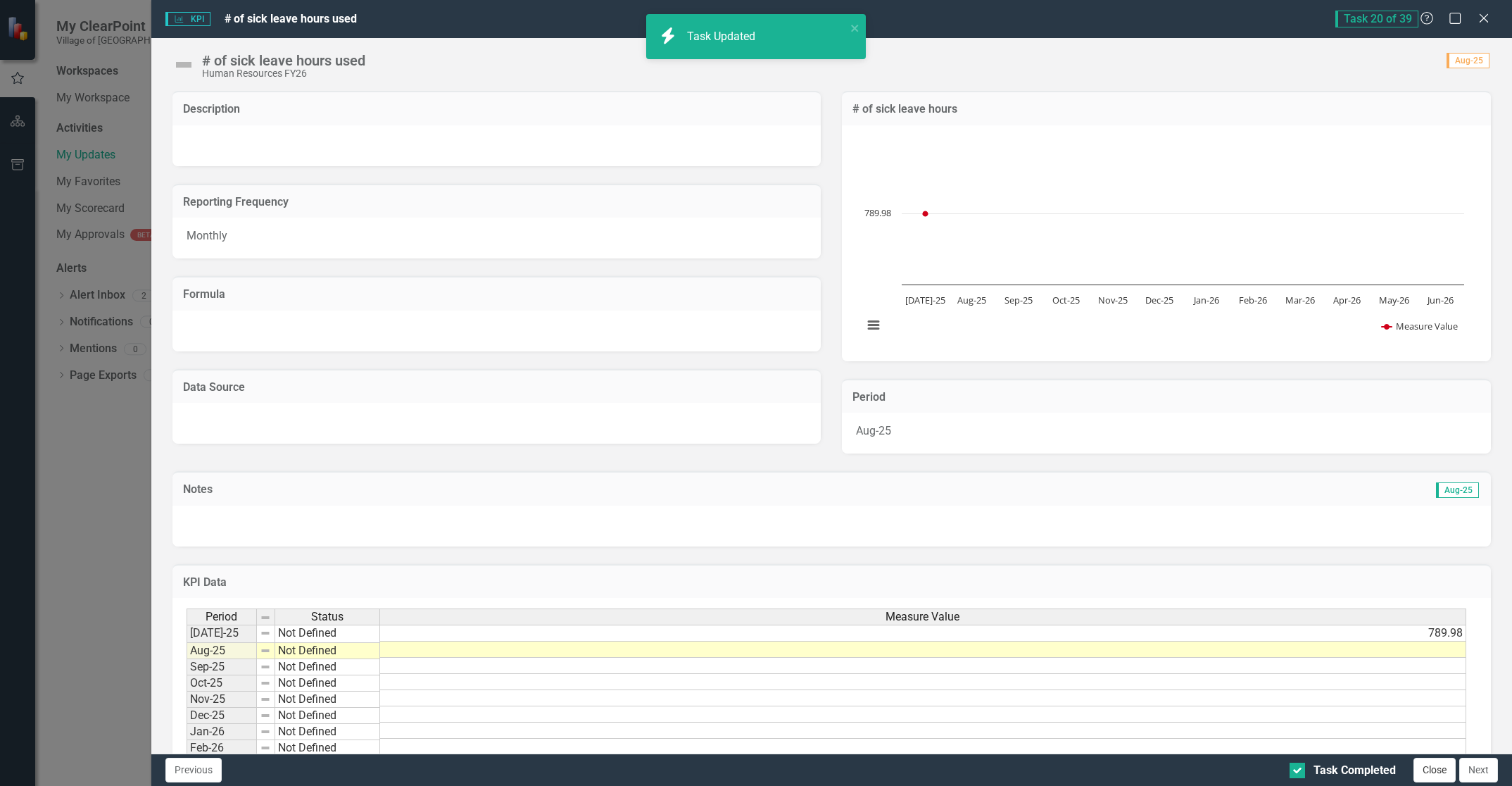
click at [1432, 776] on button "Close" at bounding box center [1435, 770] width 43 height 25
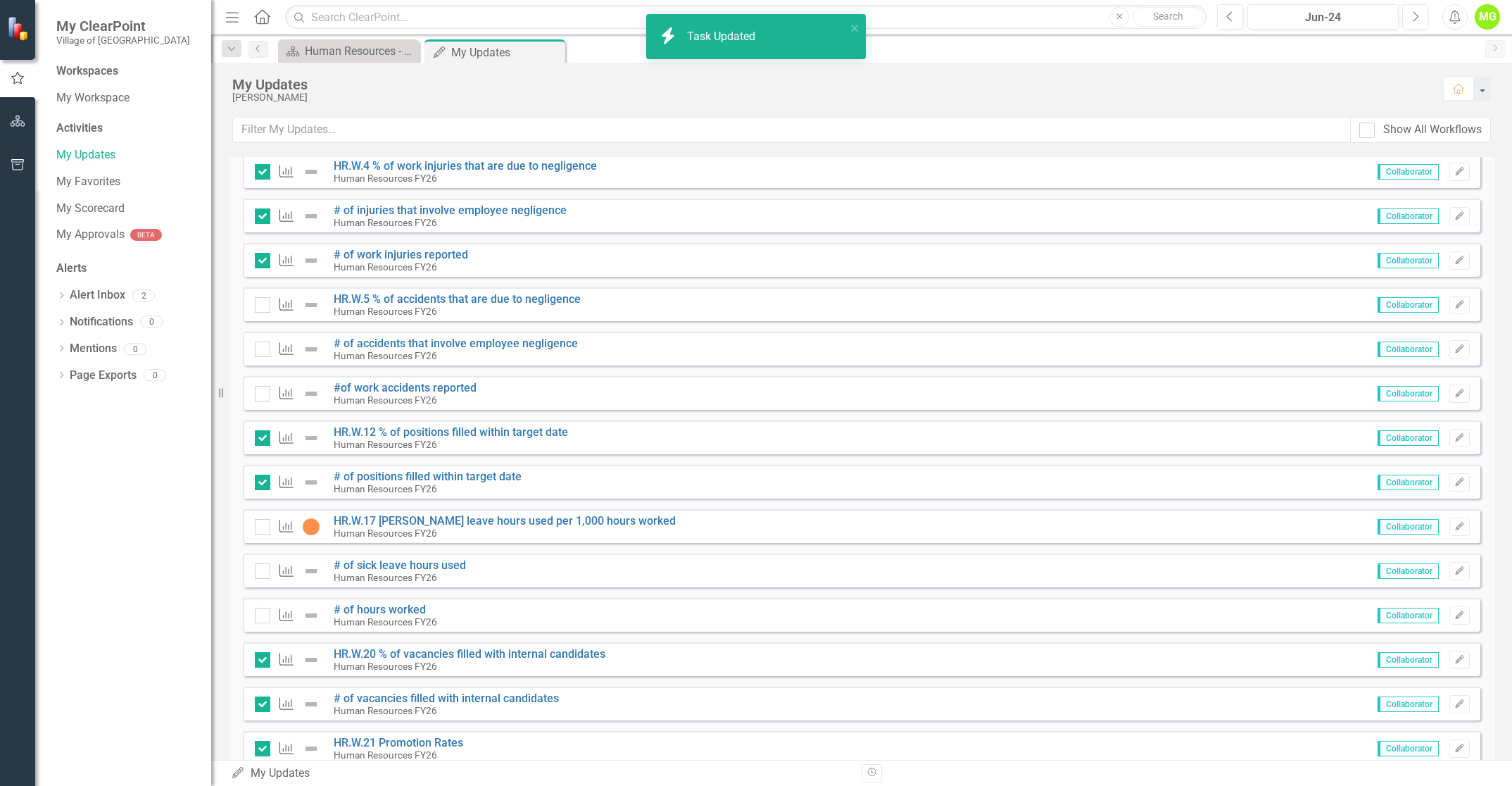
checkbox input "true"
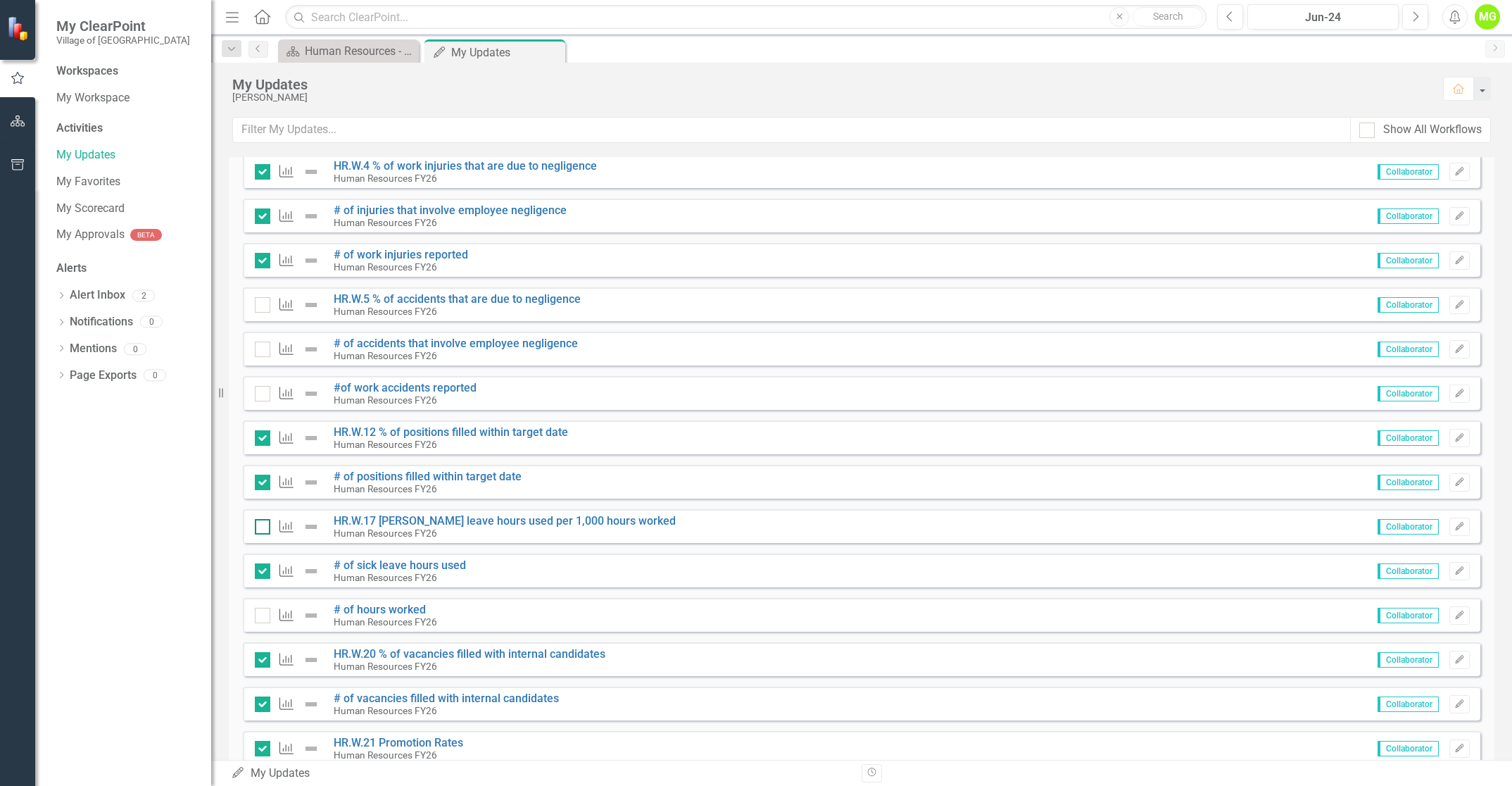
click at [263, 527] on input "checkbox" at bounding box center [259, 523] width 9 height 9
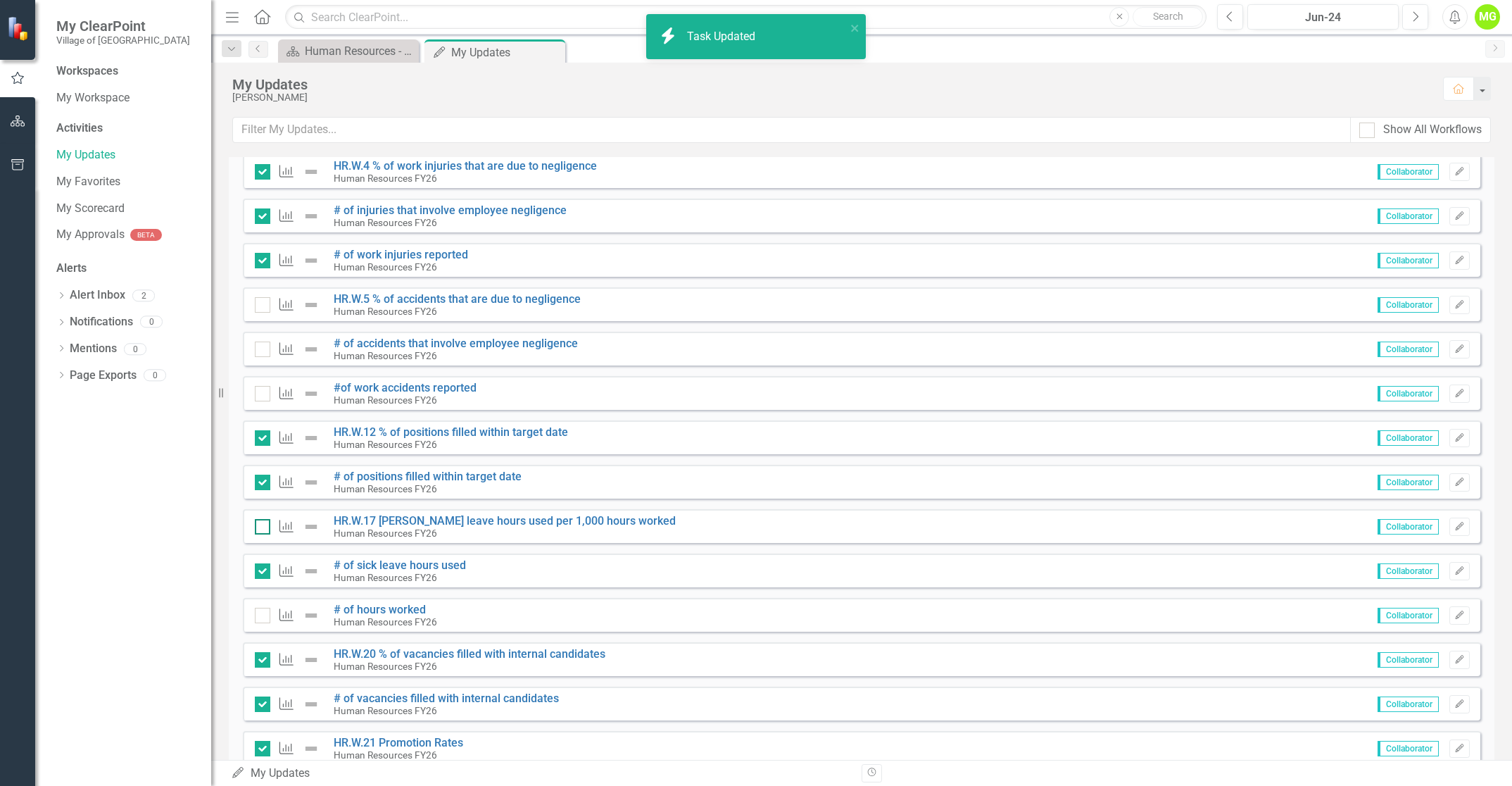
checkbox input "true"
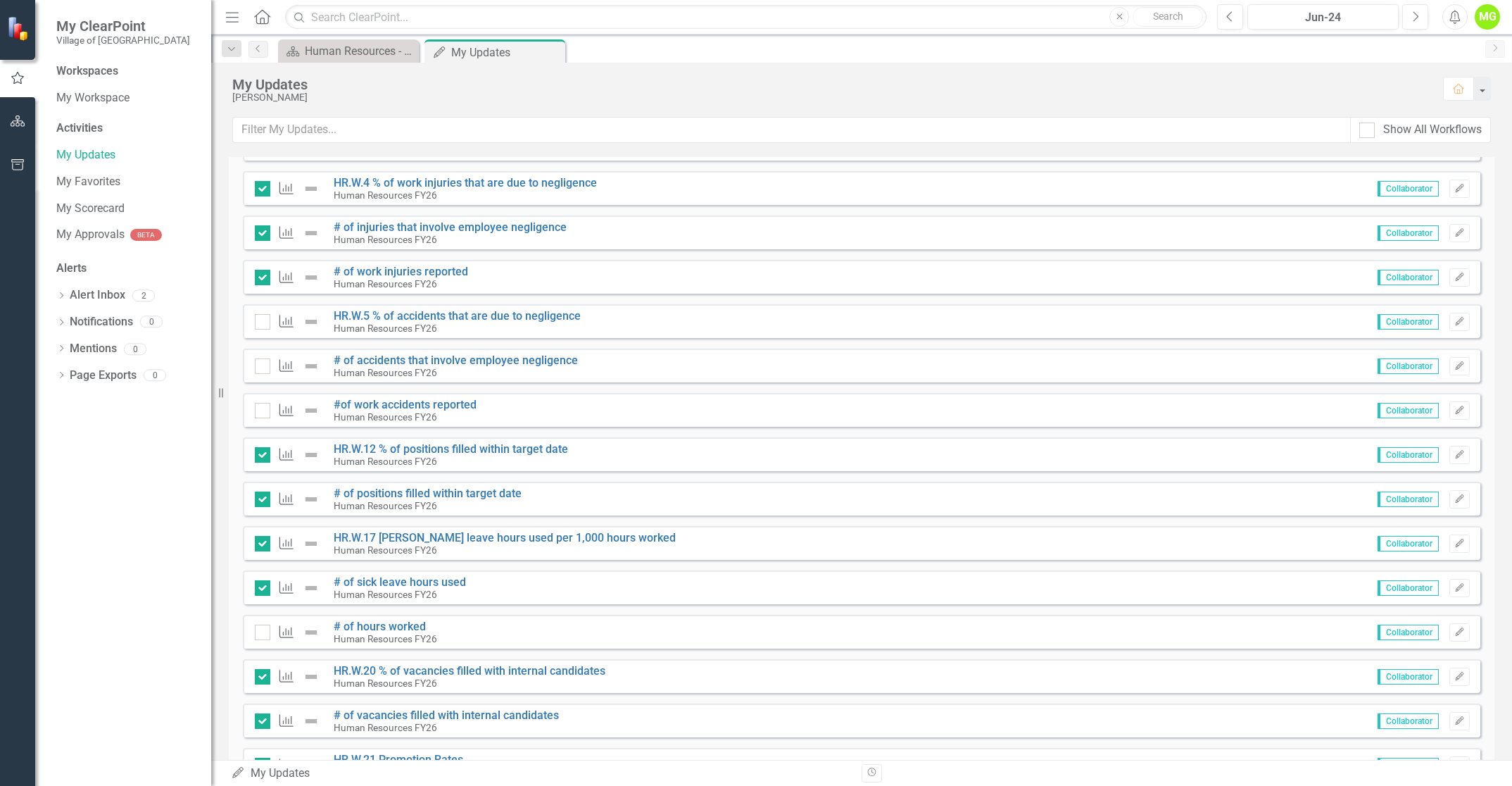
scroll to position [634, 0]
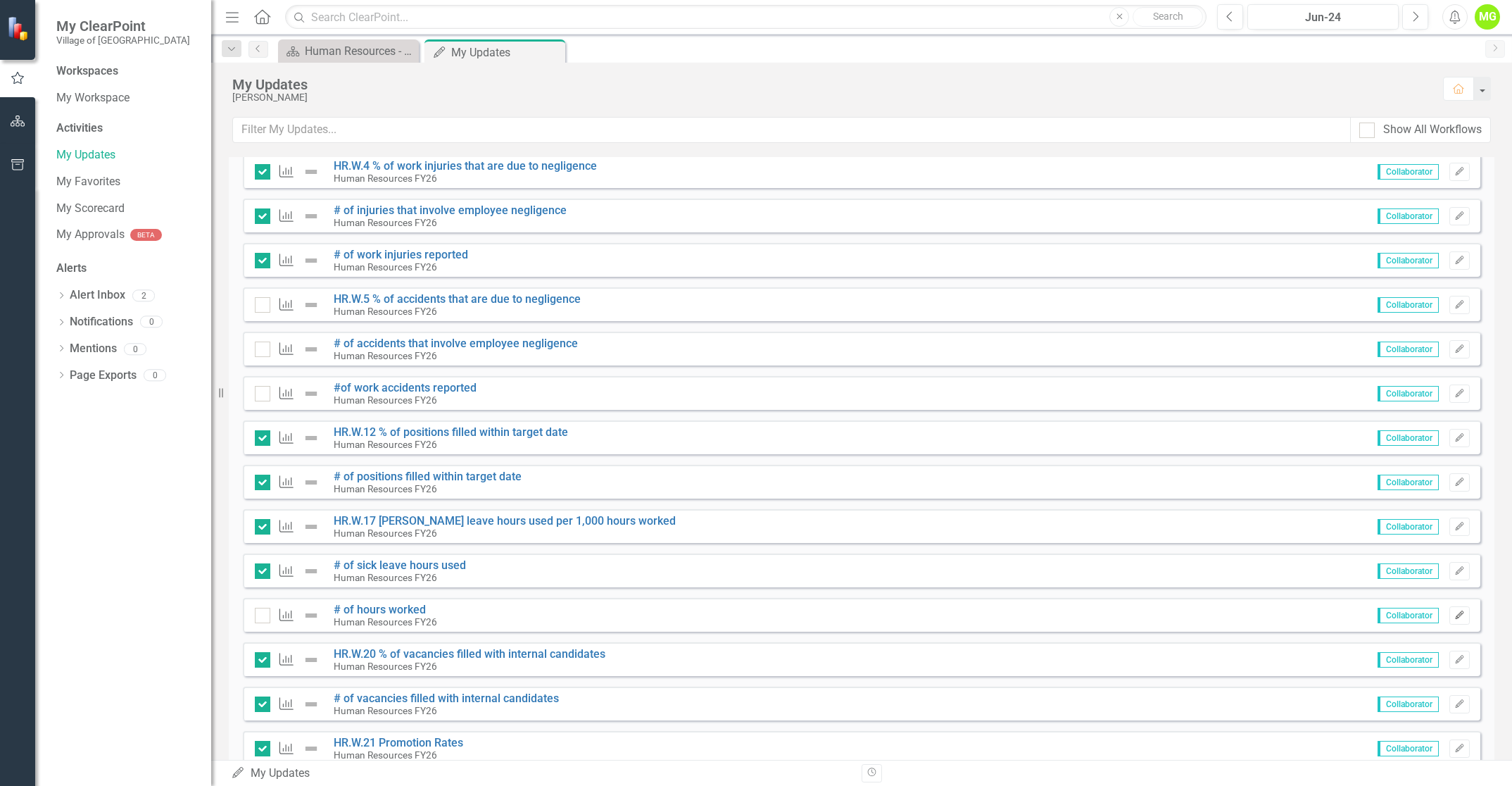
click at [1454, 619] on icon "Edit" at bounding box center [1459, 616] width 11 height 9
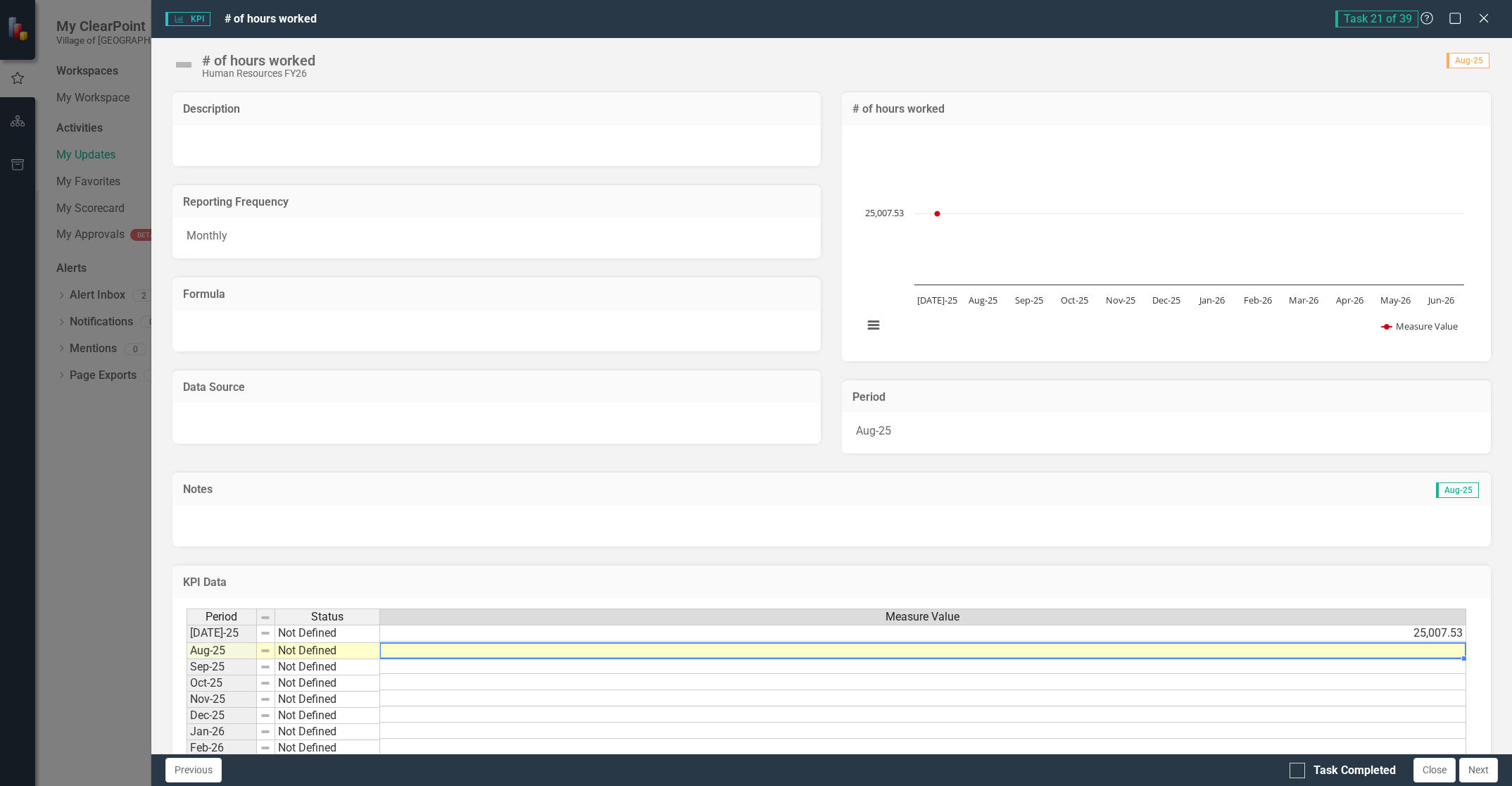
click at [1384, 649] on td at bounding box center [923, 650] width 1086 height 16
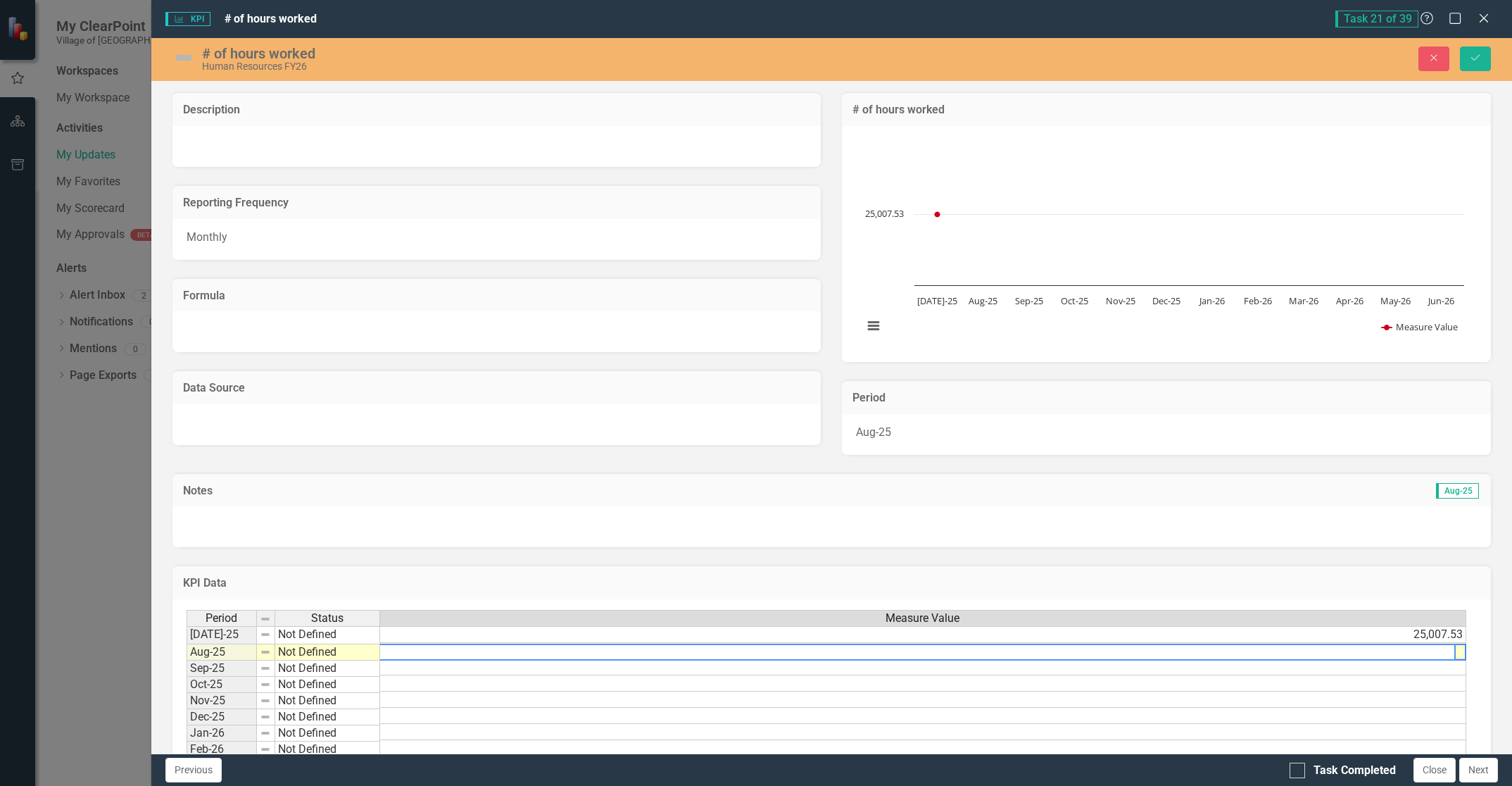
scroll to position [0, 11]
type textarea "37718.17"
click at [1471, 55] on icon "Save" at bounding box center [1476, 58] width 13 height 10
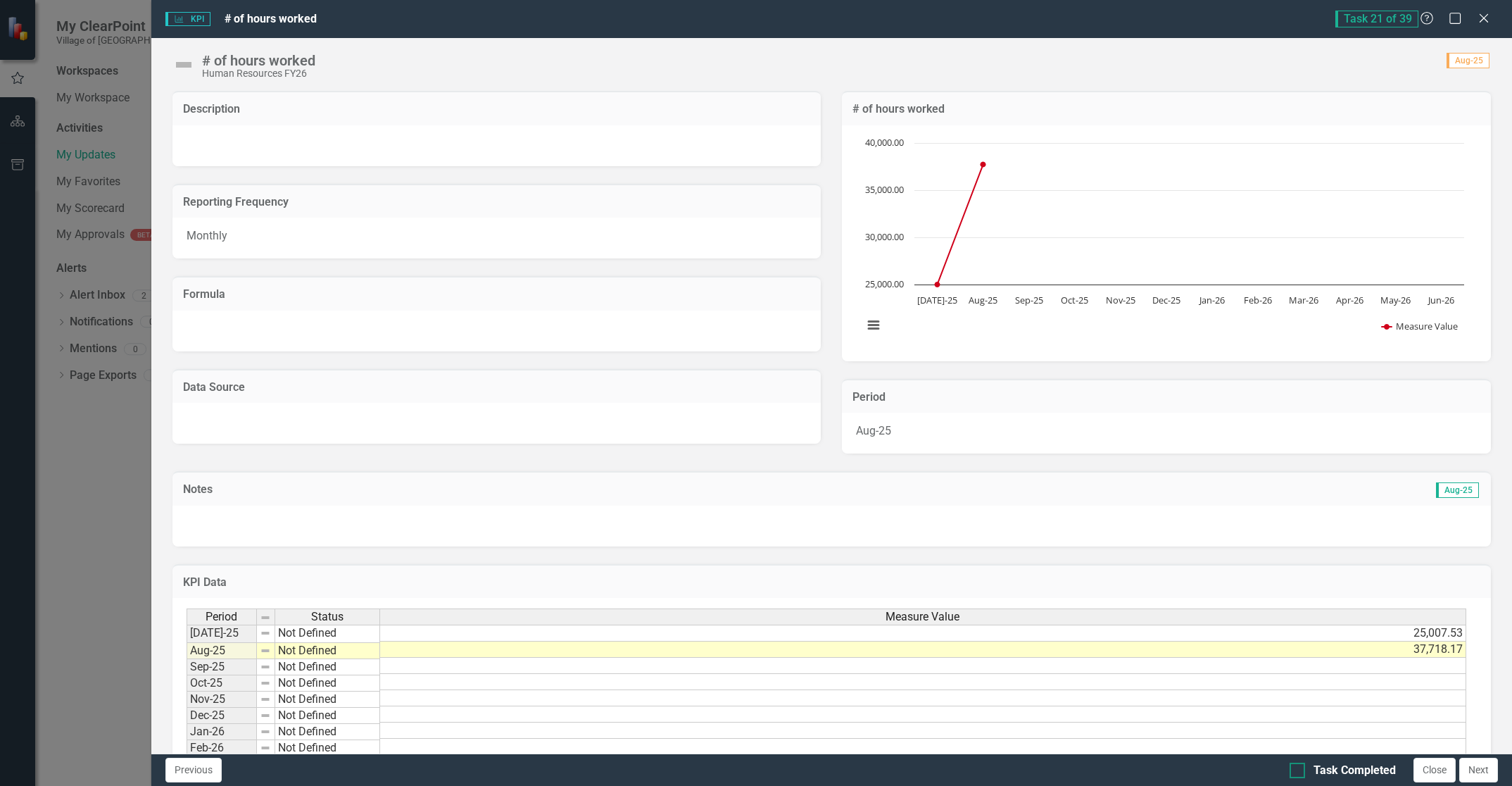
click at [1299, 774] on div at bounding box center [1297, 769] width 15 height 15
click at [1299, 772] on input "Task Completed" at bounding box center [1294, 767] width 9 height 9
checkbox input "true"
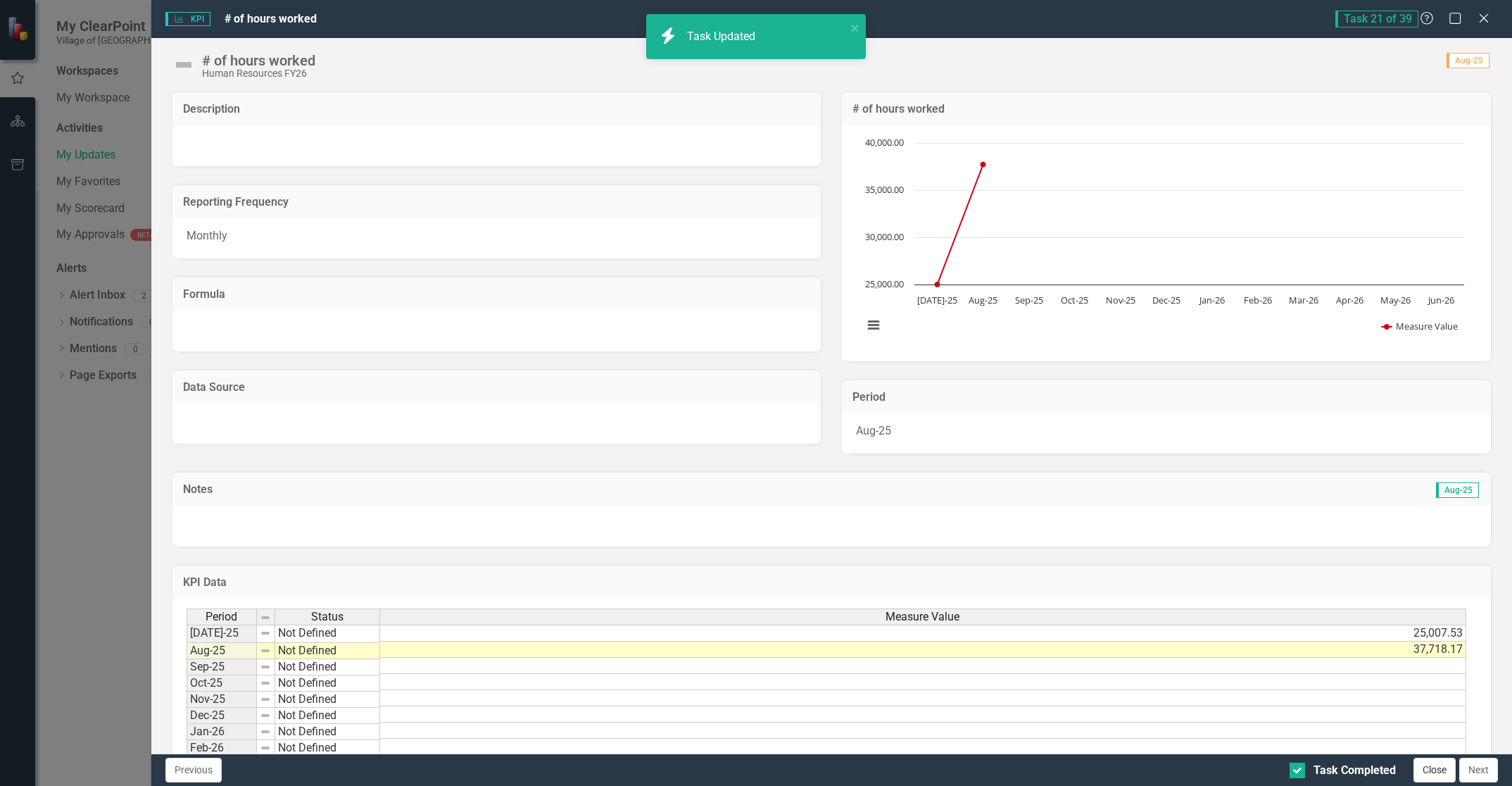
click at [1439, 771] on button "Close" at bounding box center [1435, 770] width 43 height 25
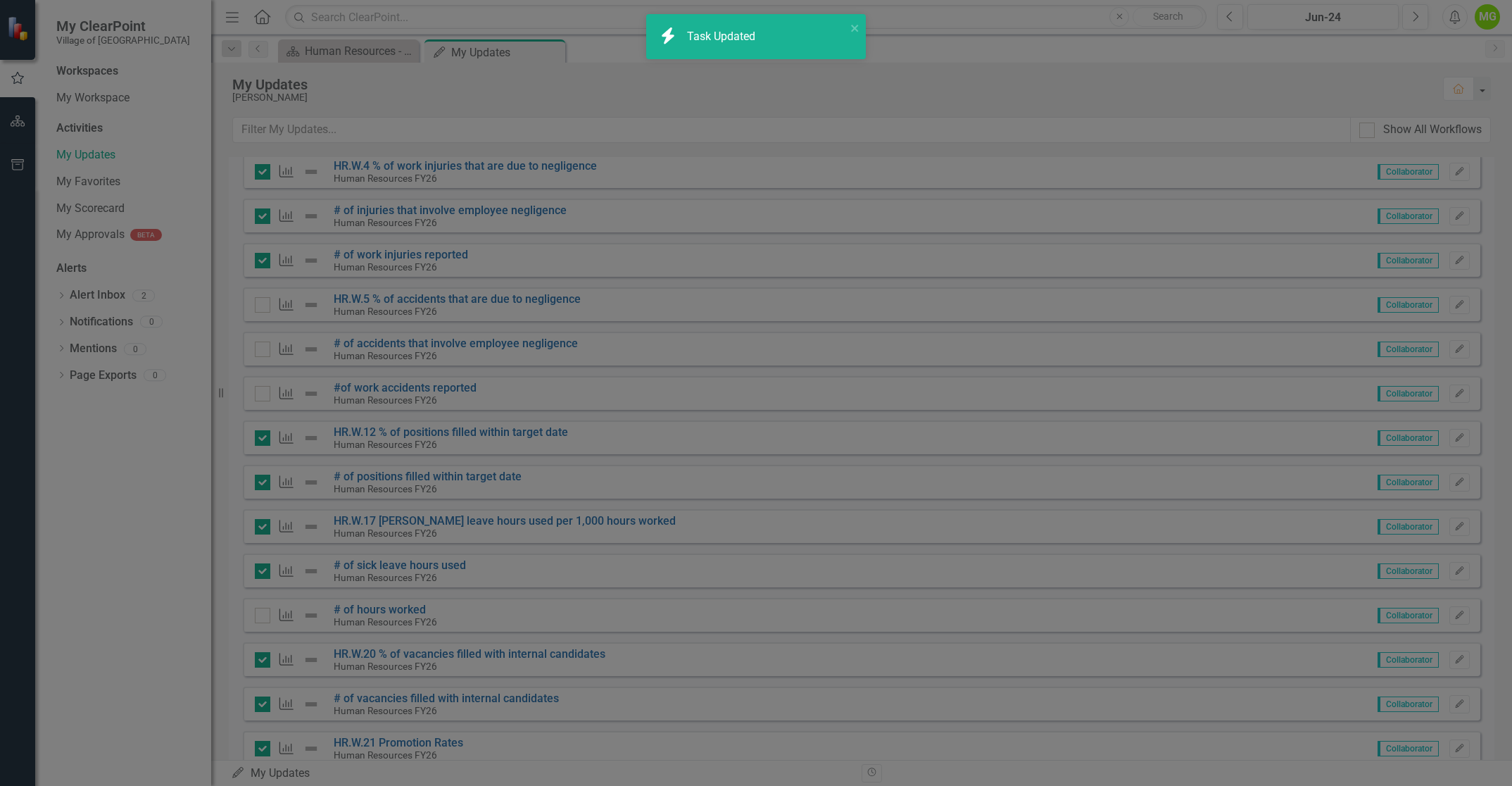
checkbox input "true"
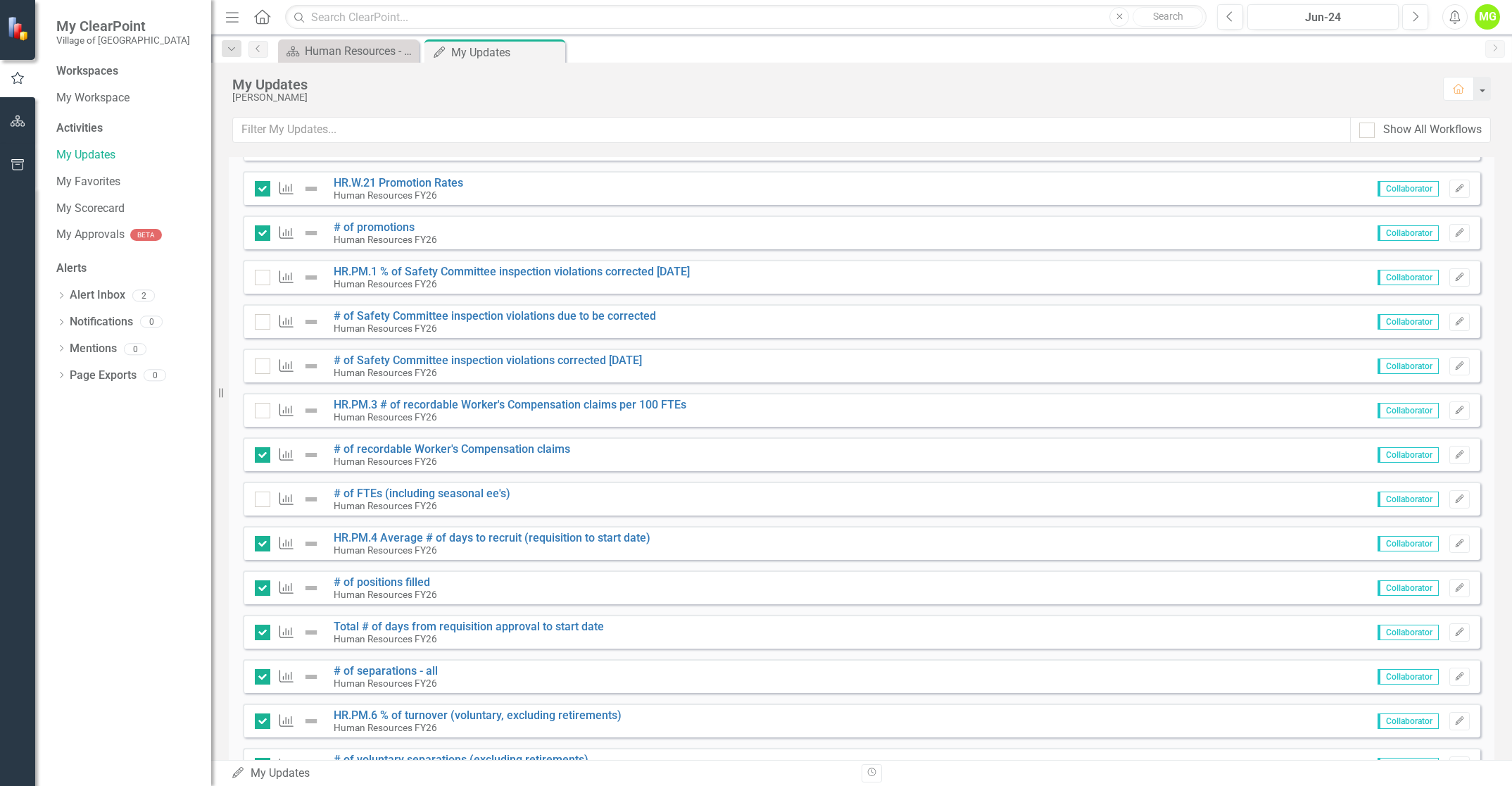
scroll to position [1138, 0]
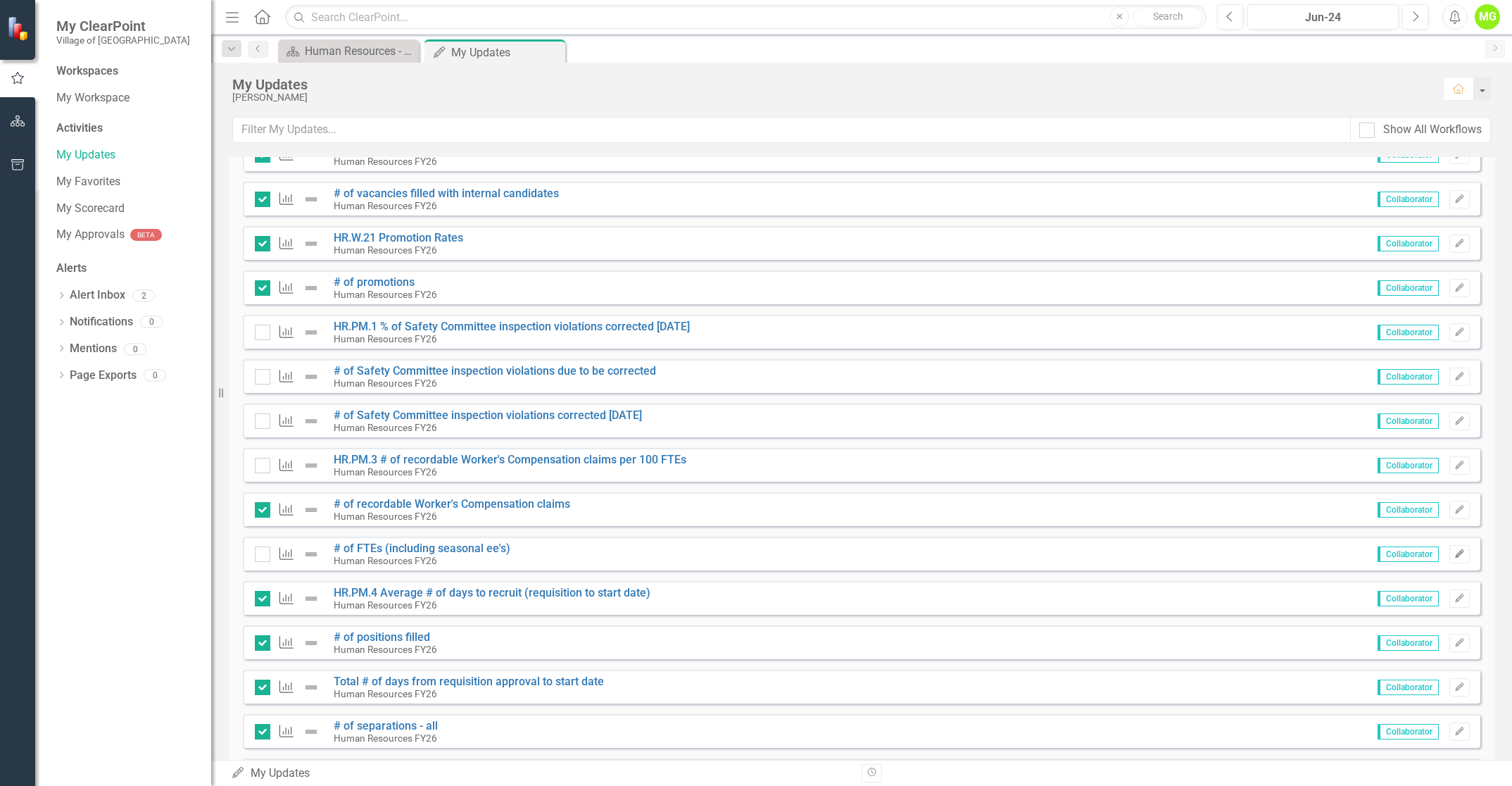
click at [1454, 558] on icon "Edit" at bounding box center [1459, 554] width 11 height 9
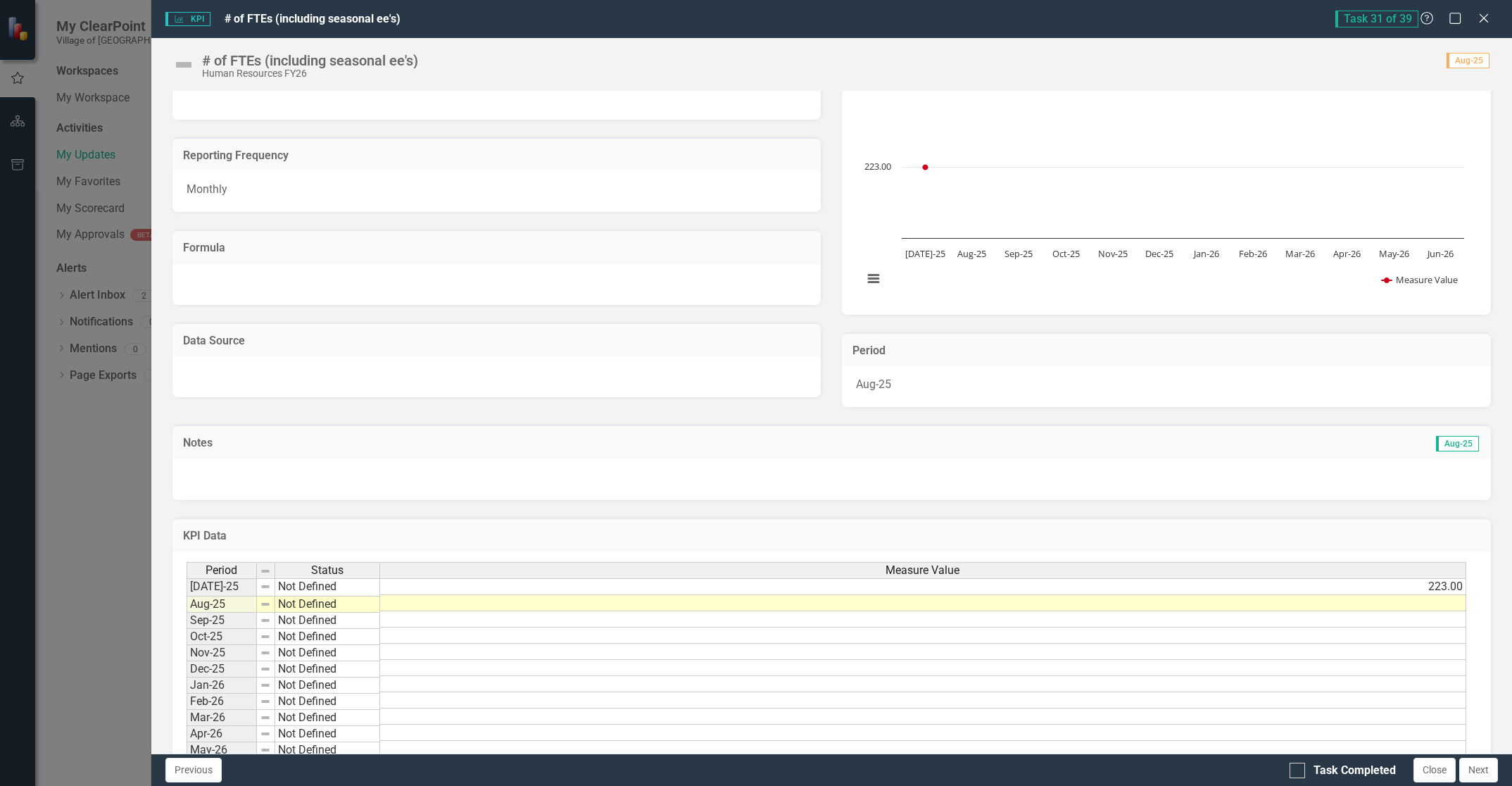
scroll to position [0, 0]
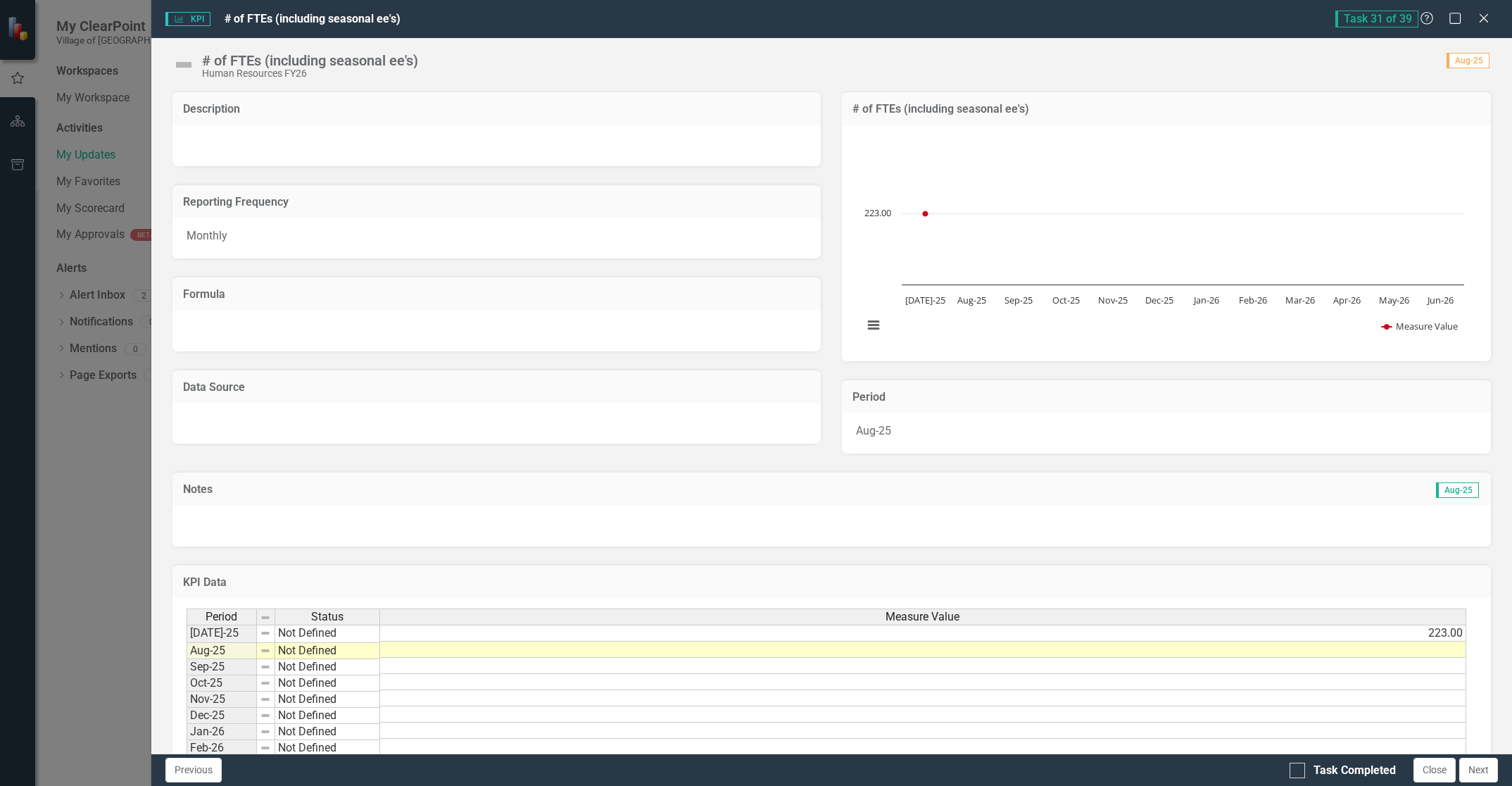
click at [465, 14] on div "KPI KPI # of FTEs (including seasonal ee's)" at bounding box center [750, 19] width 1170 height 16
click at [1485, 13] on icon "Close" at bounding box center [1484, 19] width 14 height 12
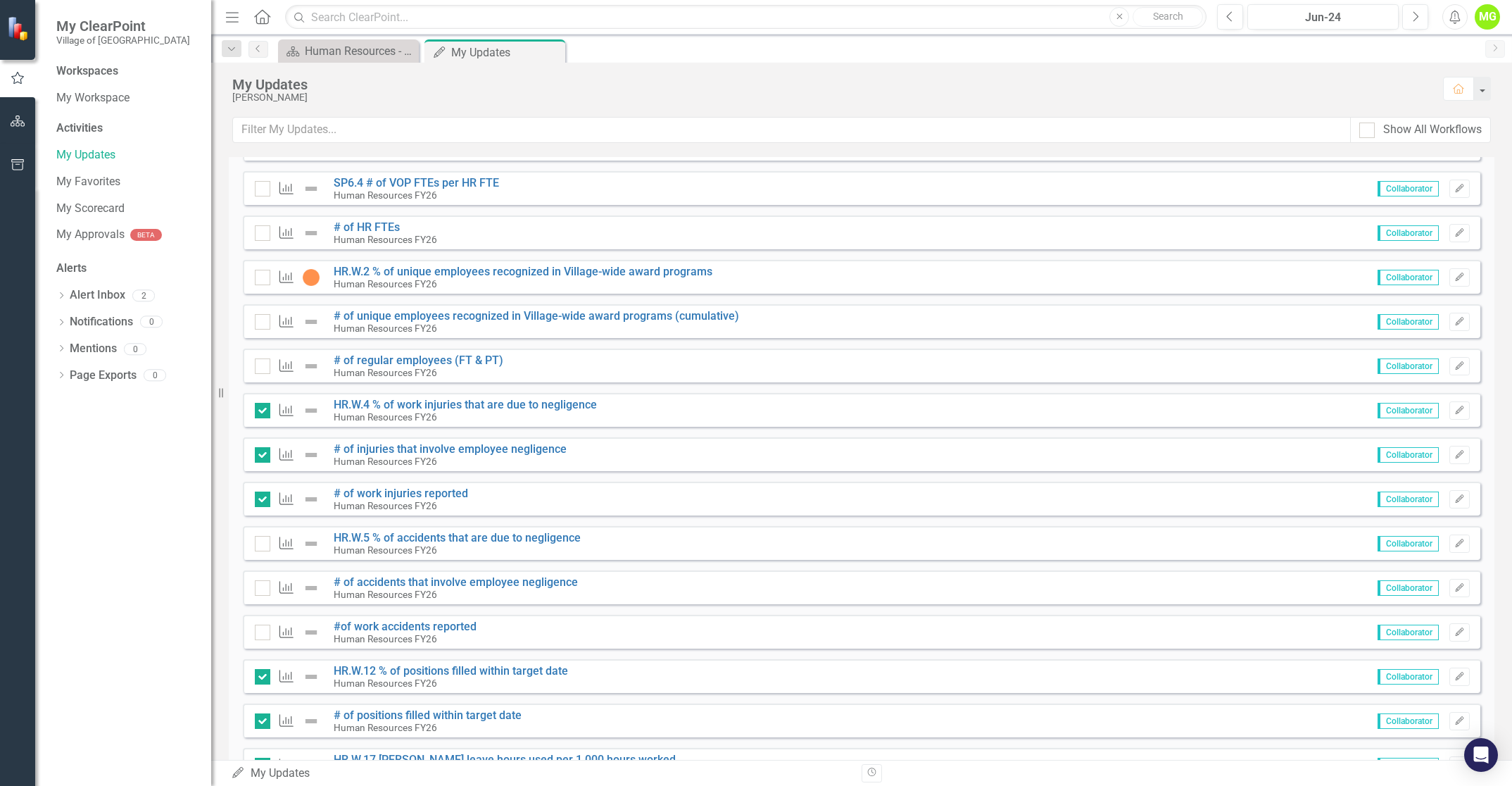
scroll to position [294, 0]
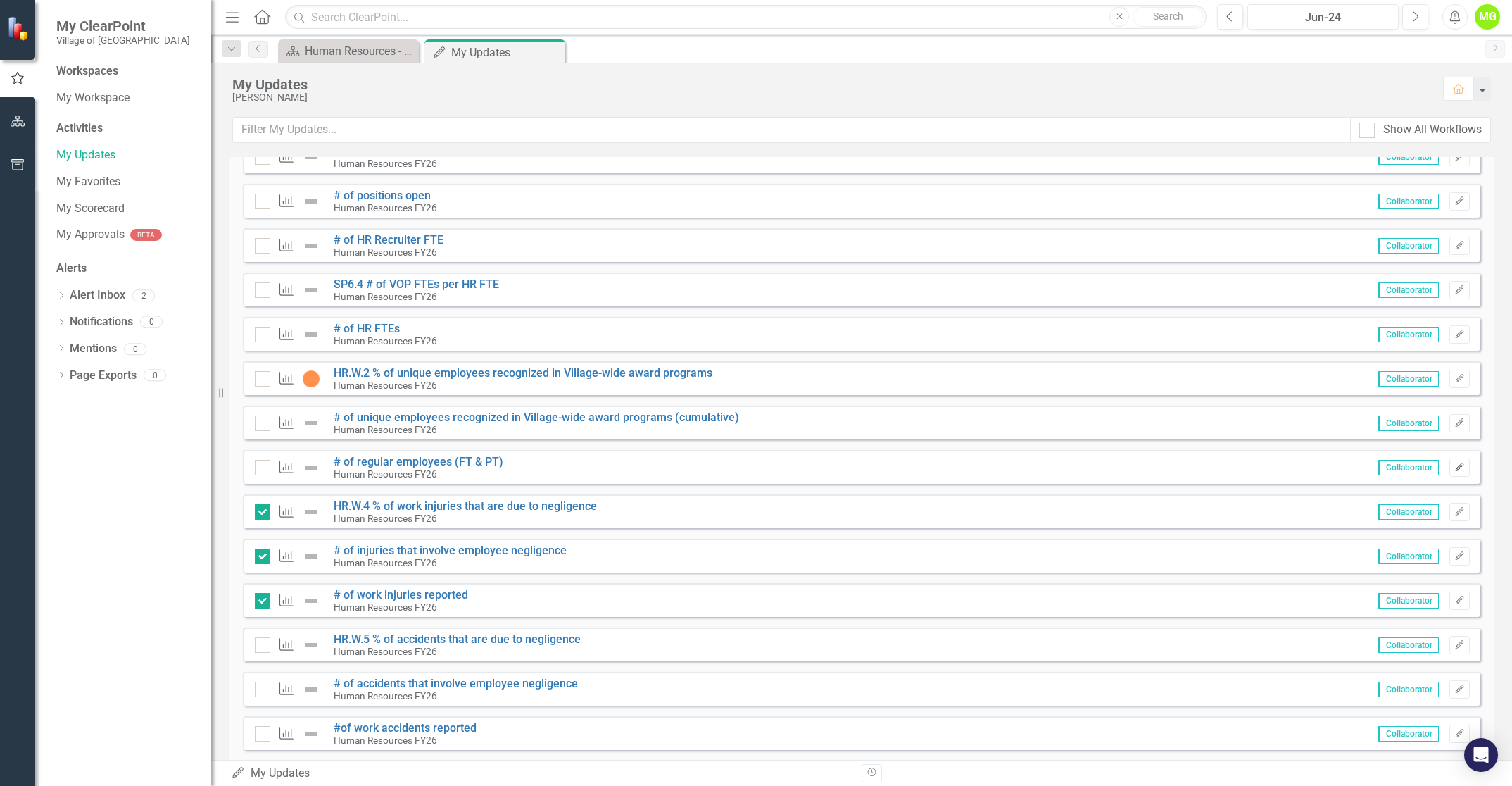
click at [1455, 468] on icon "button" at bounding box center [1459, 467] width 9 height 9
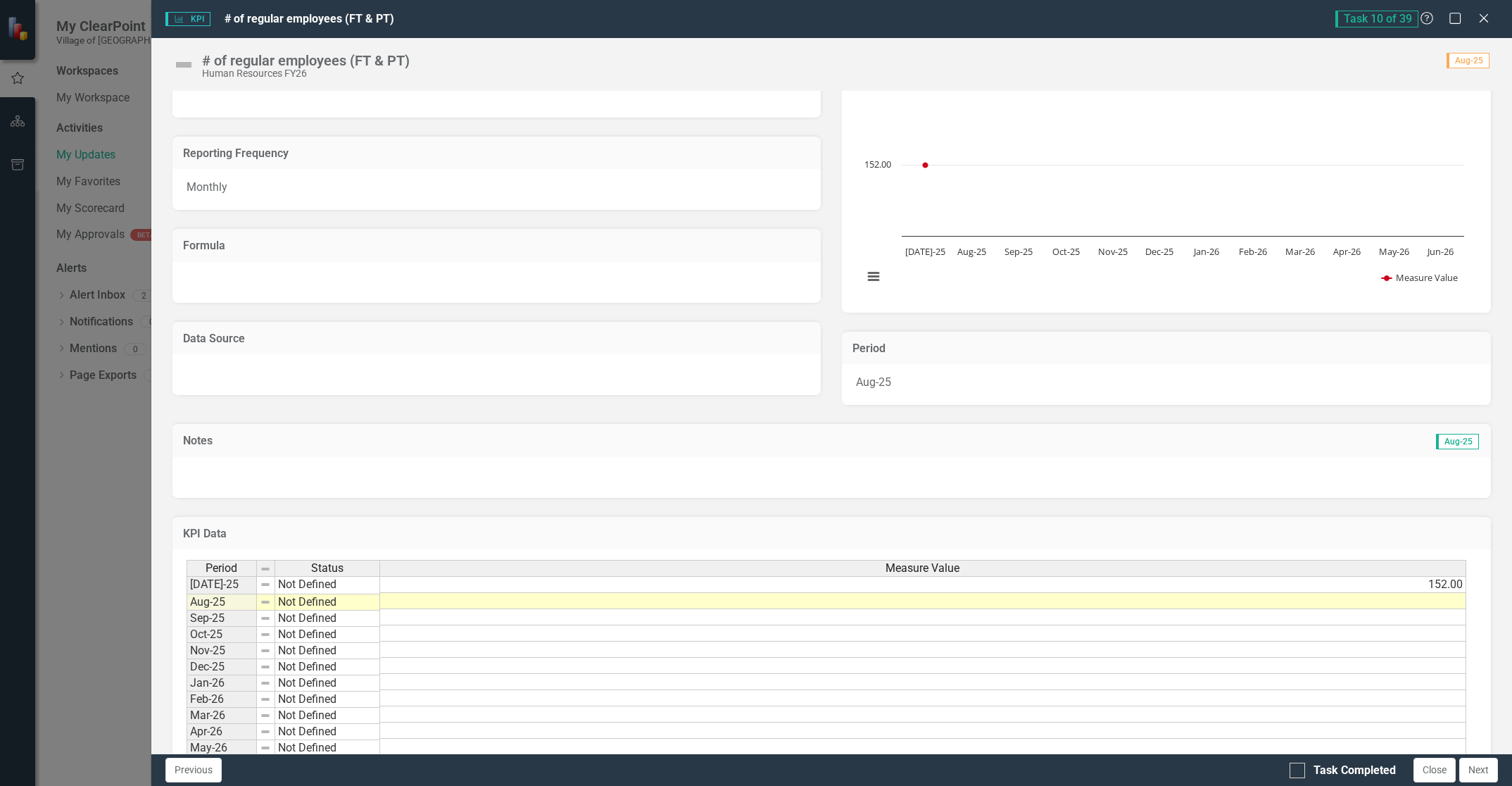
scroll to position [112, 0]
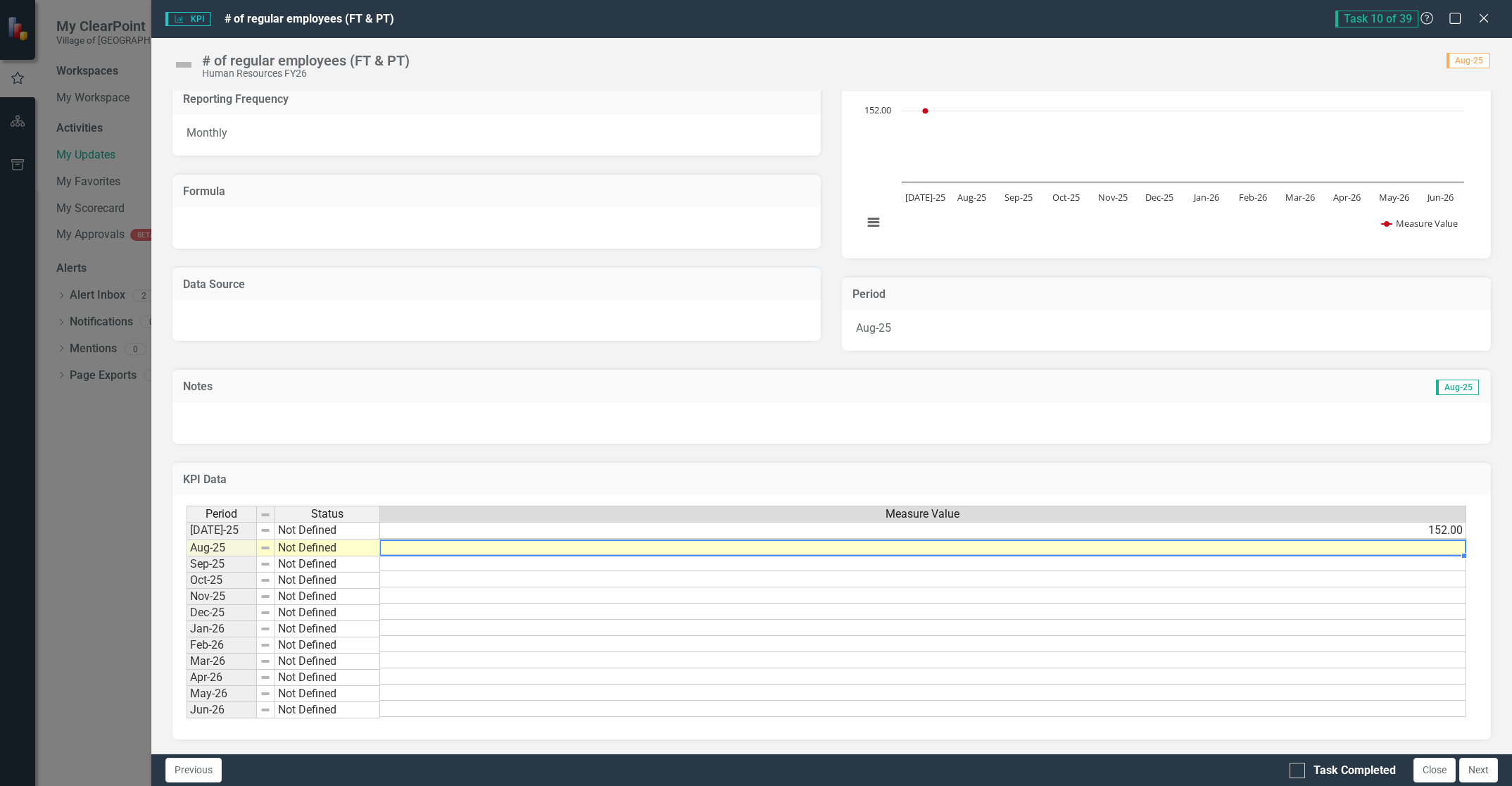
click at [1434, 538] on td at bounding box center [923, 546] width 1086 height 16
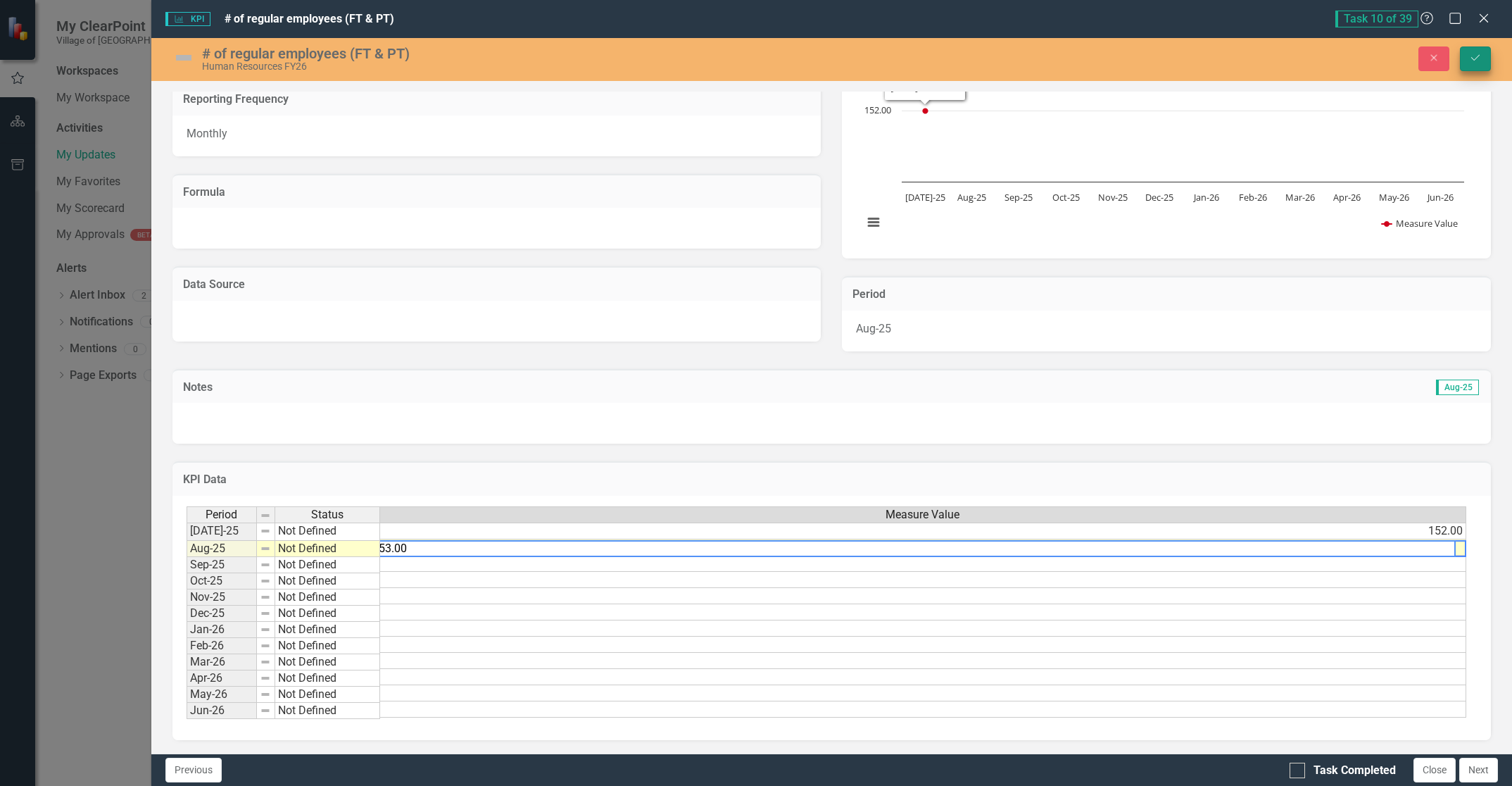
type textarea "153.00"
drag, startPoint x: 1474, startPoint y: 60, endPoint x: 1466, endPoint y: 60, distance: 8.0
click at [1474, 59] on icon "Save" at bounding box center [1476, 58] width 13 height 10
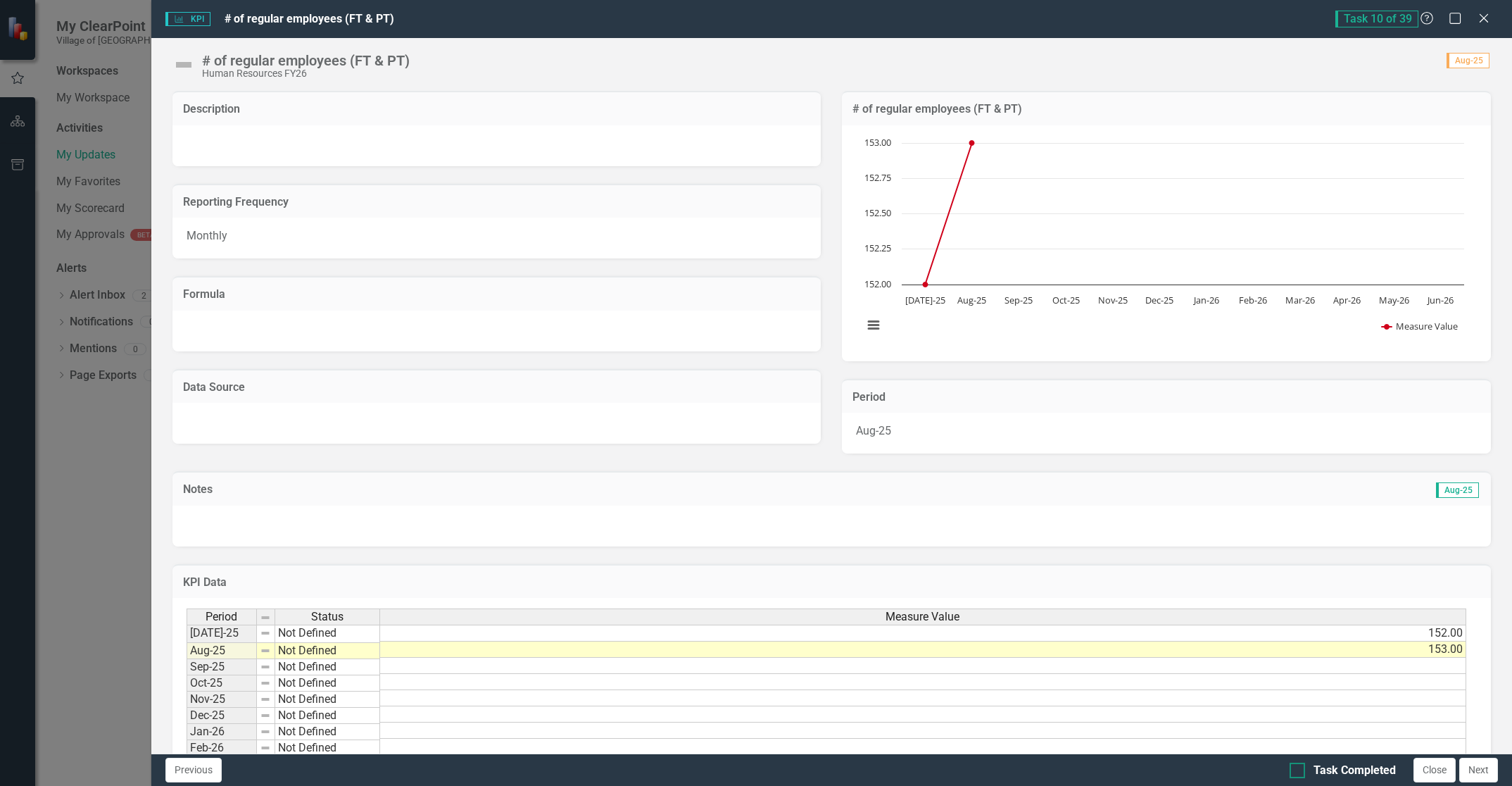
click at [1295, 771] on input "Task Completed" at bounding box center [1294, 767] width 9 height 9
checkbox input "true"
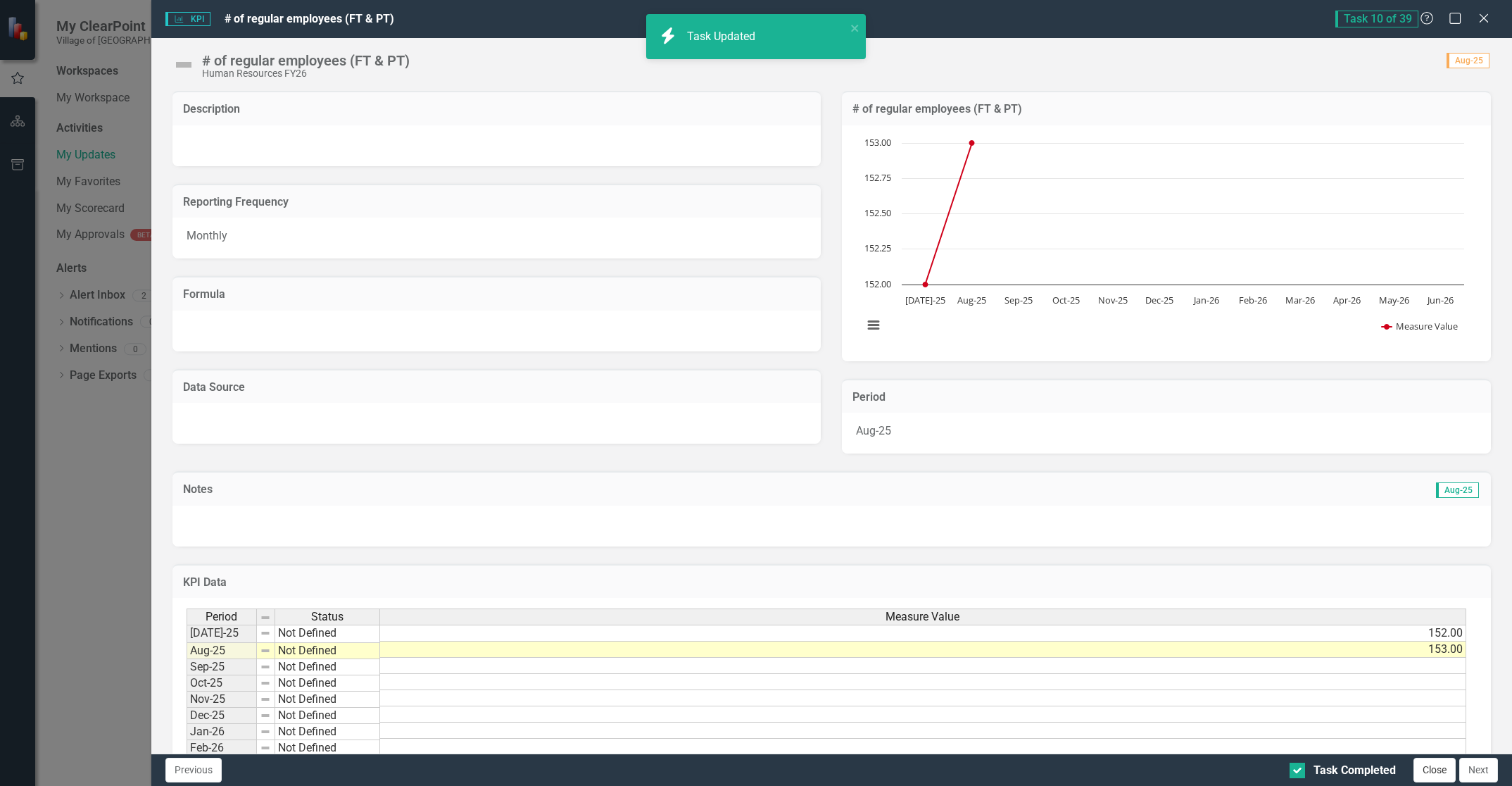
click at [1425, 773] on button "Close" at bounding box center [1435, 770] width 43 height 25
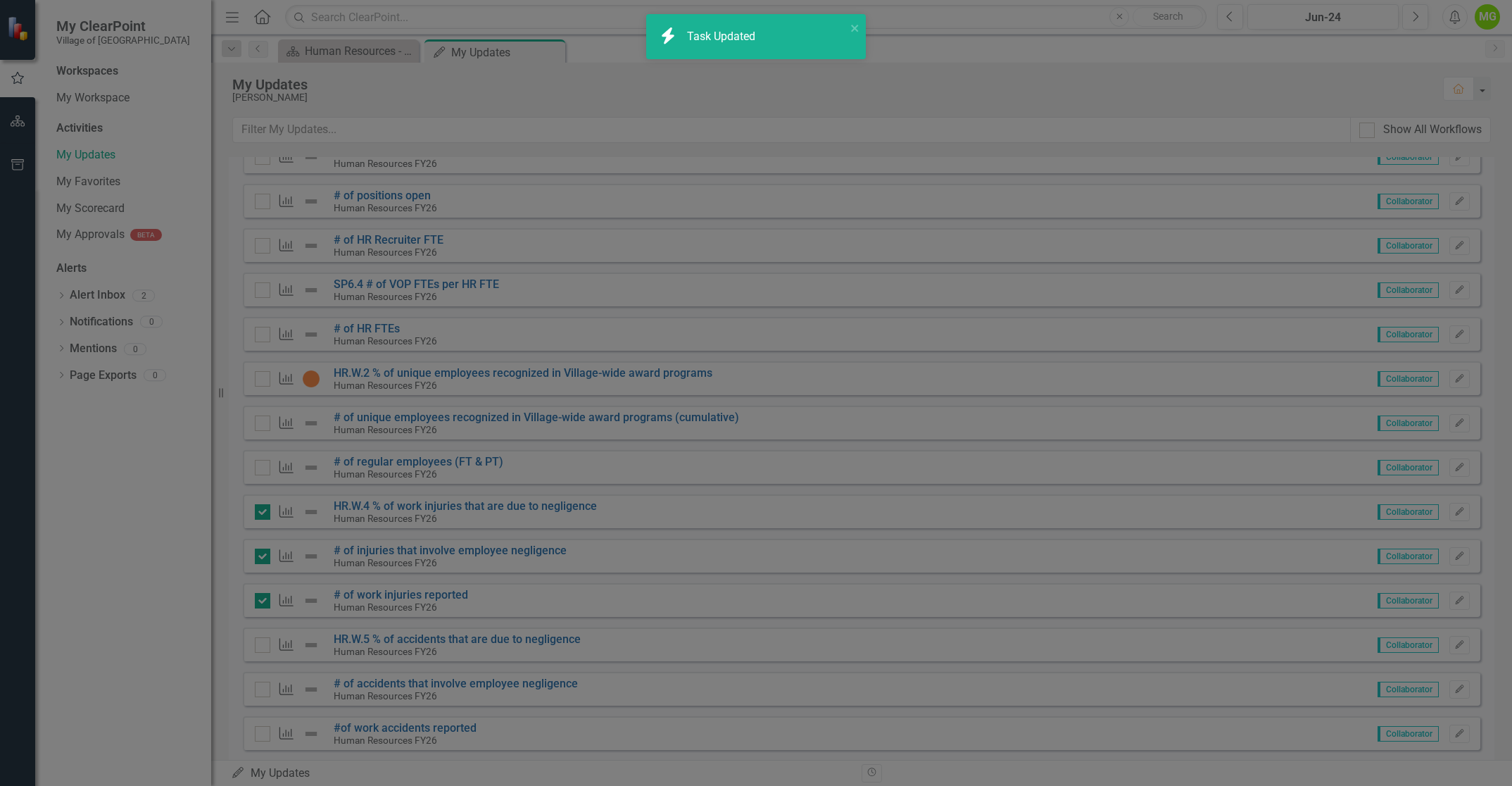
checkbox input "true"
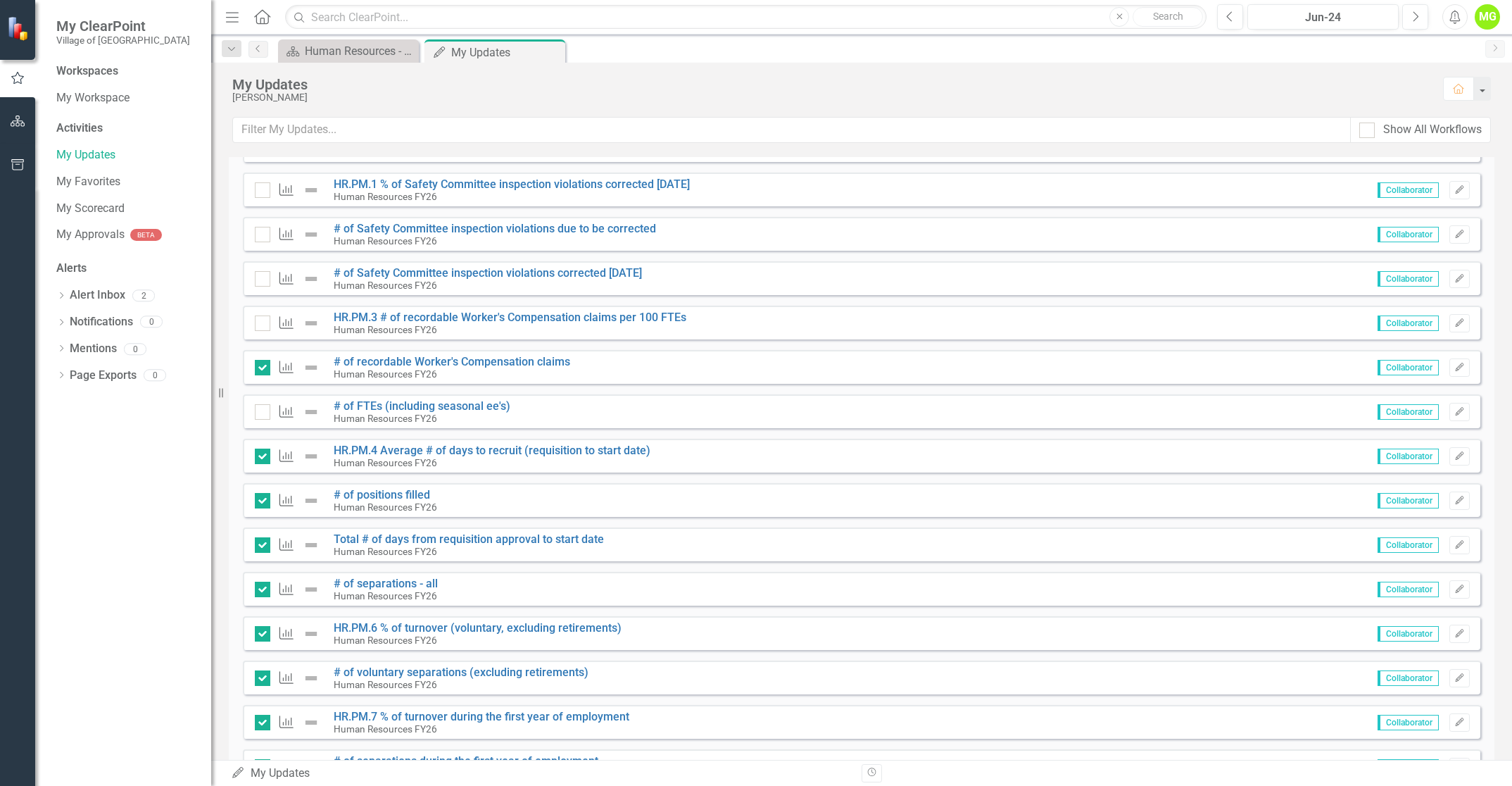
scroll to position [1244, 0]
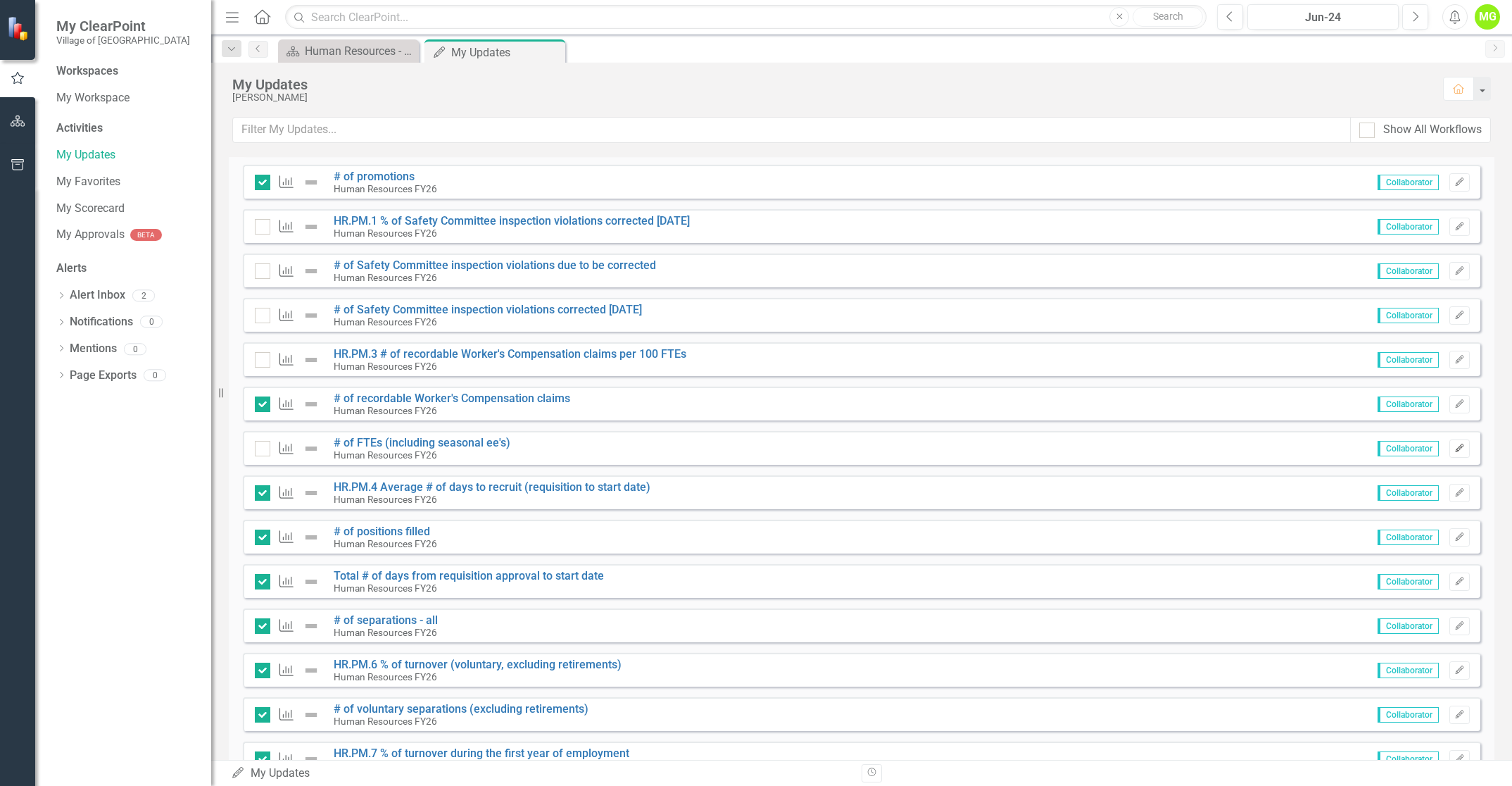
click at [1454, 447] on icon "Edit" at bounding box center [1459, 448] width 11 height 9
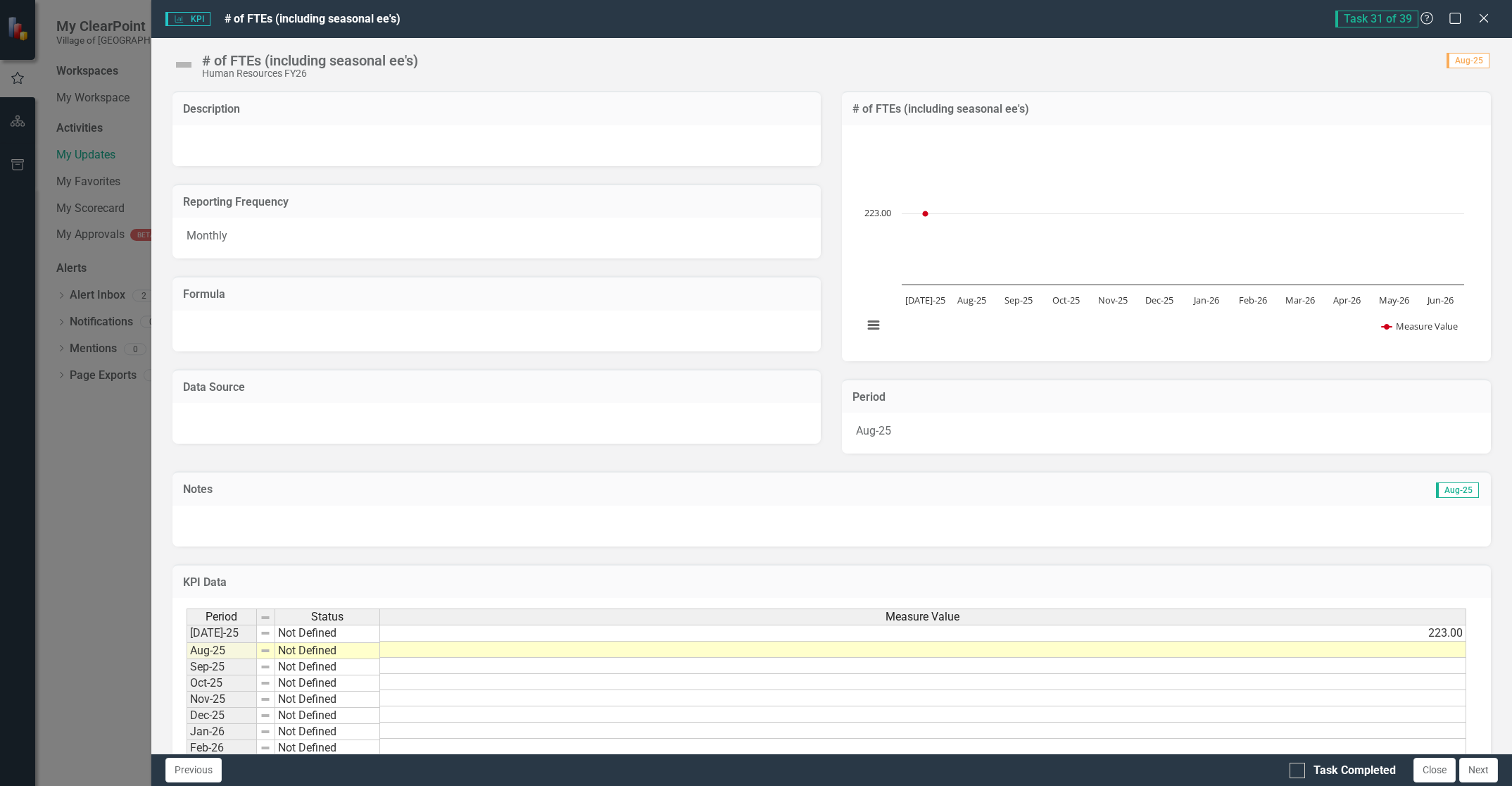
click at [1422, 648] on td at bounding box center [923, 650] width 1086 height 16
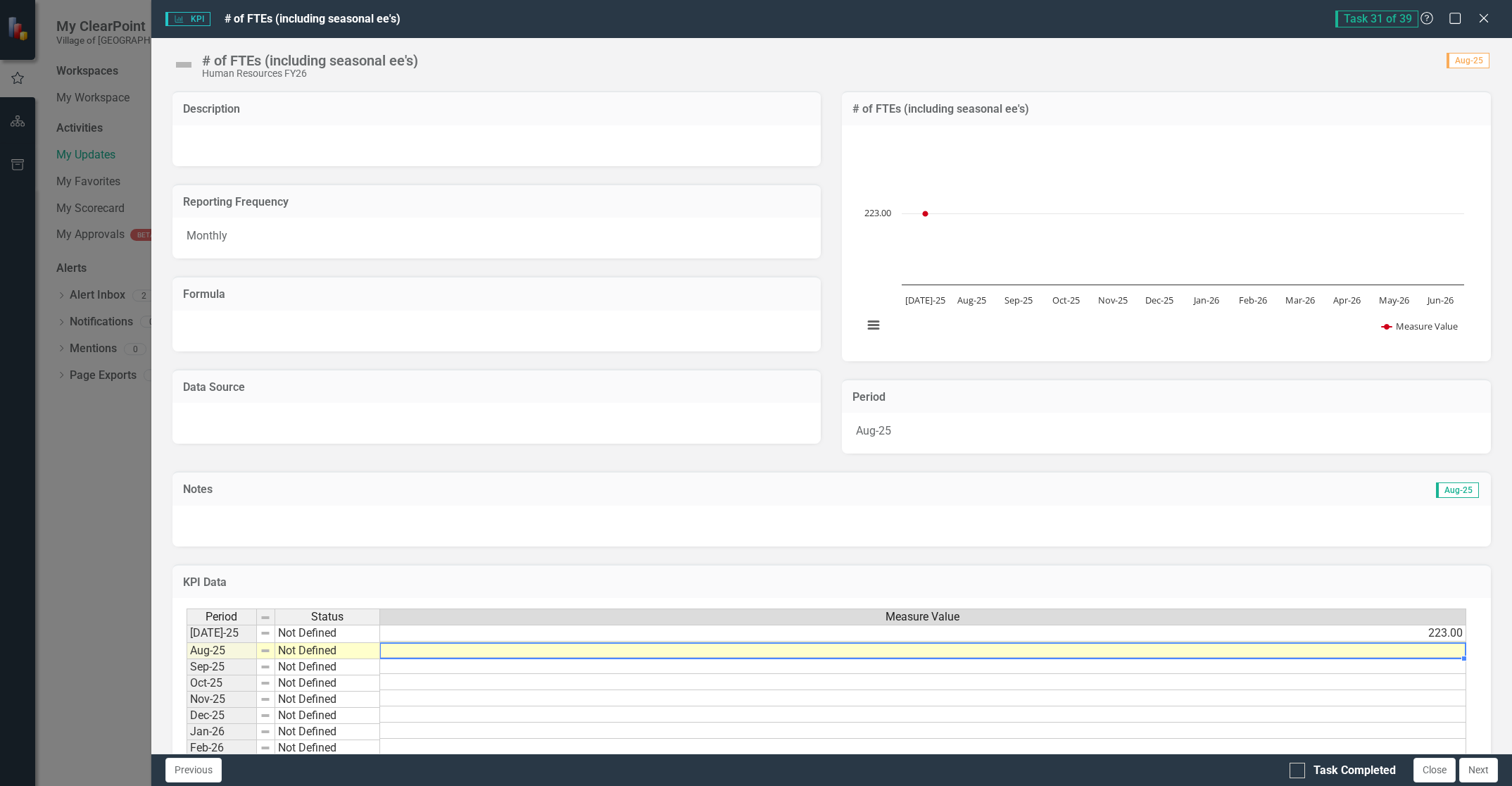
scroll to position [0, 11]
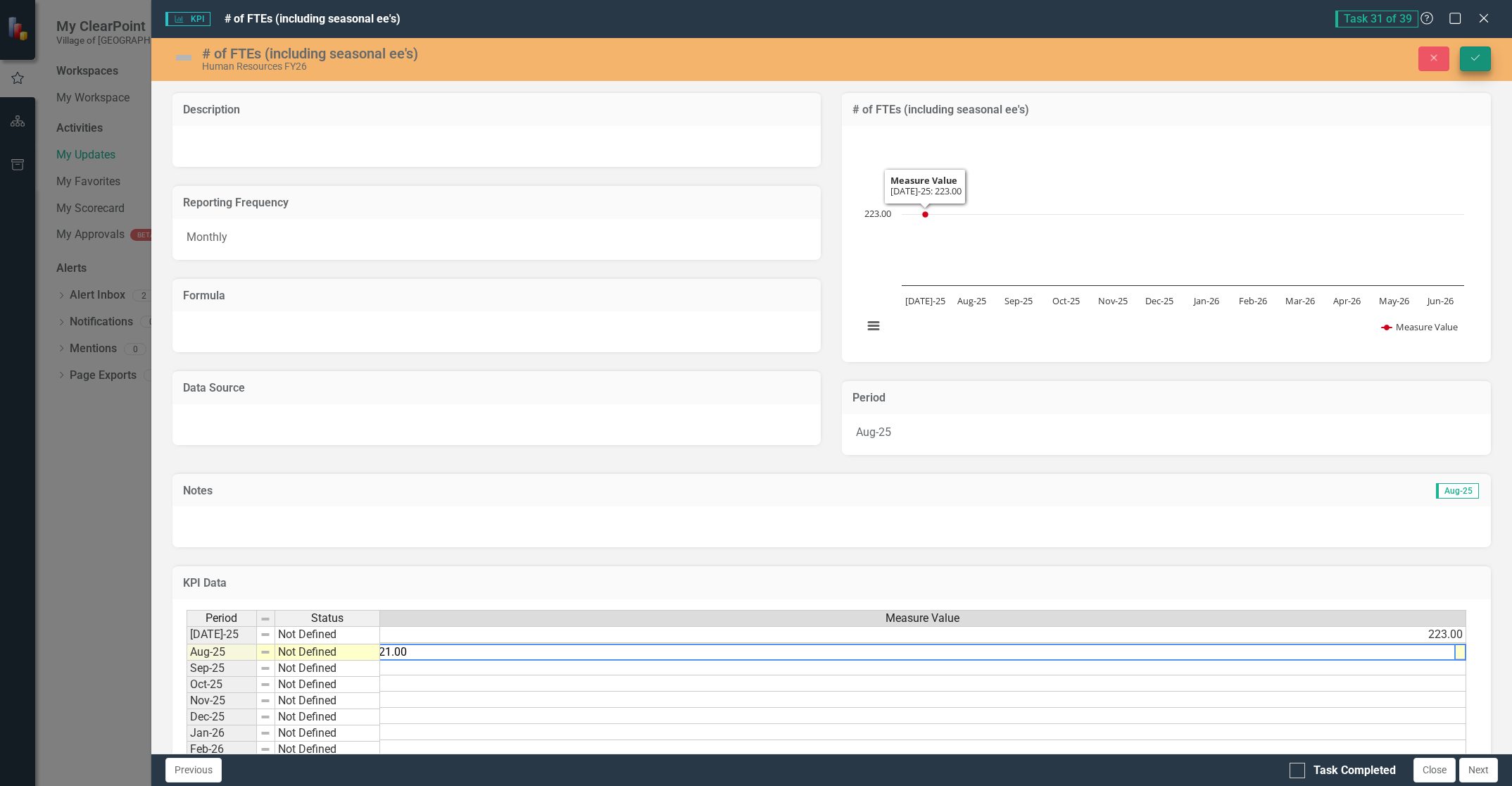
type textarea "221.00"
click at [1479, 53] on icon "Save" at bounding box center [1476, 58] width 13 height 10
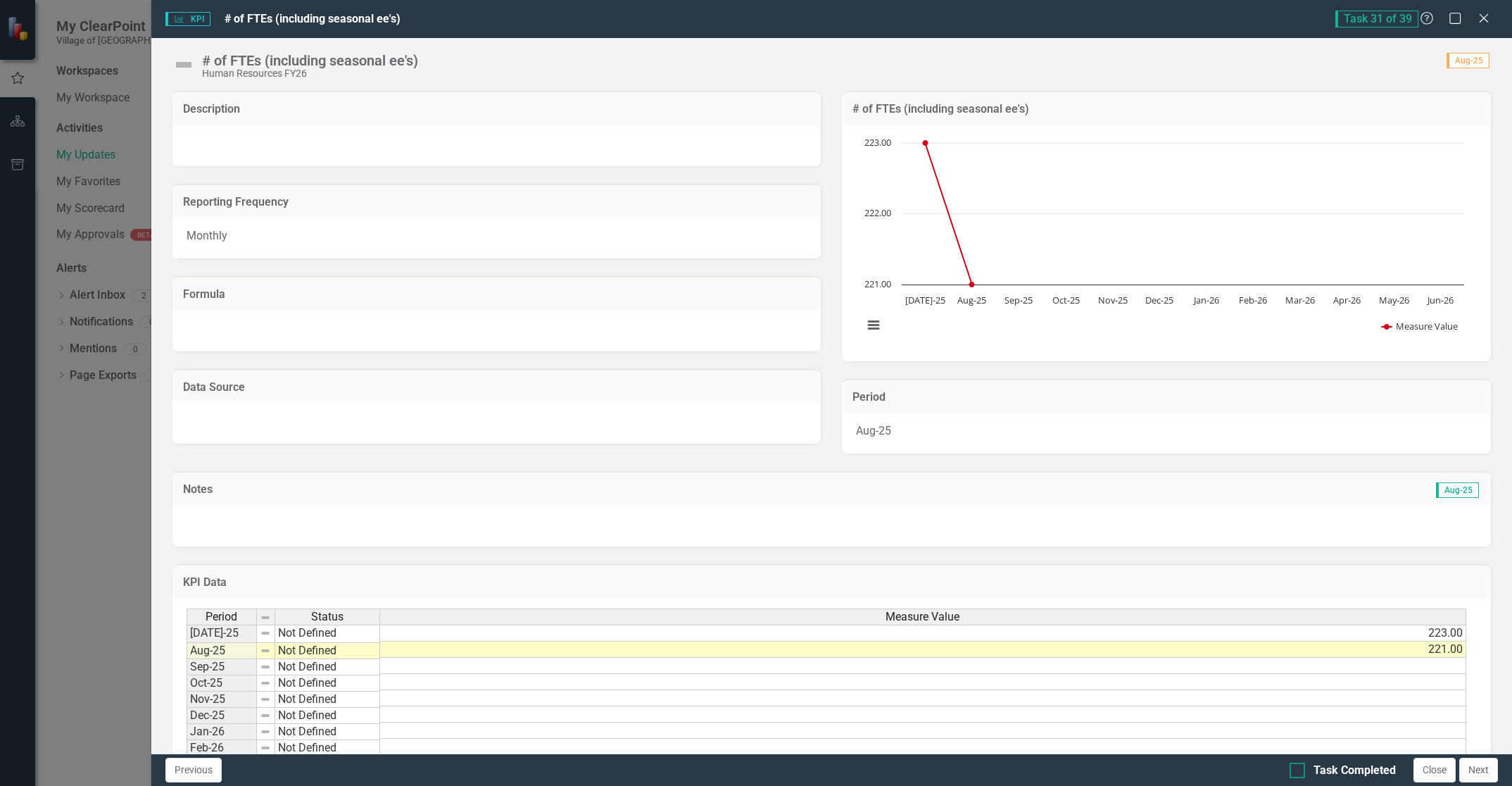
click at [1295, 772] on div at bounding box center [1297, 769] width 15 height 15
click at [1295, 772] on input "Task Completed" at bounding box center [1294, 767] width 9 height 9
checkbox input "true"
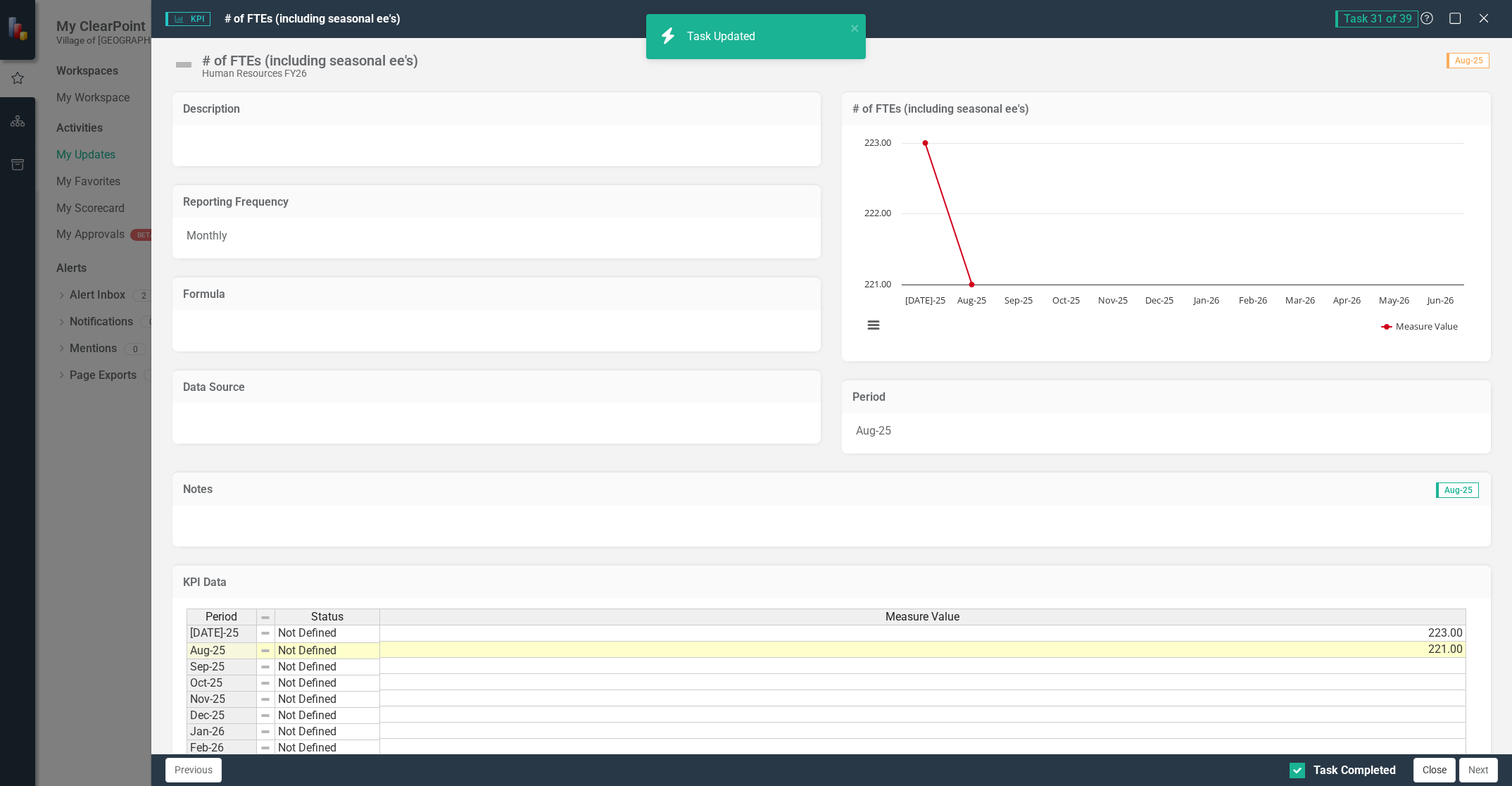
click at [1426, 772] on button "Close" at bounding box center [1435, 770] width 43 height 25
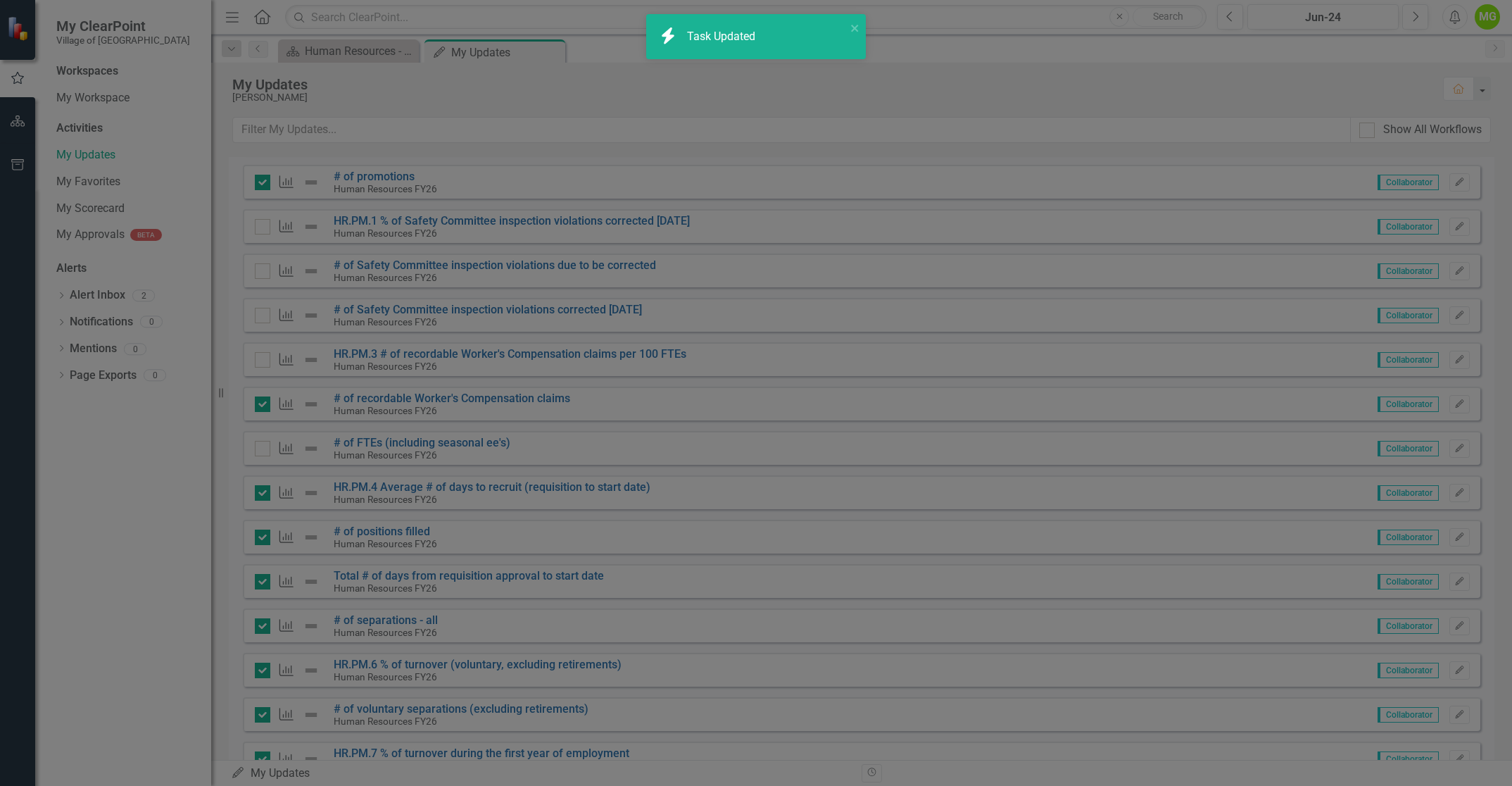
checkbox input "true"
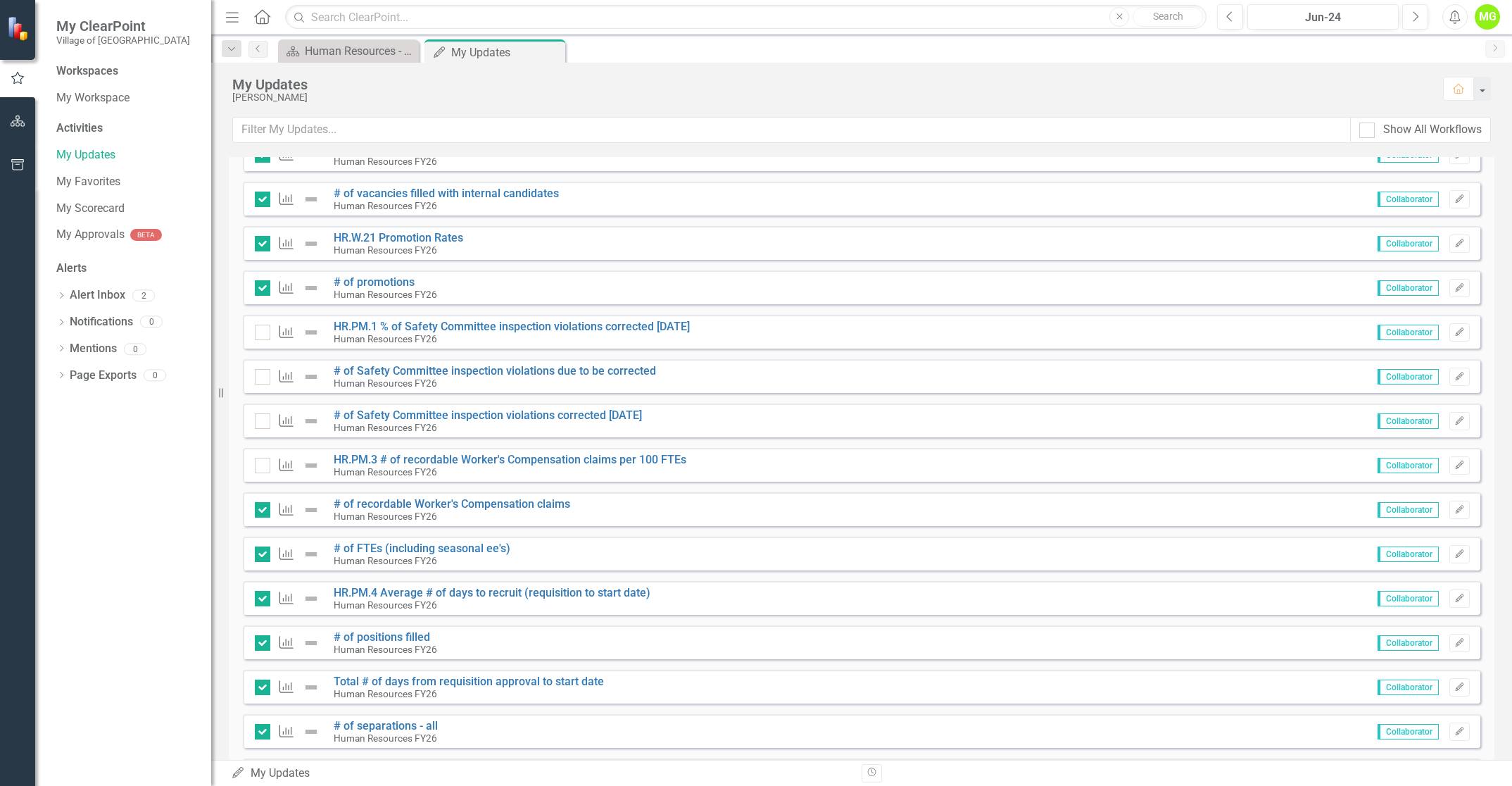
scroll to position [1244, 0]
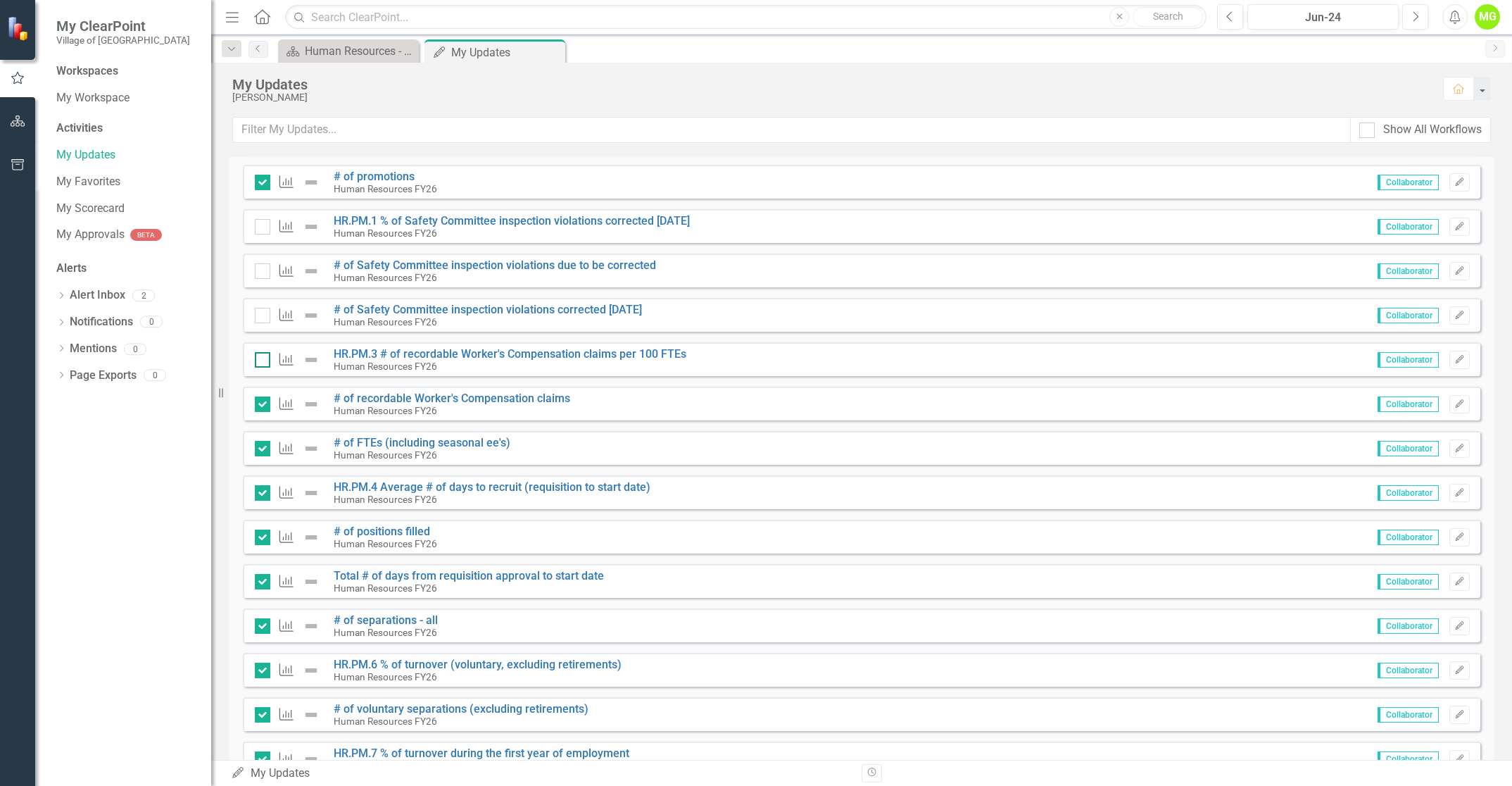
click at [258, 361] on input "checkbox" at bounding box center [259, 357] width 9 height 9
click at [260, 358] on input "checkbox" at bounding box center [259, 357] width 9 height 9
click at [258, 361] on input "checkbox" at bounding box center [259, 357] width 9 height 9
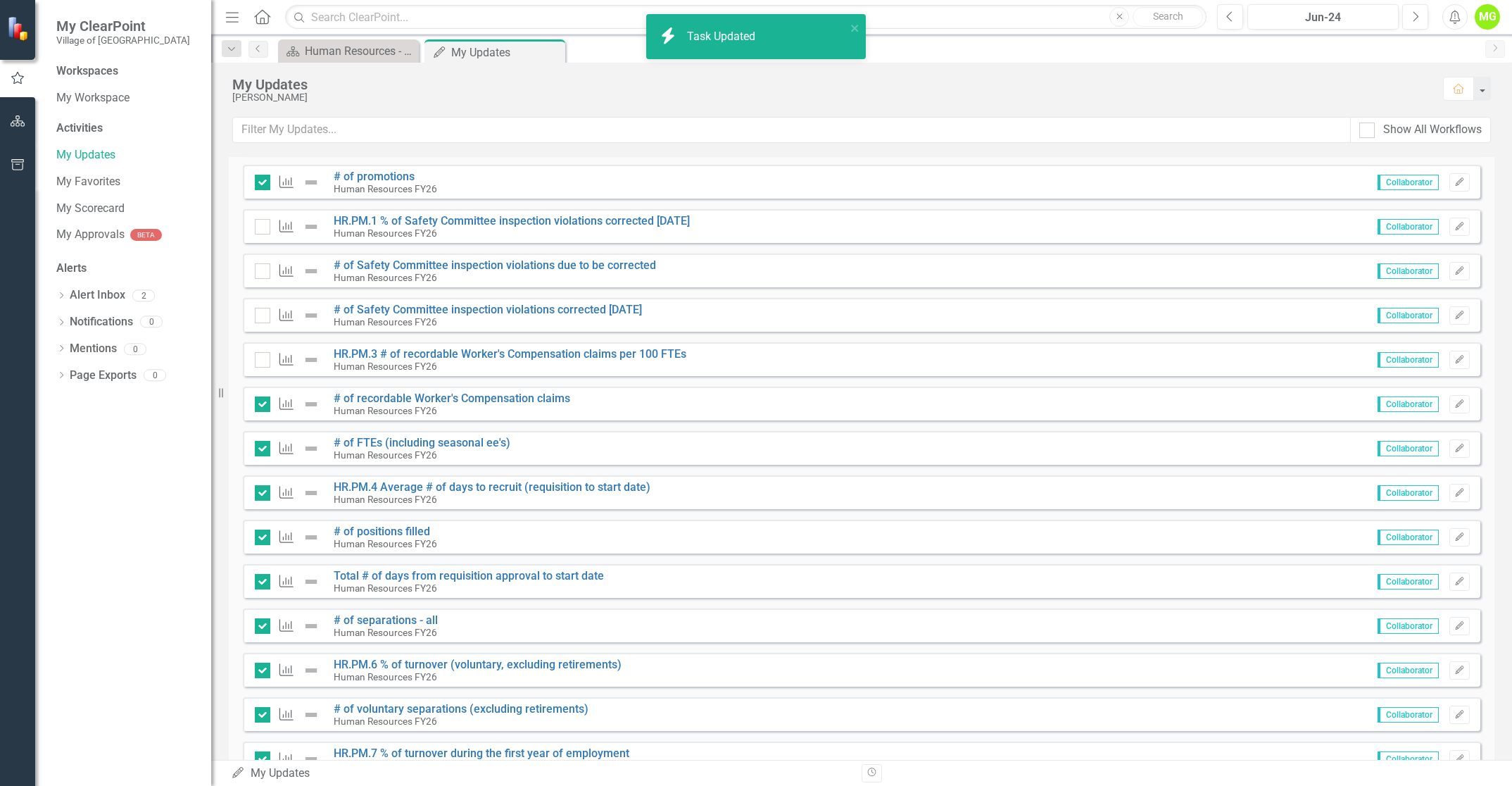
checkbox input "true"
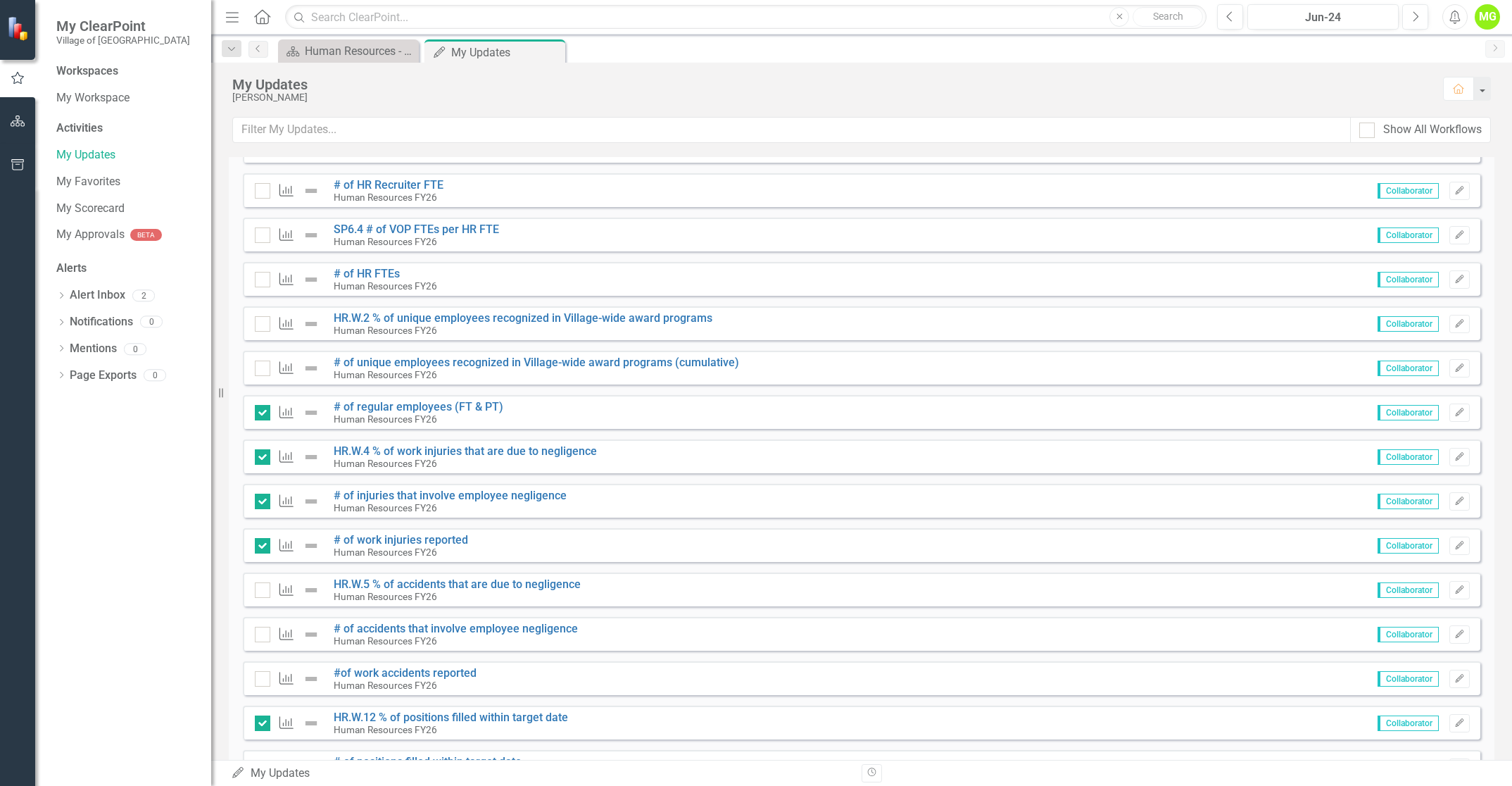
scroll to position [294, 0]
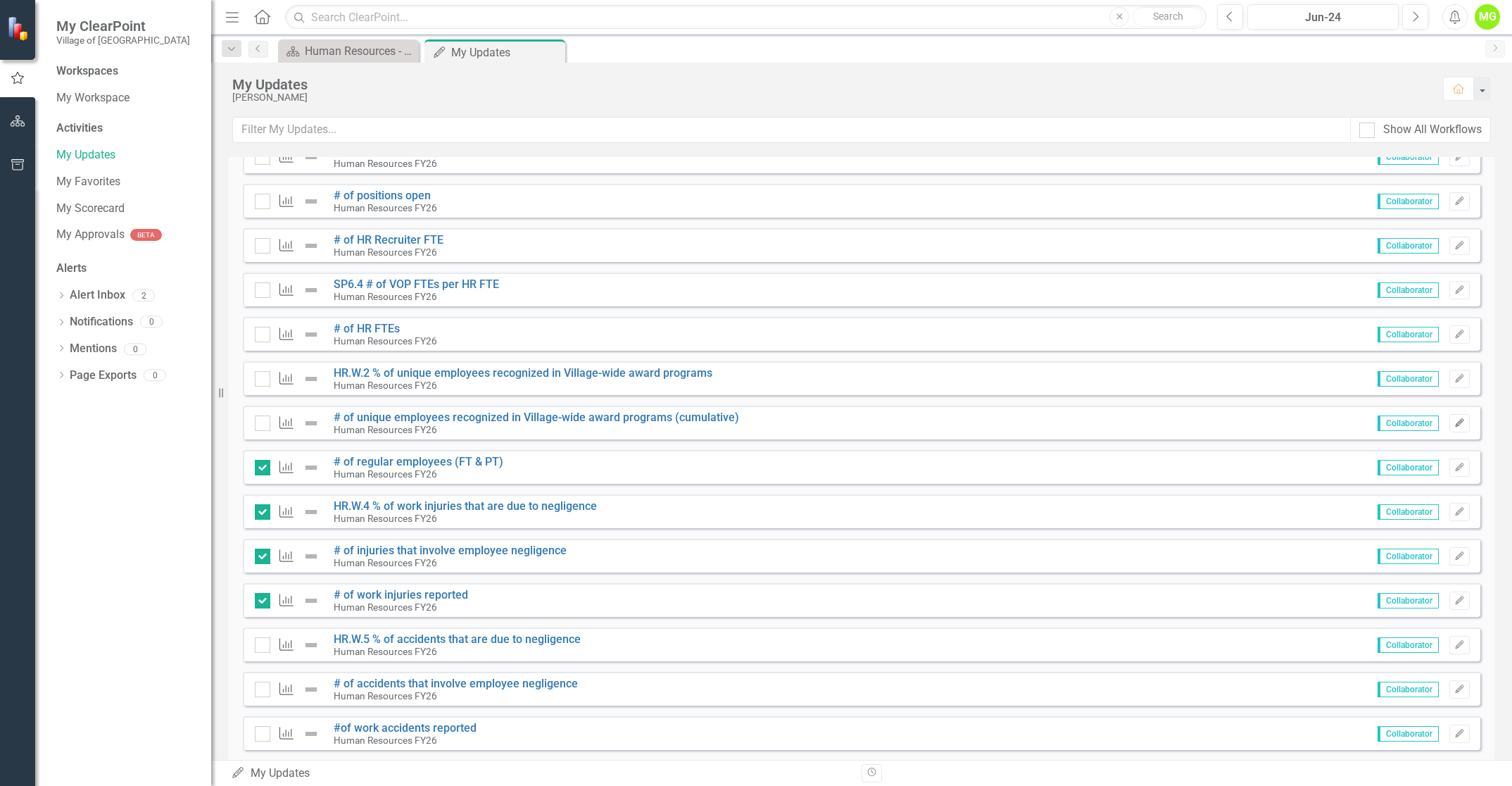
click at [1454, 422] on icon "Edit" at bounding box center [1459, 423] width 11 height 9
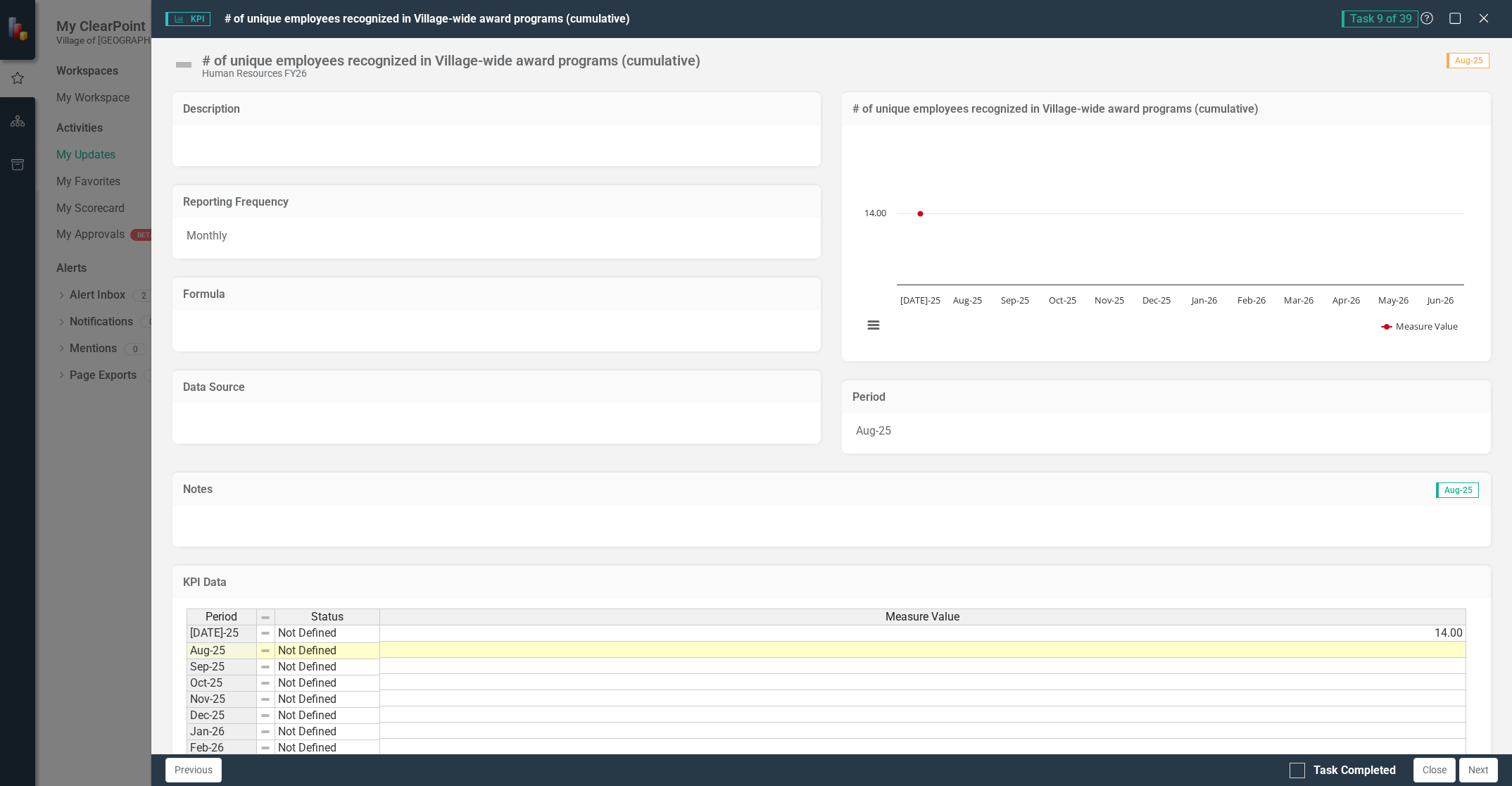
scroll to position [112, 0]
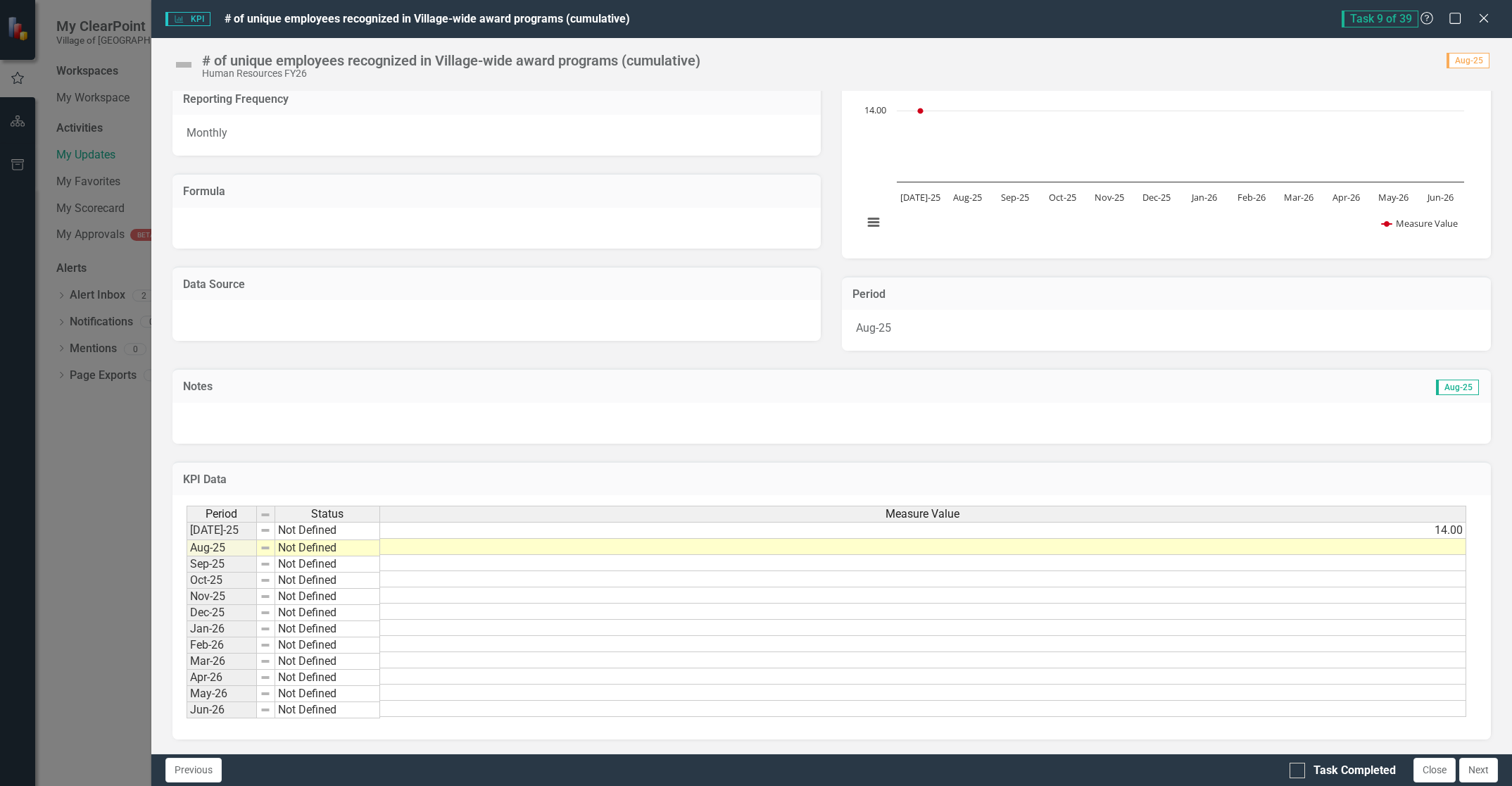
click at [1428, 527] on td "14.00" at bounding box center [923, 530] width 1086 height 17
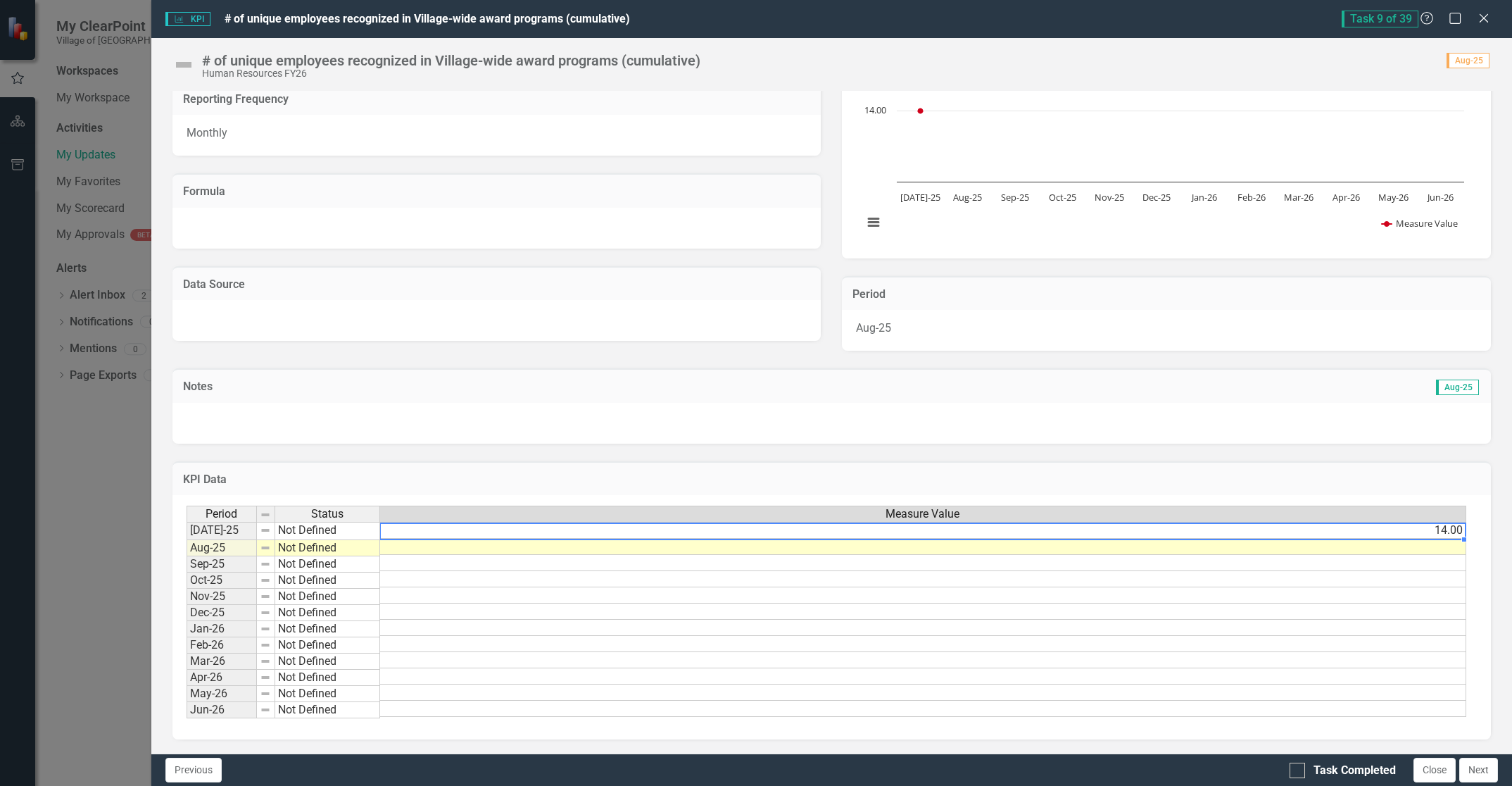
click at [1438, 527] on td "14.00" at bounding box center [923, 530] width 1086 height 17
click at [1435, 523] on td "14.00" at bounding box center [923, 530] width 1086 height 17
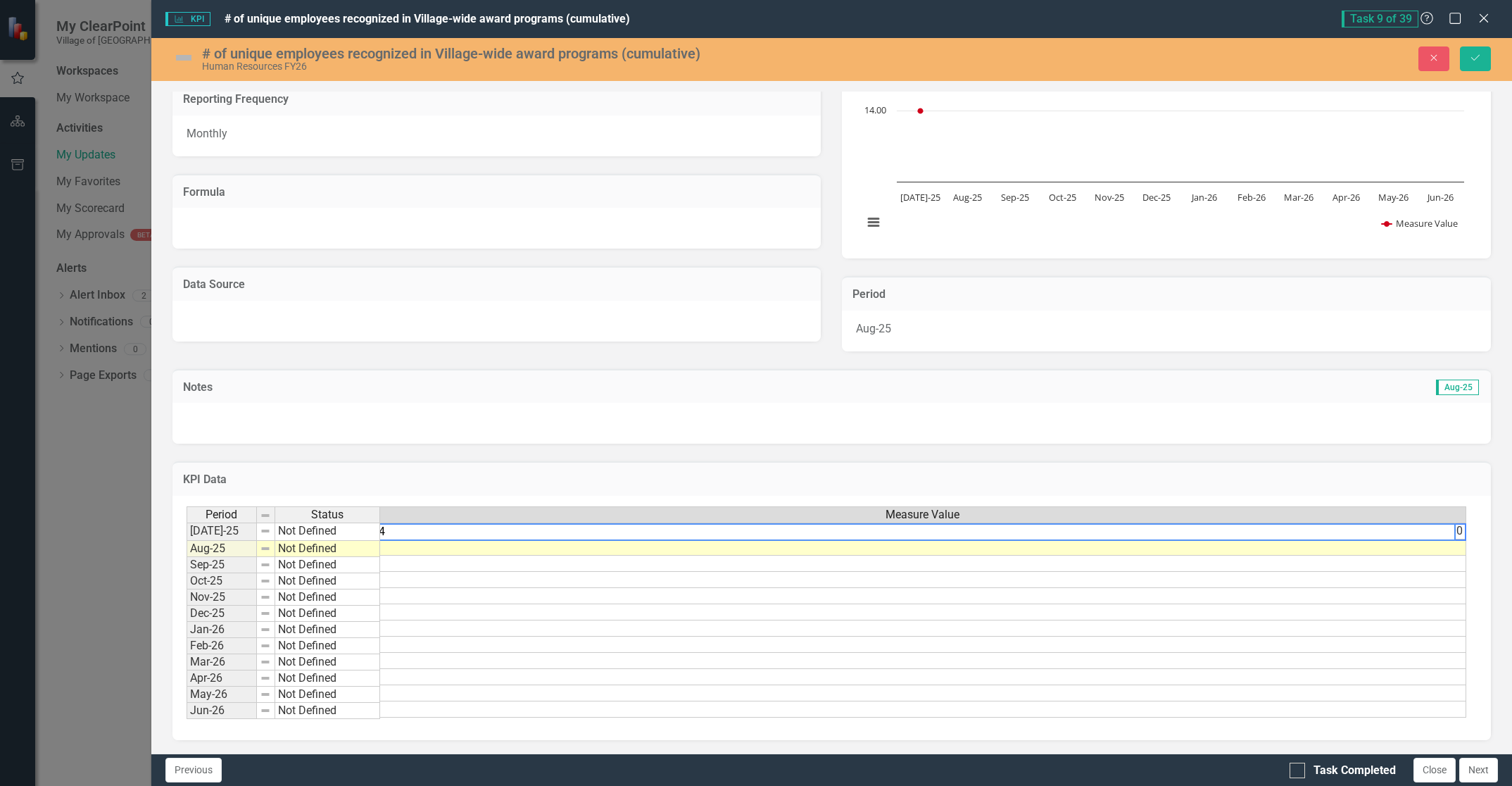
type textarea "1"
type textarea "11.00"
click at [1473, 53] on icon "Save" at bounding box center [1476, 58] width 13 height 10
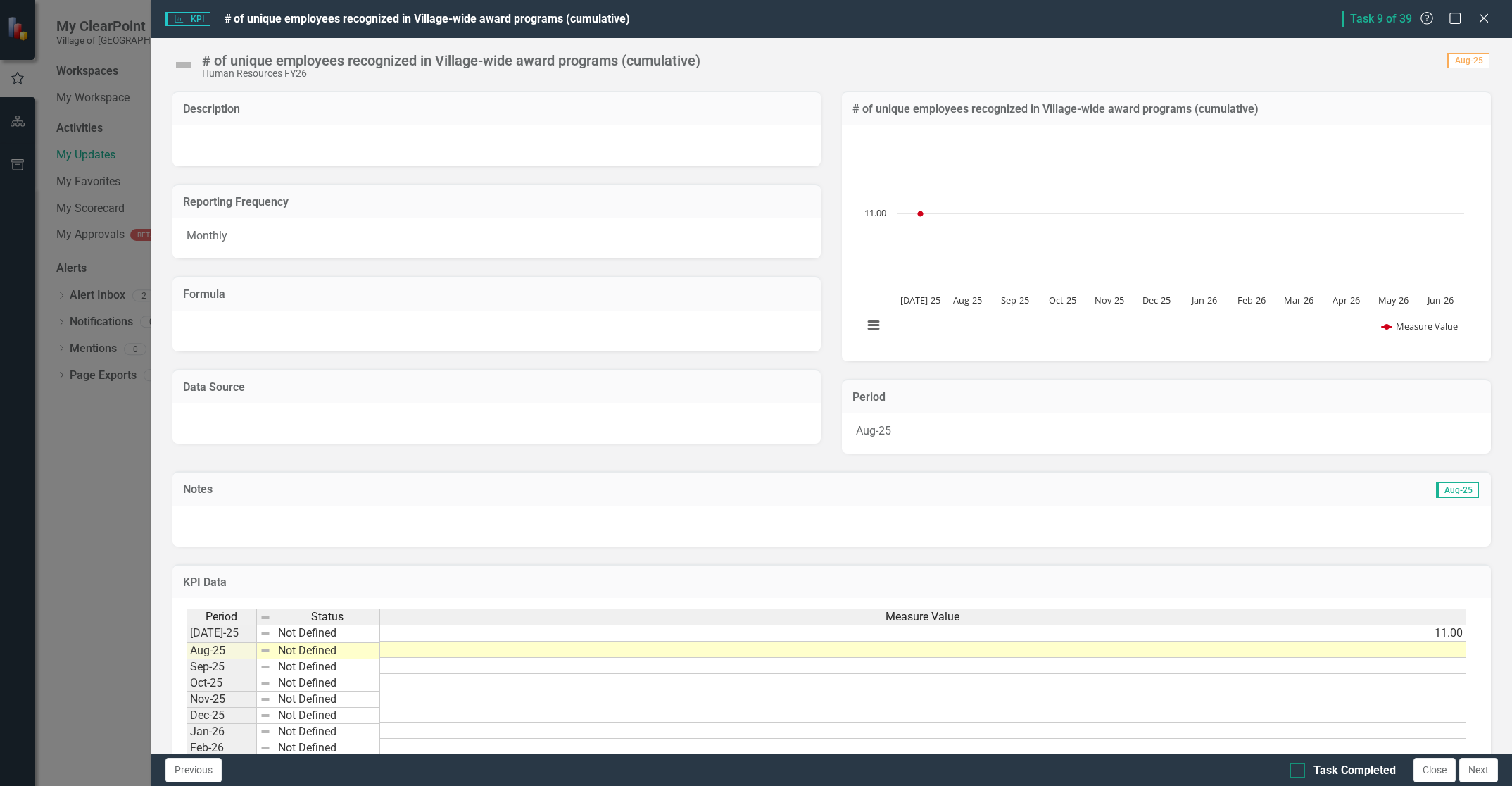
click at [1300, 769] on div at bounding box center [1297, 769] width 15 height 15
click at [1299, 769] on input "Task Completed" at bounding box center [1294, 767] width 9 height 9
checkbox input "true"
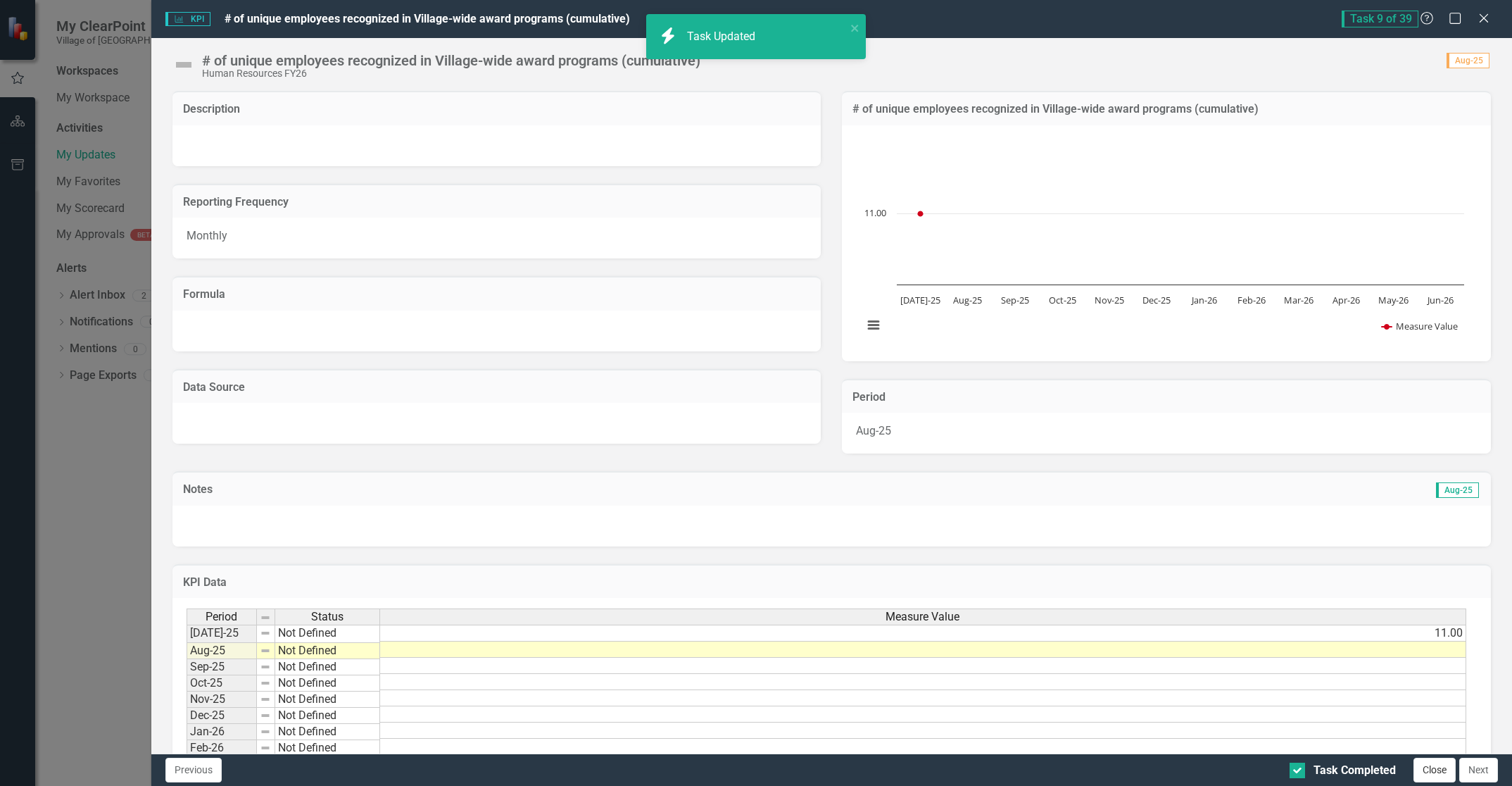
click at [1430, 773] on button "Close" at bounding box center [1435, 770] width 43 height 25
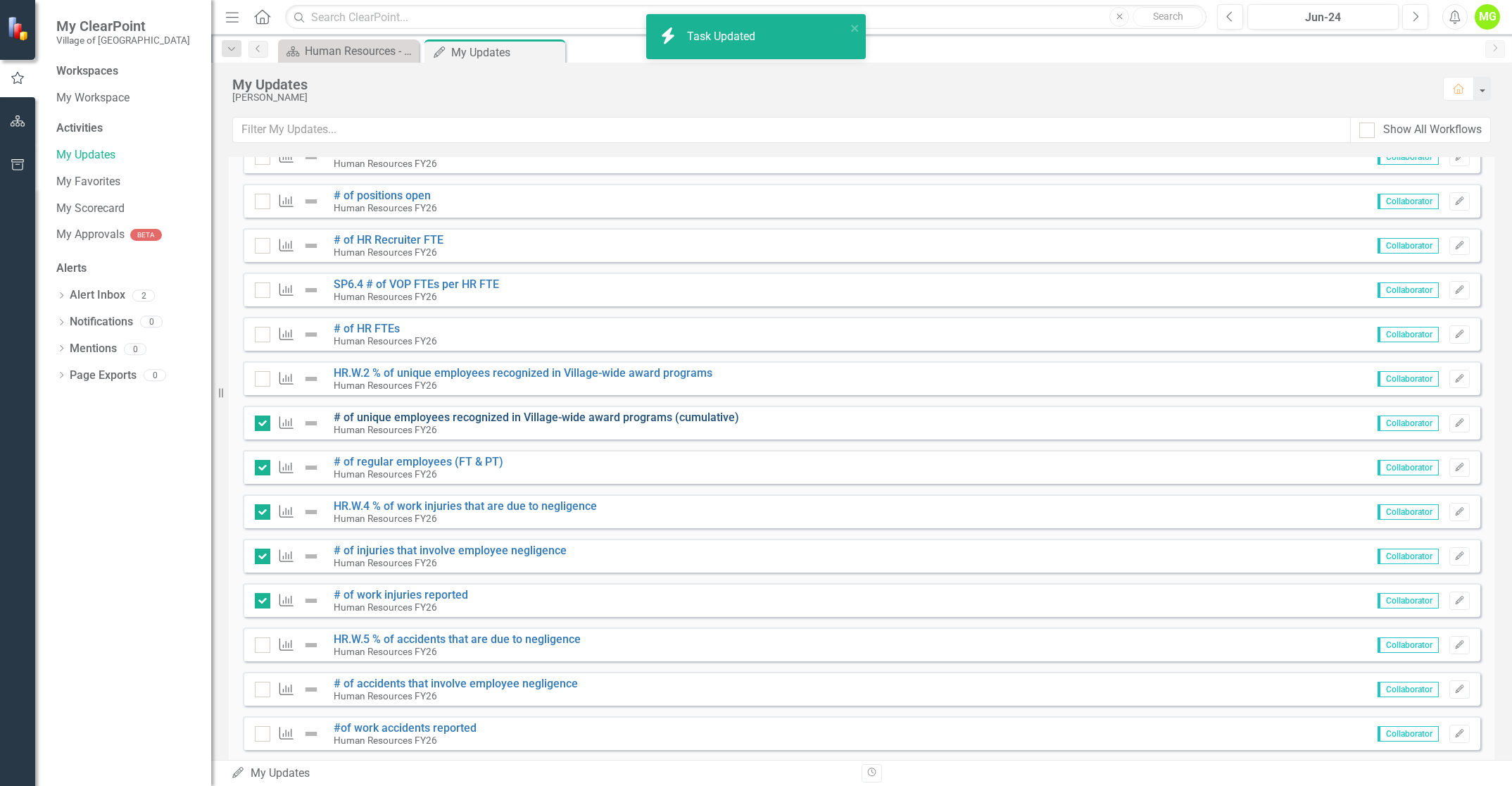
checkbox input "true"
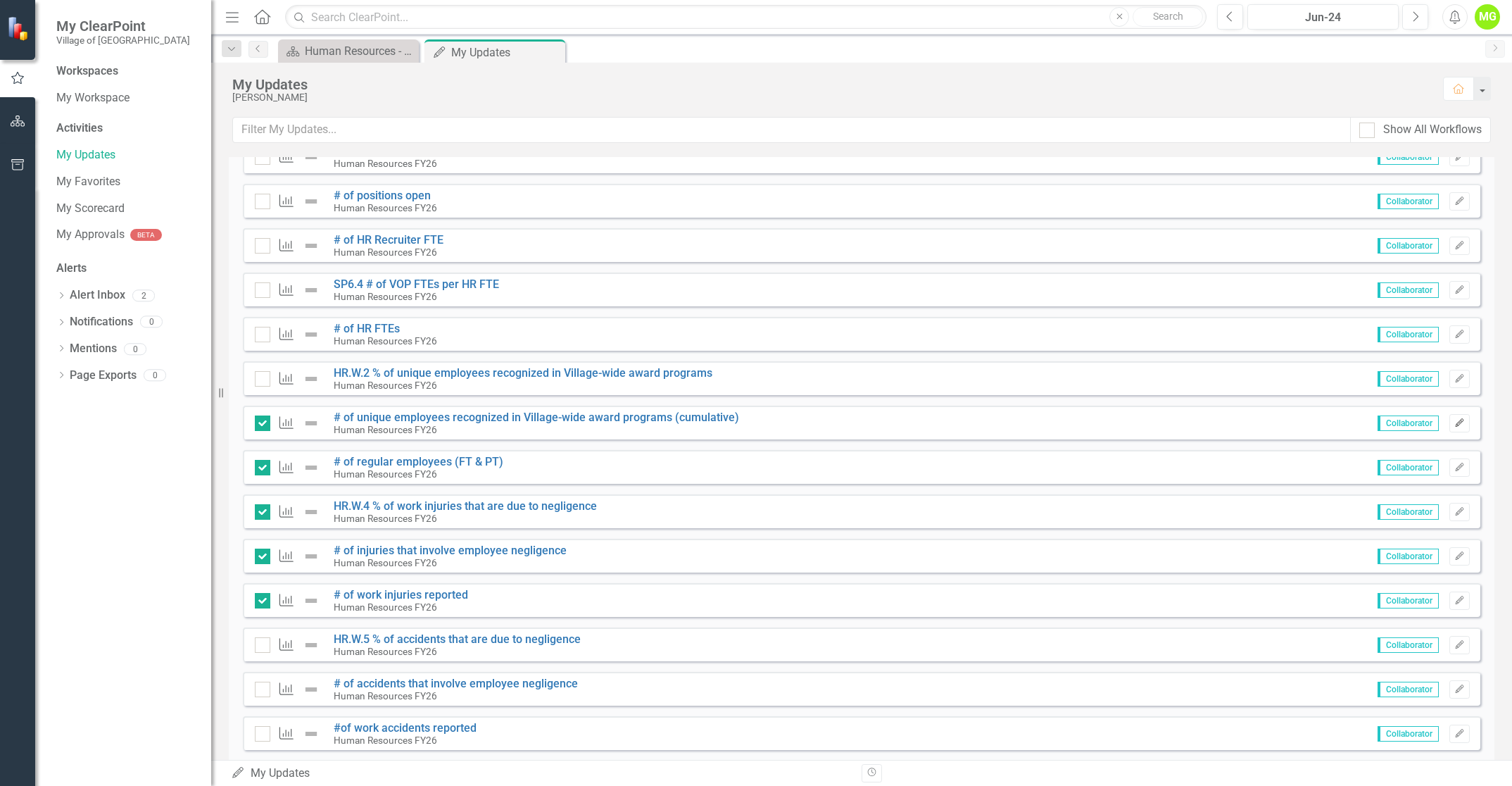
click at [1454, 424] on icon "Edit" at bounding box center [1459, 423] width 11 height 9
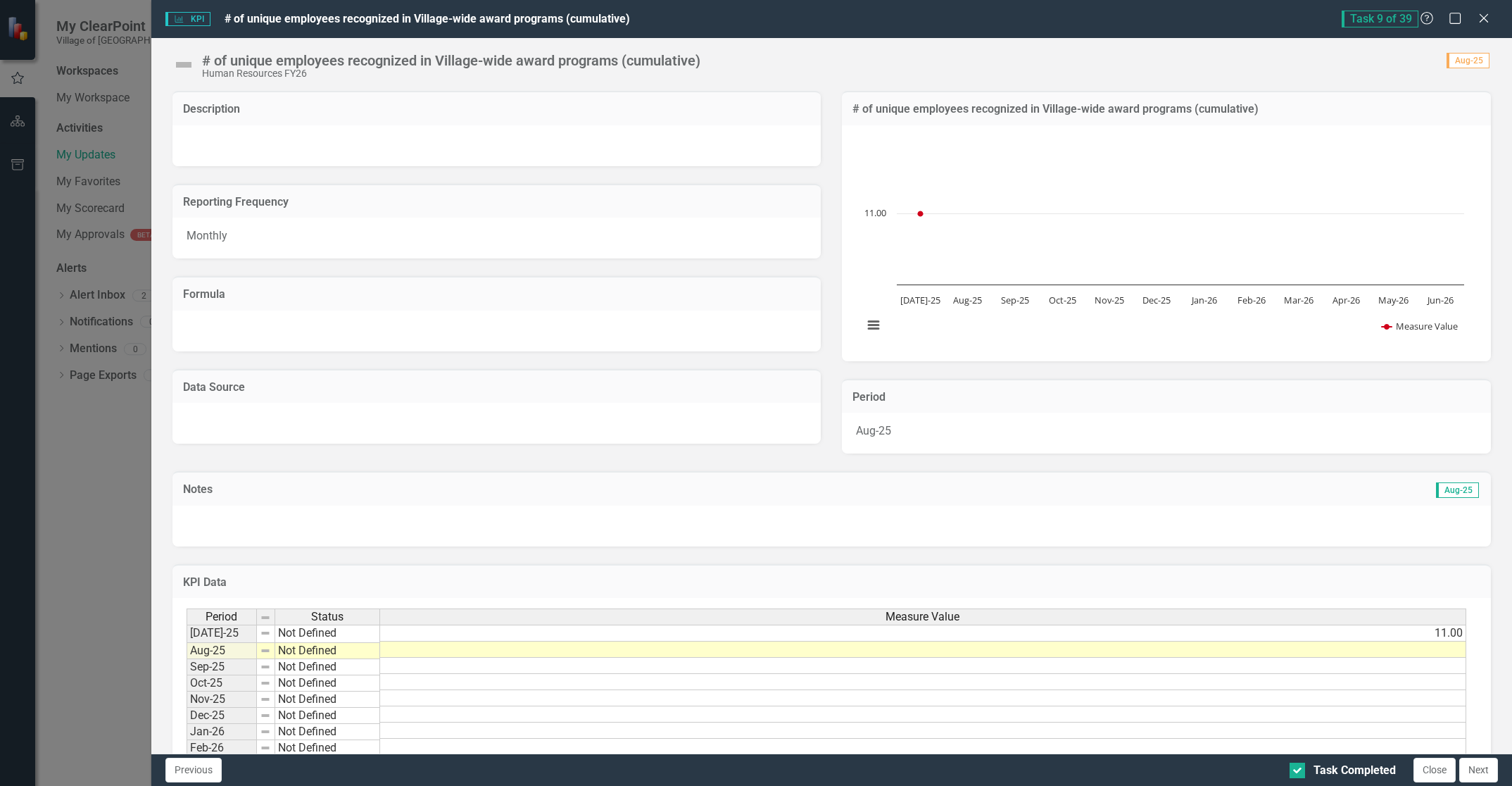
click at [1386, 647] on td at bounding box center [923, 650] width 1086 height 16
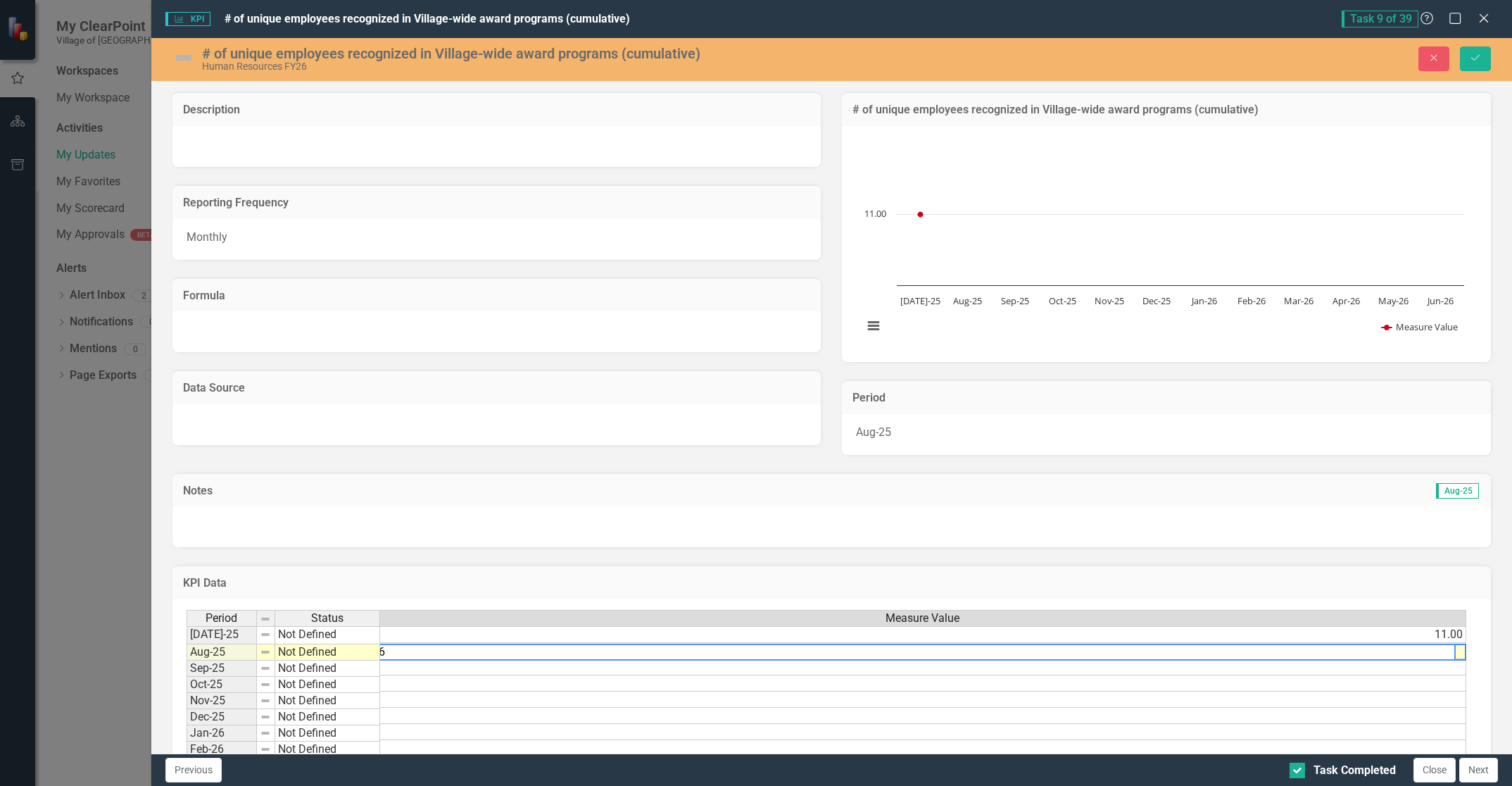
type textarea "16"
click at [1382, 661] on td at bounding box center [923, 667] width 1086 height 16
click at [1396, 649] on td "16.00" at bounding box center [923, 651] width 1086 height 16
click at [520, 652] on td "16.00" at bounding box center [923, 651] width 1086 height 16
click at [520, 652] on td "16.00" at bounding box center [923, 651] width 1086 height 16
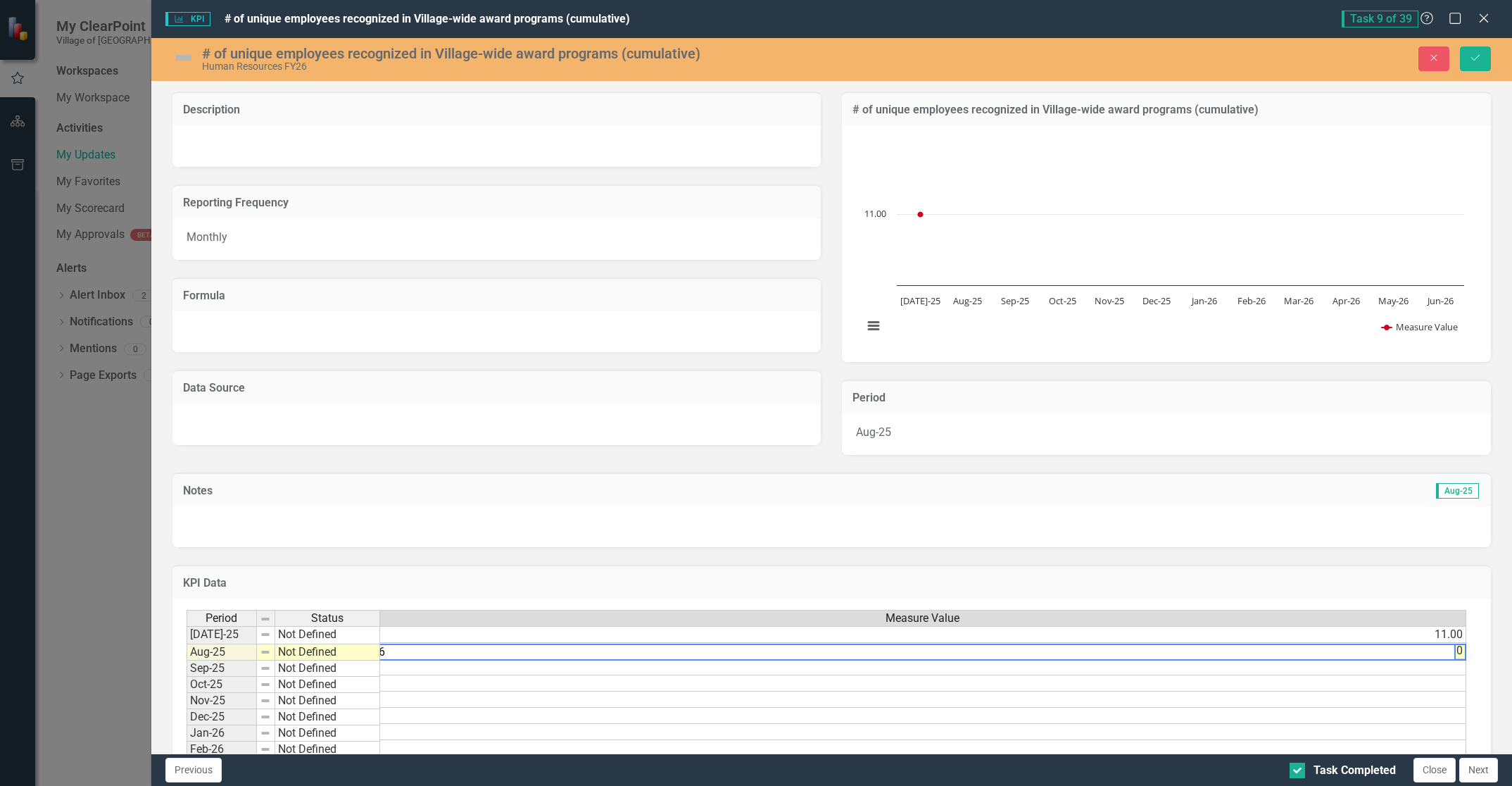
type textarea "1"
type textarea "38"
click at [1476, 53] on icon "Save" at bounding box center [1476, 58] width 13 height 10
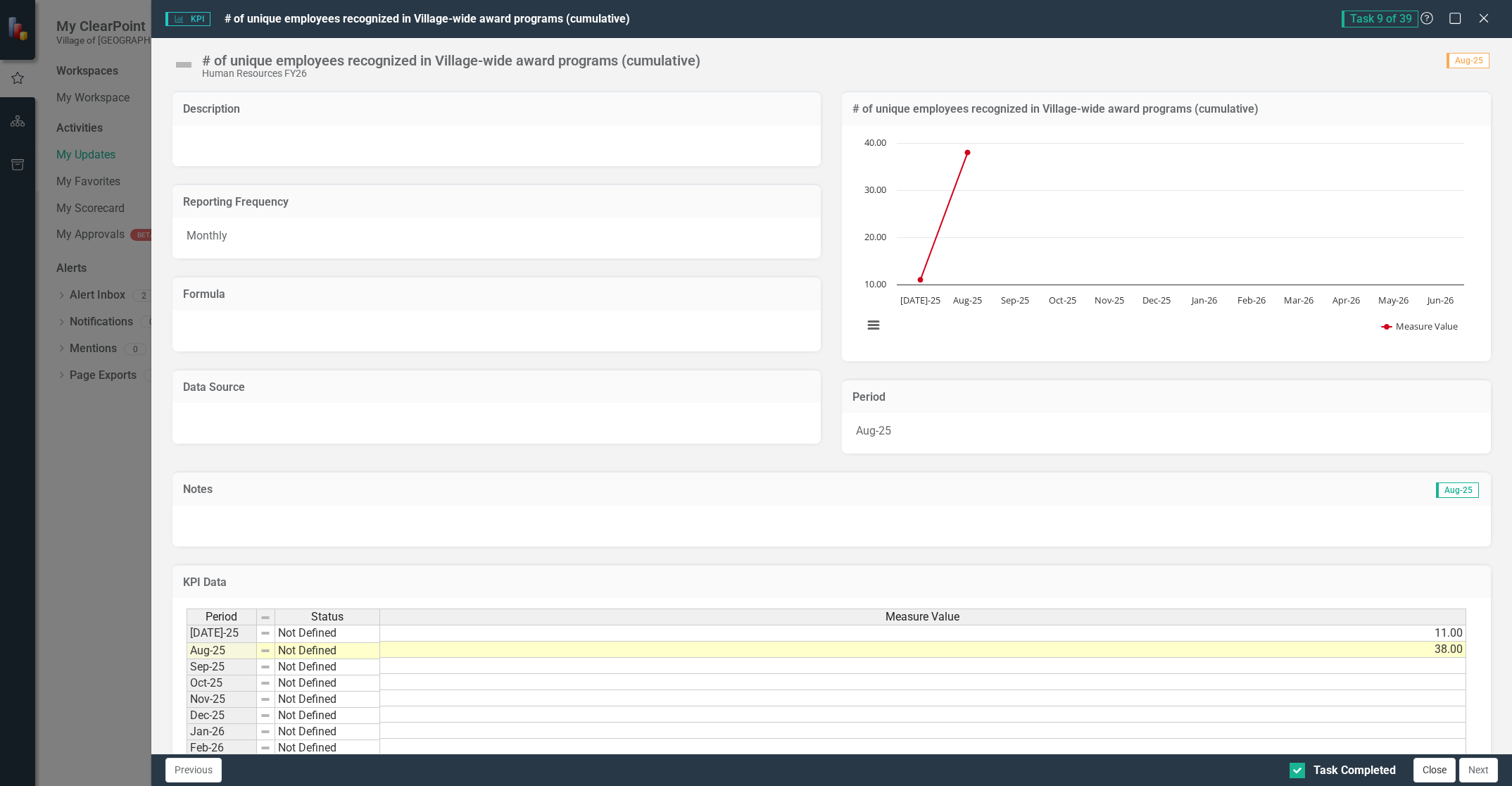
click at [1436, 769] on button "Close" at bounding box center [1435, 770] width 43 height 25
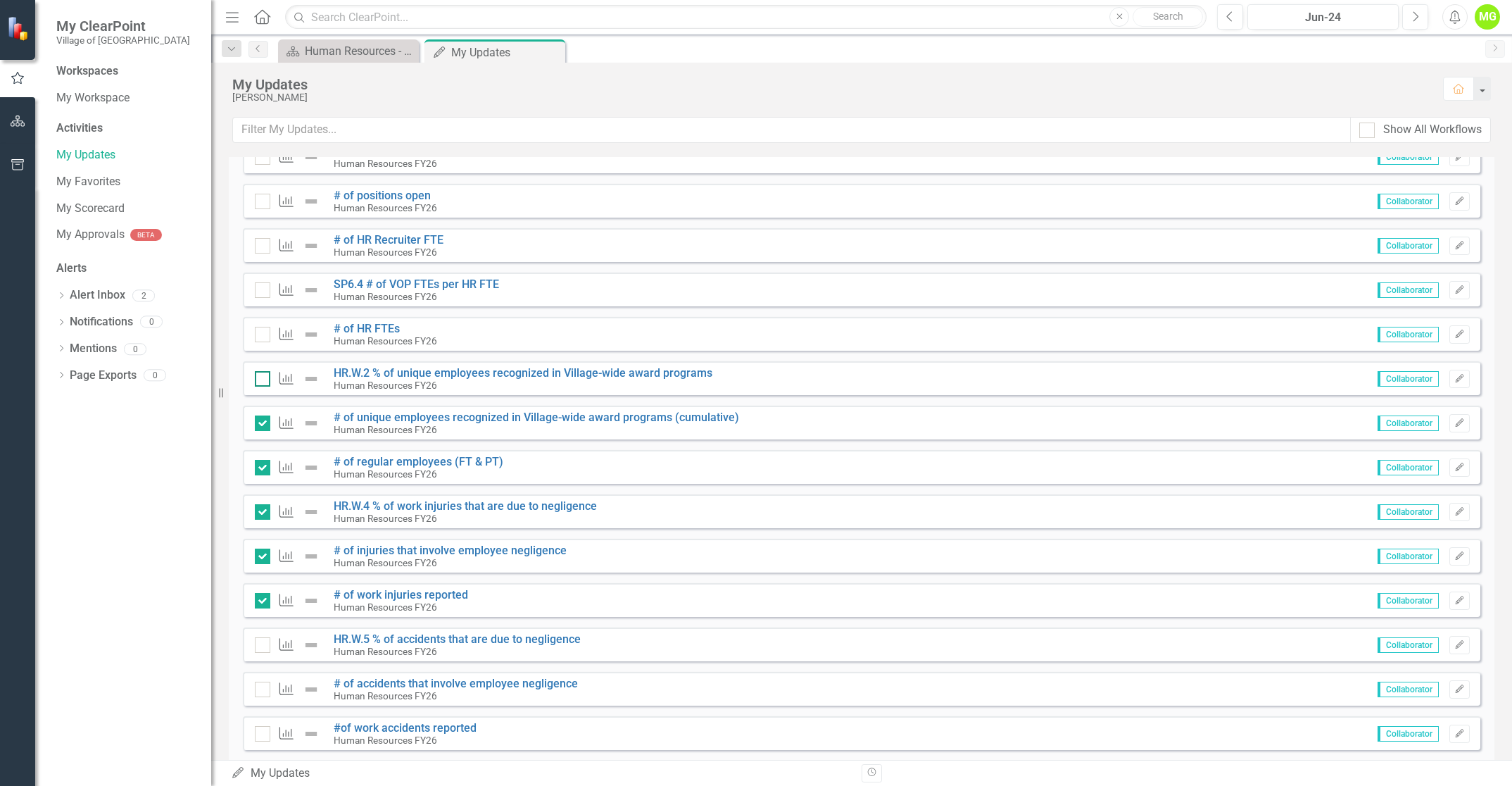
click at [258, 380] on input "checkbox" at bounding box center [259, 375] width 9 height 9
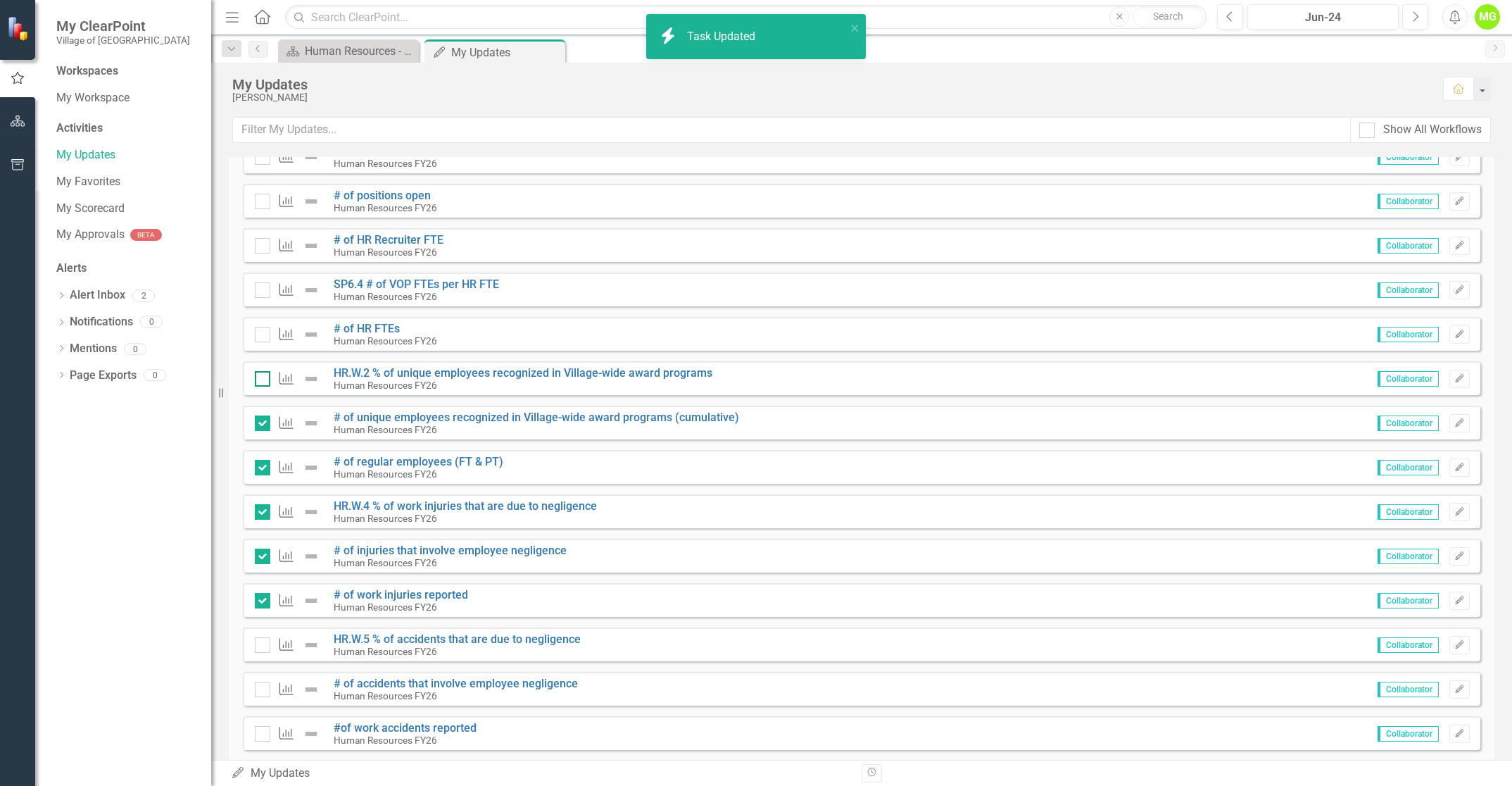
checkbox input "true"
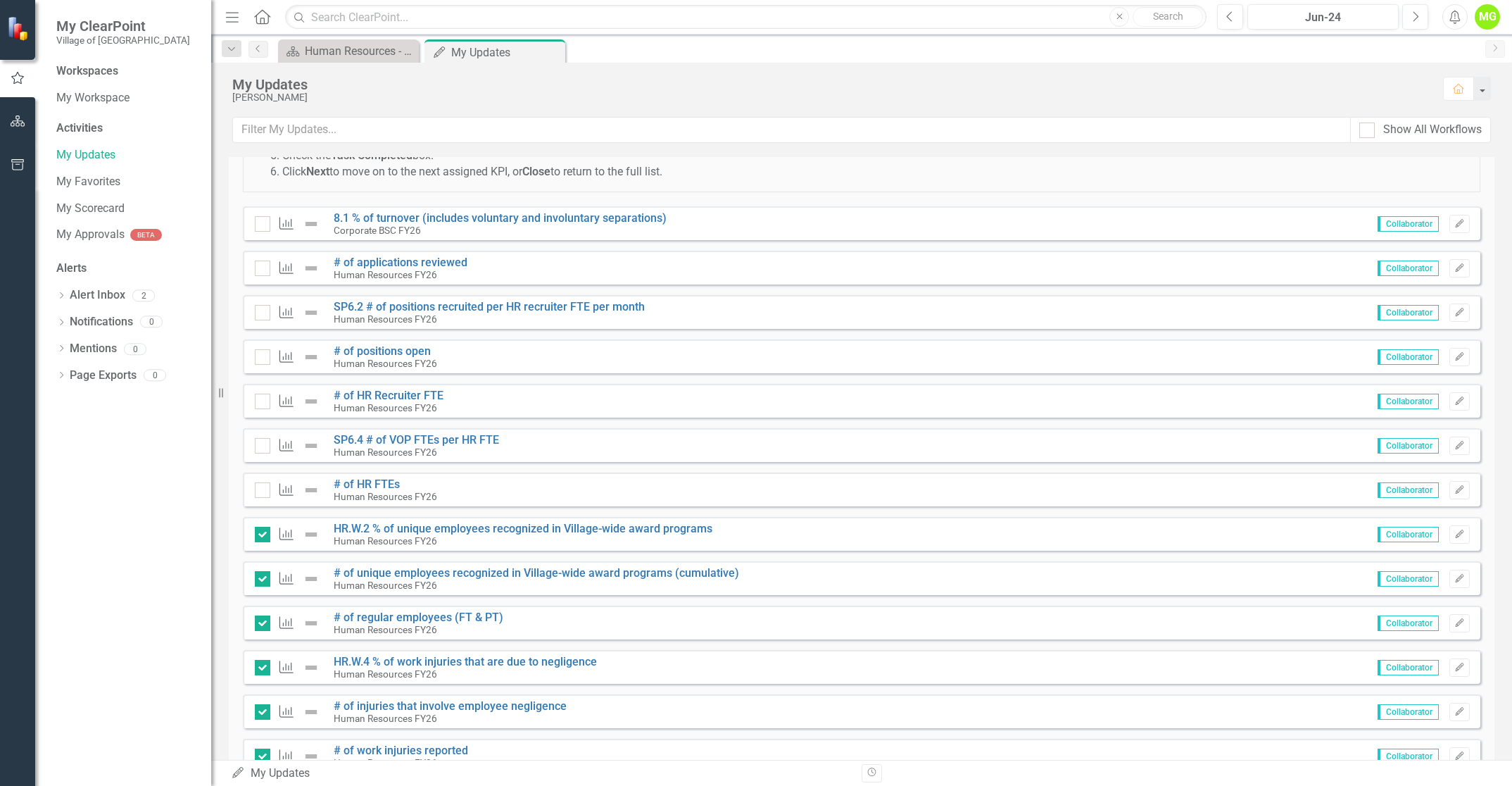
scroll to position [0, 0]
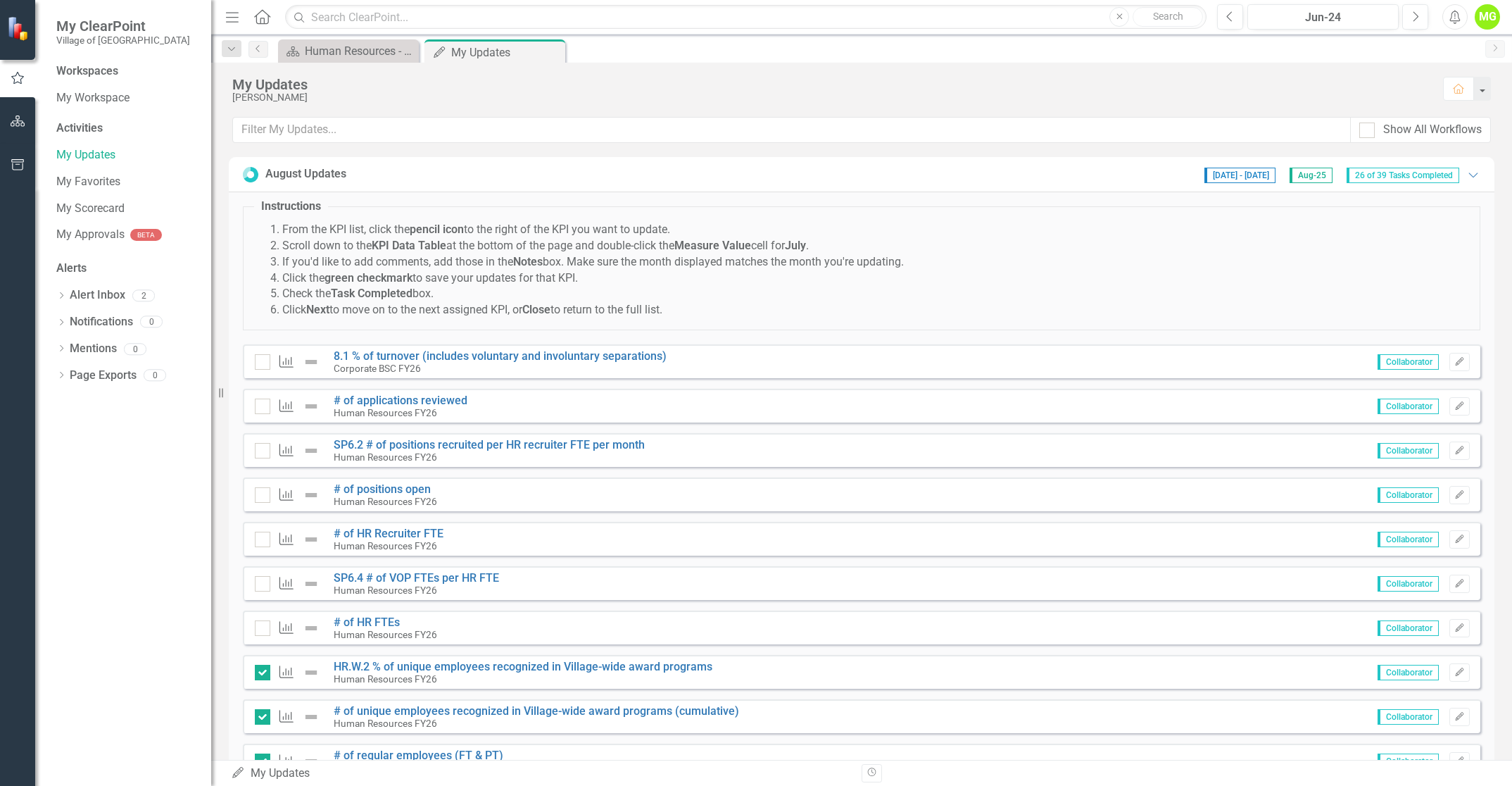
click at [1492, 19] on div "MG" at bounding box center [1487, 17] width 25 height 25
click at [1414, 173] on link "Logout Log Out" at bounding box center [1443, 178] width 111 height 26
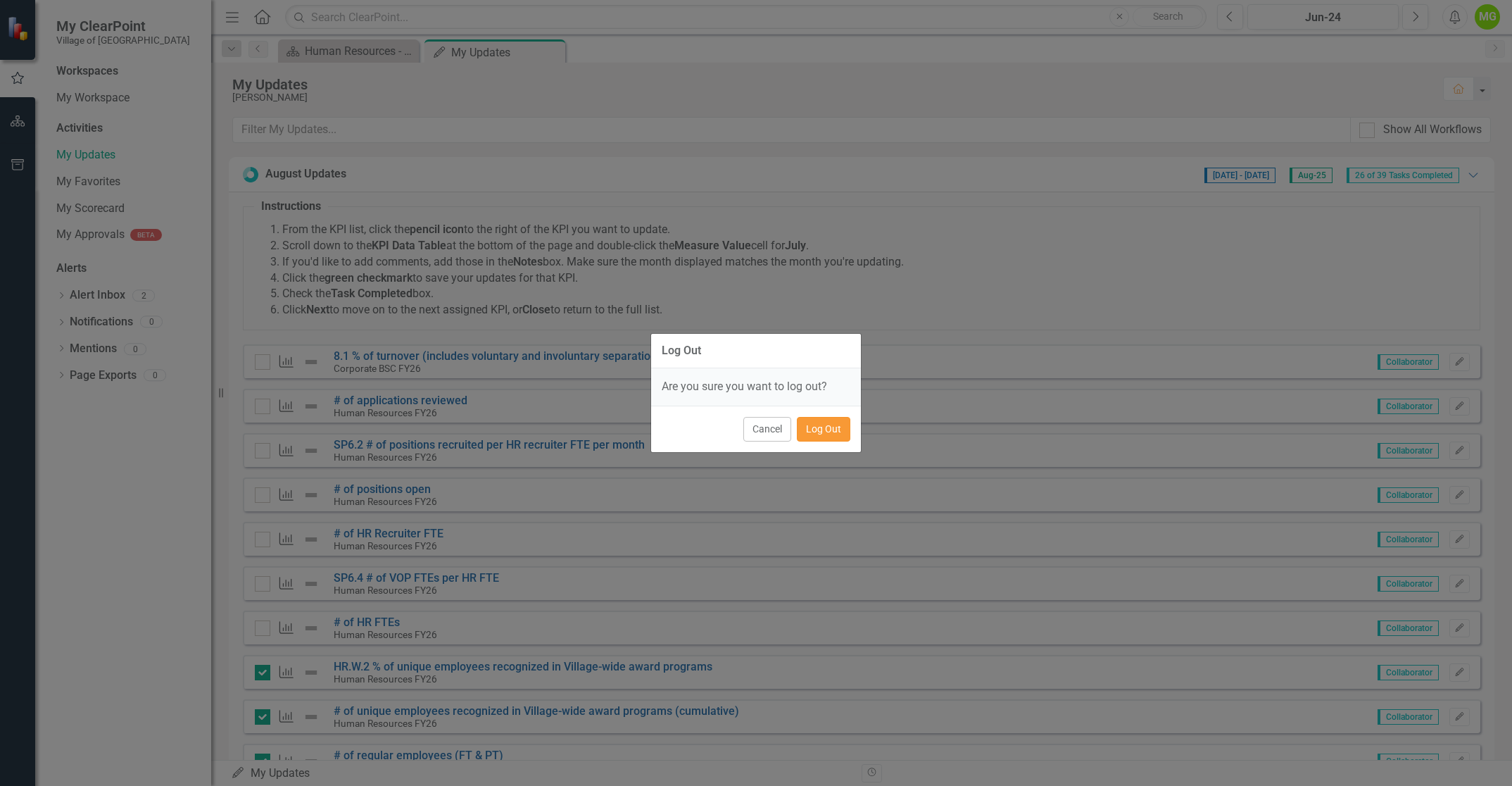
click at [826, 438] on button "Log Out" at bounding box center [823, 429] width 53 height 25
